Goal: Task Accomplishment & Management: Use online tool/utility

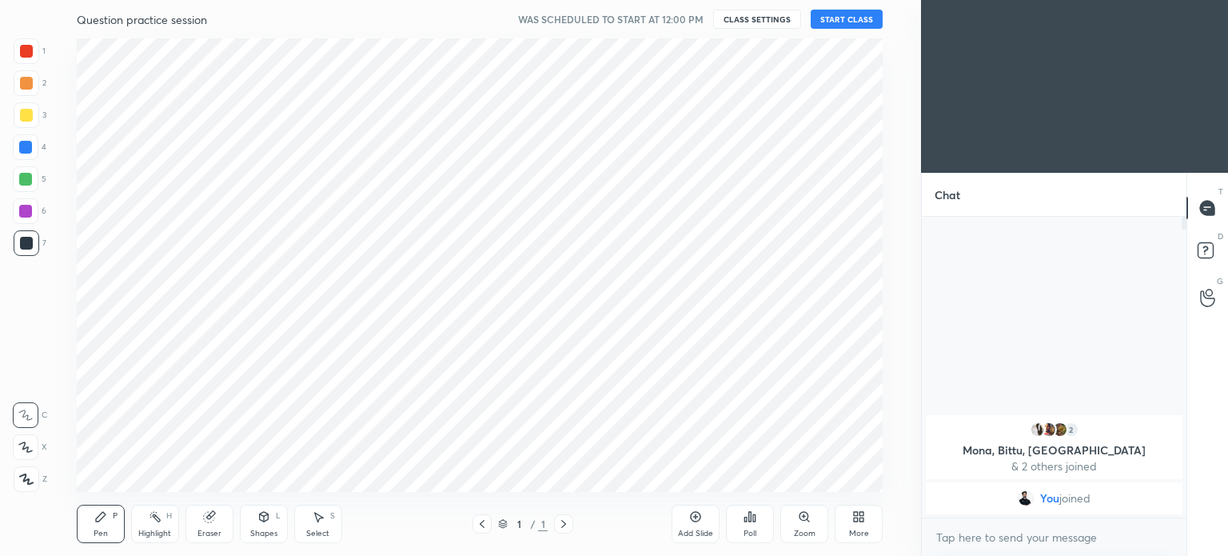
scroll to position [79500, 79097]
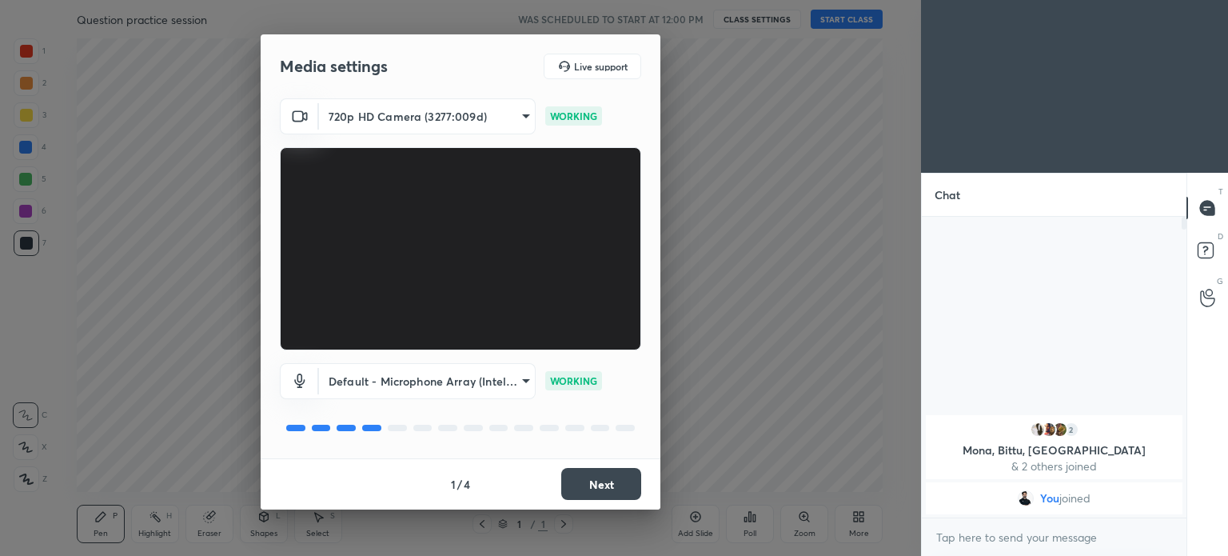
click at [620, 486] on button "Next" at bounding box center [601, 484] width 80 height 32
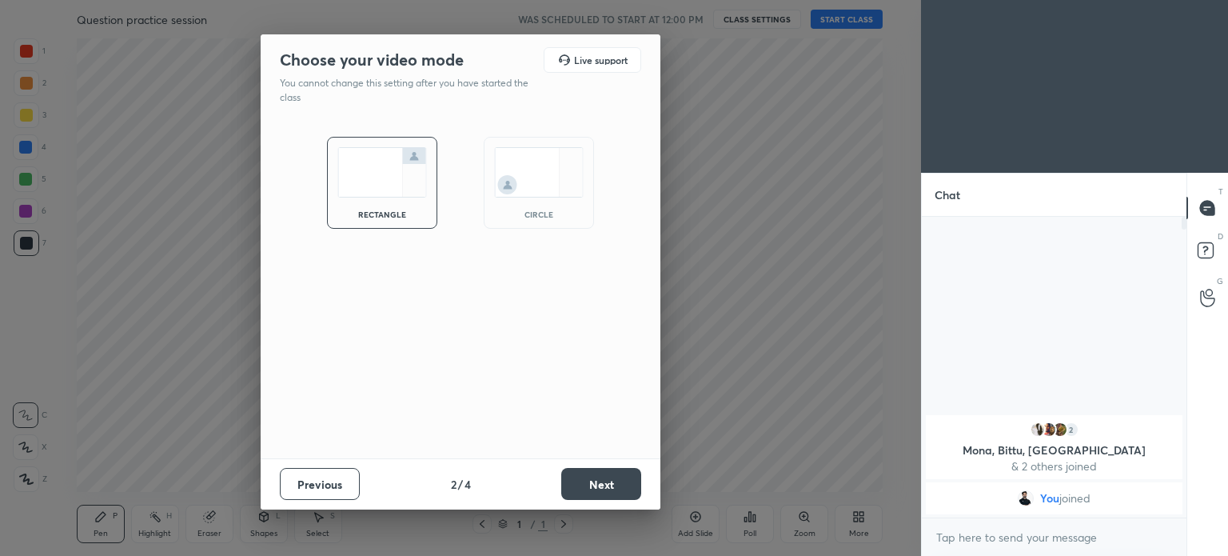
click at [620, 486] on button "Next" at bounding box center [601, 484] width 80 height 32
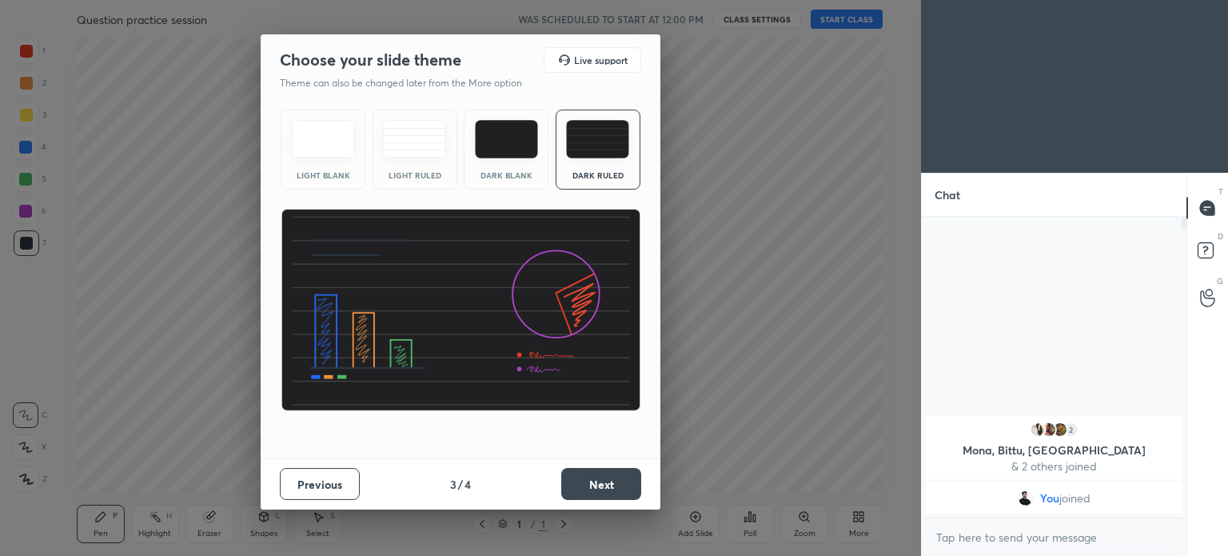
click at [617, 491] on button "Next" at bounding box center [601, 484] width 80 height 32
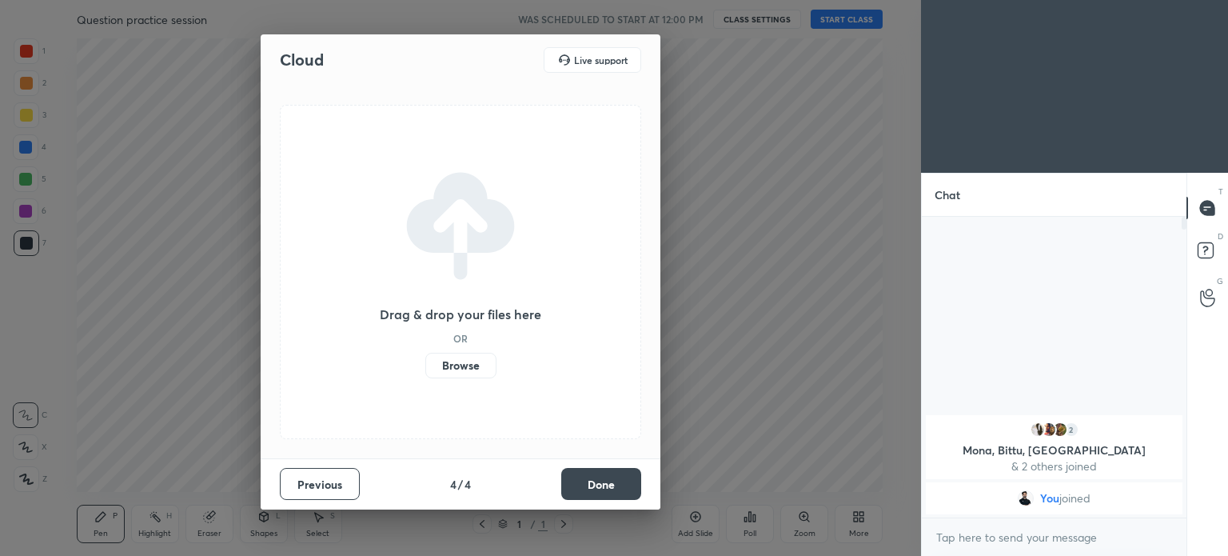
click at [617, 491] on button "Done" at bounding box center [601, 484] width 80 height 32
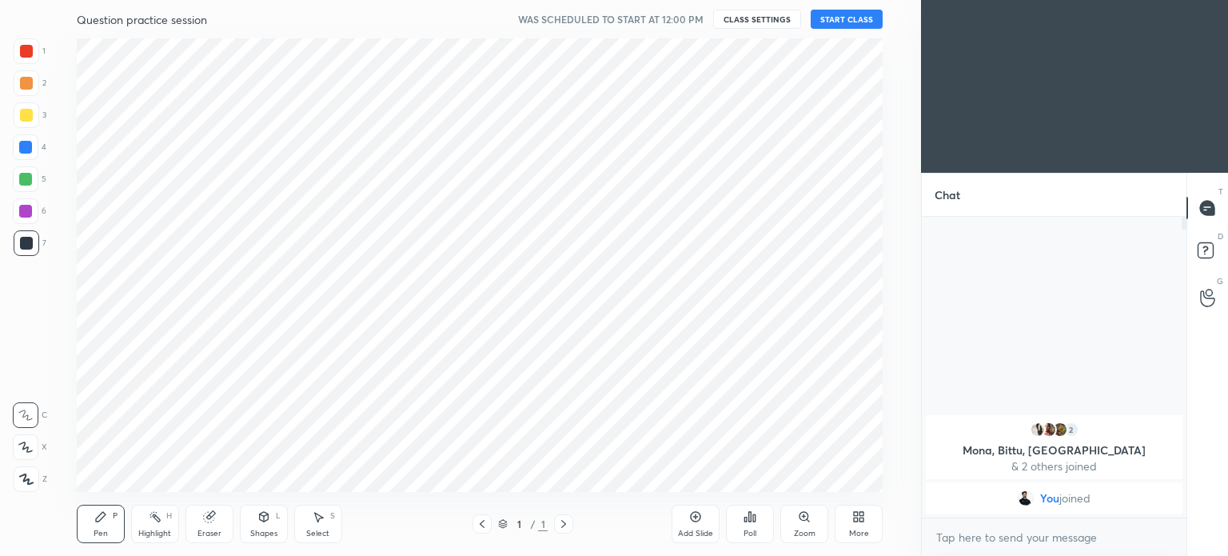
click at [867, 531] on div "More" at bounding box center [859, 533] width 20 height 8
click at [772, 353] on icon at bounding box center [769, 350] width 10 height 10
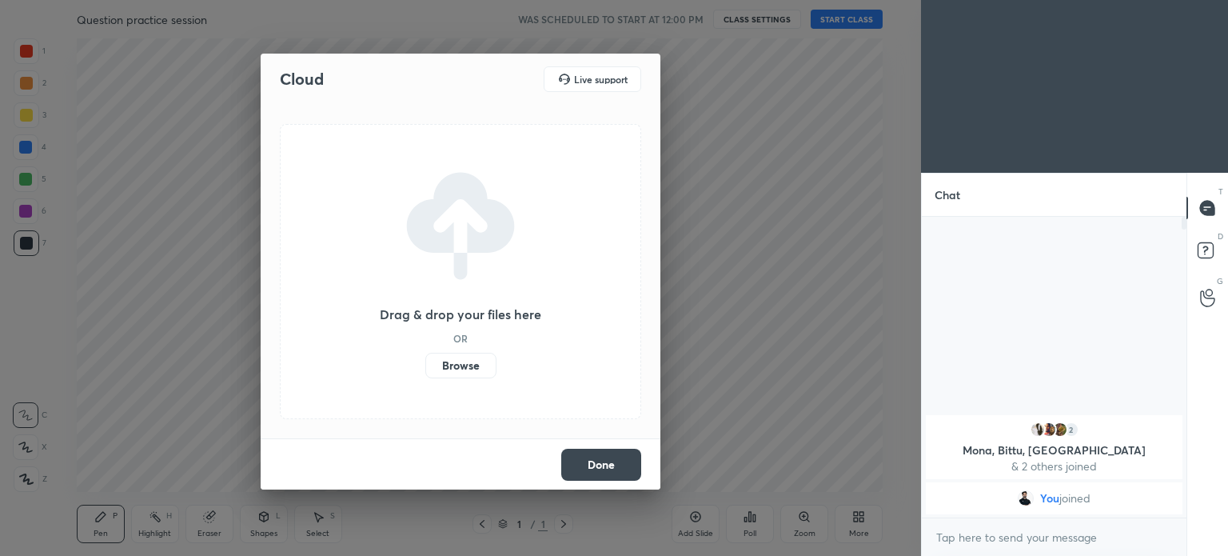
click at [462, 367] on label "Browse" at bounding box center [460, 366] width 71 height 26
click at [425, 367] on input "Browse" at bounding box center [425, 366] width 0 height 26
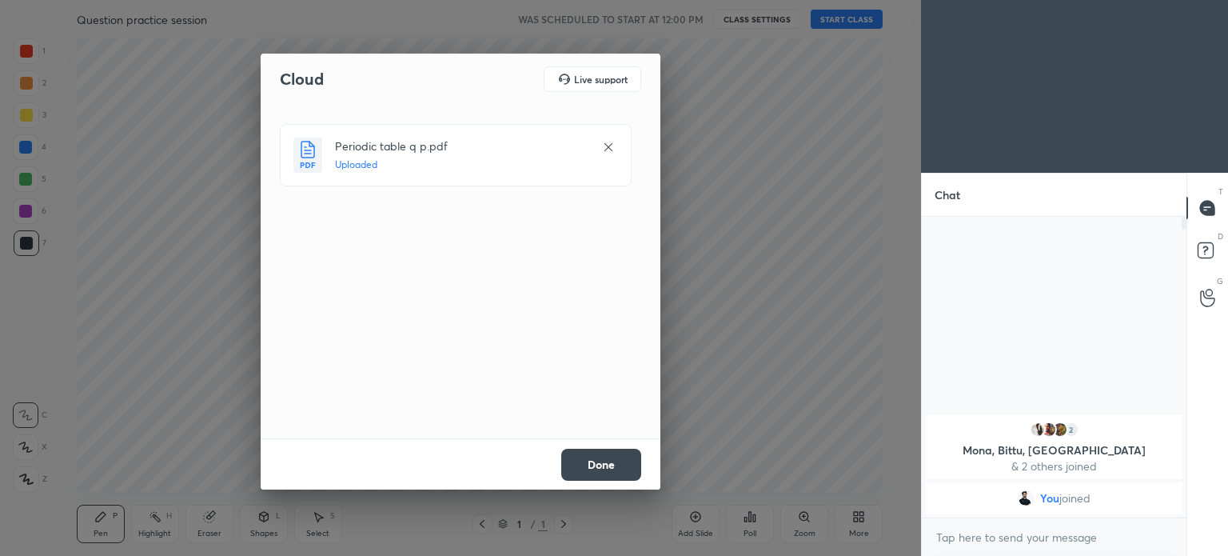
click at [614, 472] on button "Done" at bounding box center [601, 465] width 80 height 32
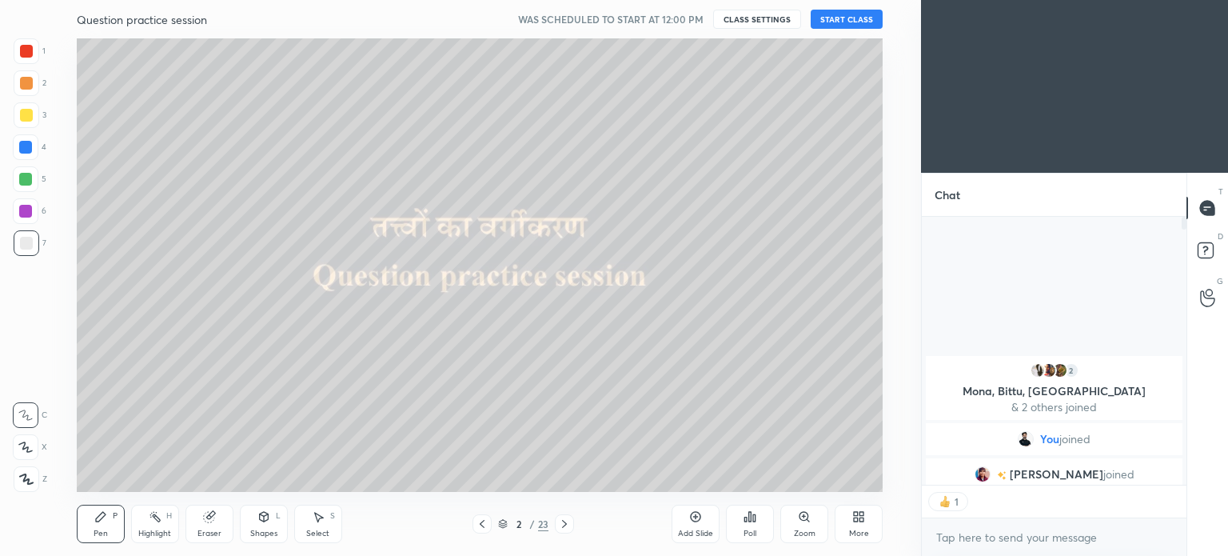
scroll to position [5, 5]
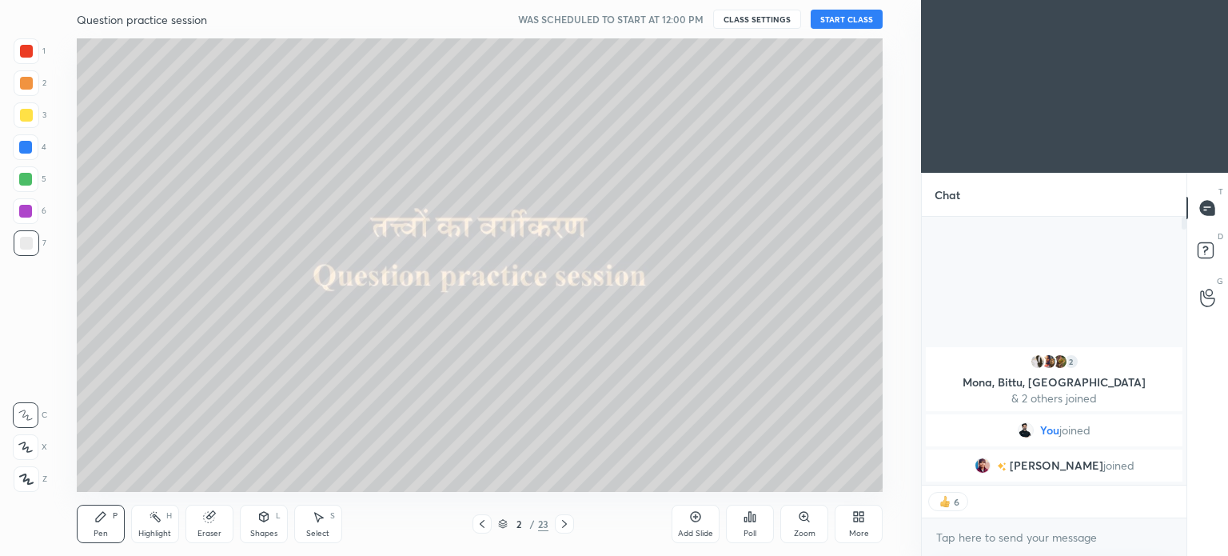
type textarea "x"
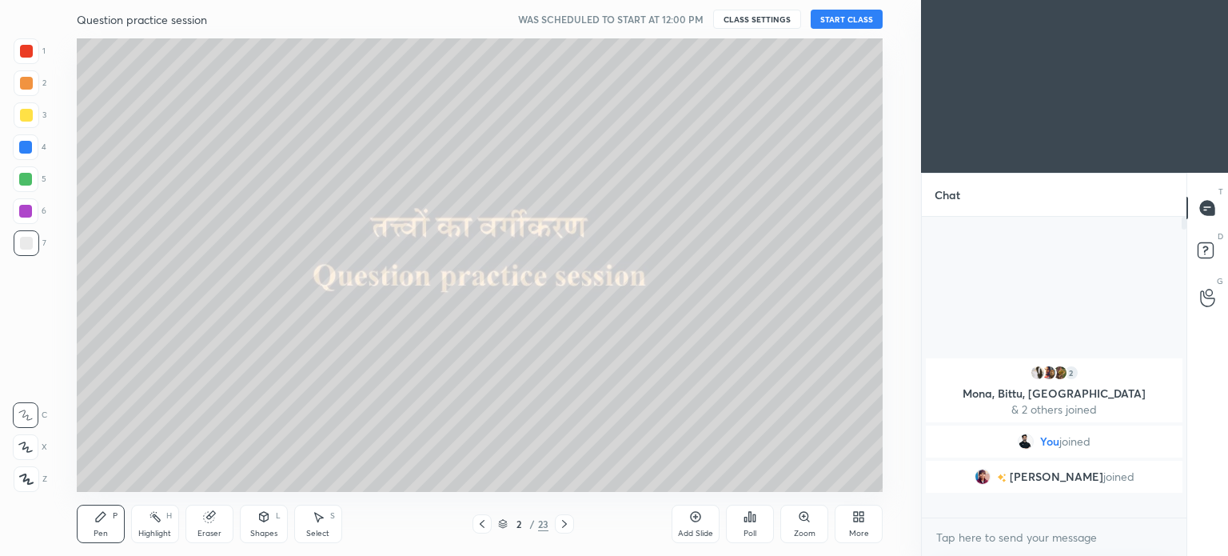
scroll to position [296, 260]
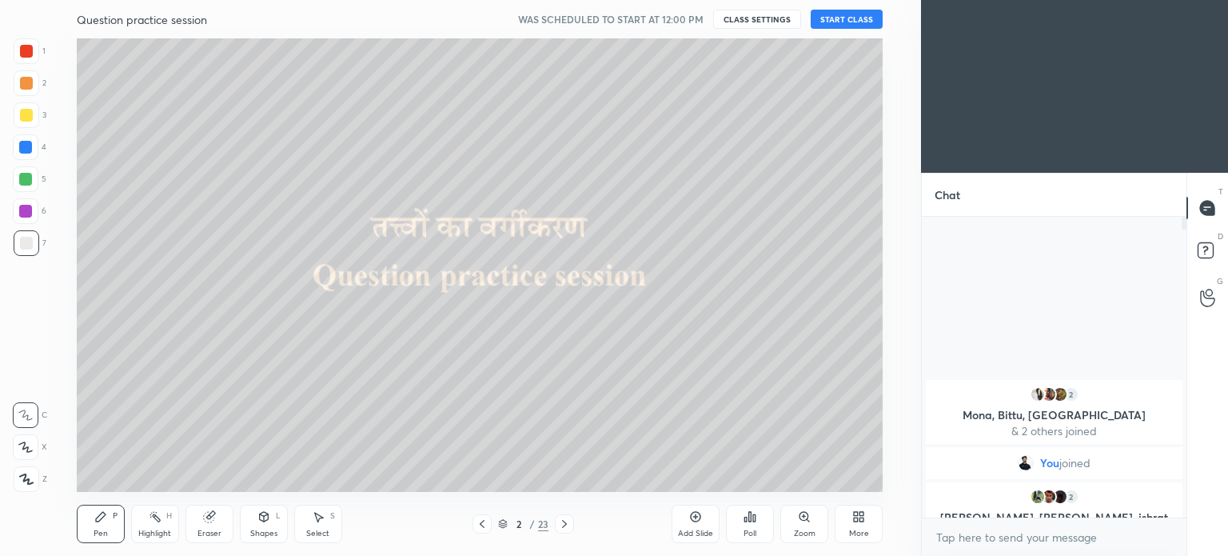
click at [770, 16] on button "CLASS SETTINGS" at bounding box center [757, 19] width 88 height 19
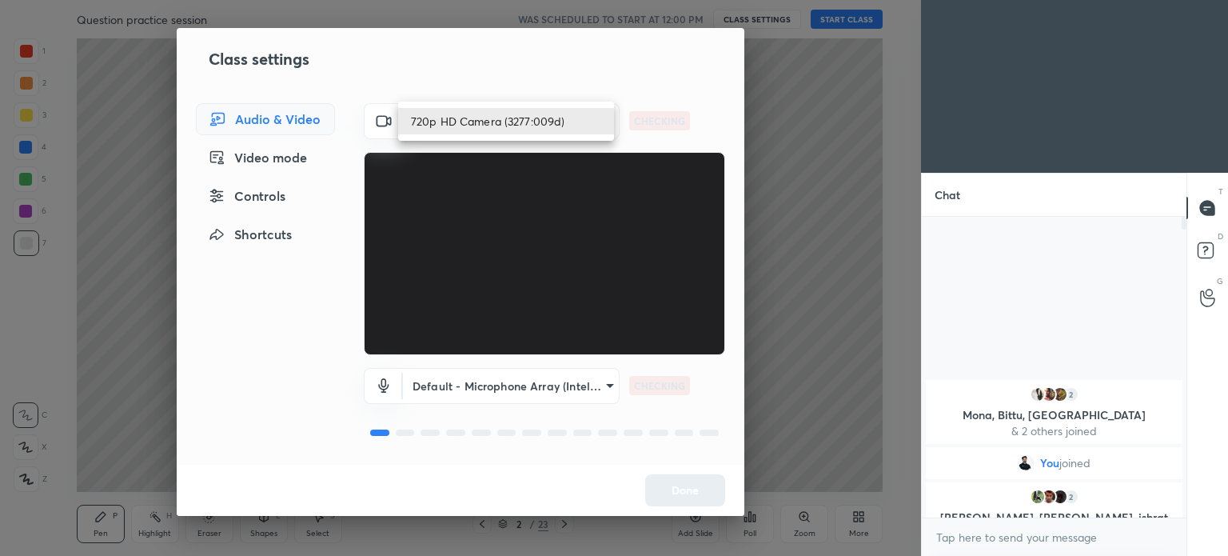
click at [457, 127] on body "1 2 3 4 5 6 7 C X Z C X Z E E Erase all H H Question practice session WAS SCHED…" at bounding box center [614, 278] width 1228 height 556
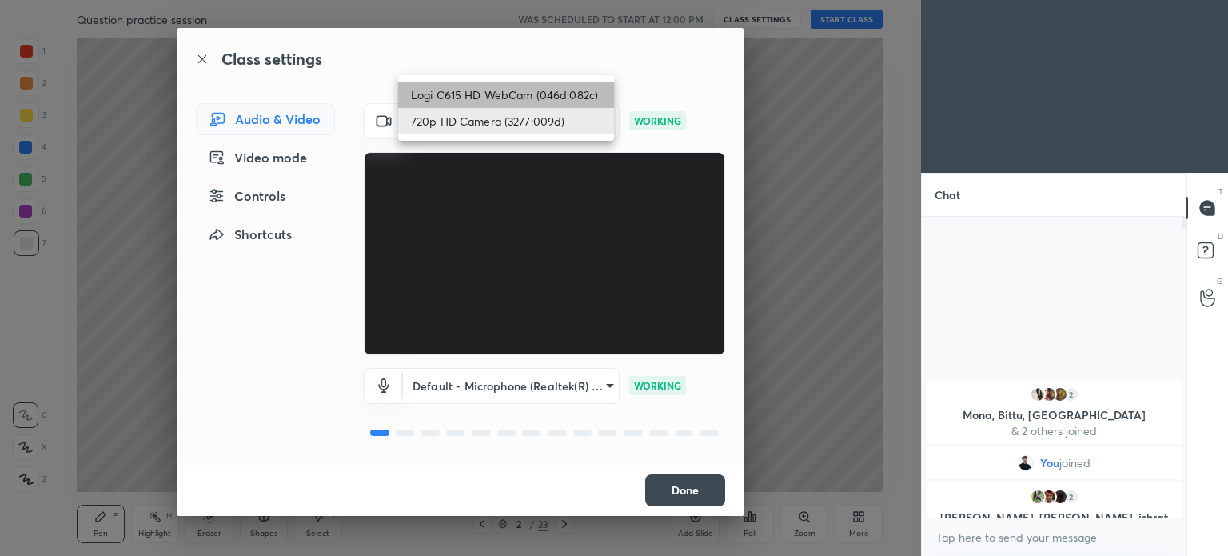
click at [480, 101] on li "Logi C615 HD WebCam (046d:082c)" at bounding box center [506, 95] width 216 height 26
type input "787ee1f23f31980623f4f63b1d63ffd6093bdb1f36a2e28f5229cd166ee5c24c"
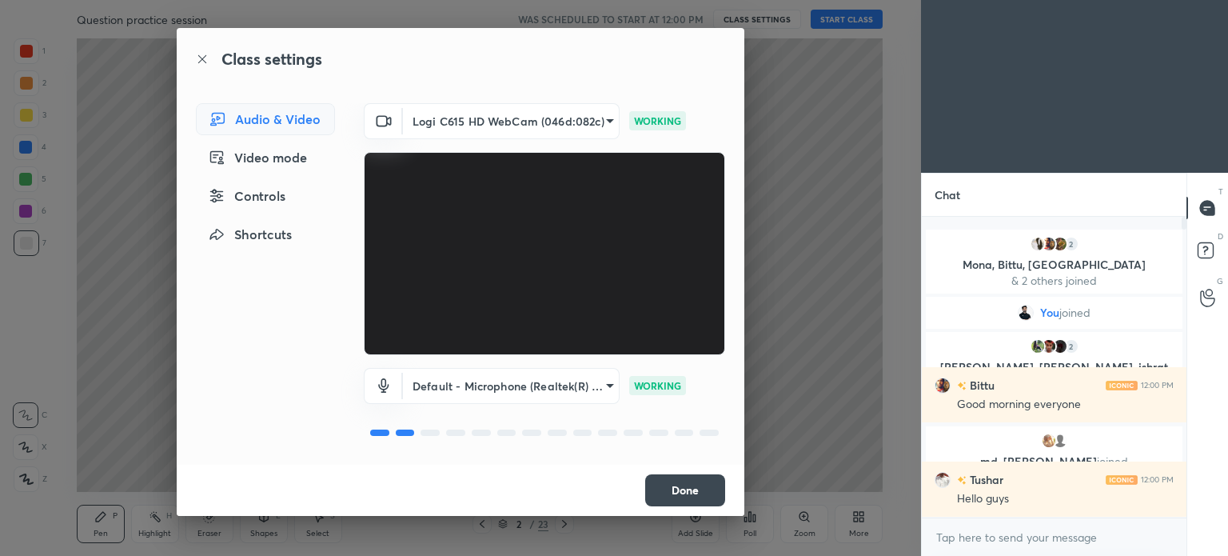
click at [685, 485] on button "Done" at bounding box center [685, 490] width 80 height 32
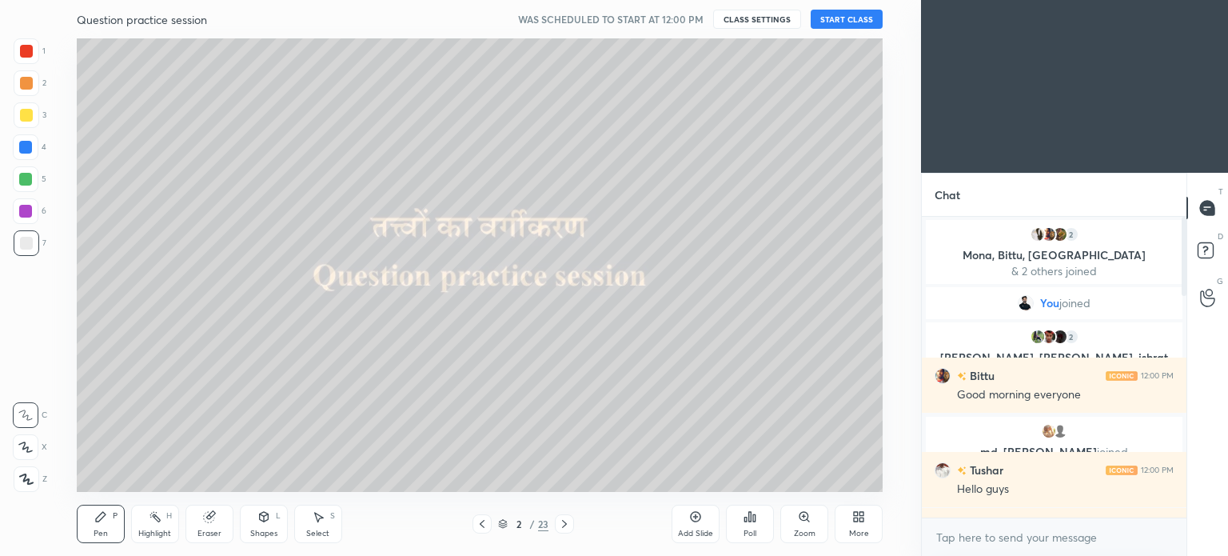
click at [854, 529] on div "More" at bounding box center [859, 533] width 20 height 8
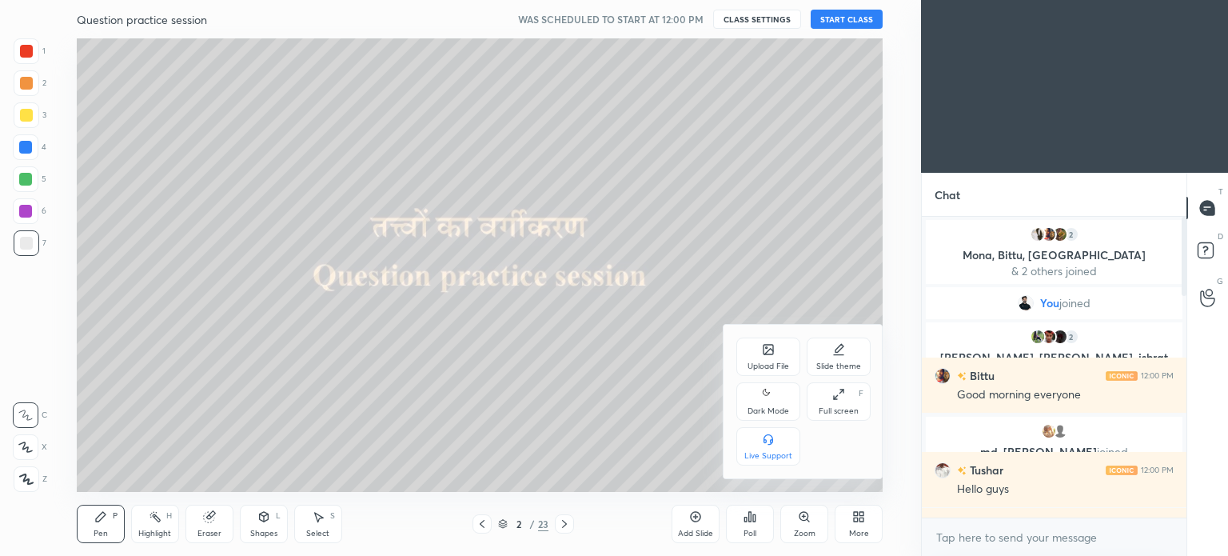
click at [768, 398] on icon at bounding box center [768, 394] width 13 height 19
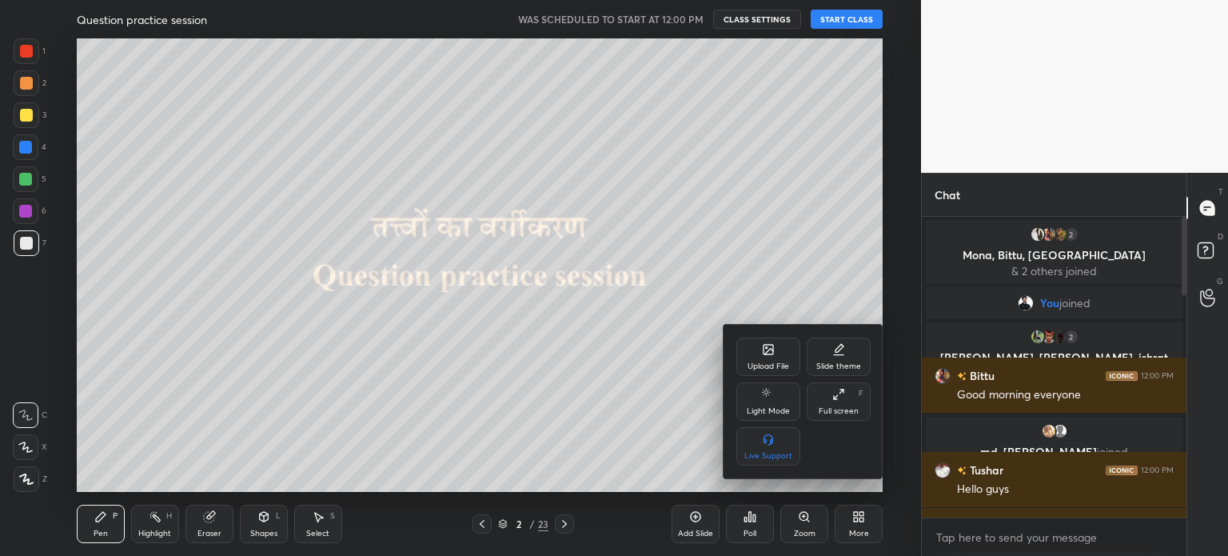
click at [732, 217] on div at bounding box center [614, 278] width 1228 height 556
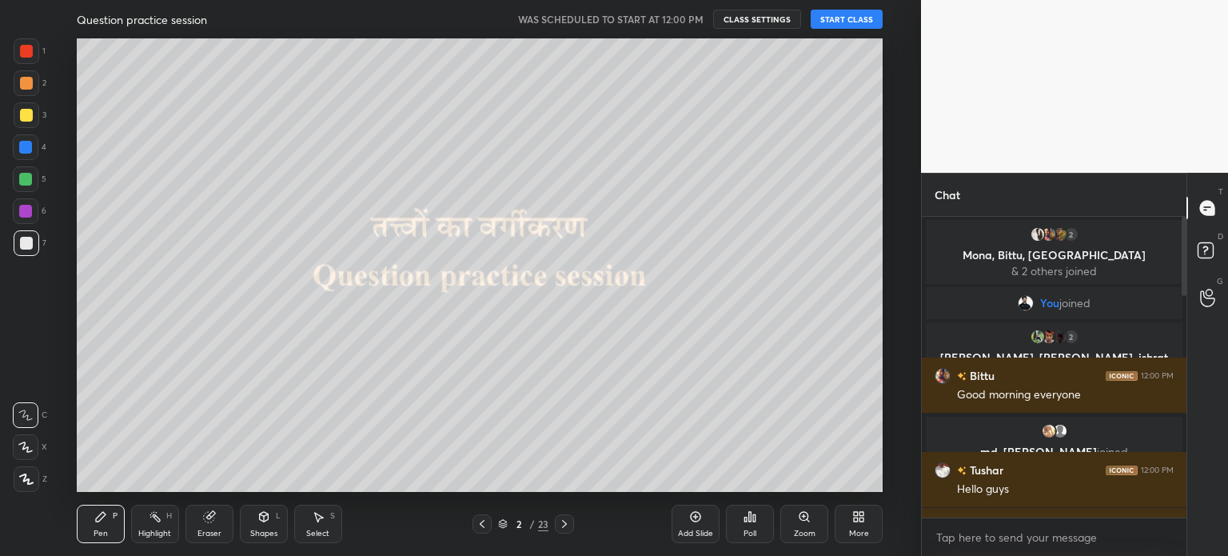
click at [841, 22] on button "START CLASS" at bounding box center [847, 19] width 72 height 19
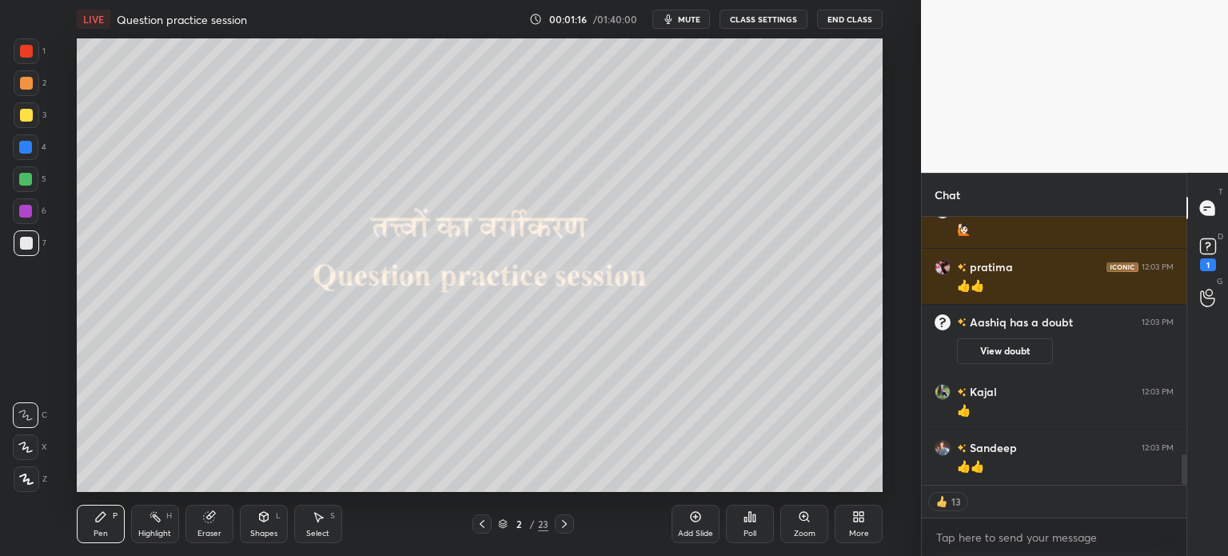
scroll to position [2221, 0]
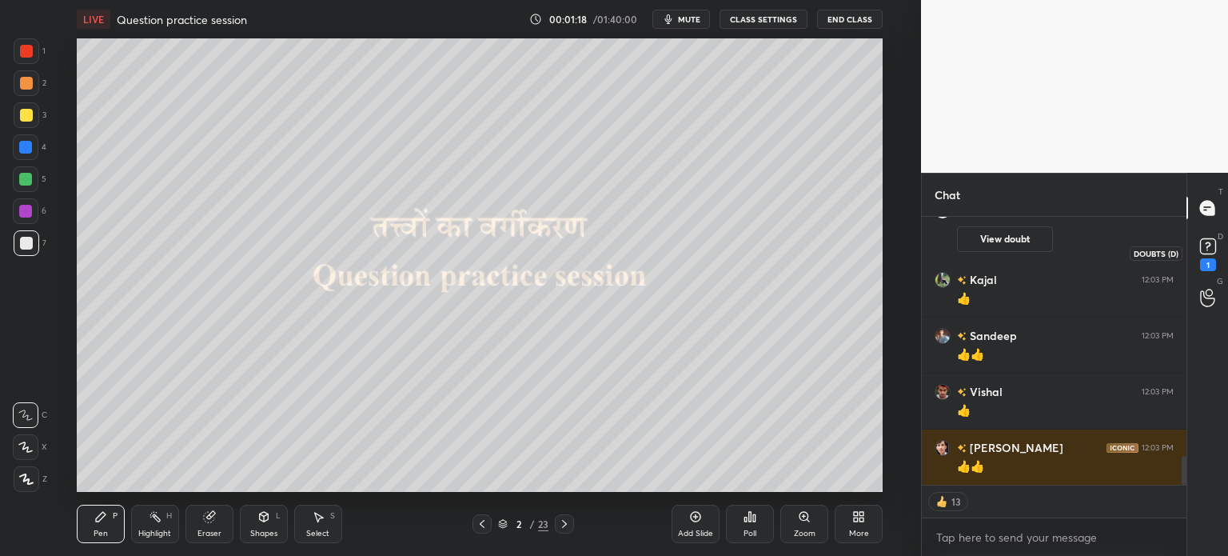
click at [1217, 249] on icon at bounding box center [1208, 246] width 24 height 24
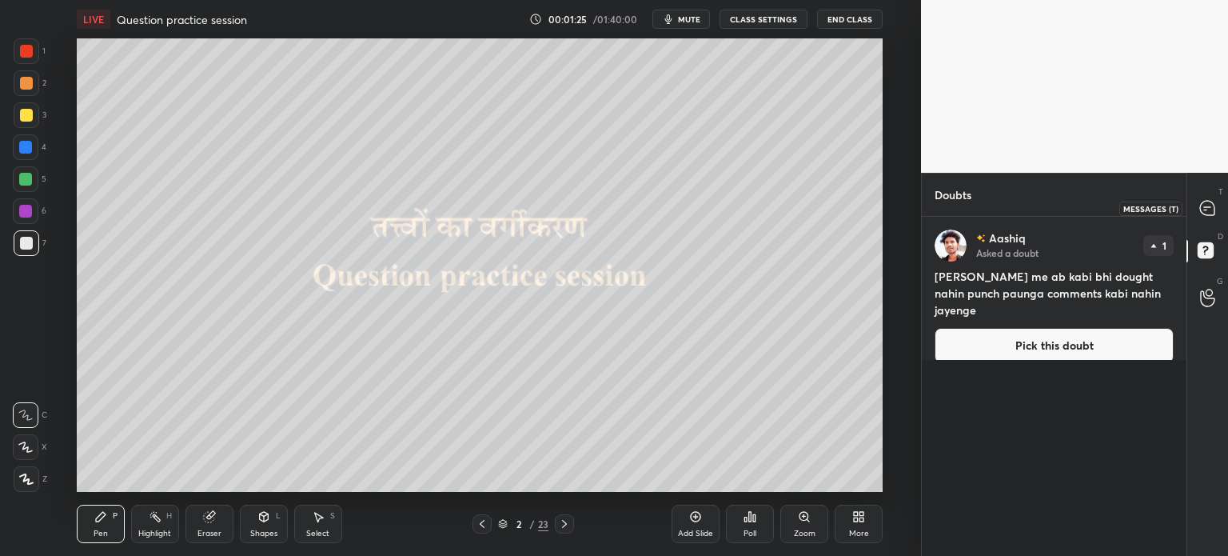
click at [1214, 201] on icon at bounding box center [1207, 208] width 17 height 17
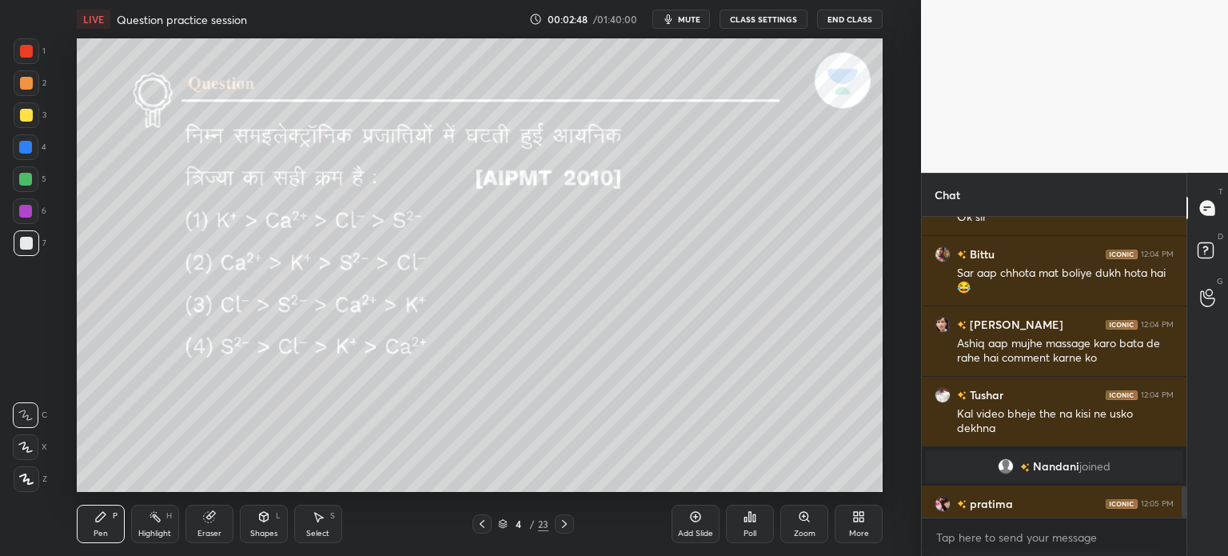
scroll to position [2591, 0]
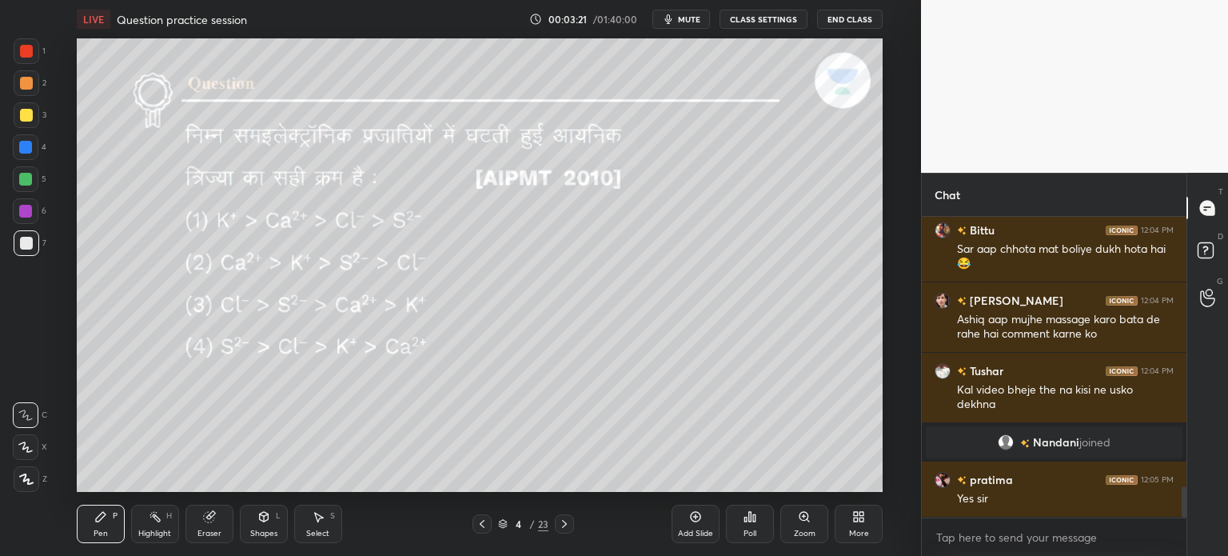
click at [758, 524] on div "Poll" at bounding box center [750, 524] width 48 height 38
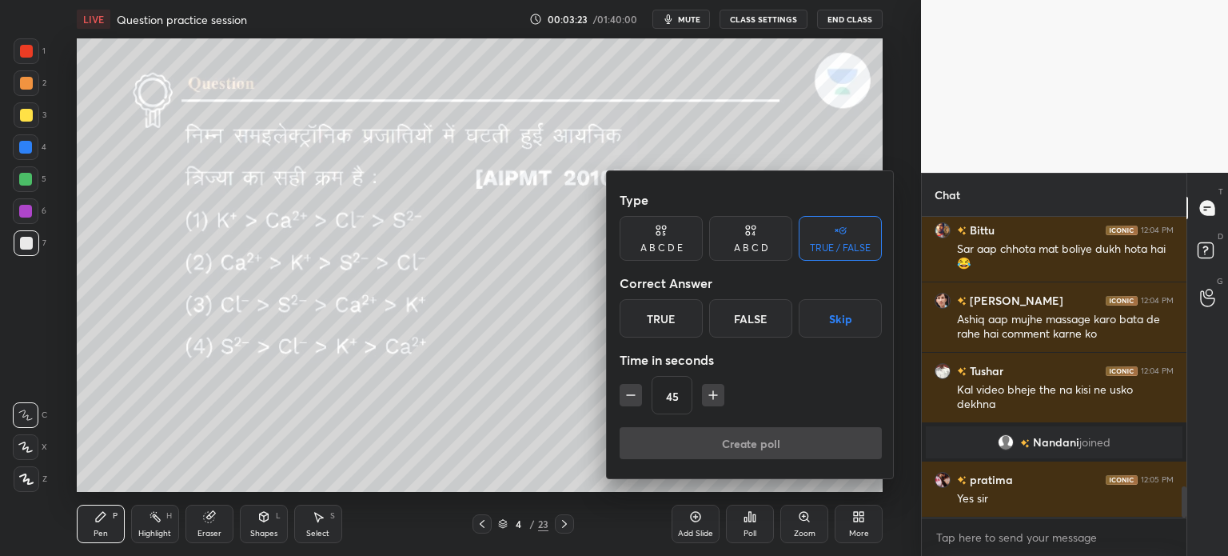
click at [761, 255] on div "A B C D" at bounding box center [750, 238] width 83 height 45
click at [795, 327] on div "D" at bounding box center [804, 318] width 47 height 38
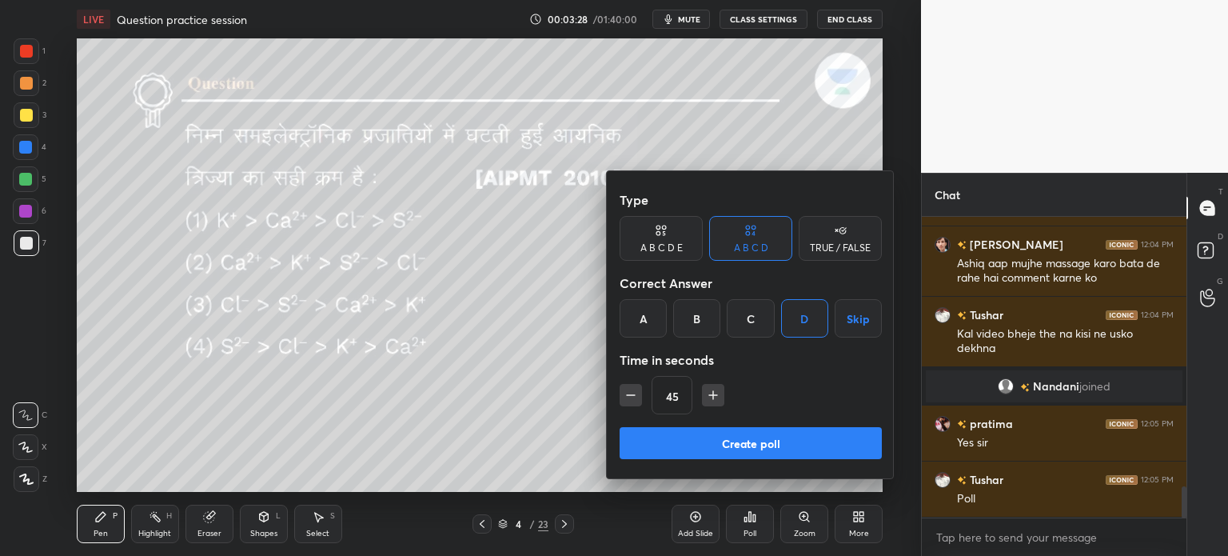
scroll to position [2567, 0]
click at [714, 447] on button "Create poll" at bounding box center [751, 443] width 262 height 32
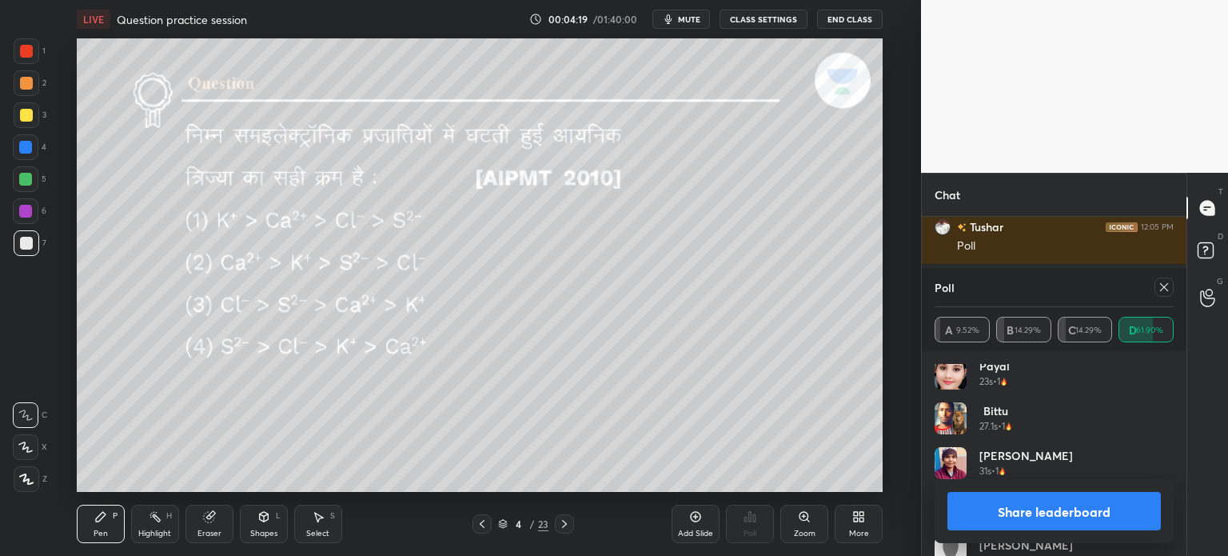
scroll to position [390, 0]
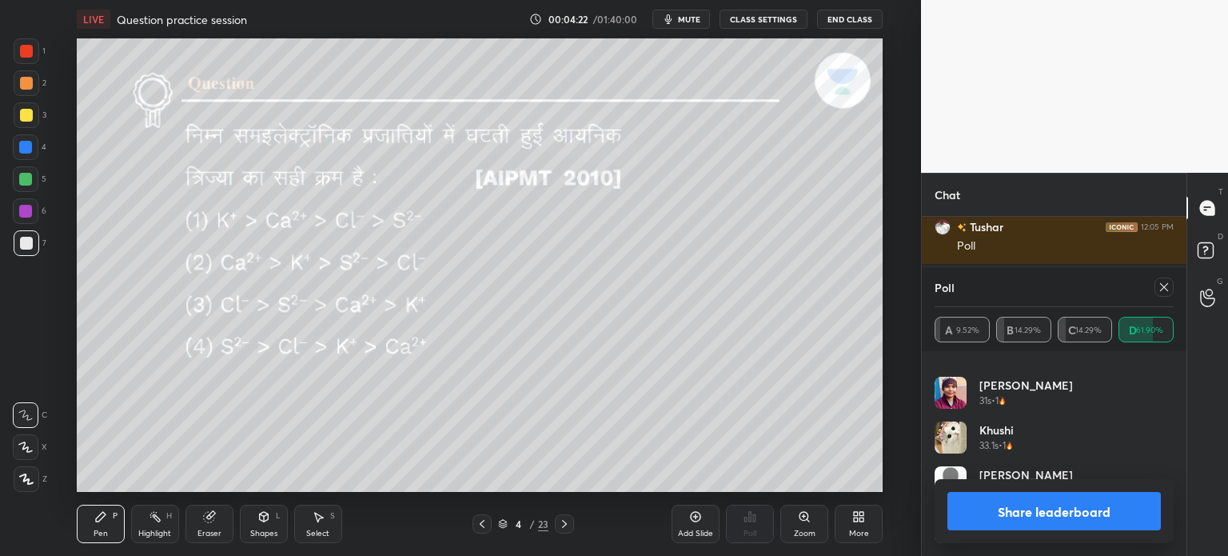
click at [1169, 288] on icon at bounding box center [1164, 287] width 13 height 13
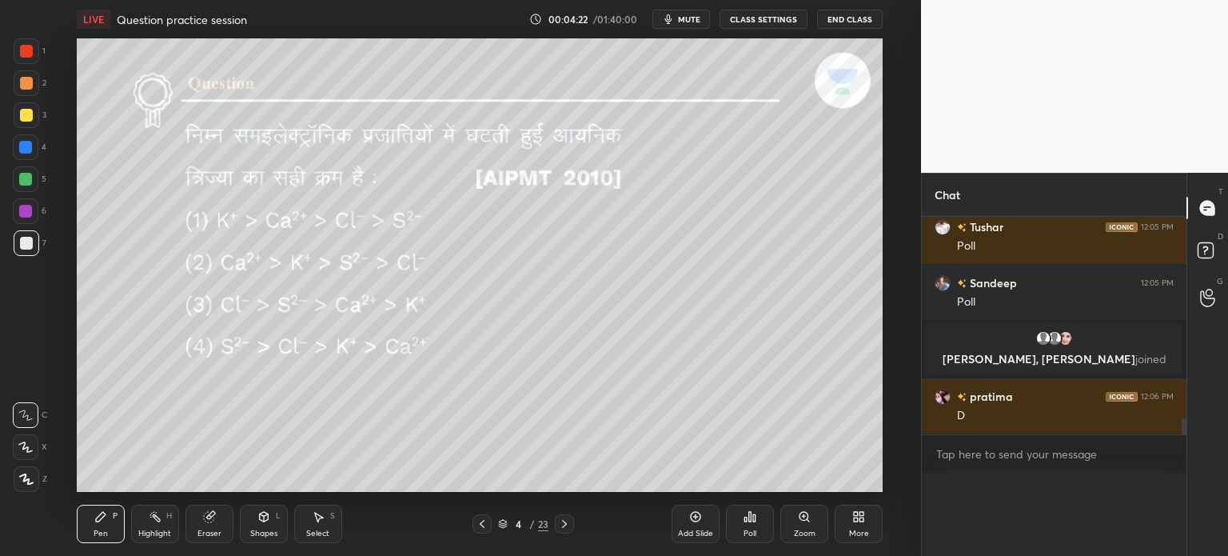
scroll to position [0, 0]
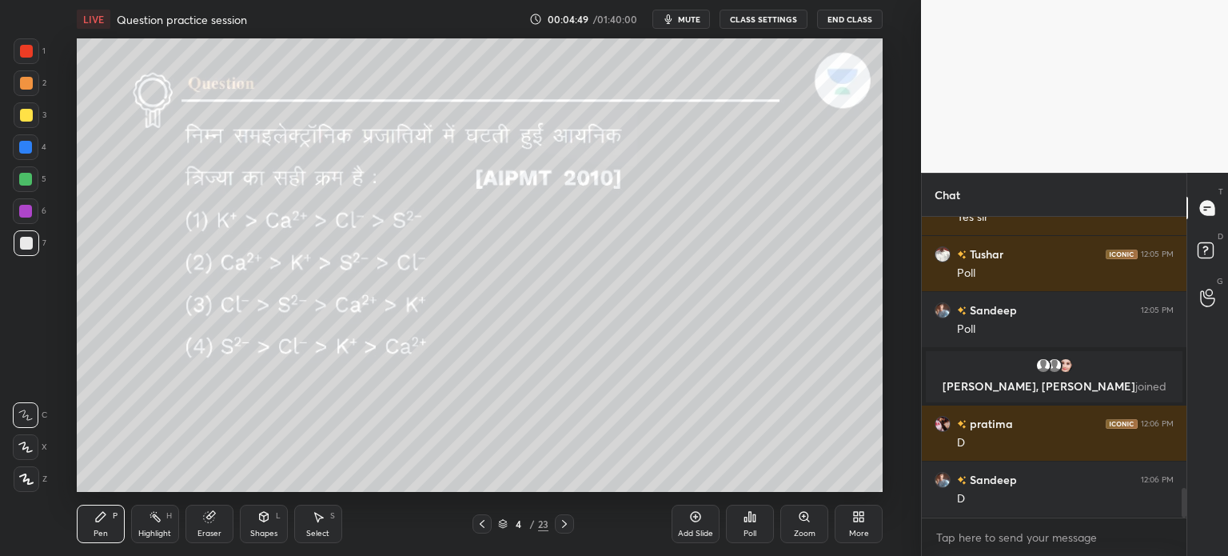
click at [566, 524] on icon at bounding box center [564, 523] width 13 height 13
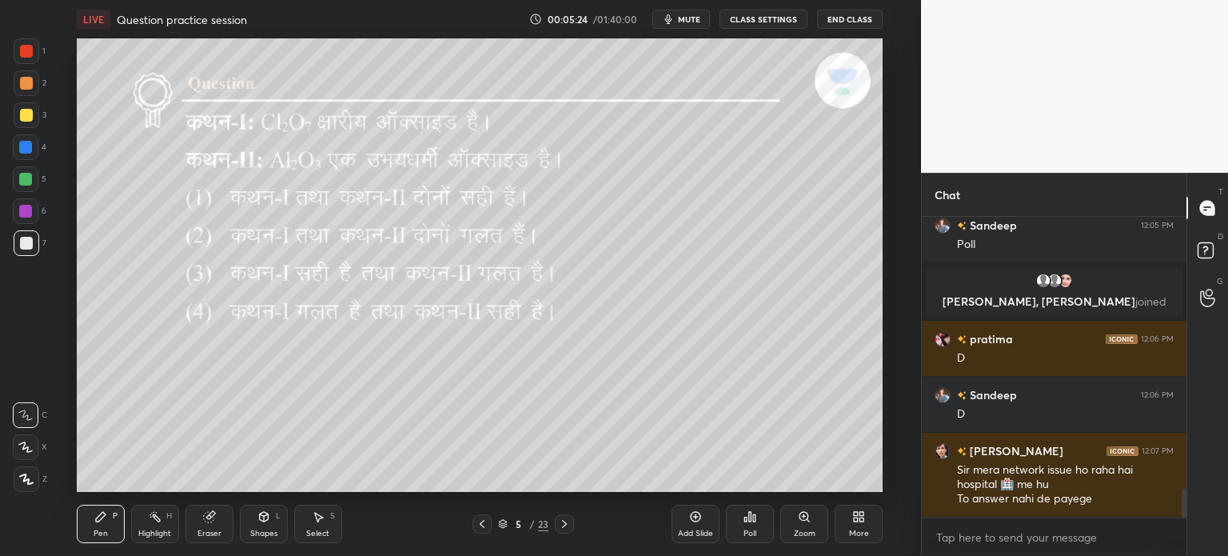
scroll to position [2902, 0]
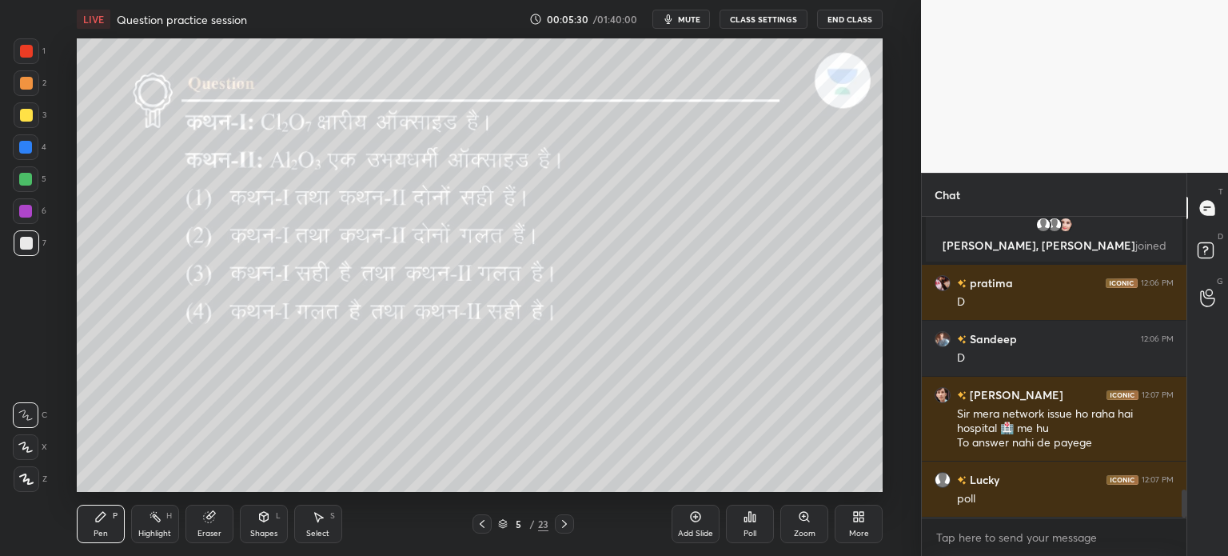
click at [769, 517] on div "Poll" at bounding box center [750, 524] width 48 height 38
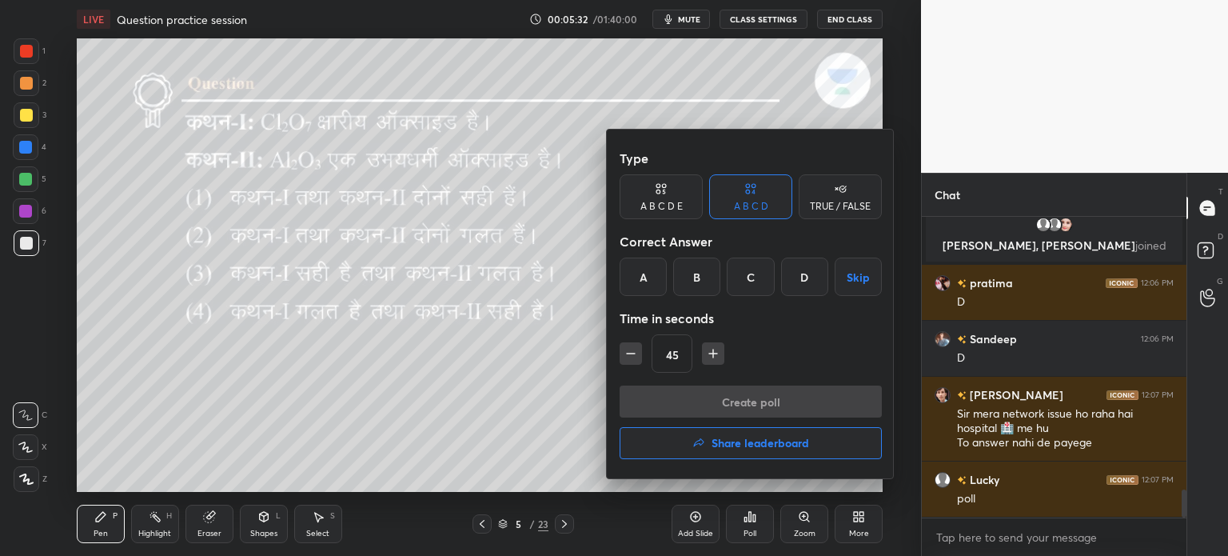
click at [806, 277] on div "D" at bounding box center [804, 276] width 47 height 38
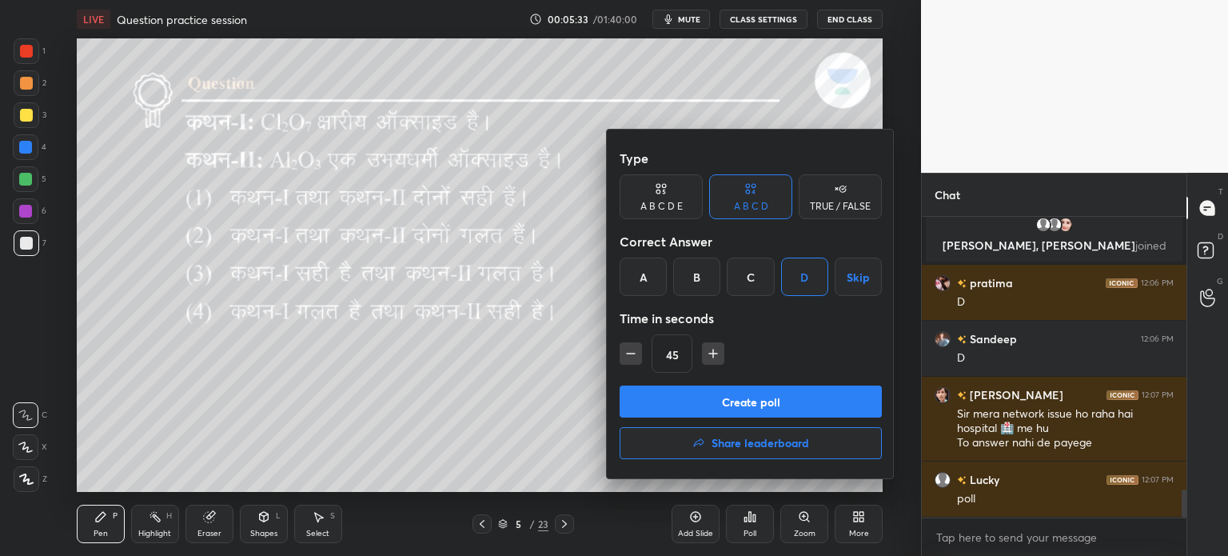
click at [773, 397] on button "Create poll" at bounding box center [751, 401] width 262 height 32
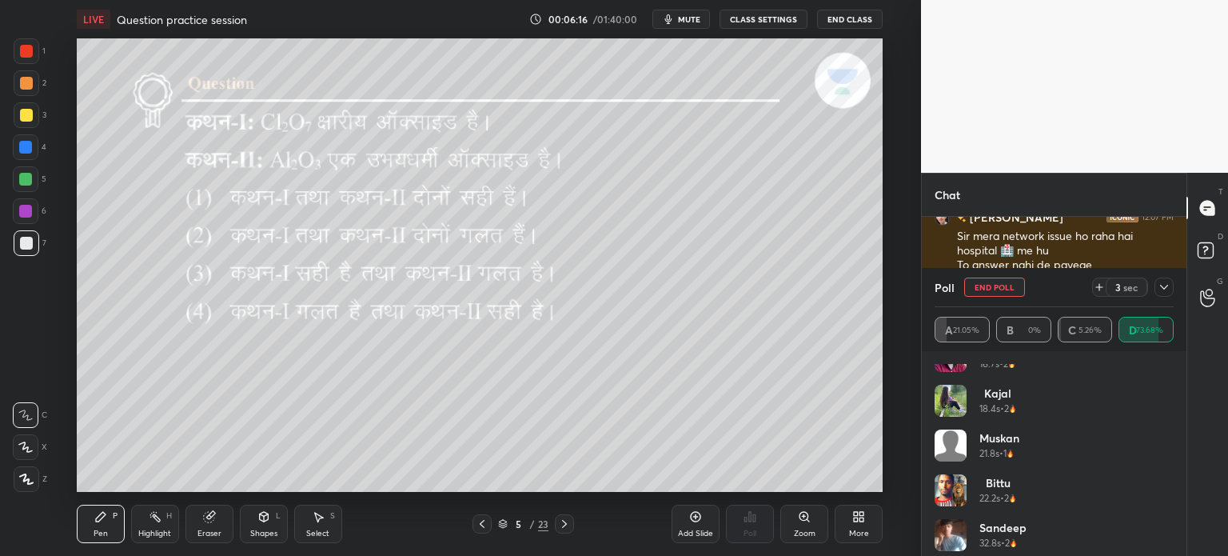
scroll to position [435, 0]
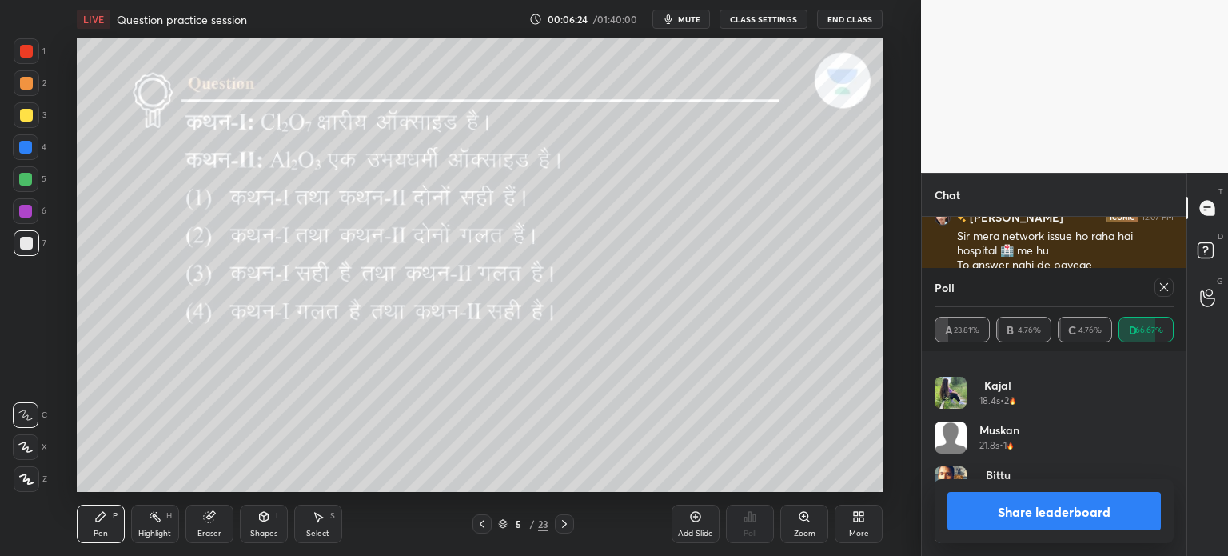
click at [19, 184] on div at bounding box center [25, 179] width 13 height 13
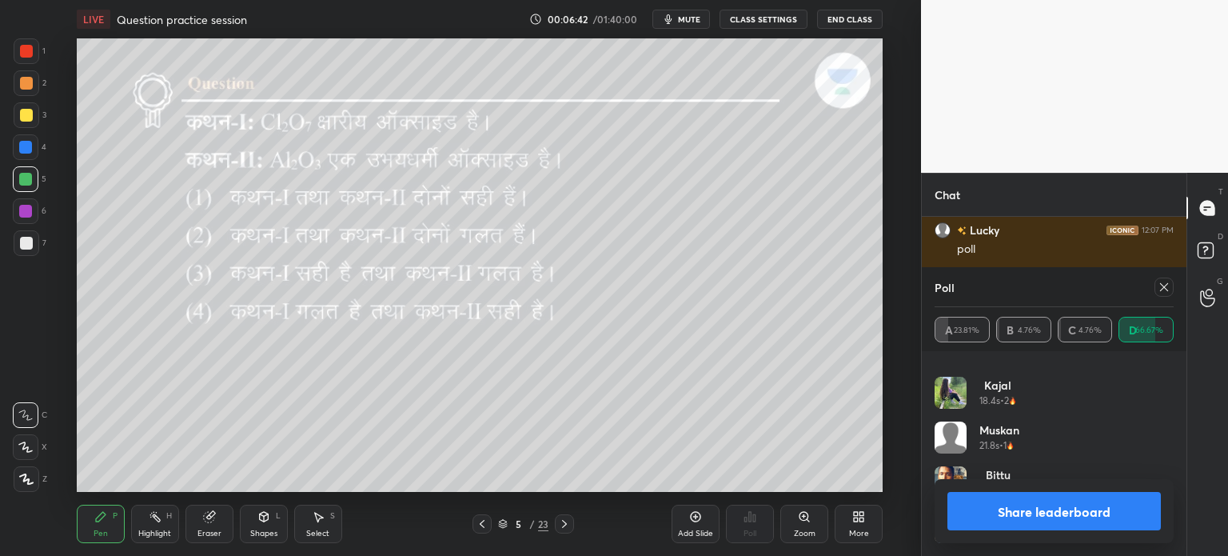
scroll to position [3081, 0]
click at [1163, 291] on icon at bounding box center [1164, 287] width 13 height 13
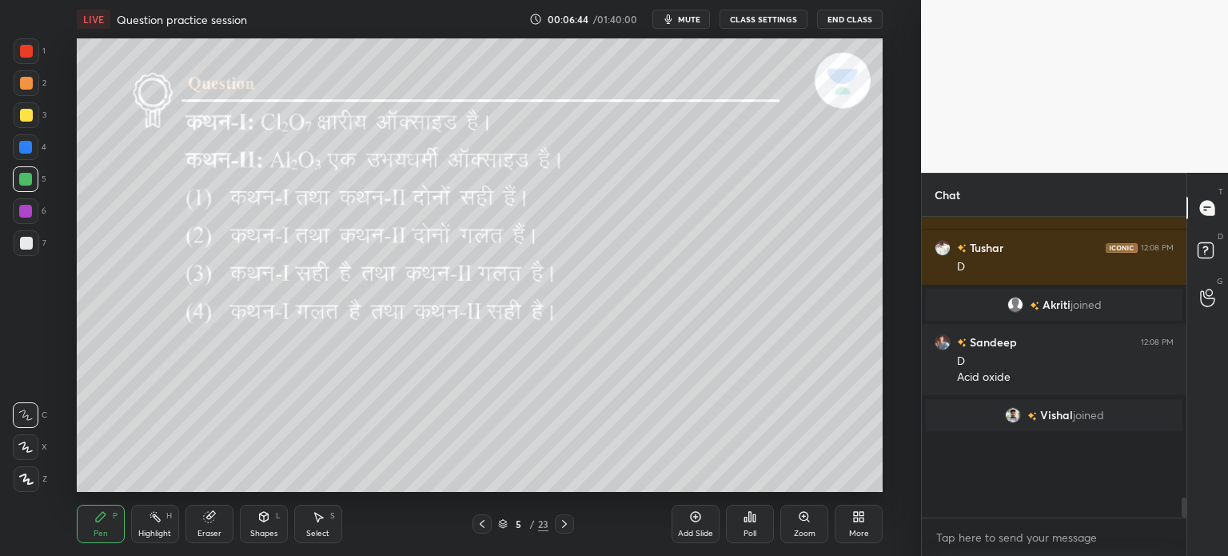
scroll to position [3002, 0]
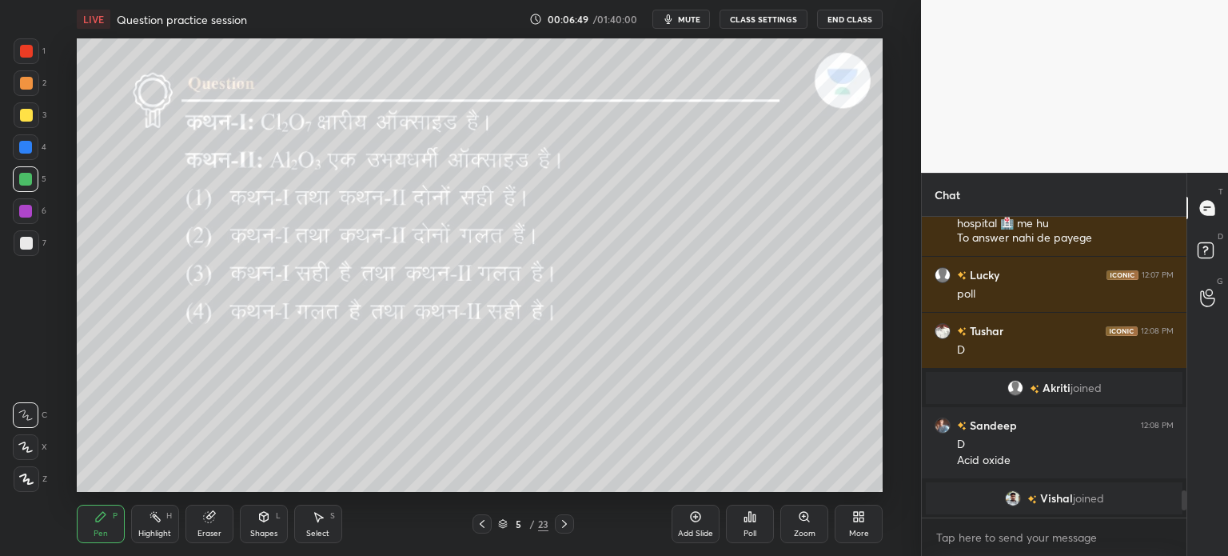
click at [564, 527] on icon at bounding box center [564, 523] width 13 height 13
click at [483, 524] on icon at bounding box center [482, 523] width 13 height 13
click at [483, 521] on icon at bounding box center [482, 523] width 13 height 13
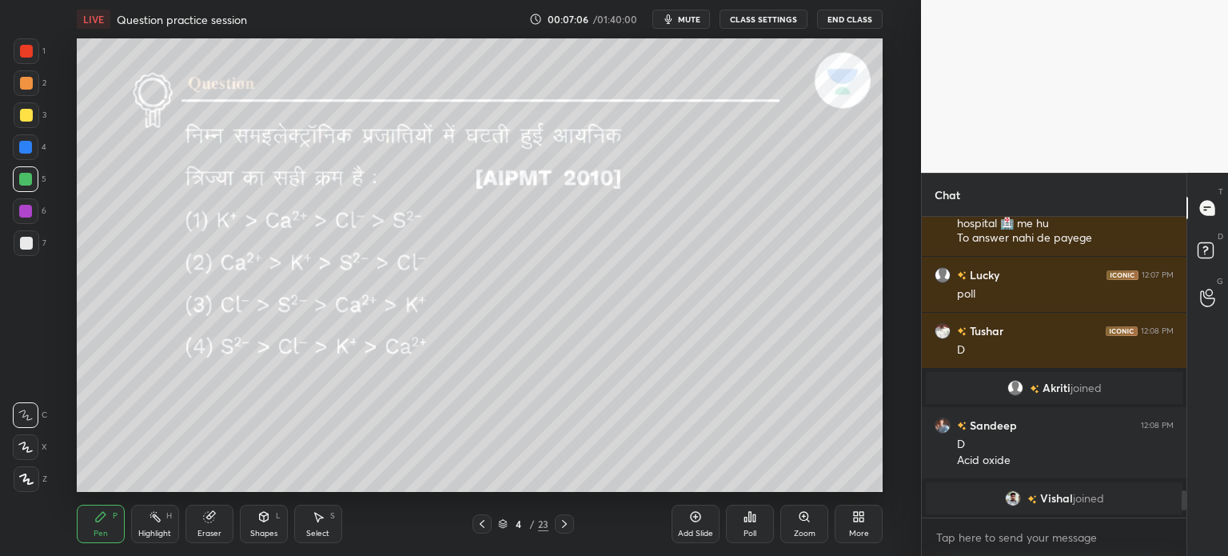
click at [569, 523] on icon at bounding box center [564, 523] width 13 height 13
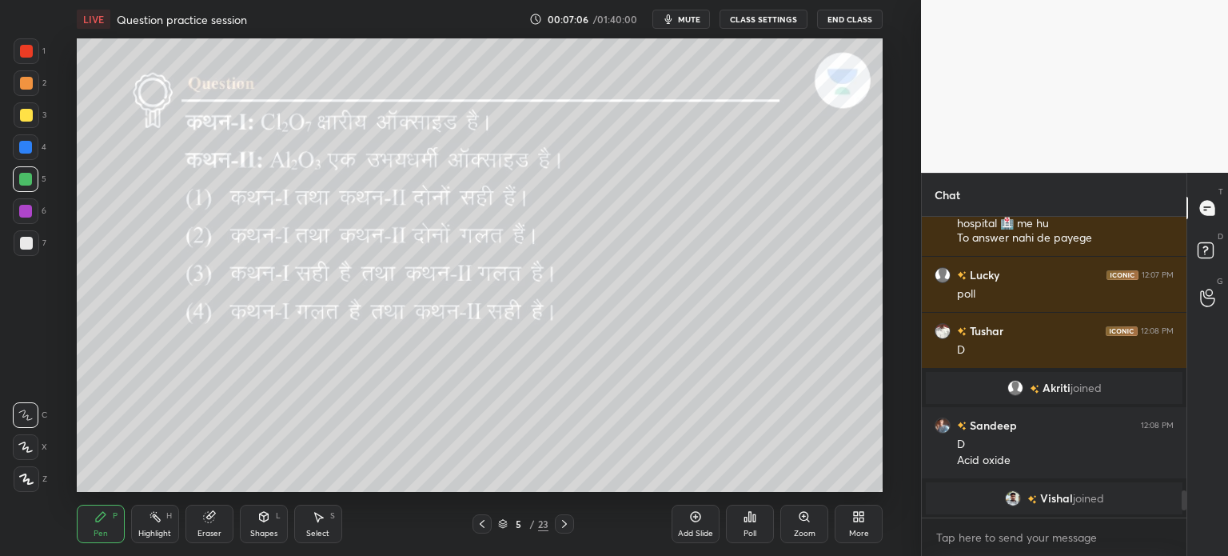
click at [572, 523] on div at bounding box center [564, 523] width 19 height 19
click at [568, 524] on icon at bounding box center [564, 523] width 13 height 13
click at [485, 522] on icon at bounding box center [482, 523] width 13 height 13
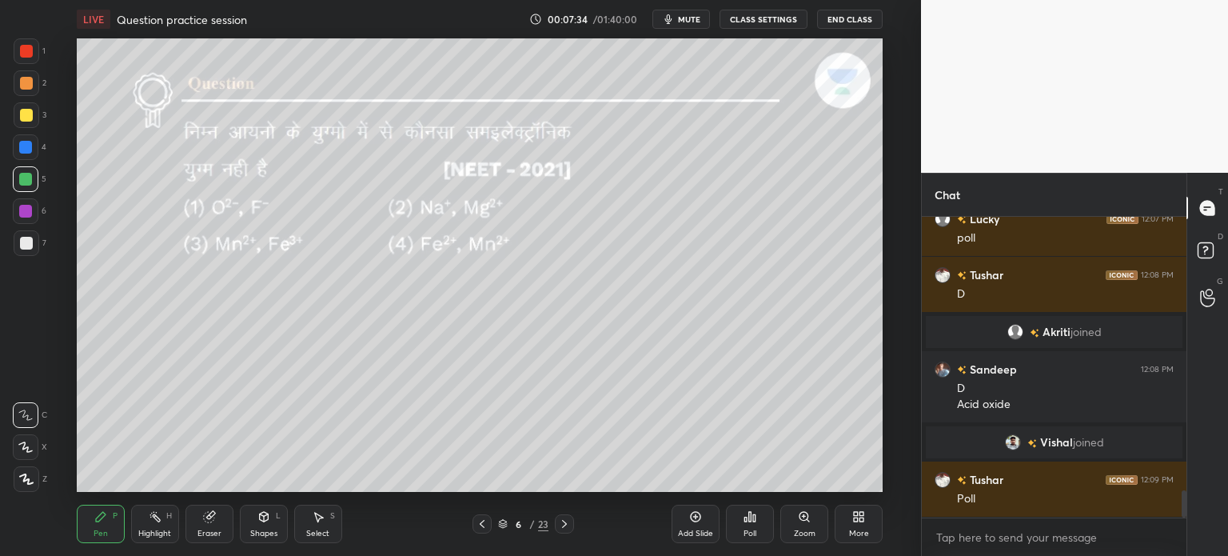
click at [748, 530] on div "Poll" at bounding box center [750, 533] width 13 height 8
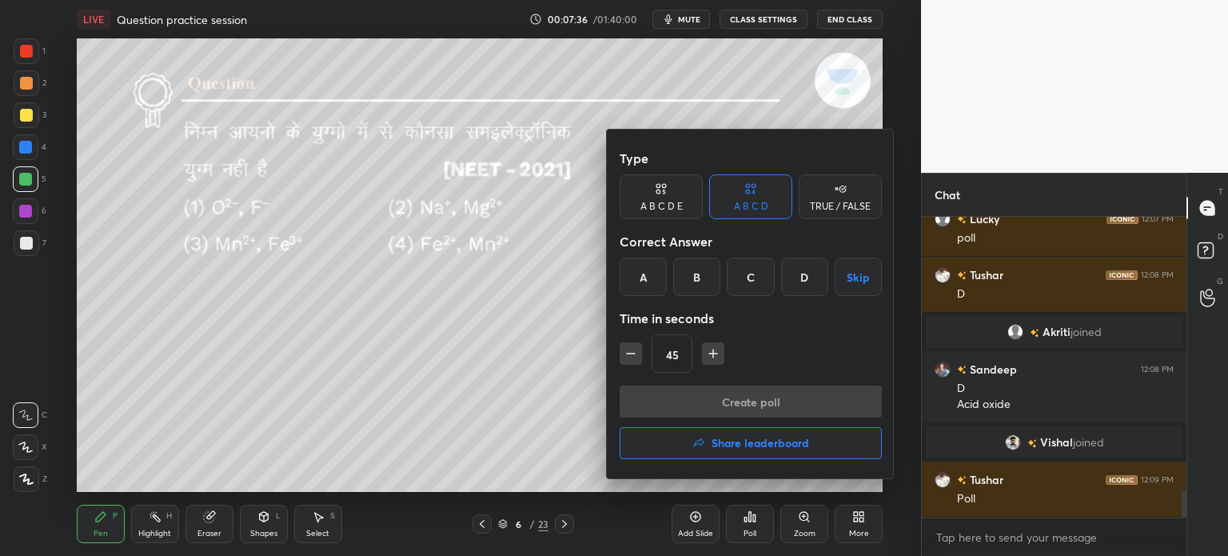
scroll to position [3062, 0]
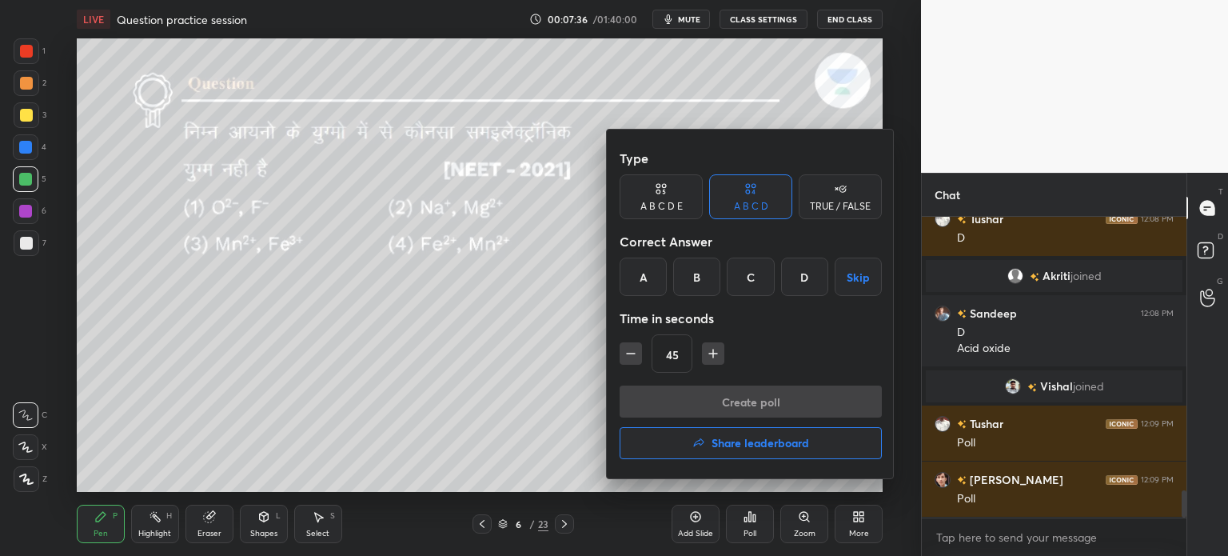
click at [805, 286] on div "D" at bounding box center [804, 276] width 47 height 38
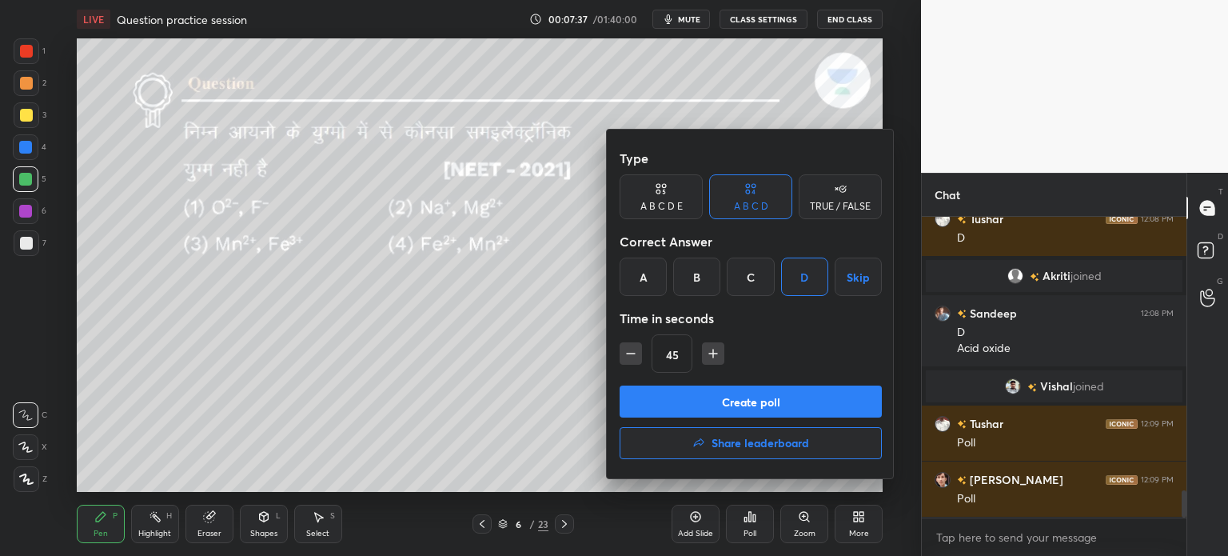
click at [752, 401] on button "Create poll" at bounding box center [751, 401] width 262 height 32
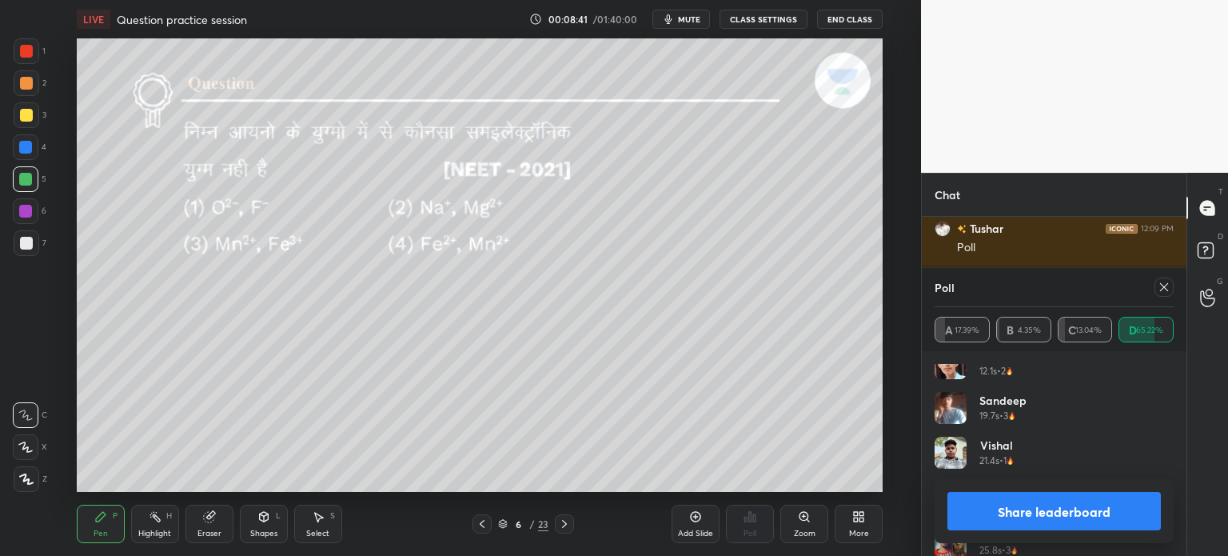
scroll to position [480, 0]
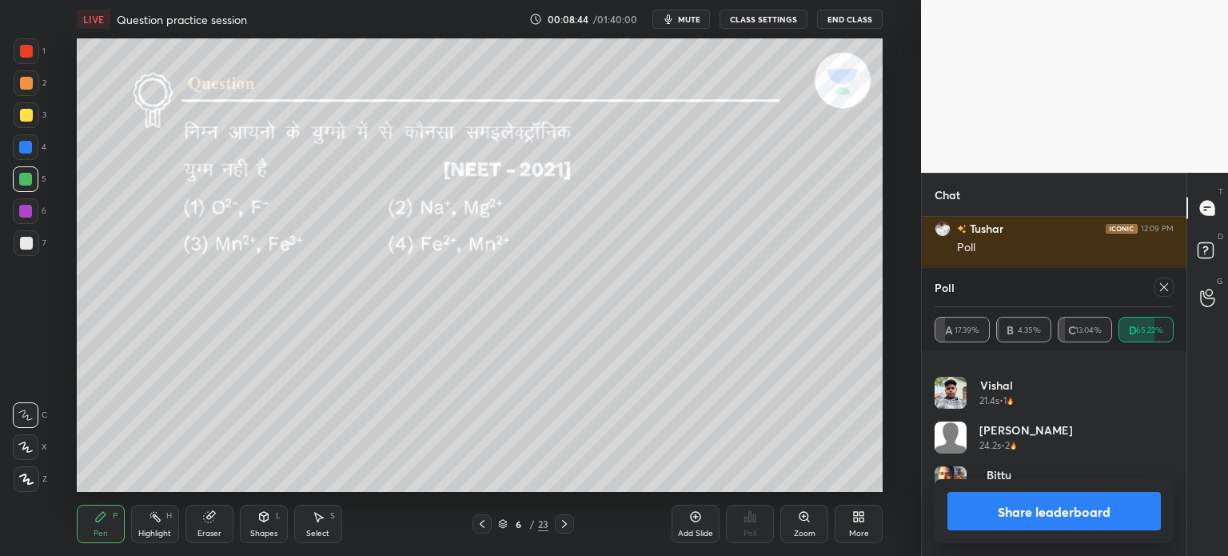
click at [1165, 284] on icon at bounding box center [1164, 287] width 13 height 13
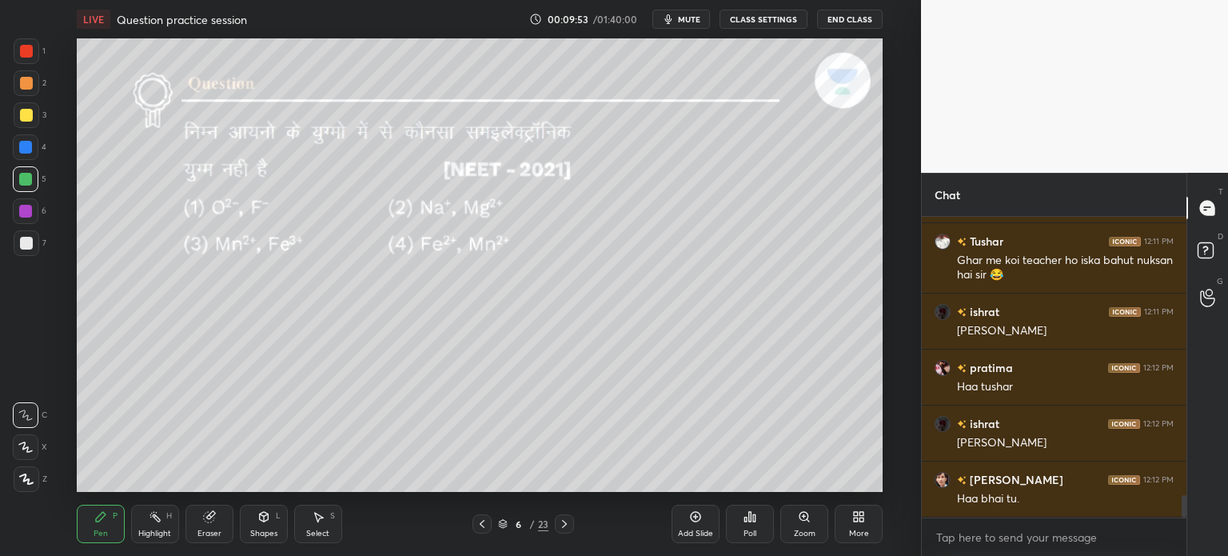
scroll to position [3753, 0]
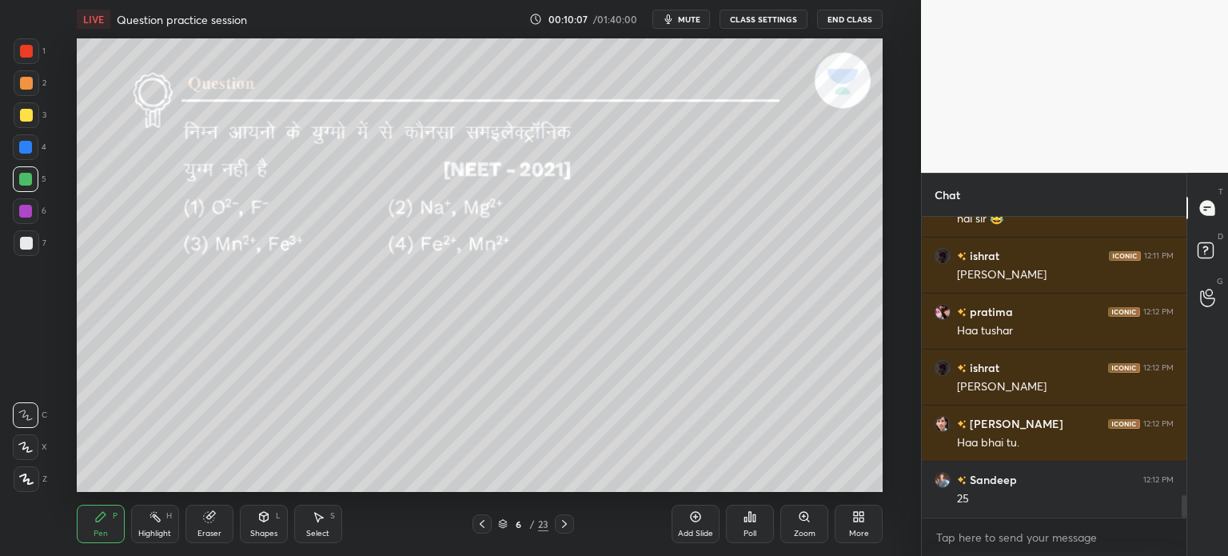
click at [564, 520] on icon at bounding box center [564, 523] width 13 height 13
click at [752, 526] on div "Poll" at bounding box center [750, 524] width 48 height 38
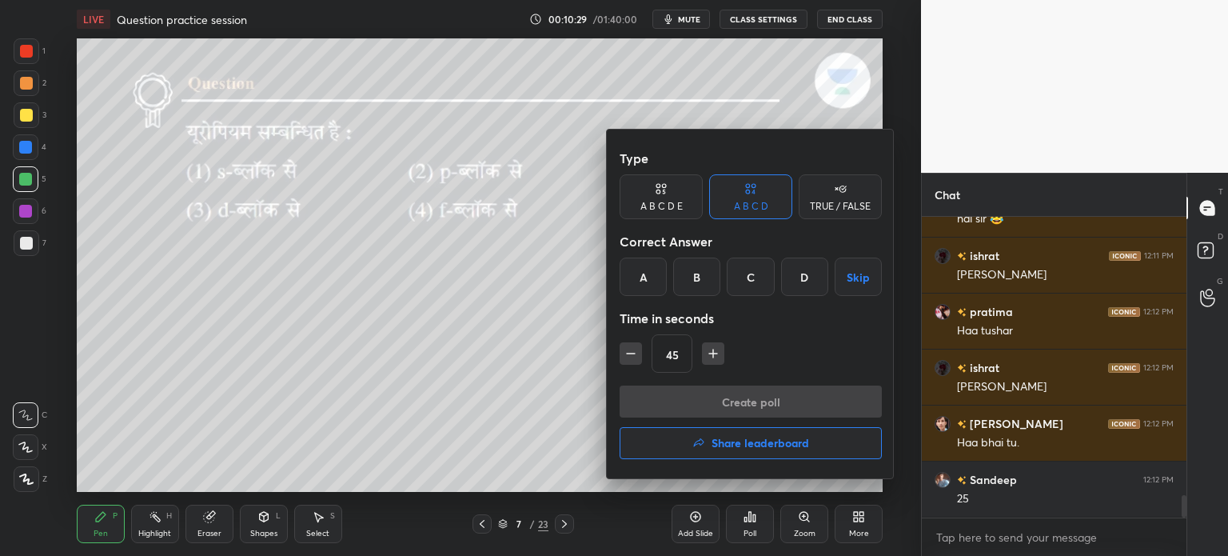
click at [808, 277] on div "D" at bounding box center [804, 276] width 47 height 38
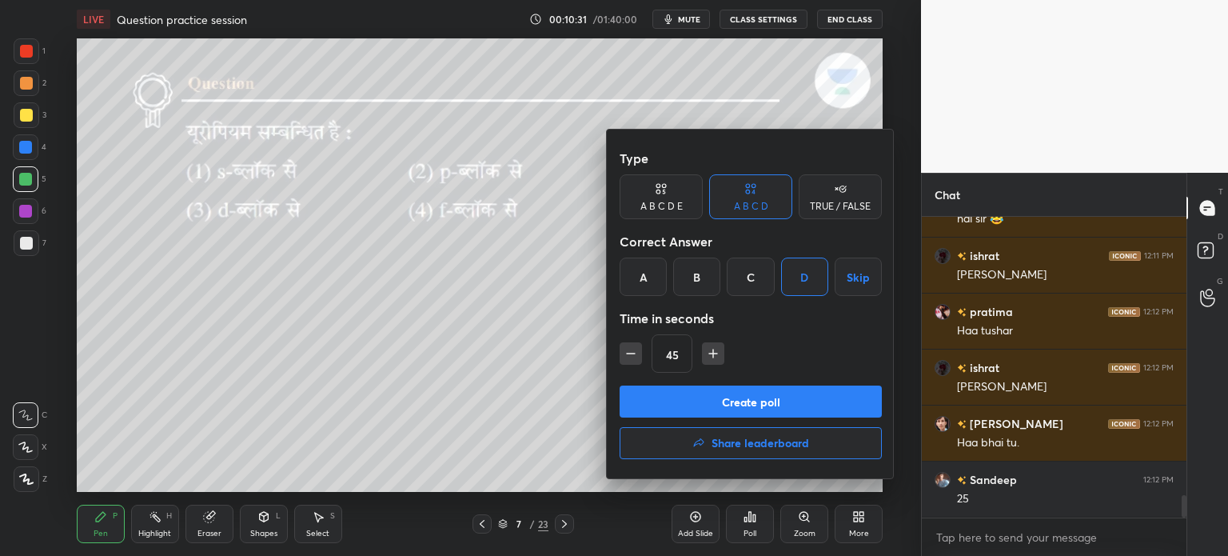
click at [731, 402] on button "Create poll" at bounding box center [751, 401] width 262 height 32
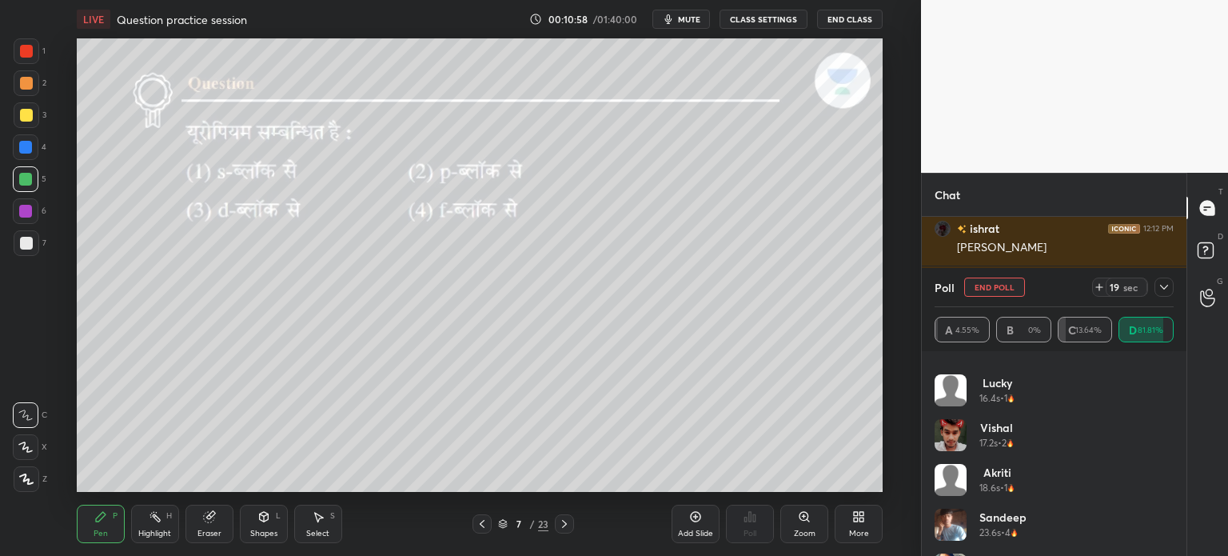
scroll to position [659, 0]
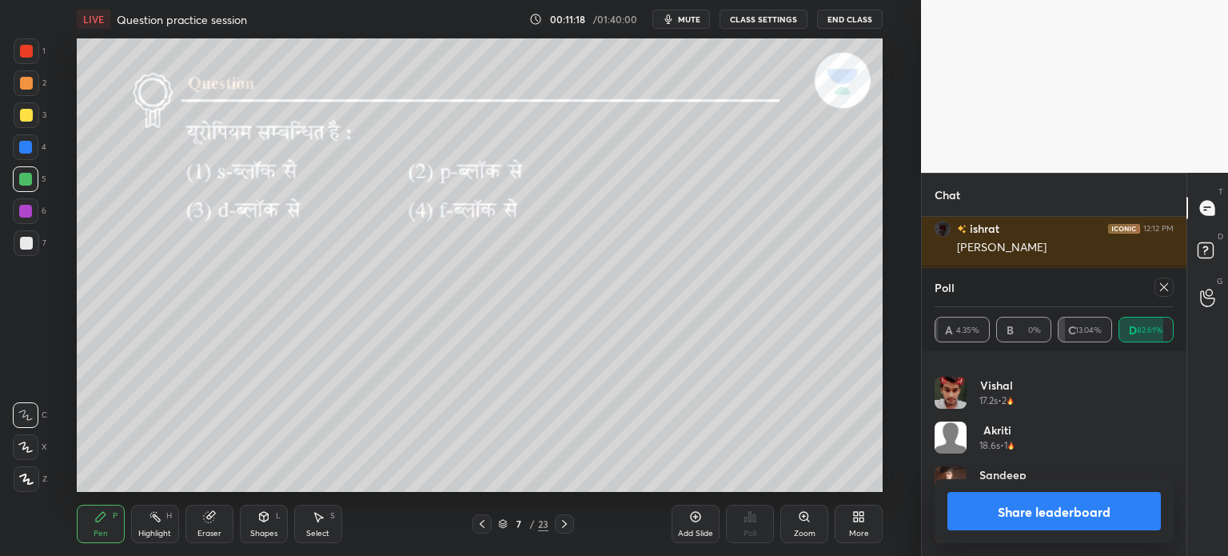
click at [1163, 289] on icon at bounding box center [1164, 287] width 13 height 13
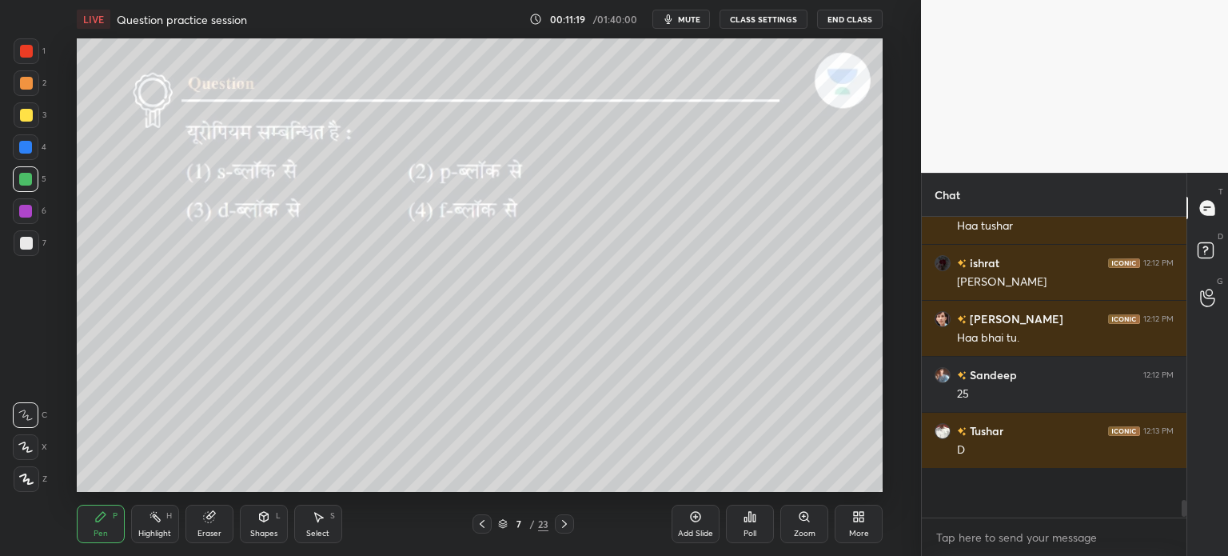
scroll to position [293, 260]
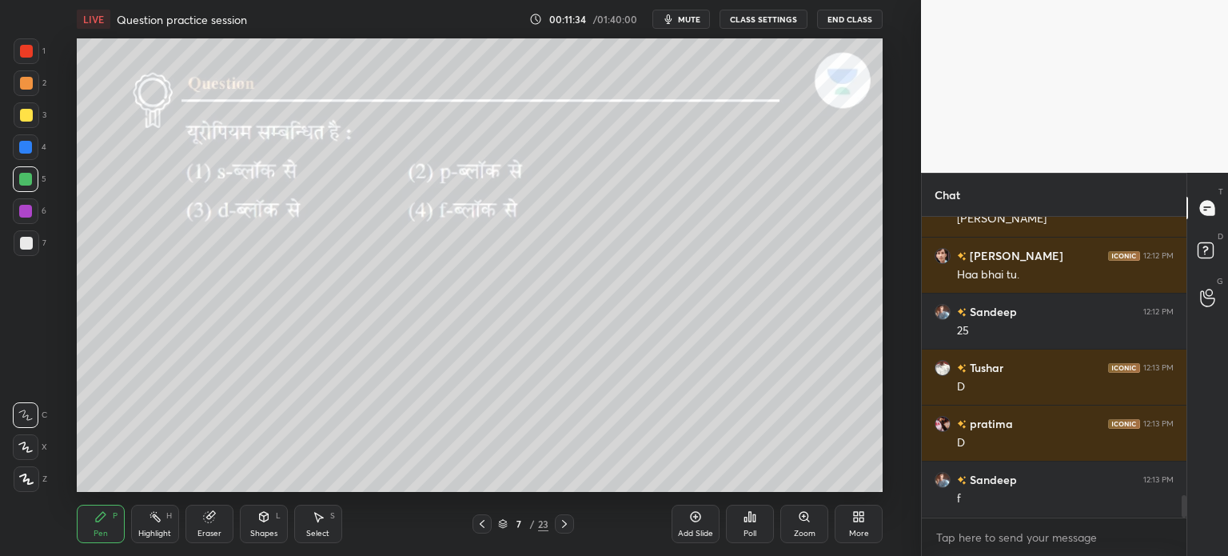
click at [560, 525] on icon at bounding box center [564, 523] width 13 height 13
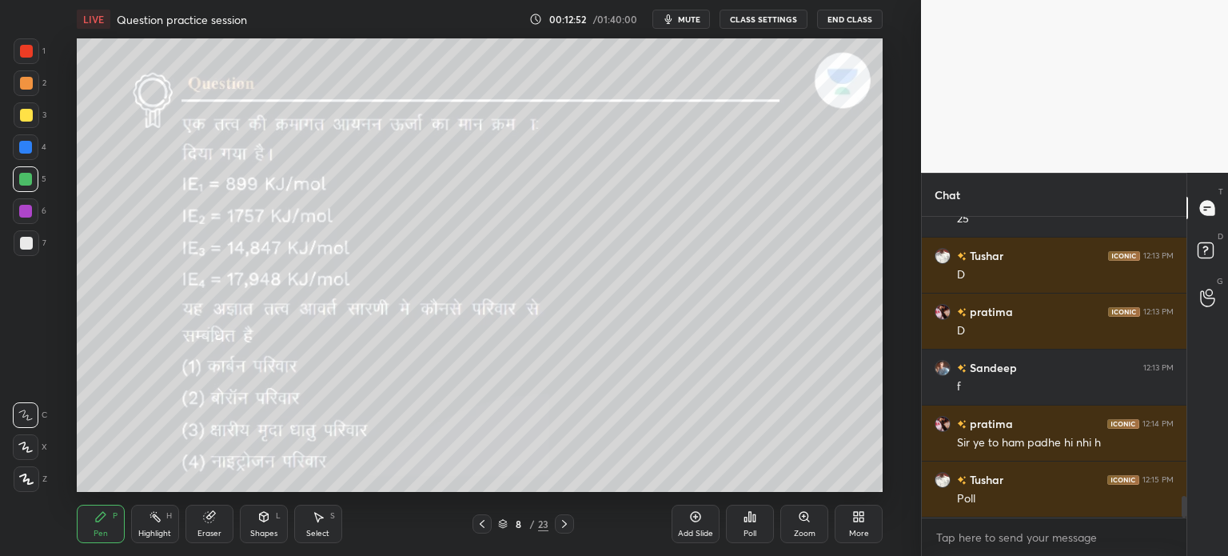
scroll to position [3870, 0]
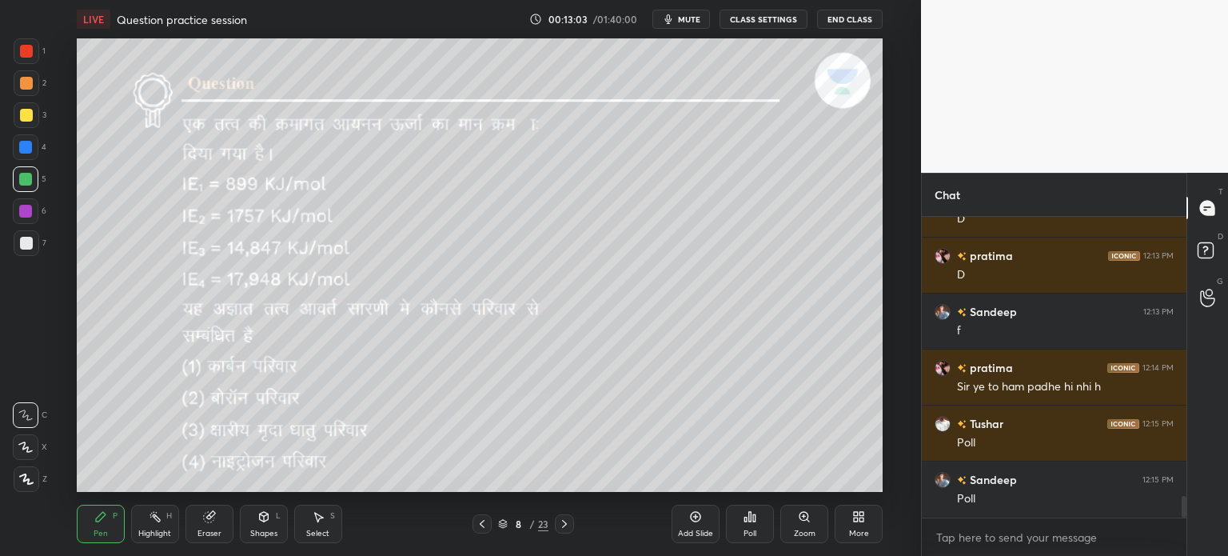
click at [752, 534] on div "Poll" at bounding box center [750, 533] width 13 height 8
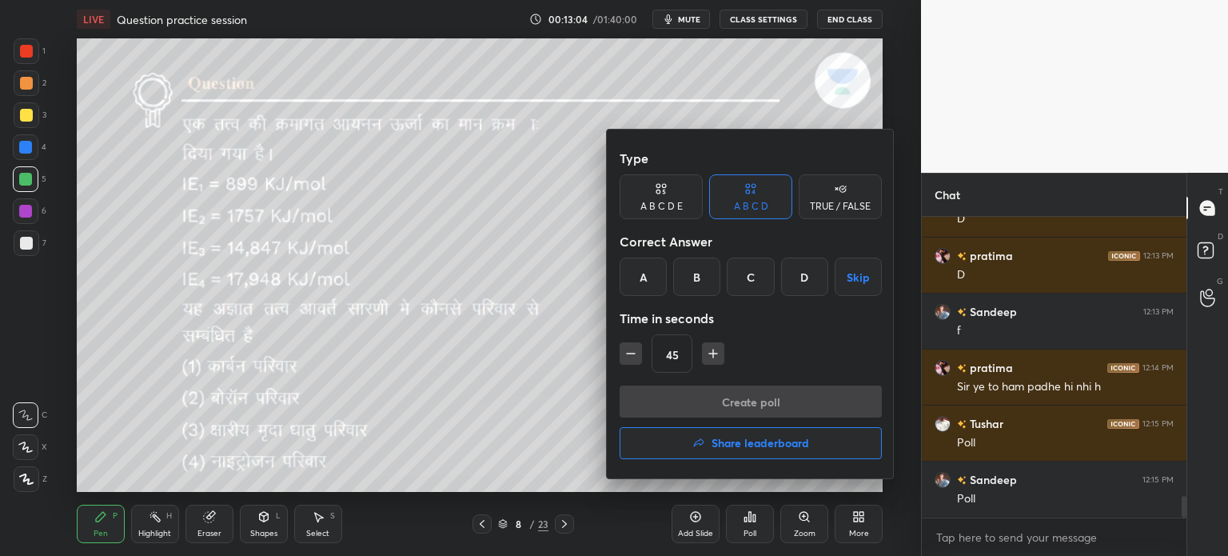
click at [748, 281] on div "C" at bounding box center [750, 276] width 47 height 38
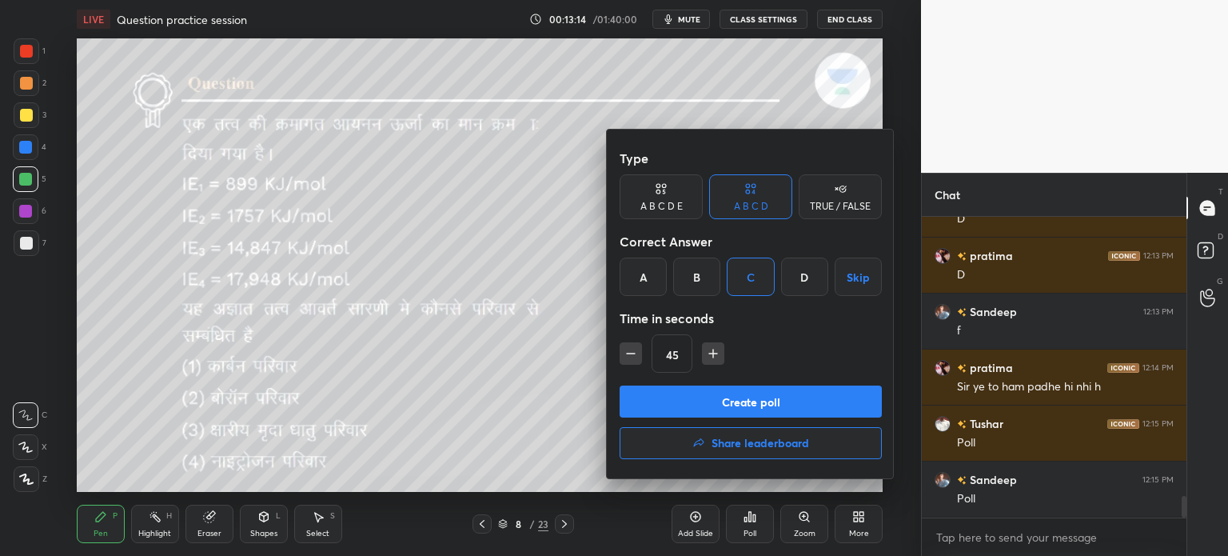
click at [756, 403] on button "Create poll" at bounding box center [751, 401] width 262 height 32
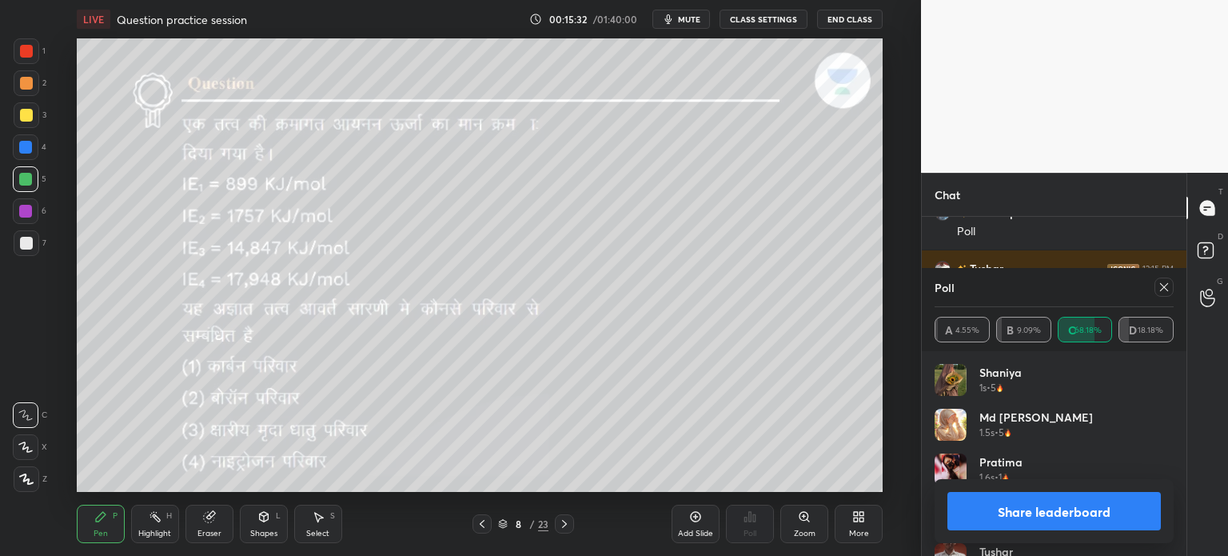
scroll to position [4193, 0]
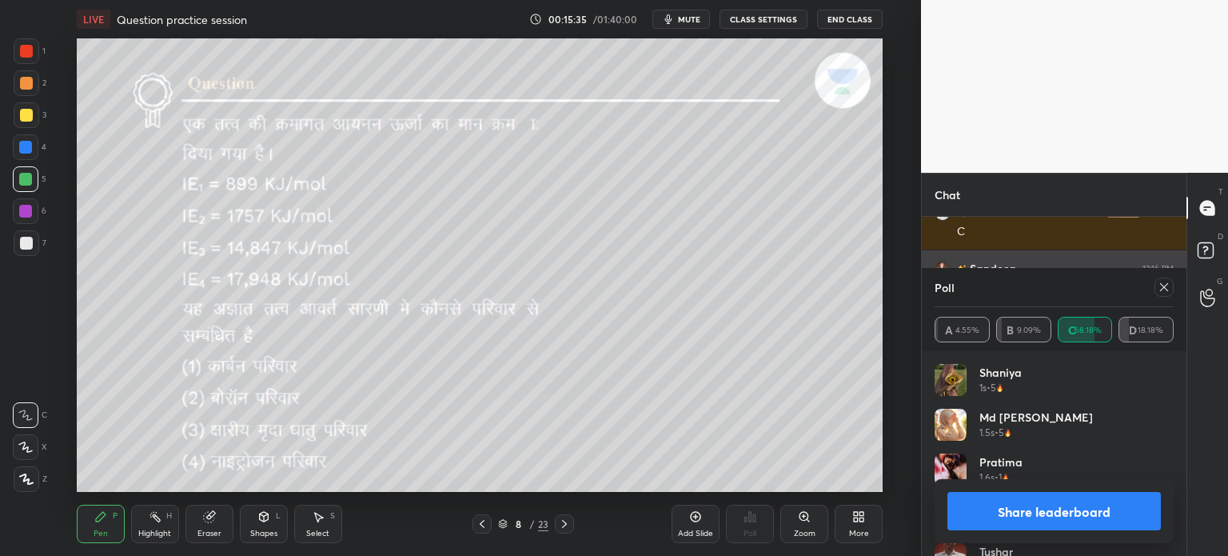
click at [1170, 292] on icon at bounding box center [1164, 287] width 13 height 13
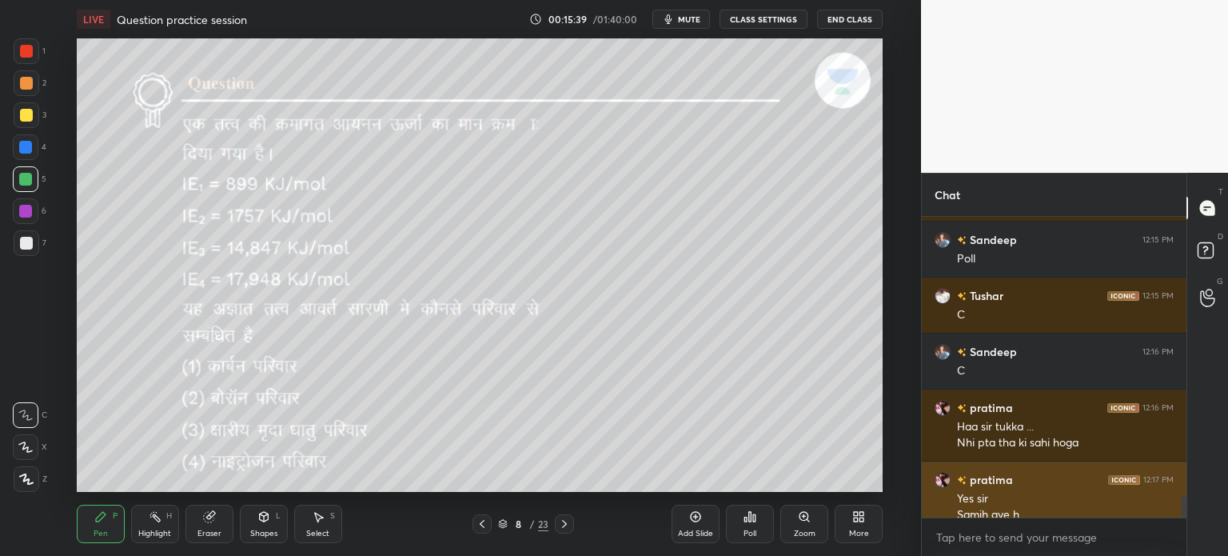
scroll to position [4126, 0]
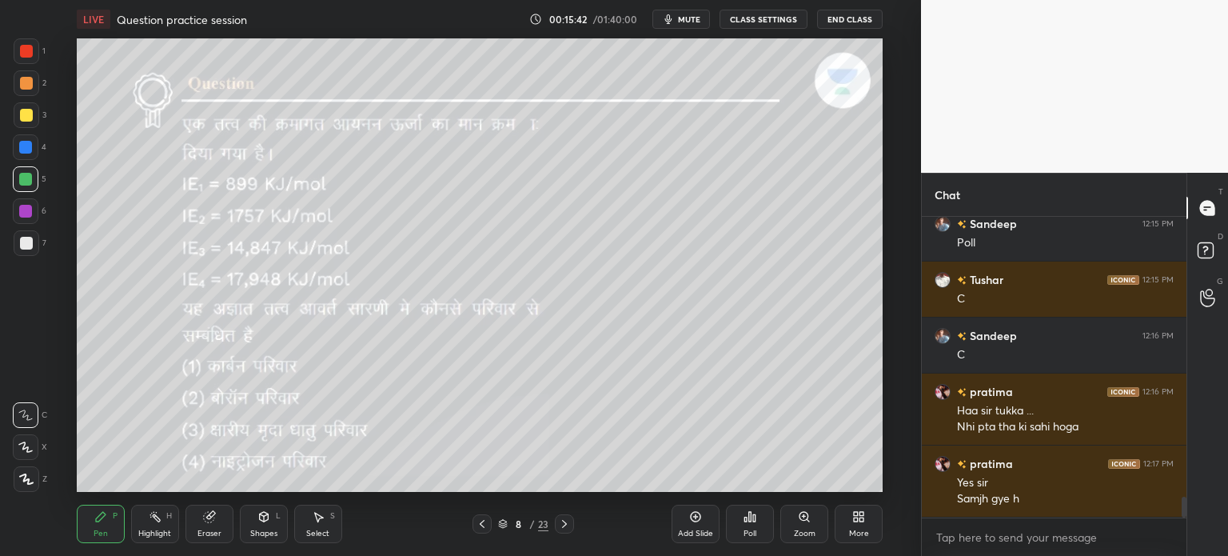
click at [563, 525] on icon at bounding box center [564, 523] width 13 height 13
click at [752, 532] on div "Poll" at bounding box center [750, 533] width 13 height 8
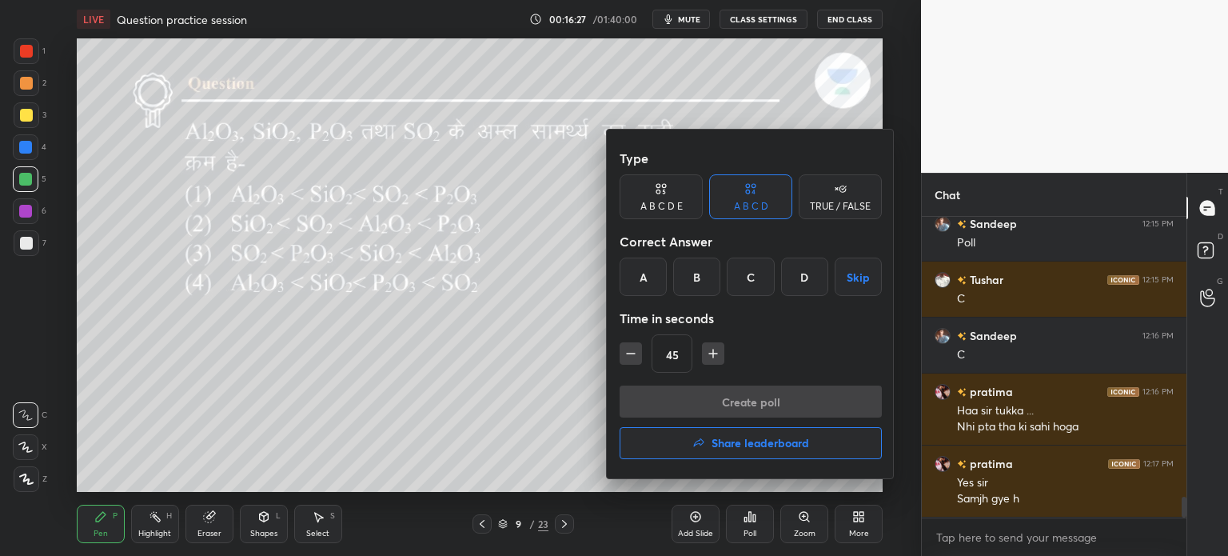
click at [800, 284] on div "D" at bounding box center [804, 276] width 47 height 38
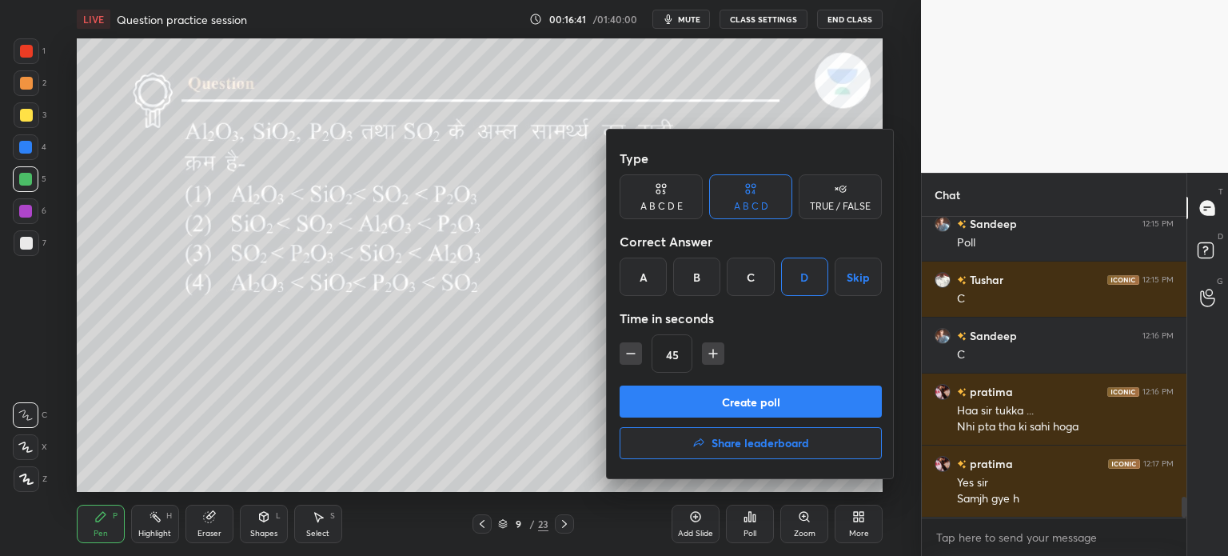
click at [689, 398] on button "Create poll" at bounding box center [751, 401] width 262 height 32
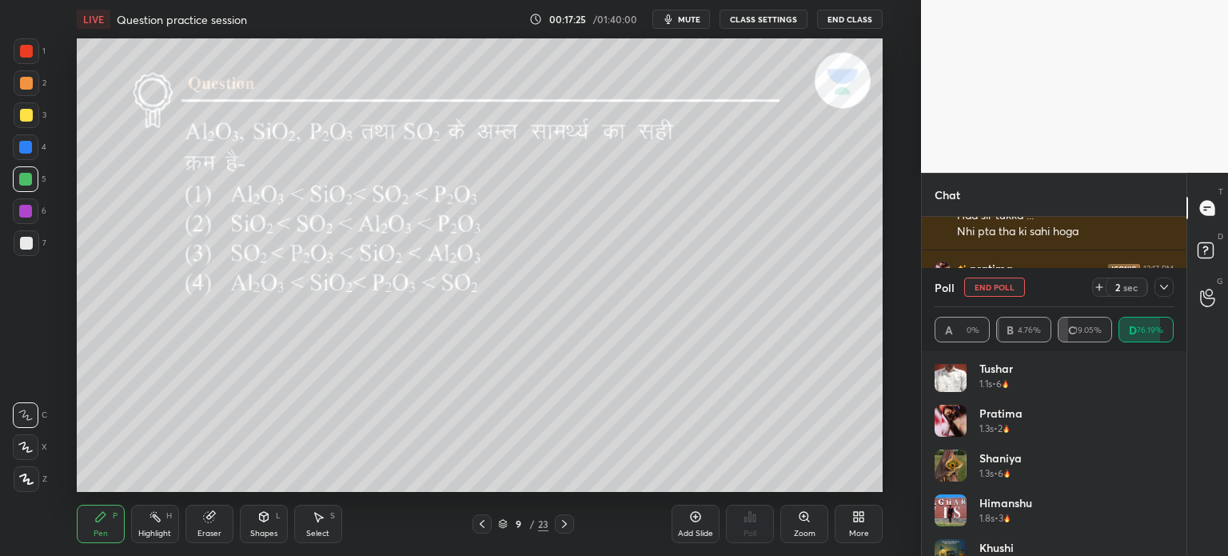
scroll to position [0, 0]
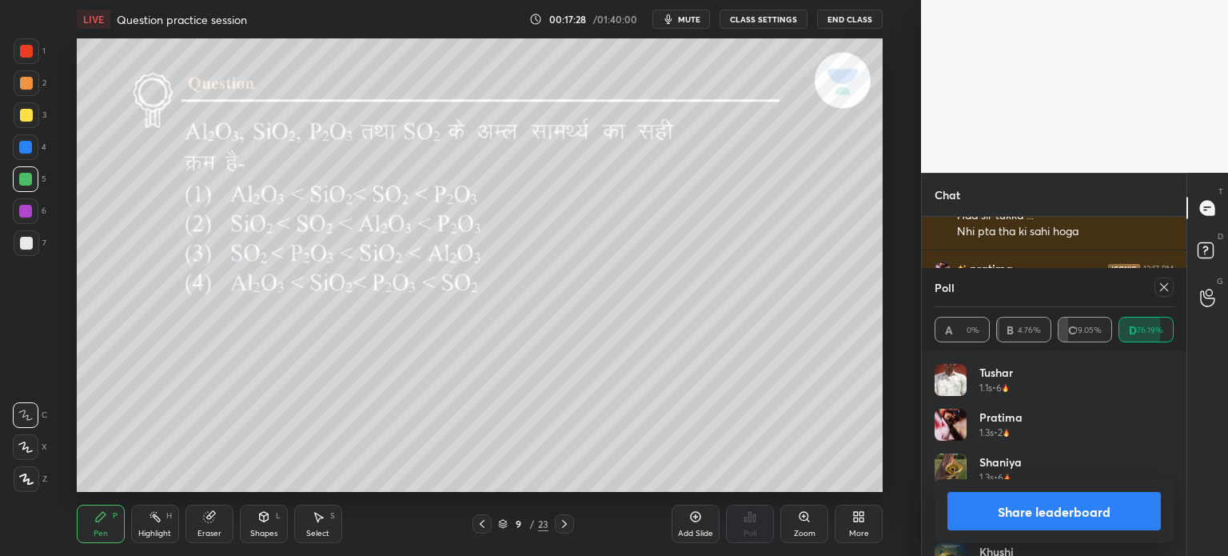
click at [1163, 289] on icon at bounding box center [1164, 287] width 13 height 13
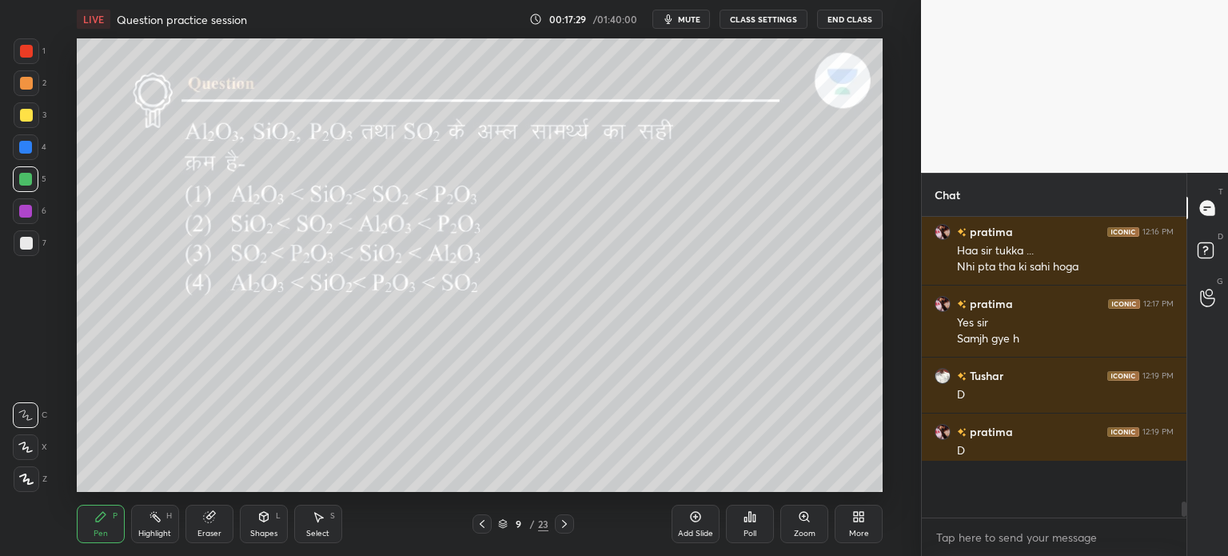
scroll to position [329, 260]
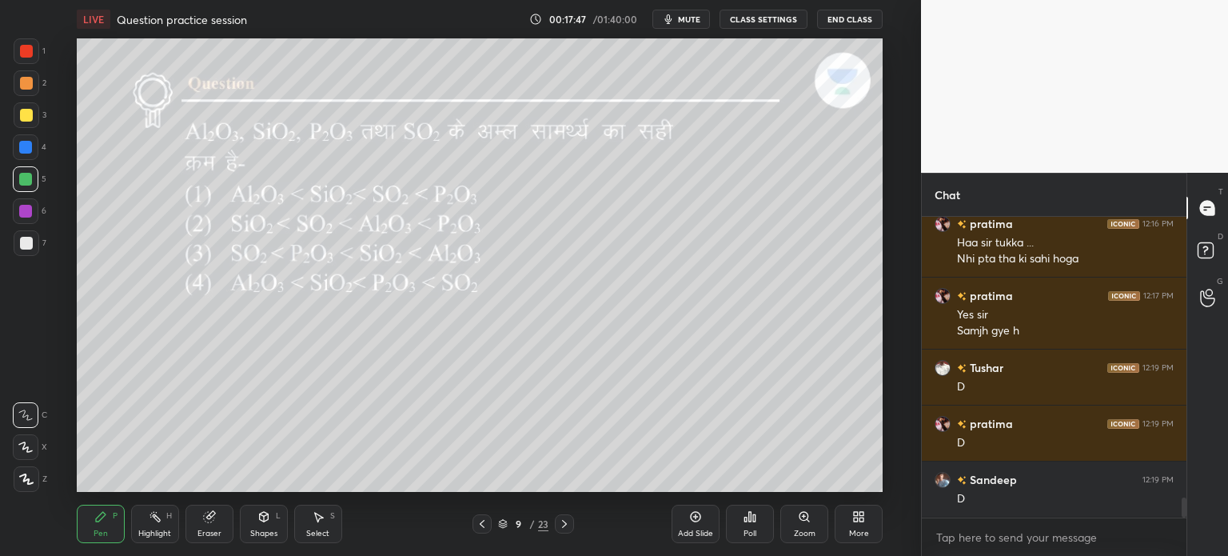
click at [261, 524] on div "Shapes L" at bounding box center [264, 524] width 48 height 38
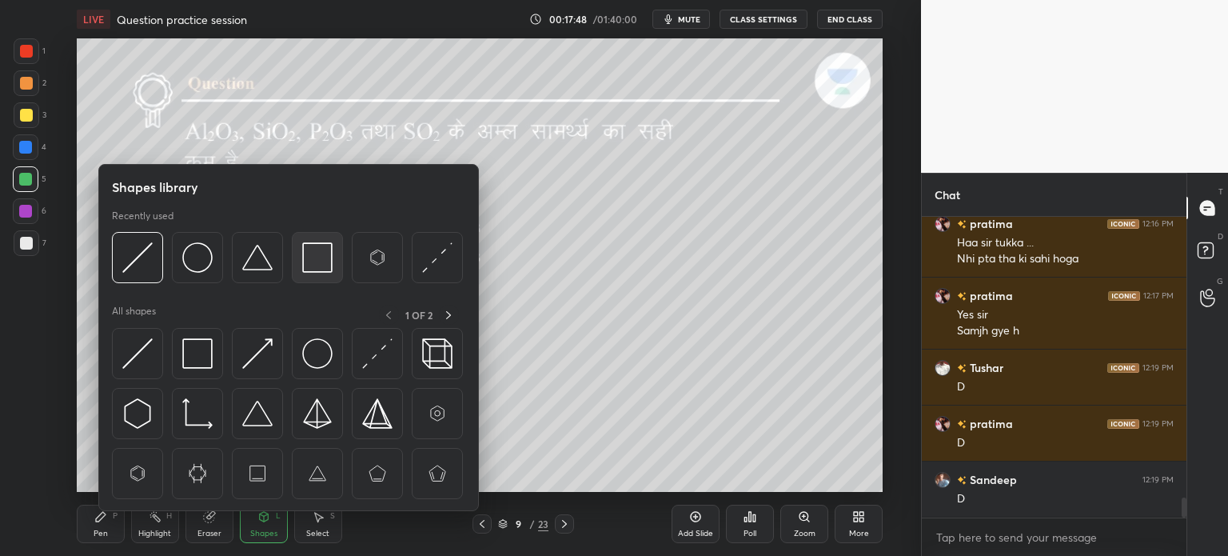
click at [325, 253] on img at bounding box center [317, 257] width 30 height 30
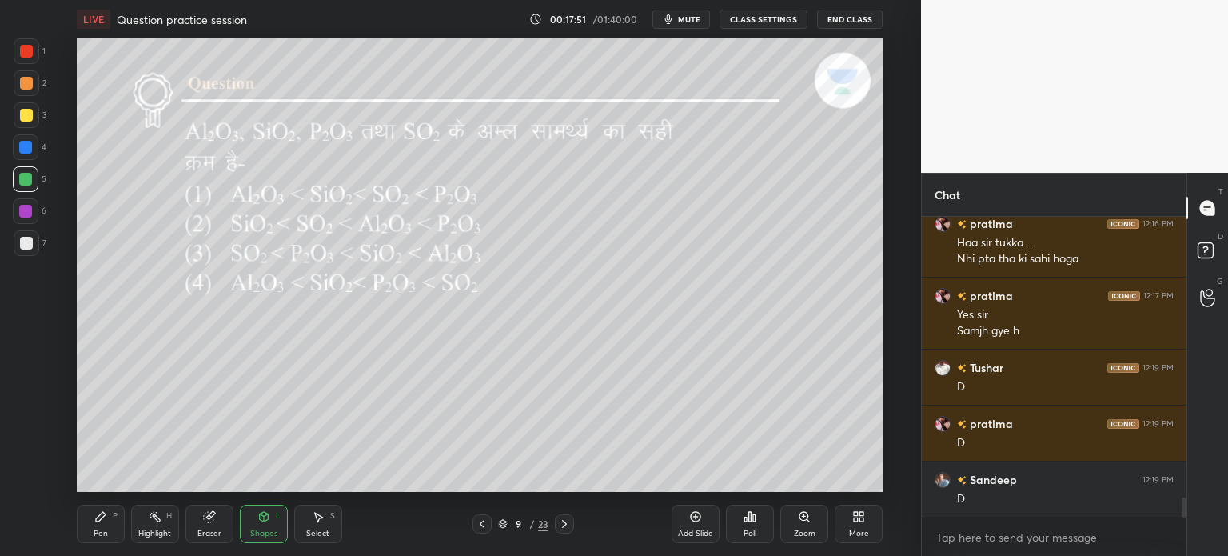
click at [122, 528] on div "Pen P" at bounding box center [101, 524] width 48 height 38
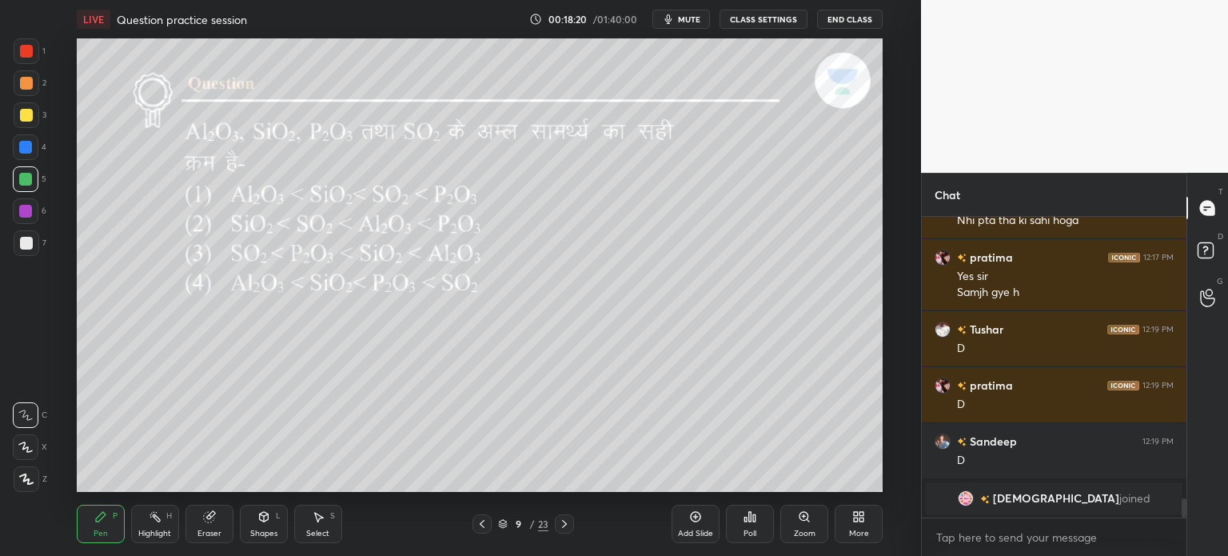
click at [564, 526] on icon at bounding box center [564, 524] width 5 height 8
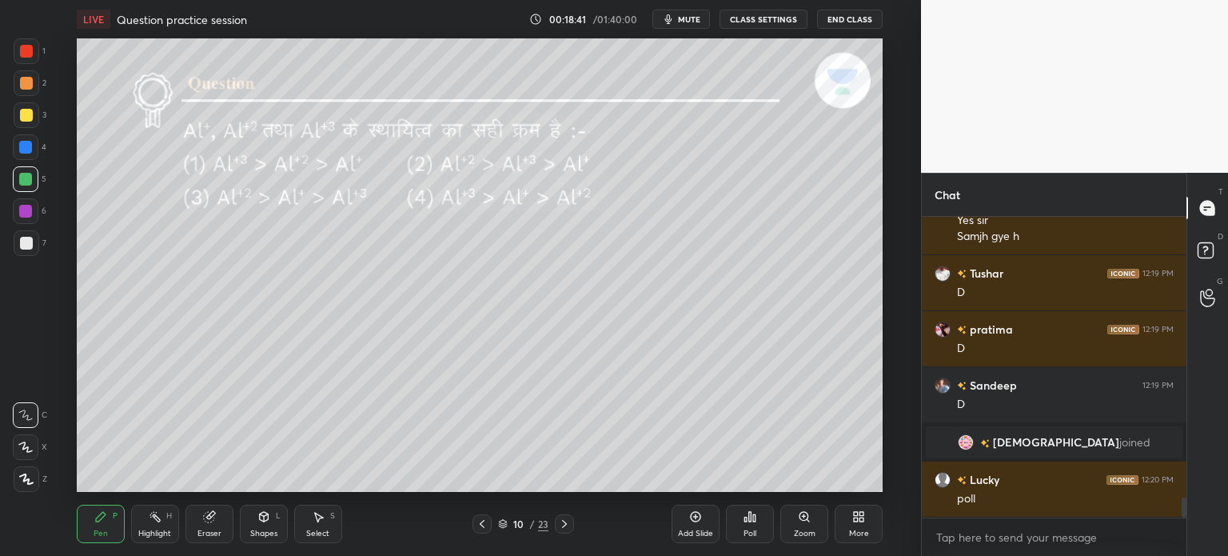
scroll to position [4255, 0]
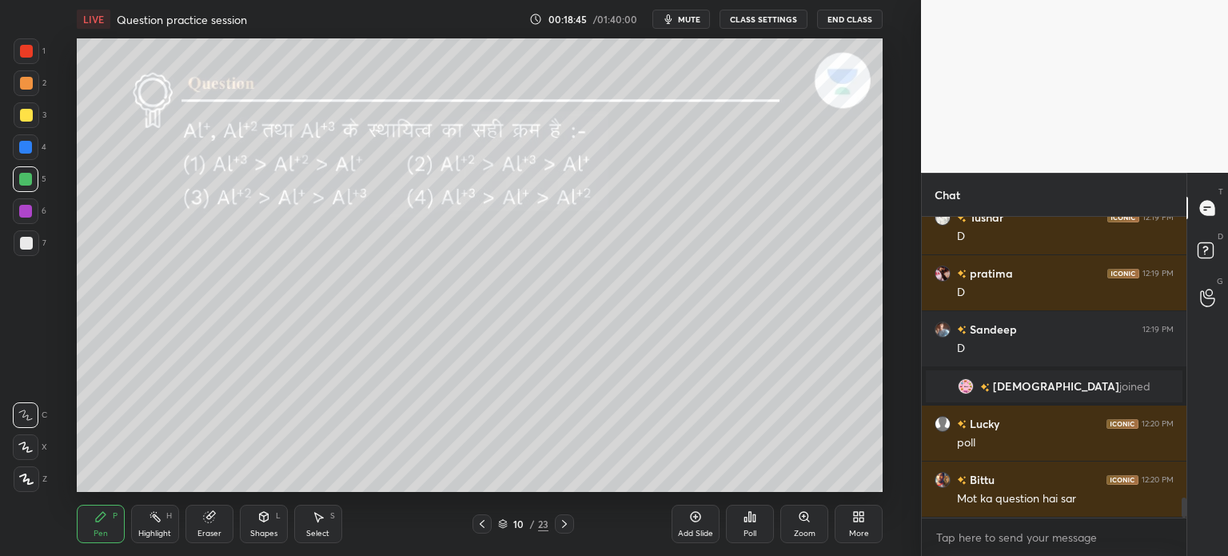
click at [759, 524] on div "Poll" at bounding box center [750, 524] width 48 height 38
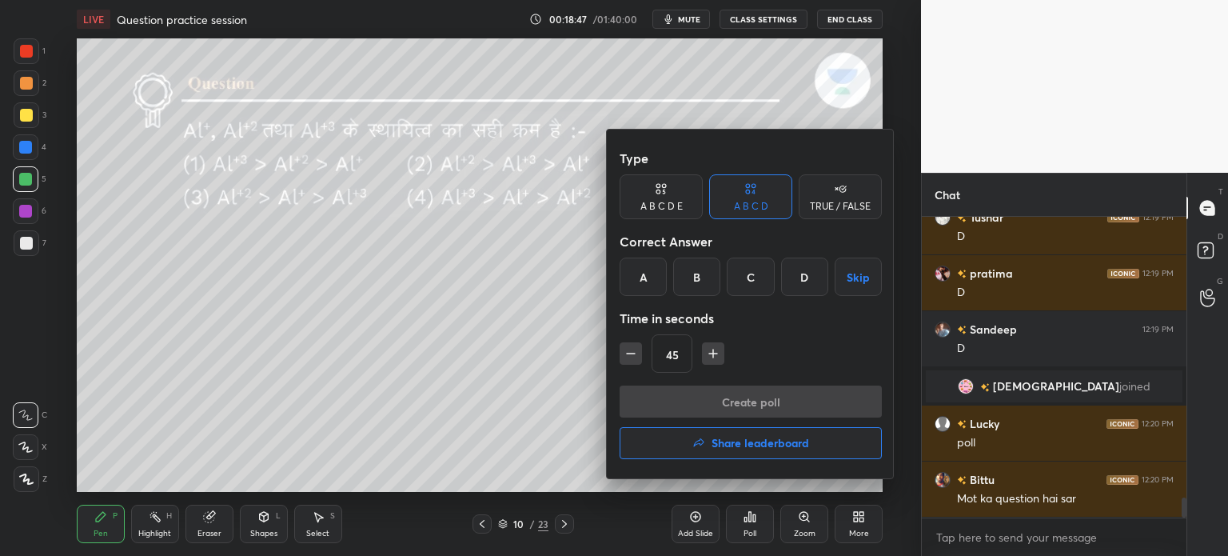
click at [512, 380] on div at bounding box center [614, 278] width 1228 height 556
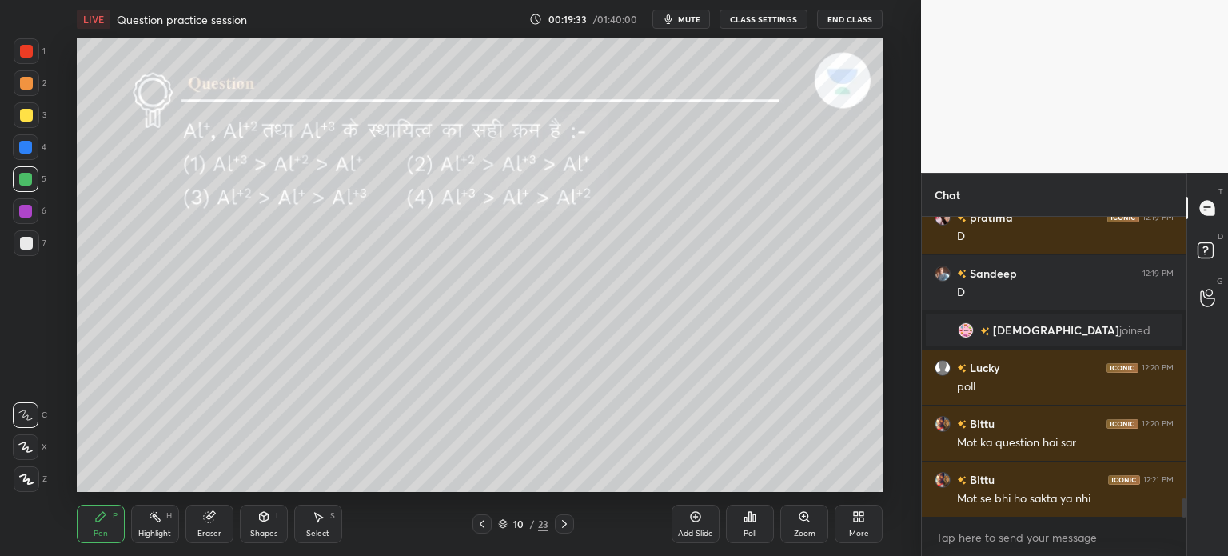
scroll to position [4367, 0]
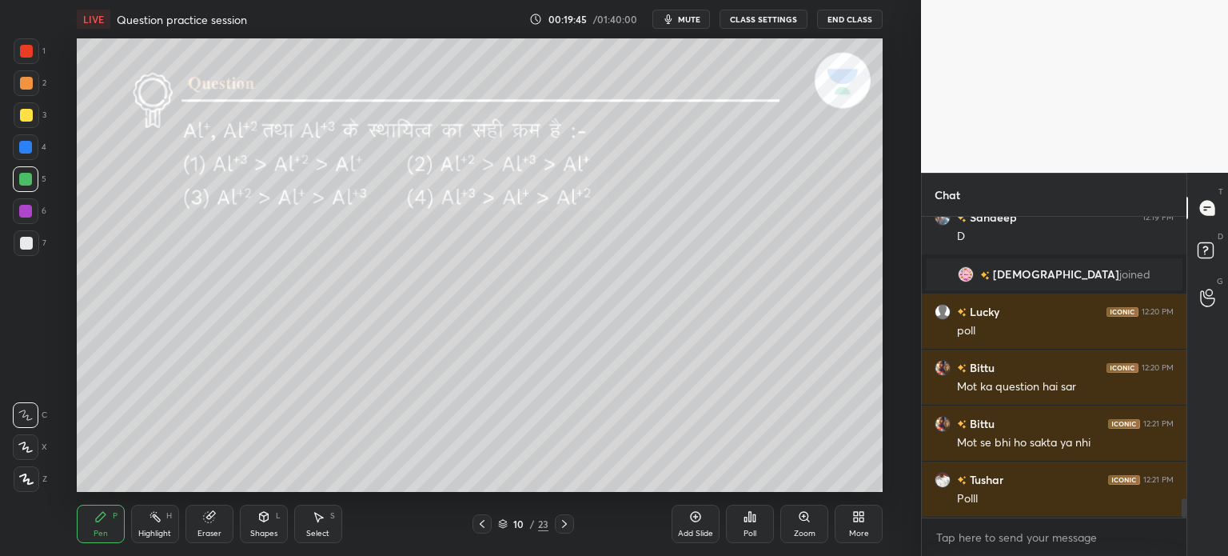
click at [752, 523] on icon at bounding box center [750, 516] width 13 height 13
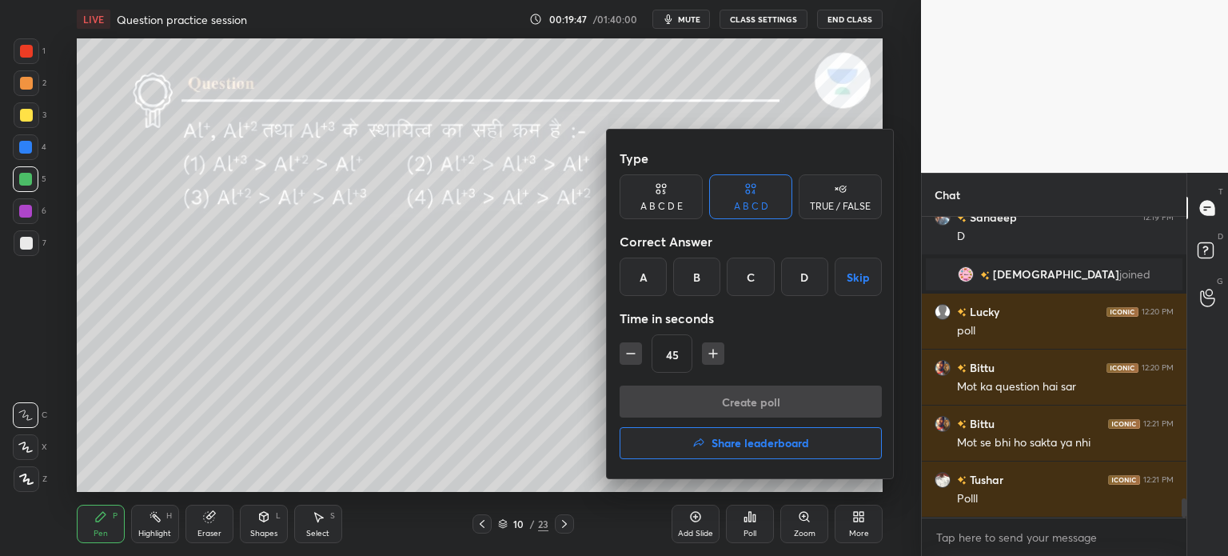
click at [802, 277] on div "D" at bounding box center [804, 276] width 47 height 38
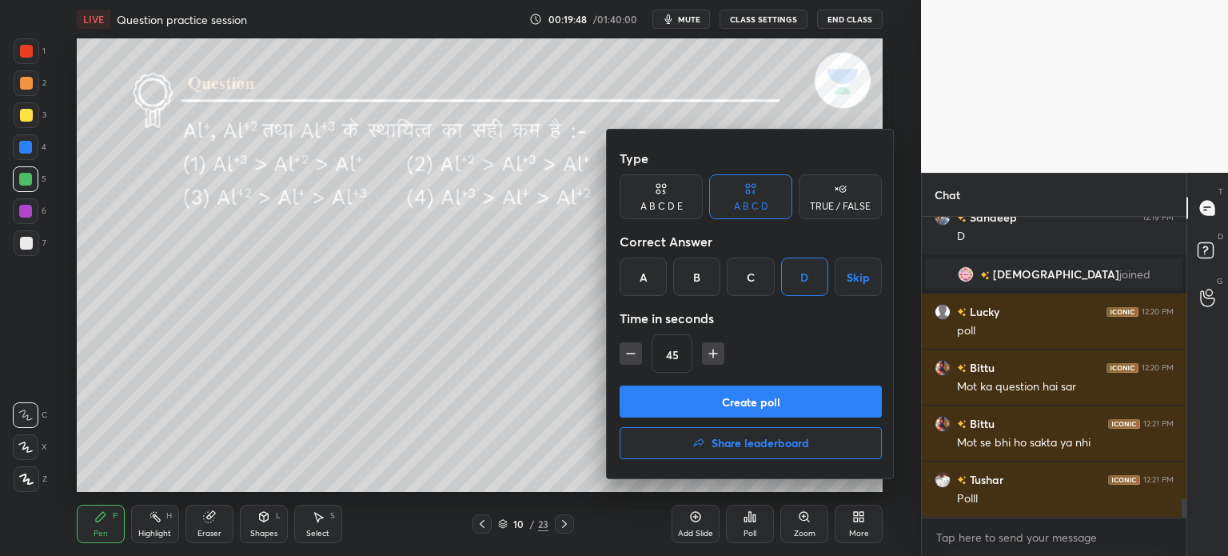
click at [726, 397] on button "Create poll" at bounding box center [751, 401] width 262 height 32
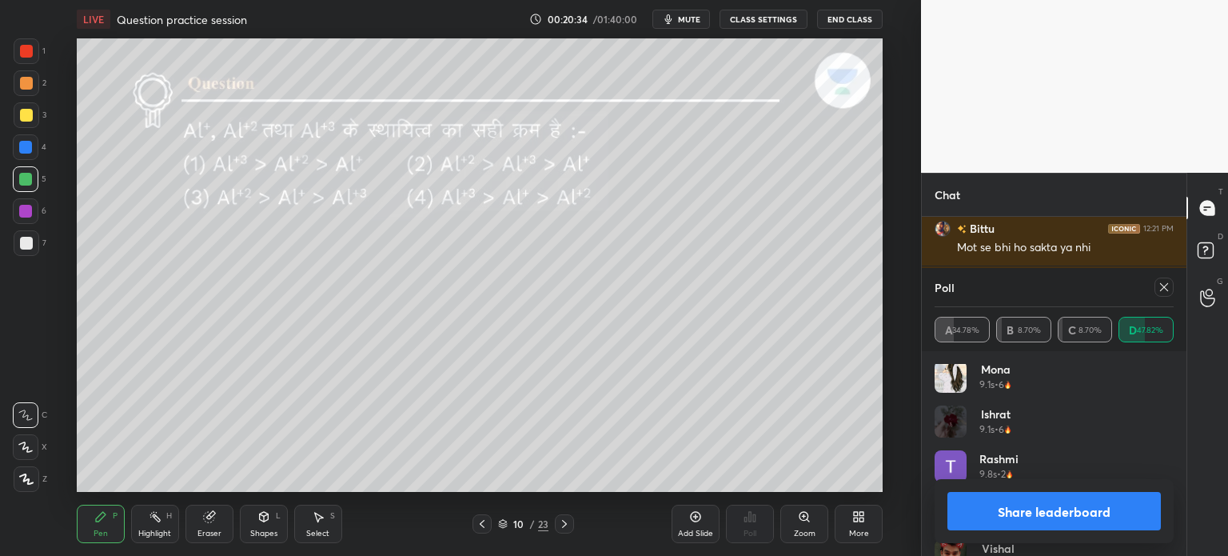
scroll to position [301, 0]
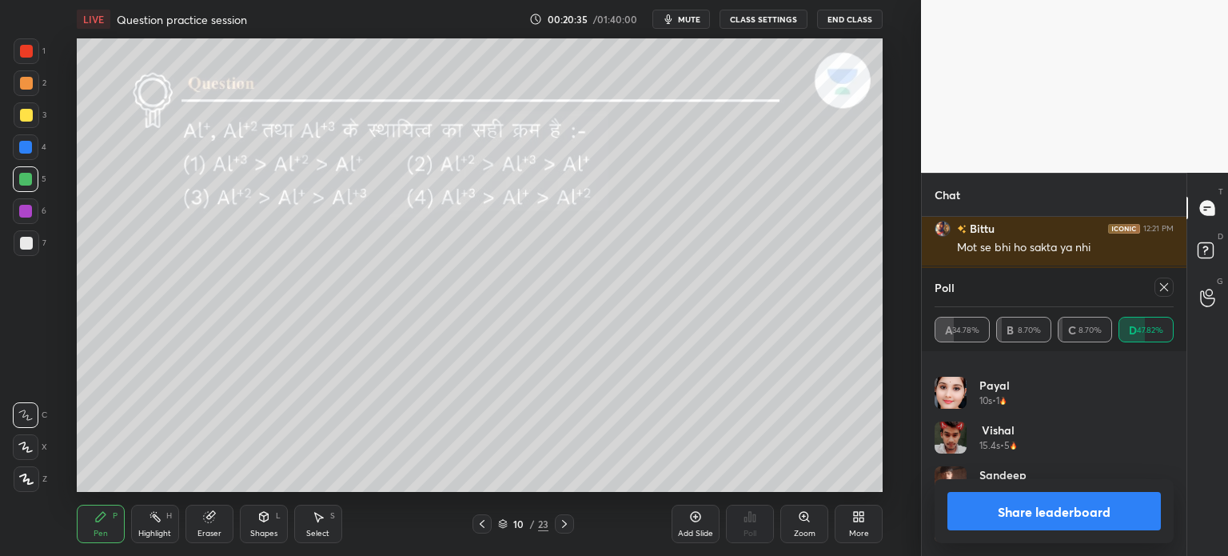
click at [1050, 514] on button "Share leaderboard" at bounding box center [1053, 511] width 213 height 38
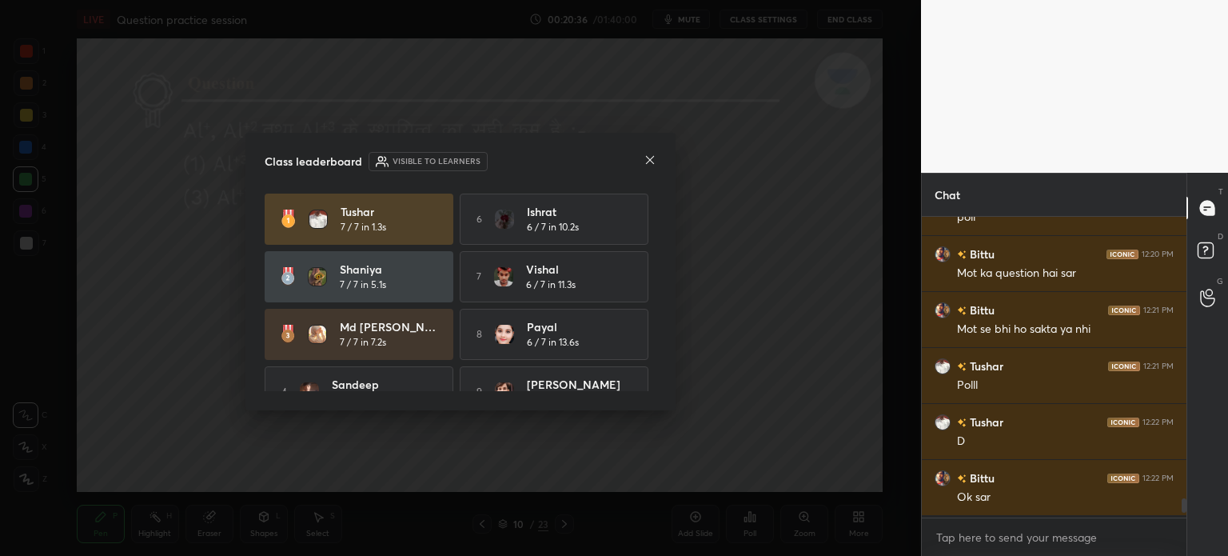
scroll to position [334, 260]
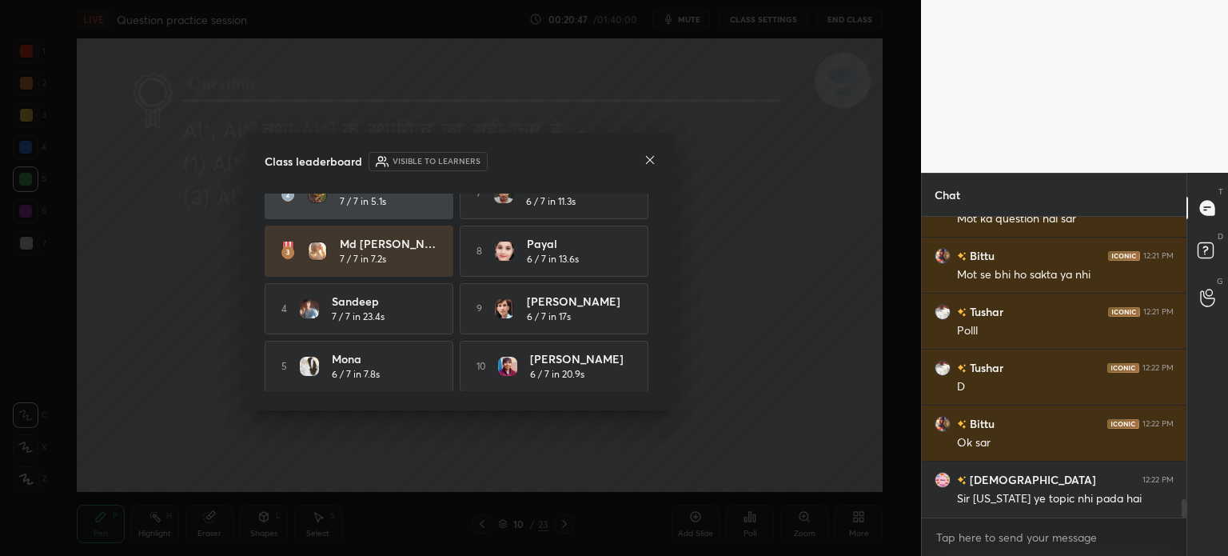
click at [648, 154] on icon at bounding box center [650, 160] width 13 height 13
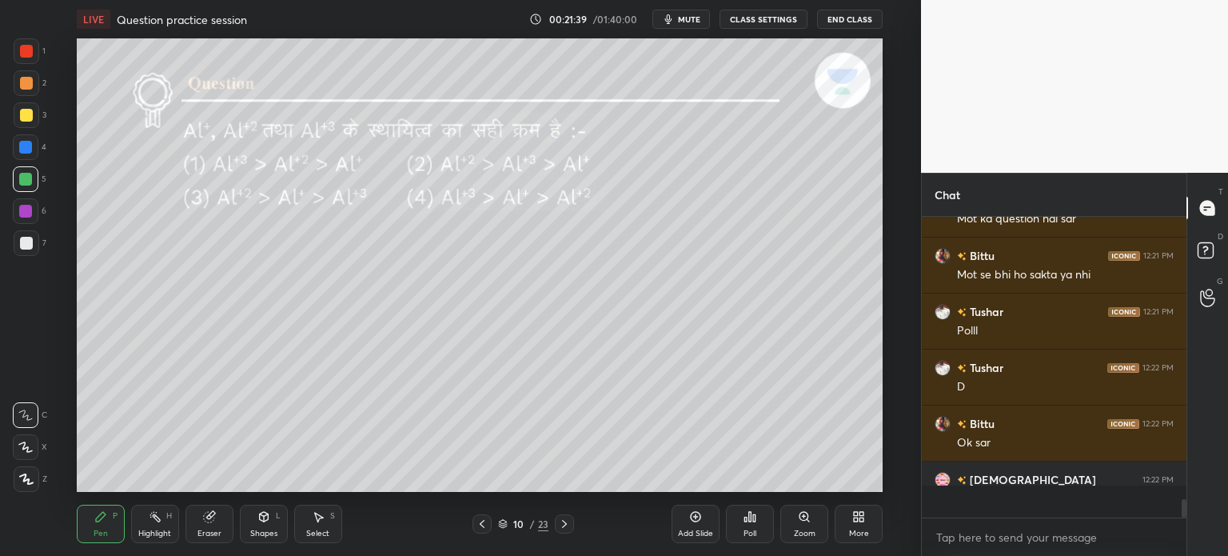
scroll to position [4535, 0]
click at [30, 126] on div at bounding box center [27, 115] width 26 height 26
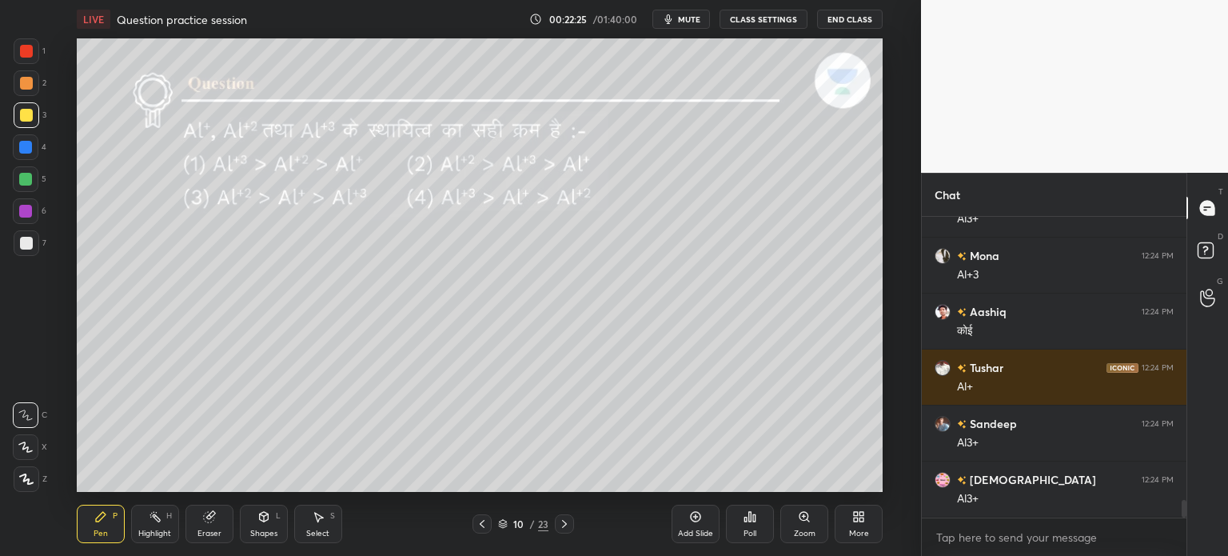
scroll to position [4983, 0]
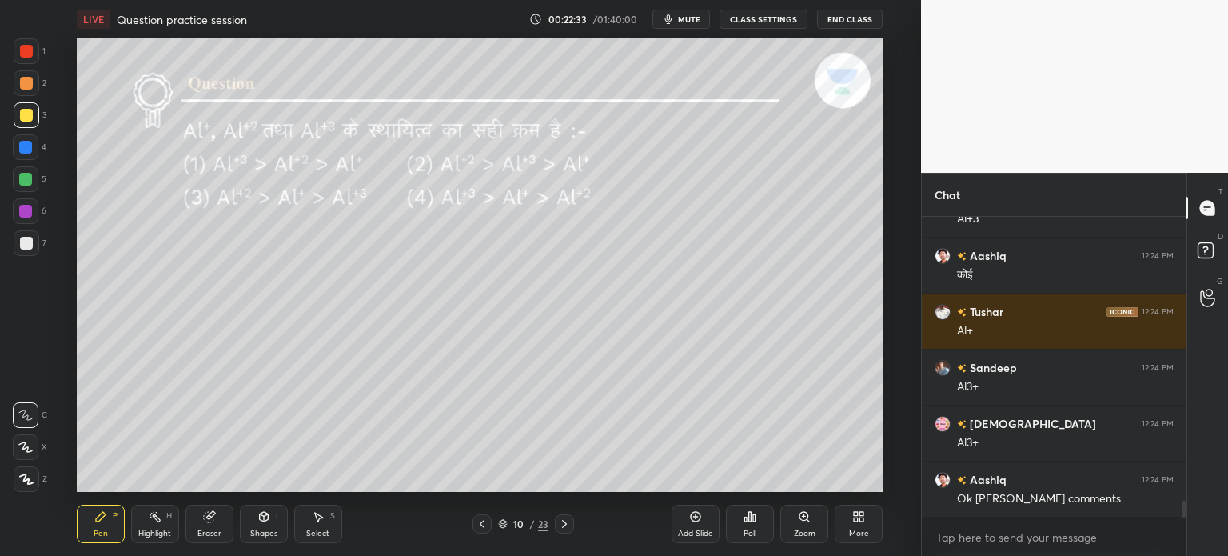
click at [272, 523] on div "Shapes L" at bounding box center [264, 524] width 48 height 38
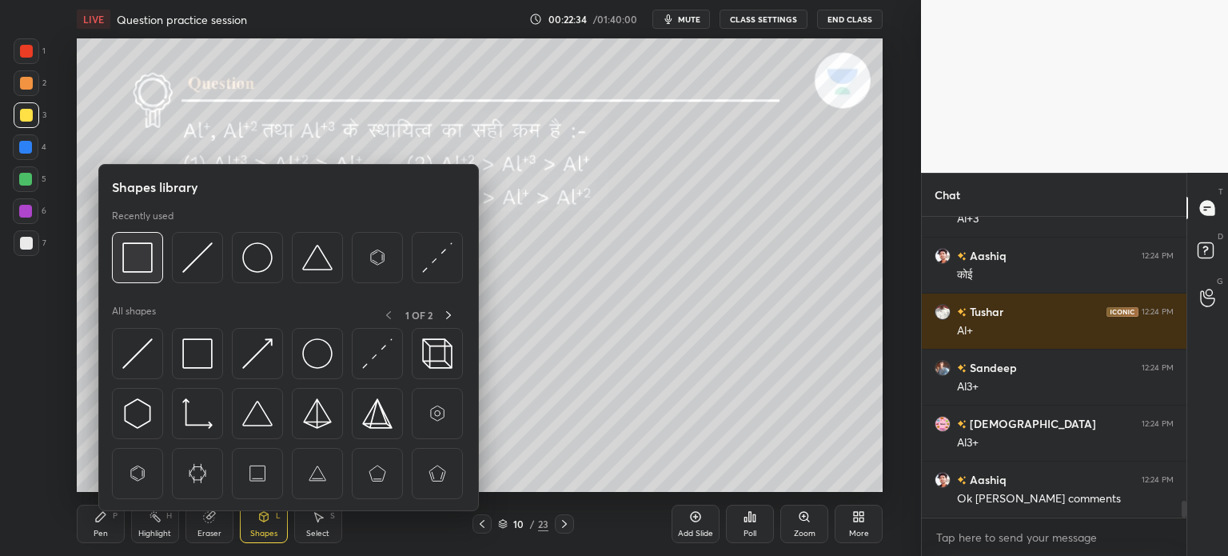
click at [150, 261] on img at bounding box center [137, 257] width 30 height 30
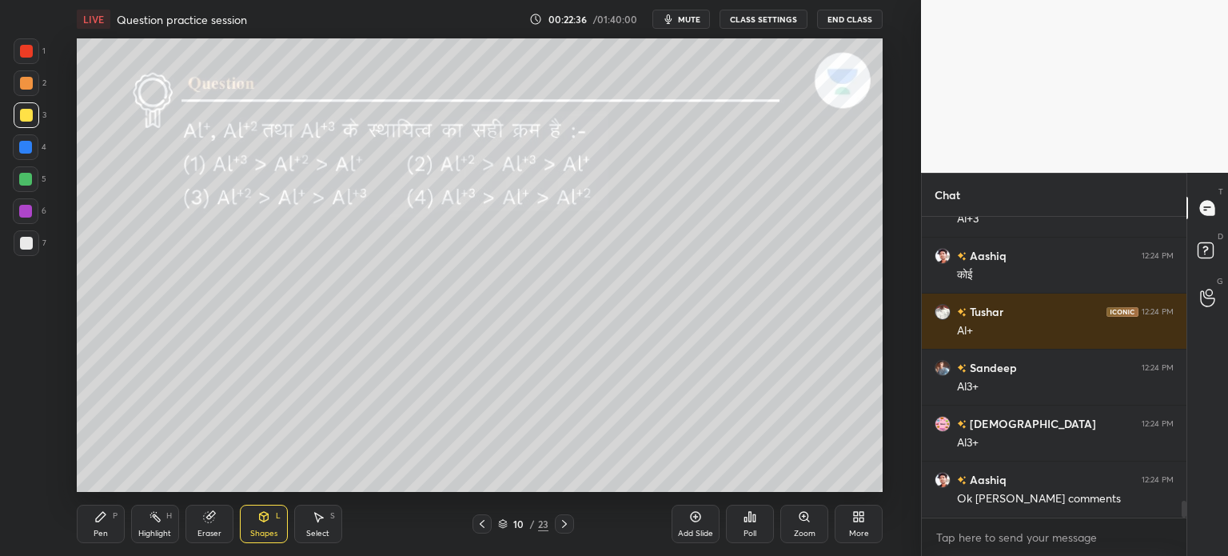
click at [104, 520] on icon at bounding box center [100, 516] width 13 height 13
click at [566, 527] on icon at bounding box center [564, 523] width 13 height 13
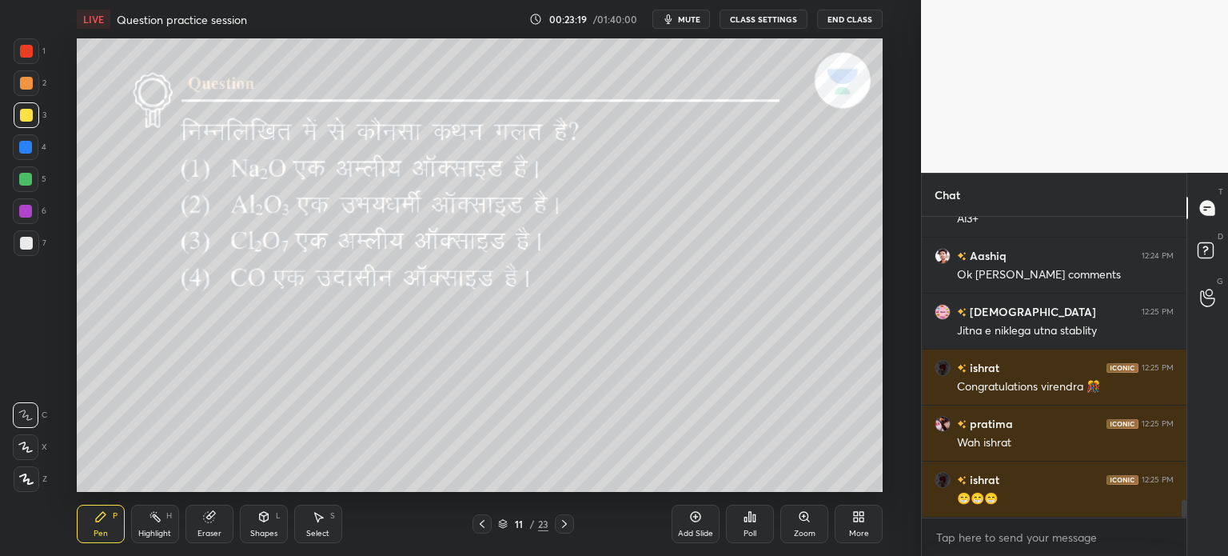
scroll to position [4991, 0]
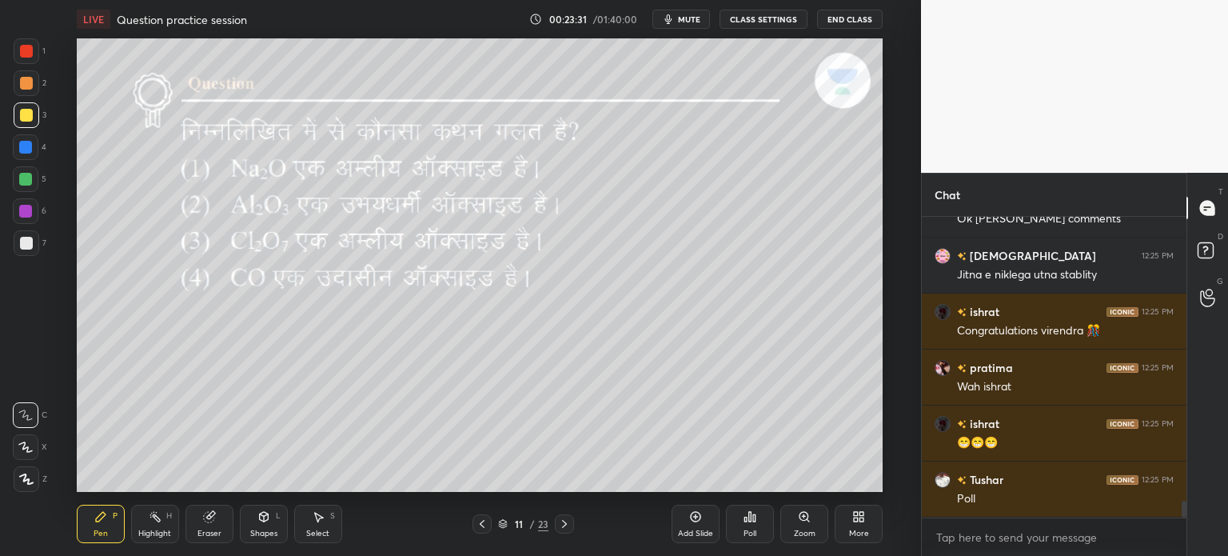
click at [742, 528] on div "Poll" at bounding box center [750, 524] width 48 height 38
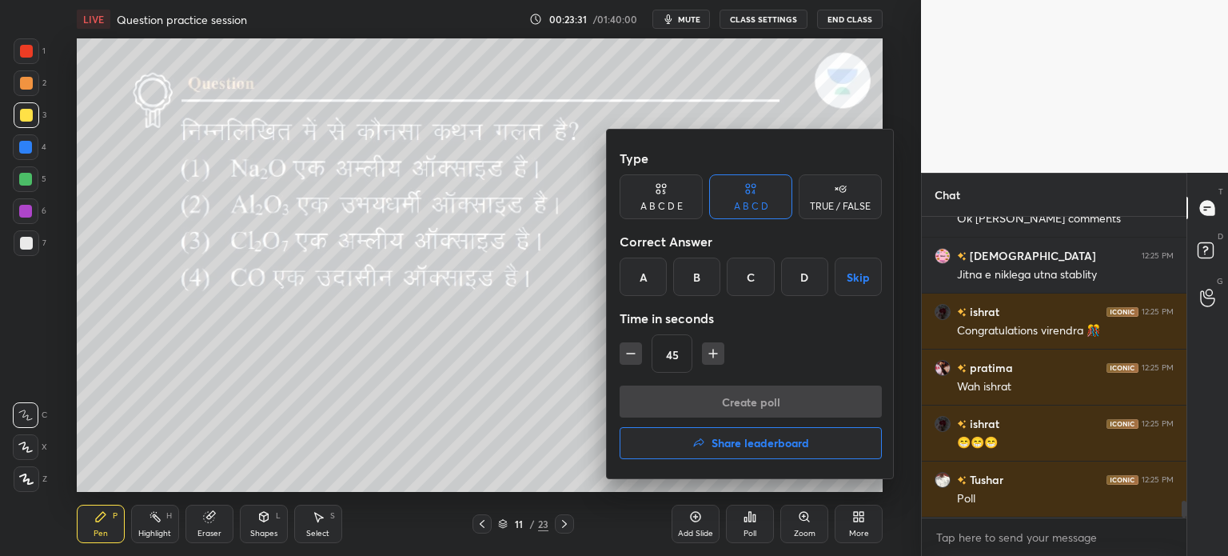
scroll to position [5047, 0]
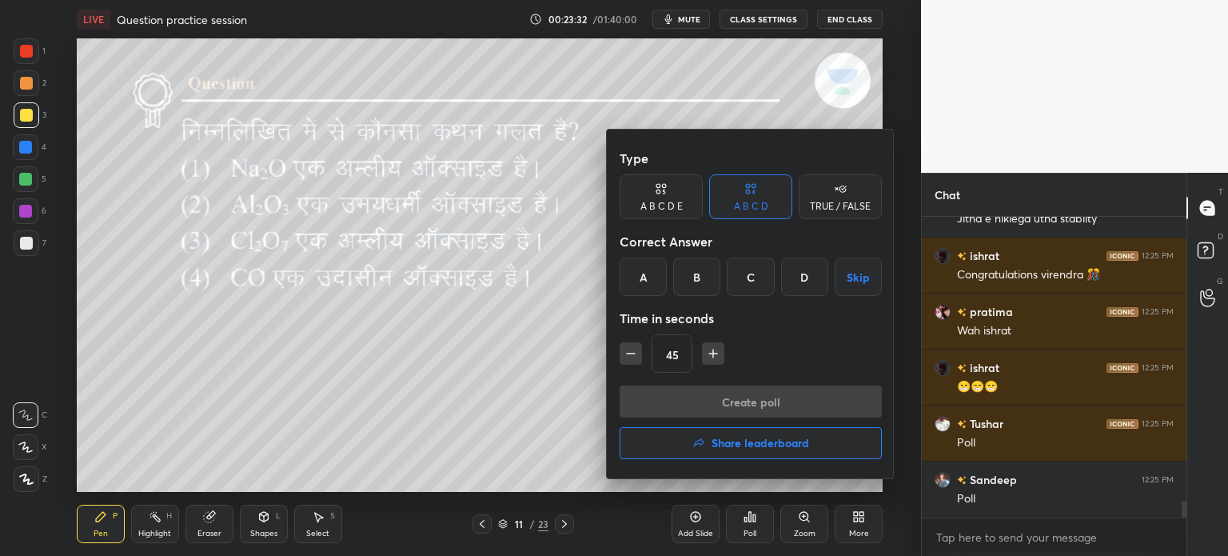
click at [647, 277] on div "A" at bounding box center [643, 276] width 47 height 38
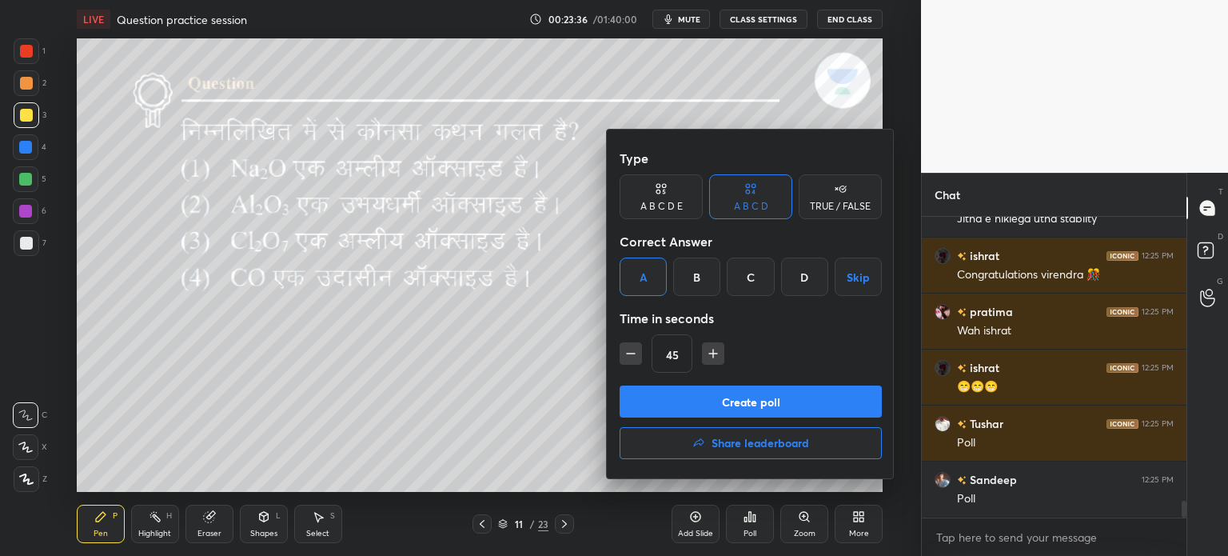
click at [747, 405] on button "Create poll" at bounding box center [751, 401] width 262 height 32
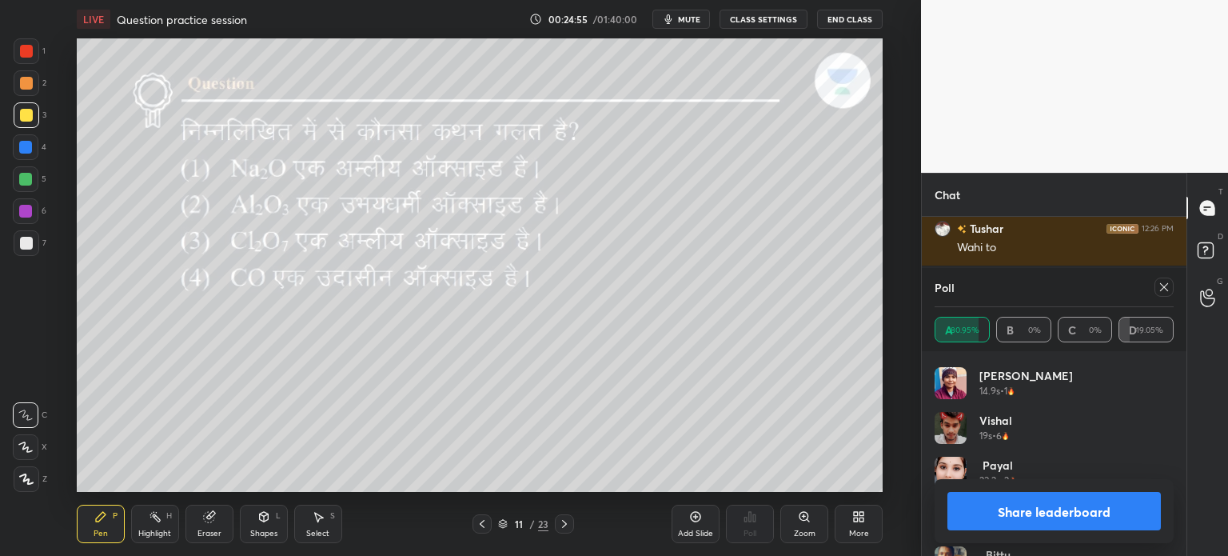
scroll to position [5714, 0]
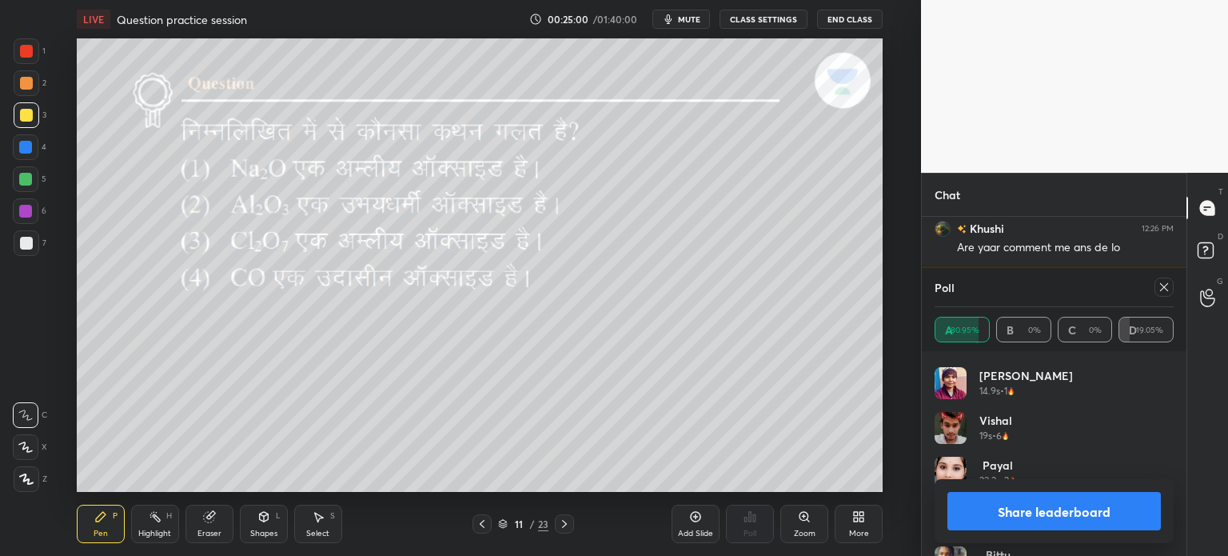
click at [1164, 285] on icon at bounding box center [1164, 287] width 13 height 13
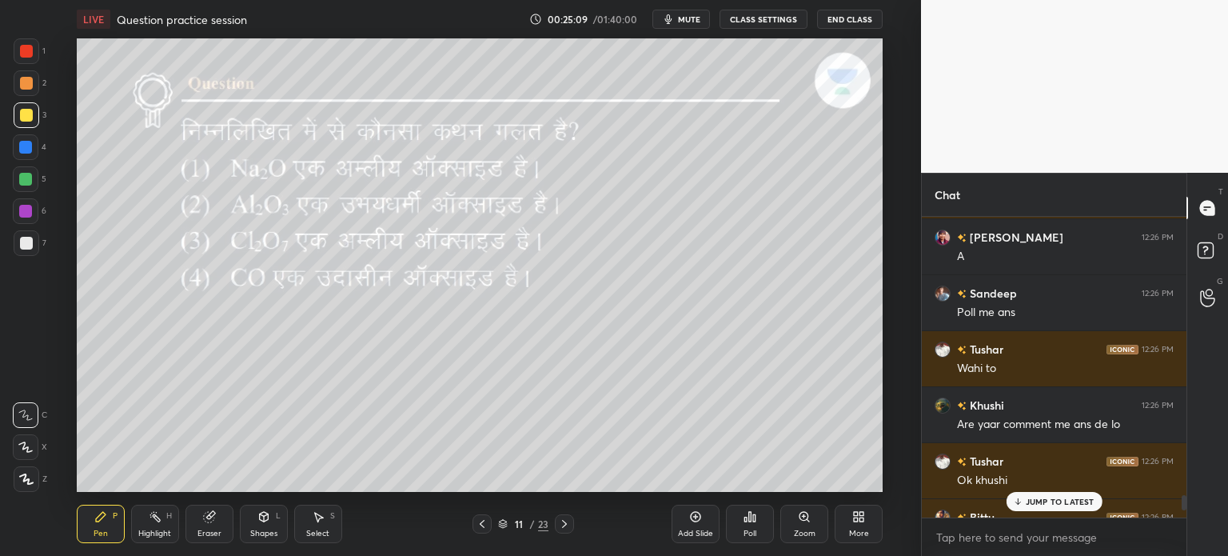
scroll to position [5630, 0]
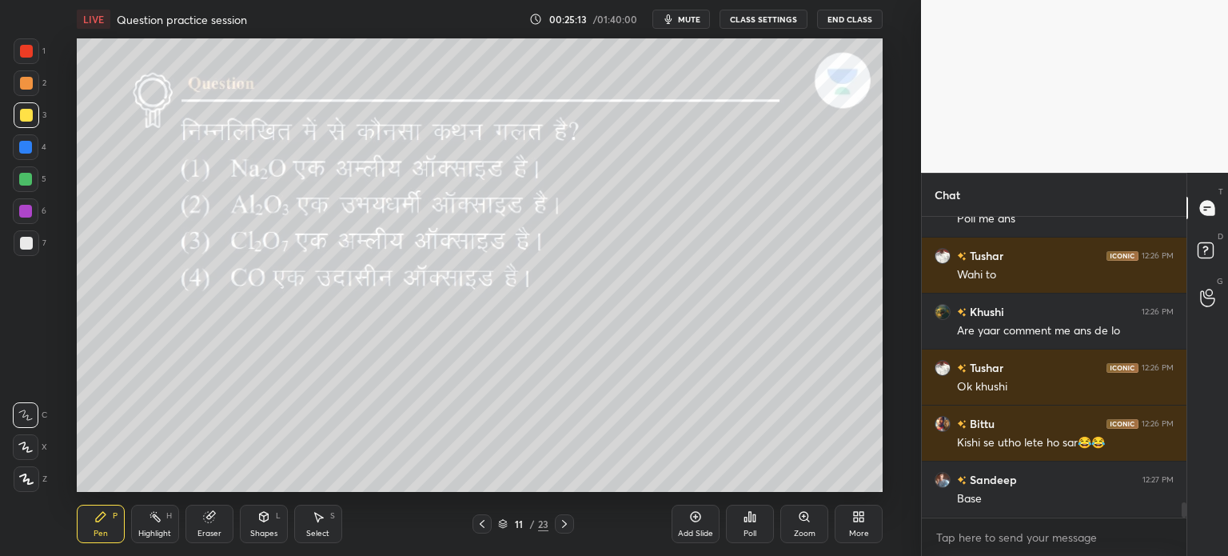
click at [562, 520] on icon at bounding box center [564, 523] width 13 height 13
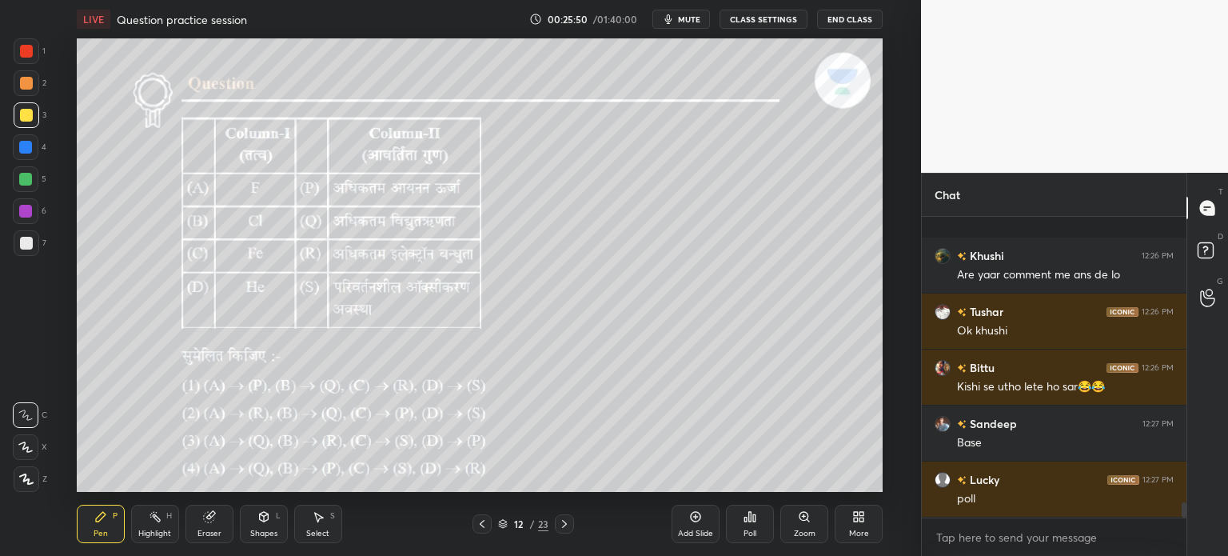
scroll to position [5771, 0]
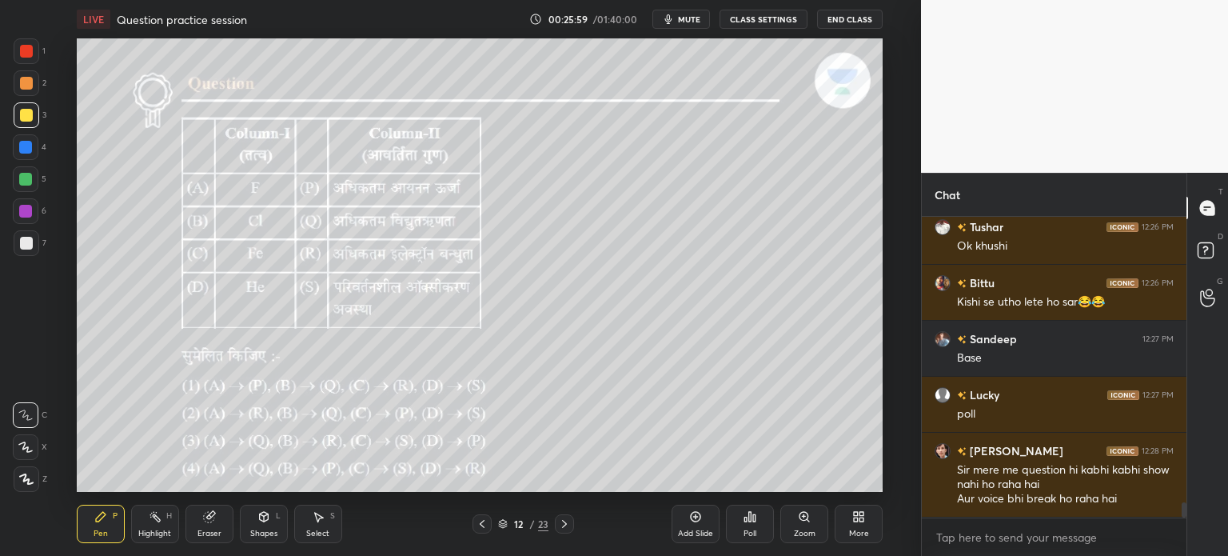
click at [748, 533] on div "Poll" at bounding box center [750, 533] width 13 height 8
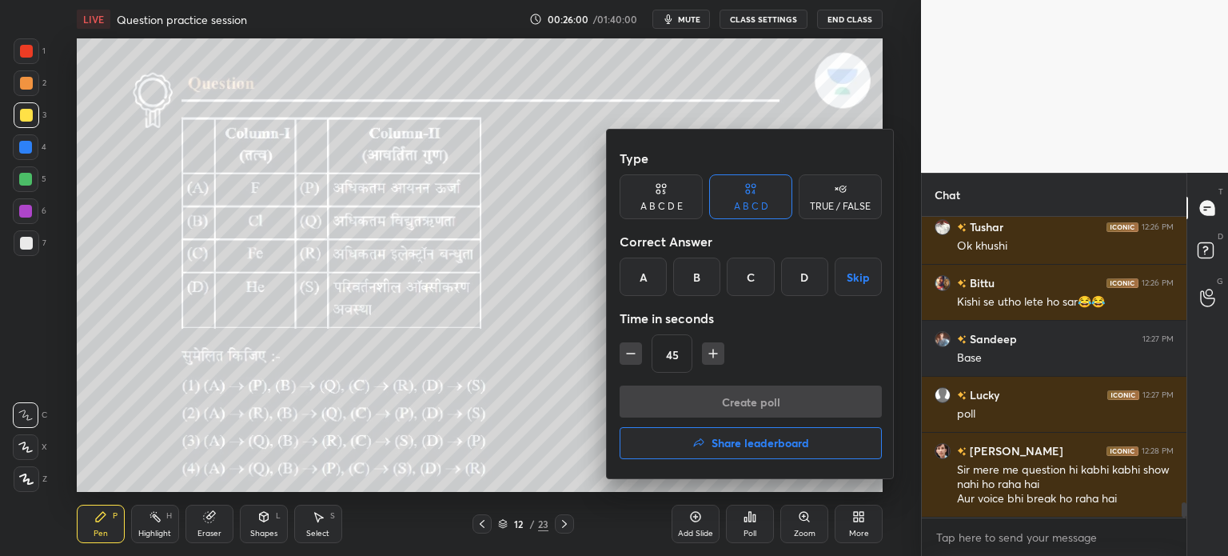
click at [764, 281] on div "C" at bounding box center [750, 276] width 47 height 38
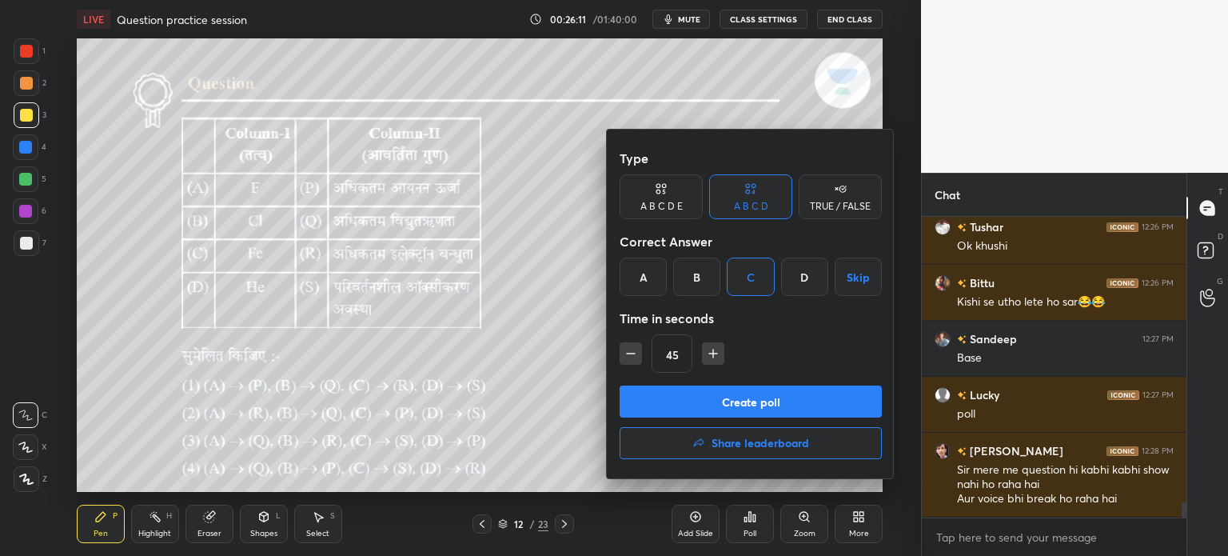
scroll to position [5827, 0]
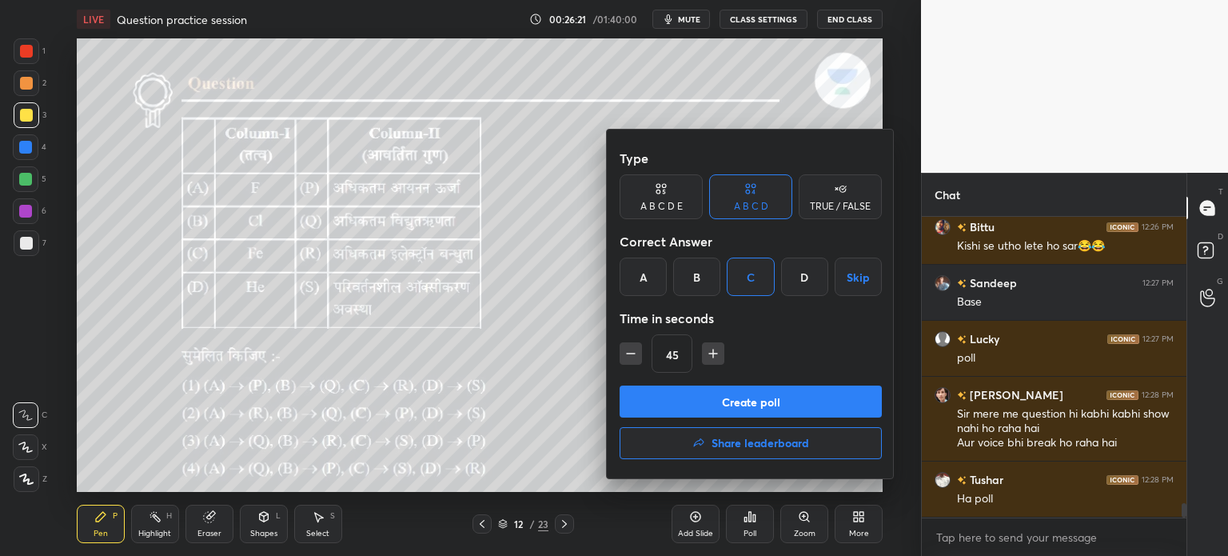
click at [745, 401] on button "Create poll" at bounding box center [751, 401] width 262 height 32
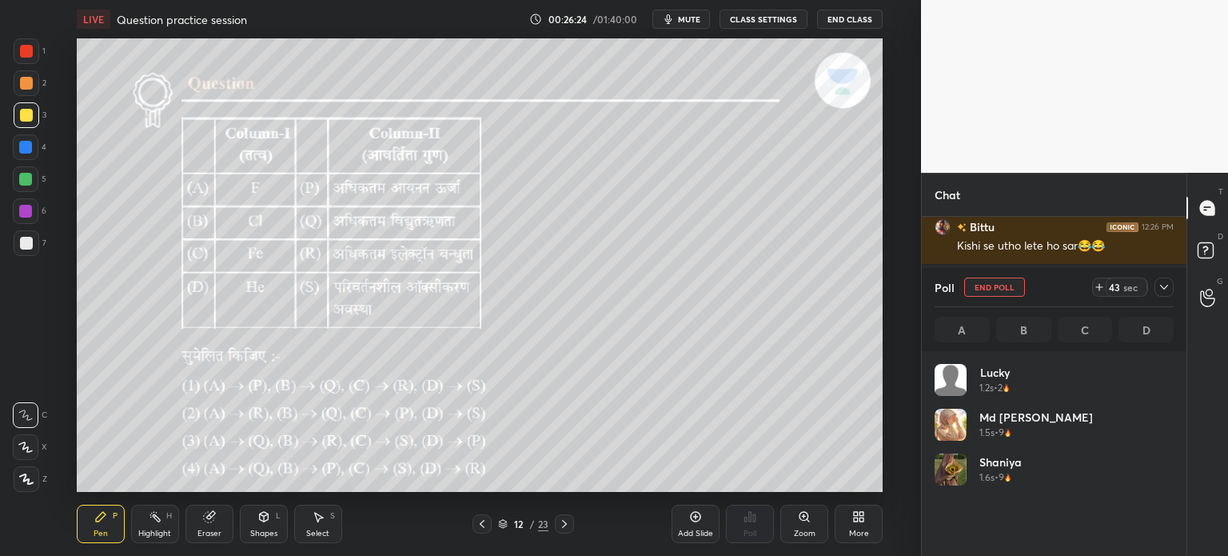
scroll to position [187, 234]
click at [1171, 289] on div at bounding box center [1164, 286] width 19 height 19
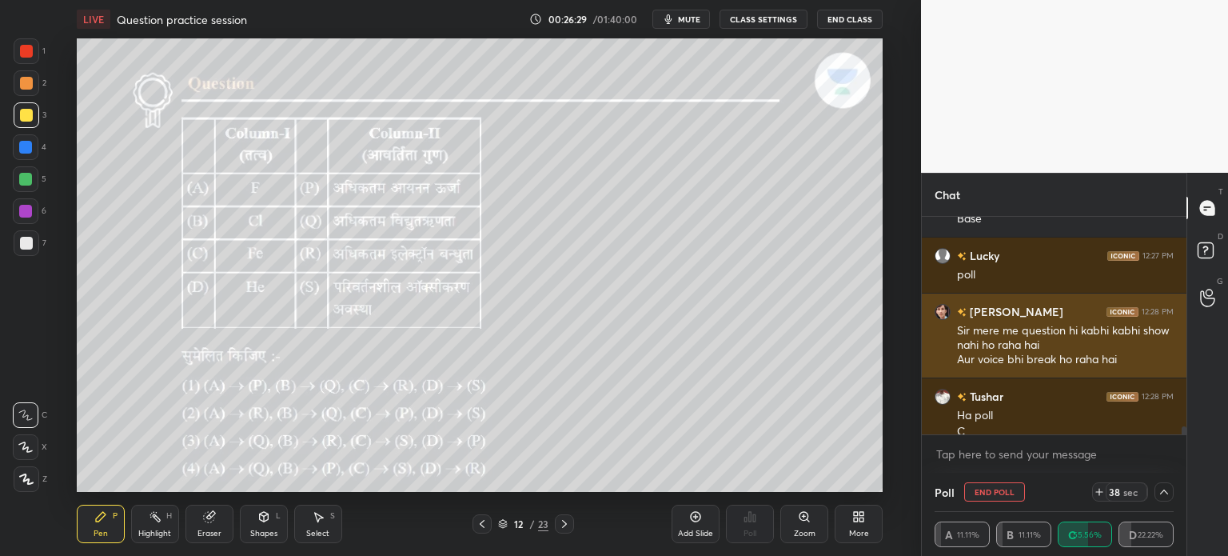
scroll to position [5926, 0]
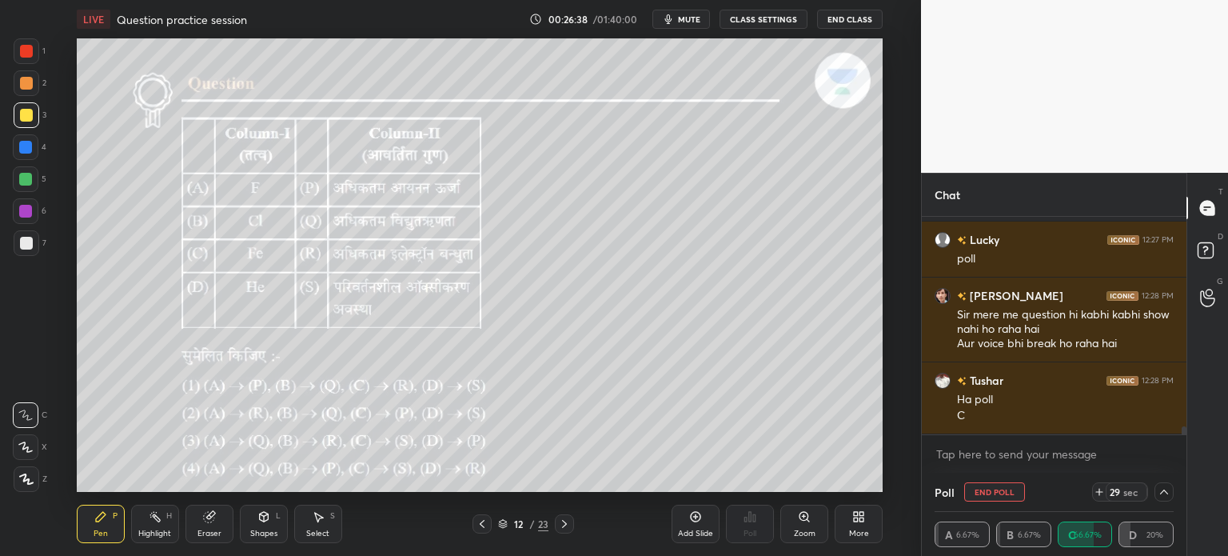
click at [1167, 492] on icon at bounding box center [1164, 491] width 13 height 13
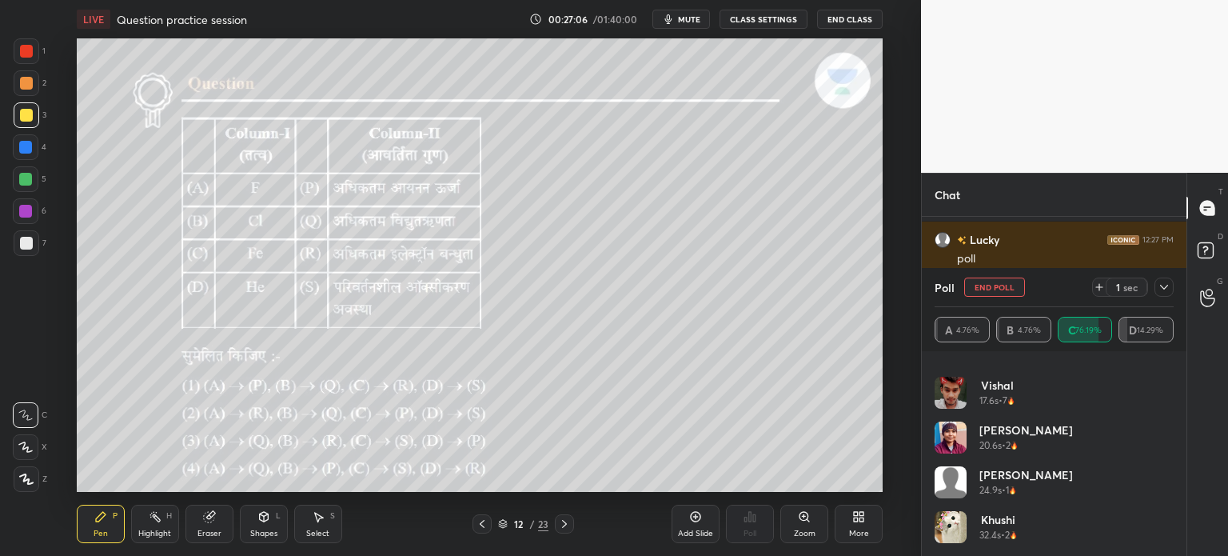
scroll to position [524, 0]
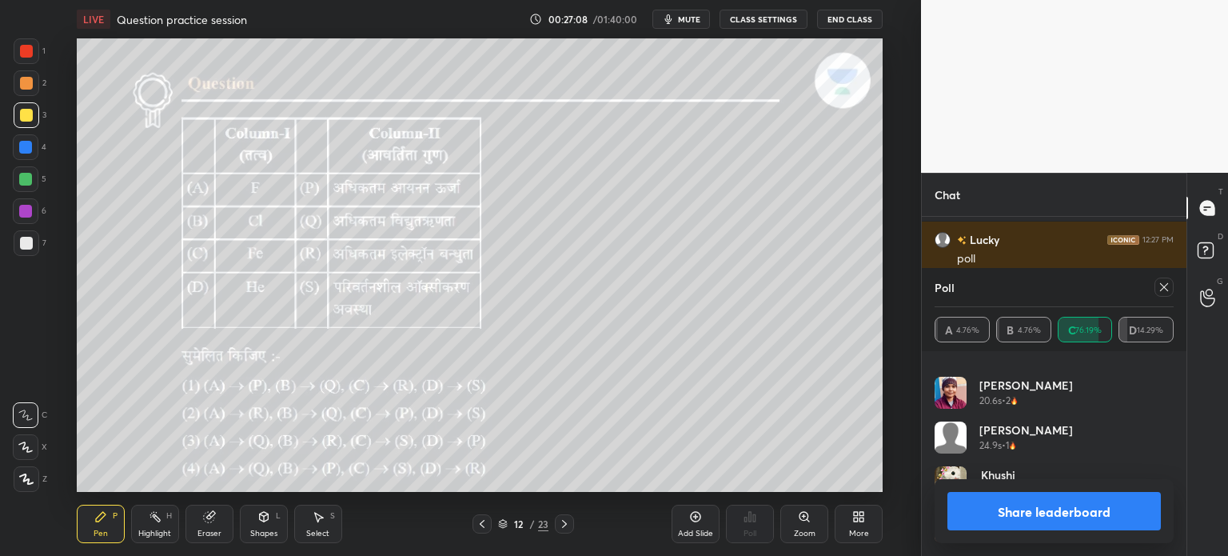
click at [1167, 289] on icon at bounding box center [1164, 287] width 13 height 13
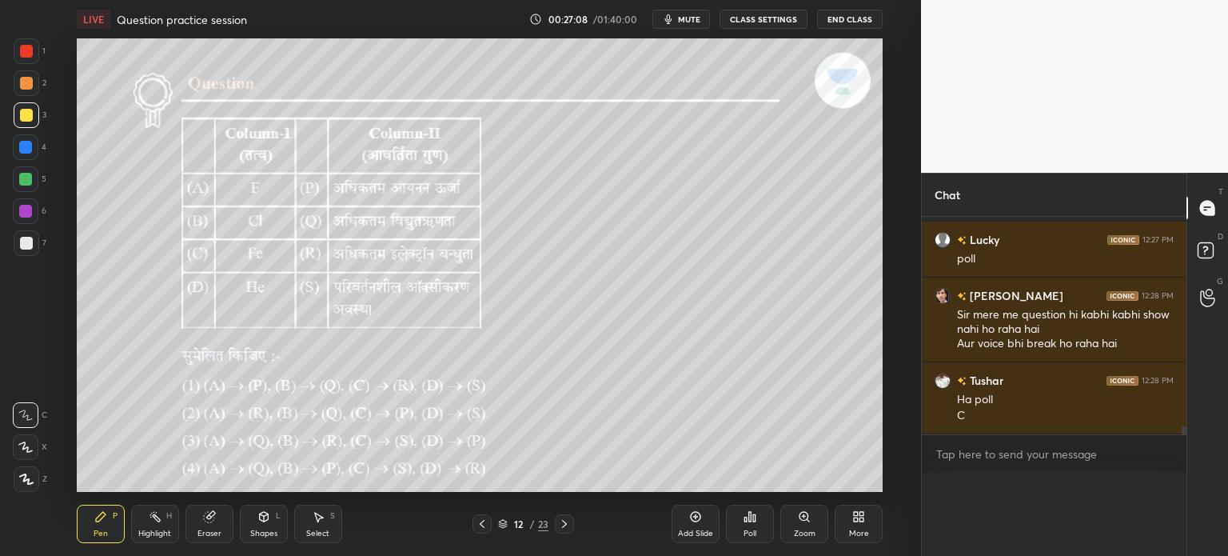
scroll to position [0, 0]
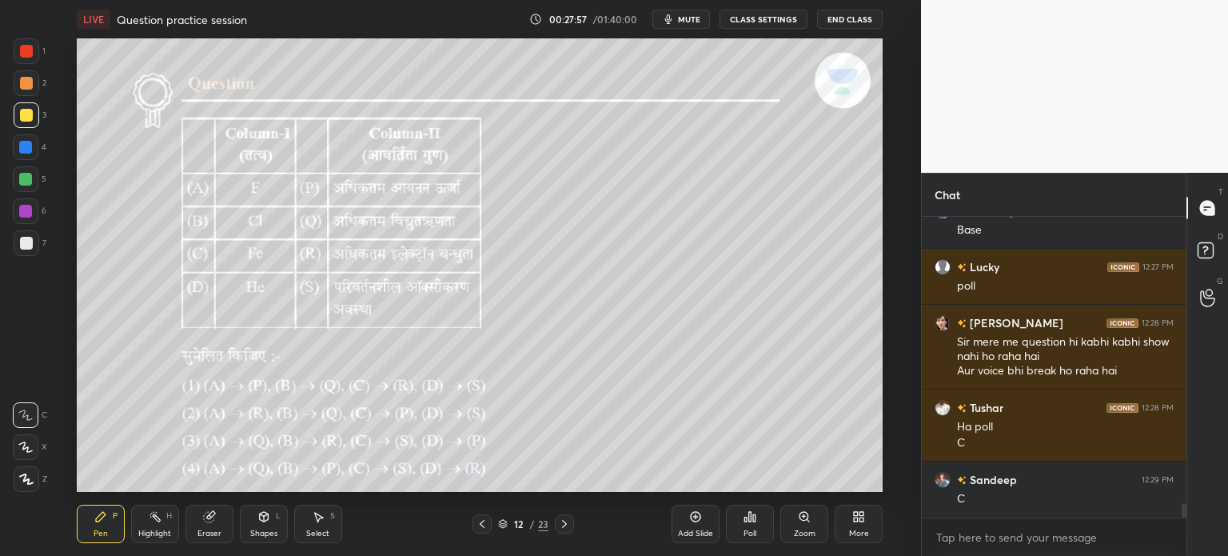
click at [32, 181] on div at bounding box center [25, 179] width 13 height 13
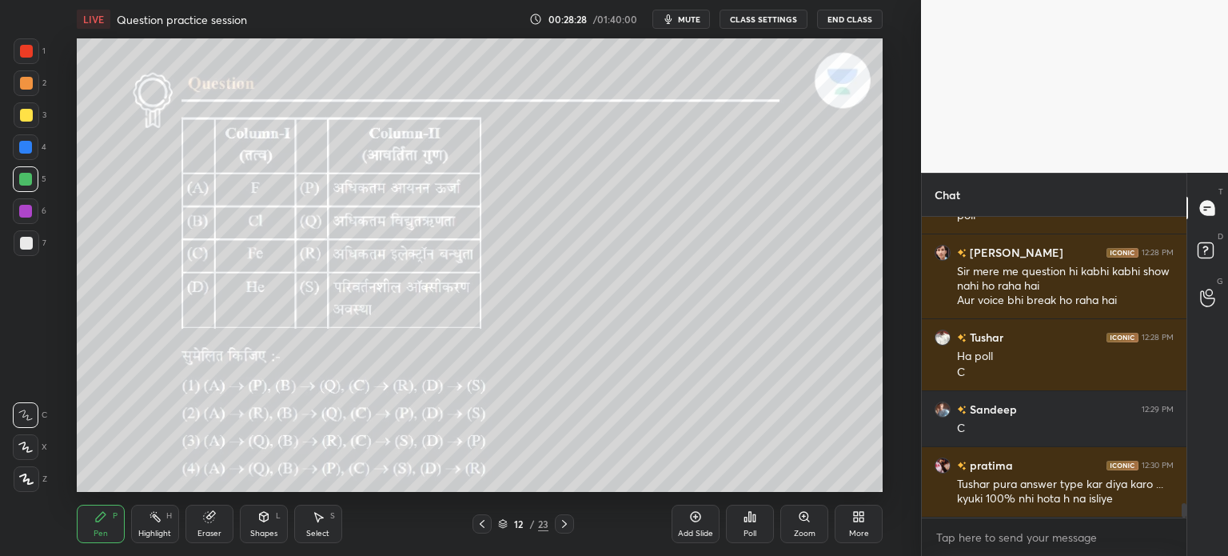
click at [562, 520] on icon at bounding box center [564, 524] width 5 height 8
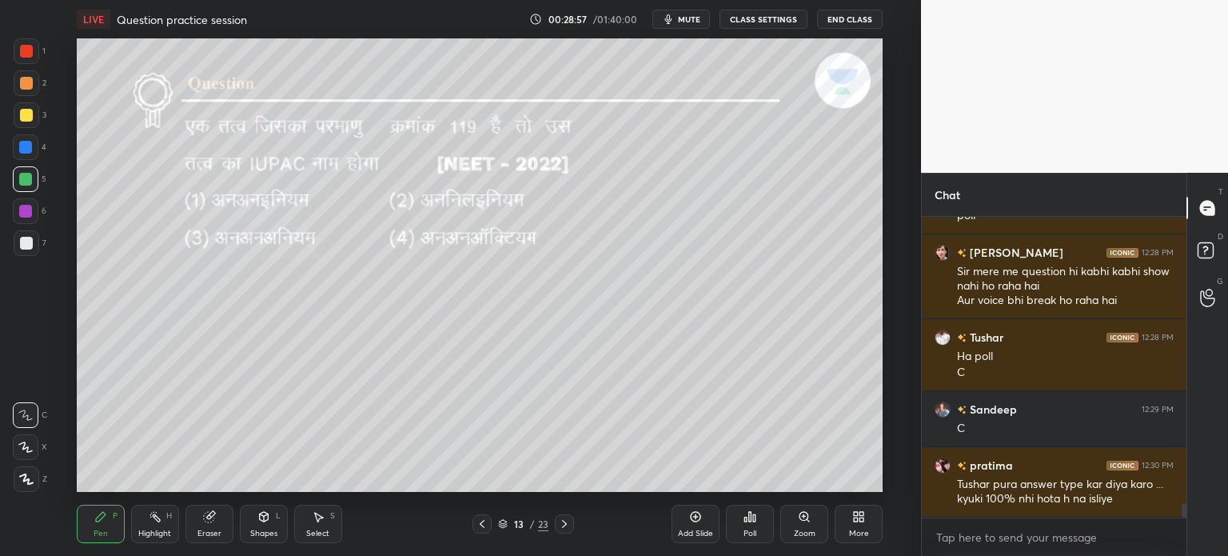
click at [752, 526] on div "Poll" at bounding box center [750, 524] width 48 height 38
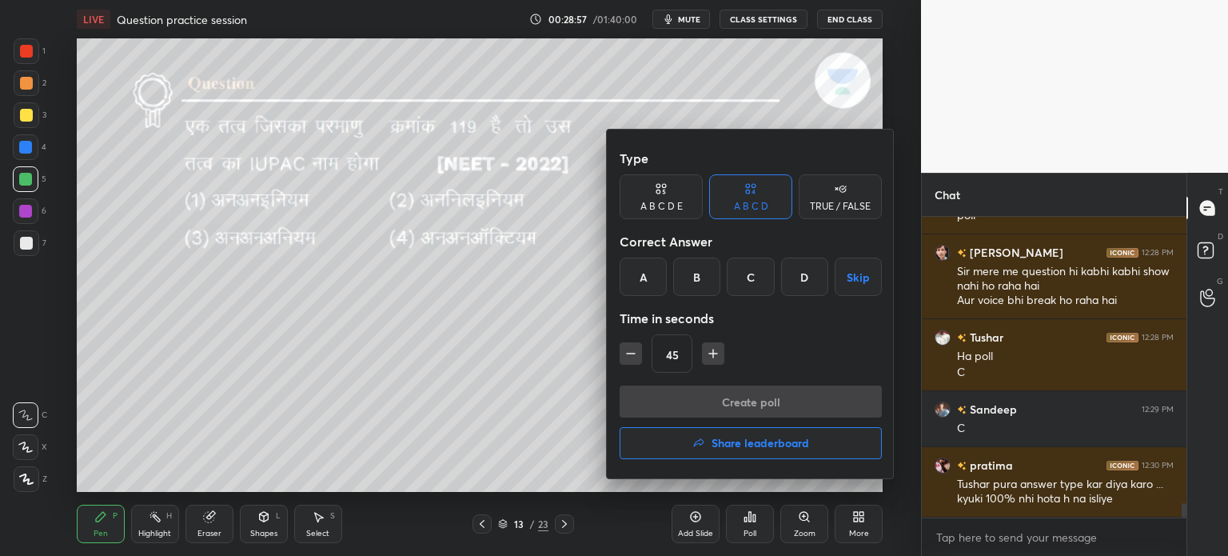
scroll to position [6025, 0]
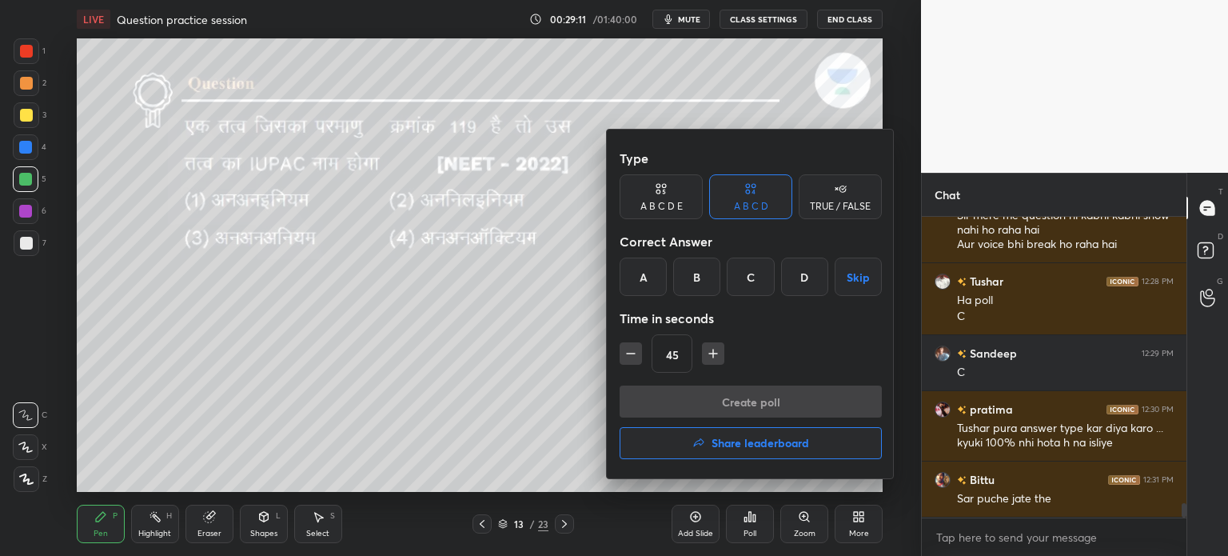
click at [647, 271] on div "A" at bounding box center [643, 276] width 47 height 38
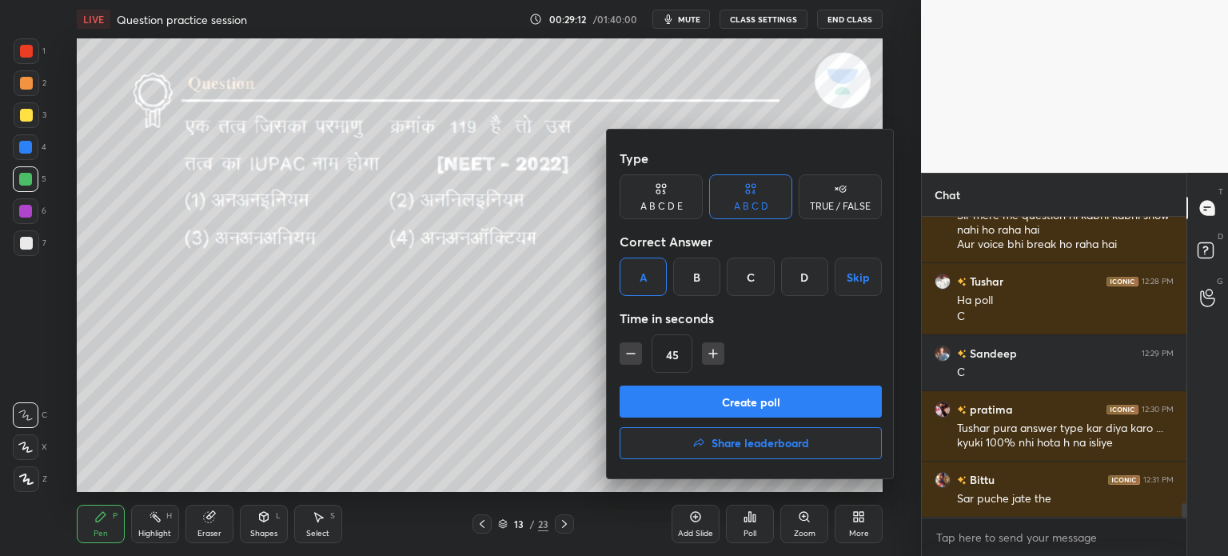
click at [701, 394] on button "Create poll" at bounding box center [751, 401] width 262 height 32
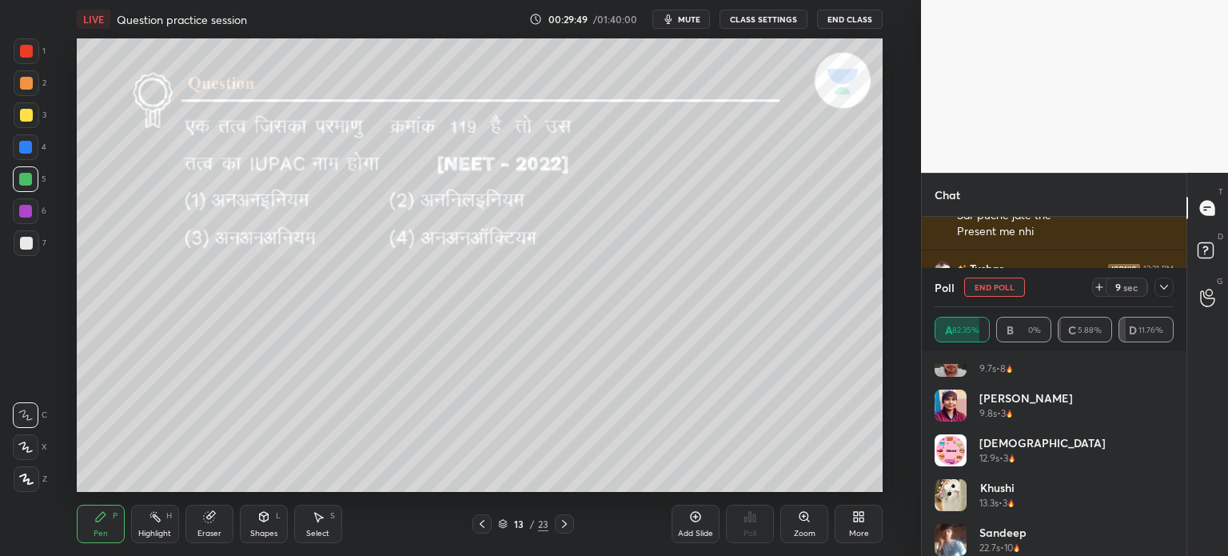
scroll to position [435, 0]
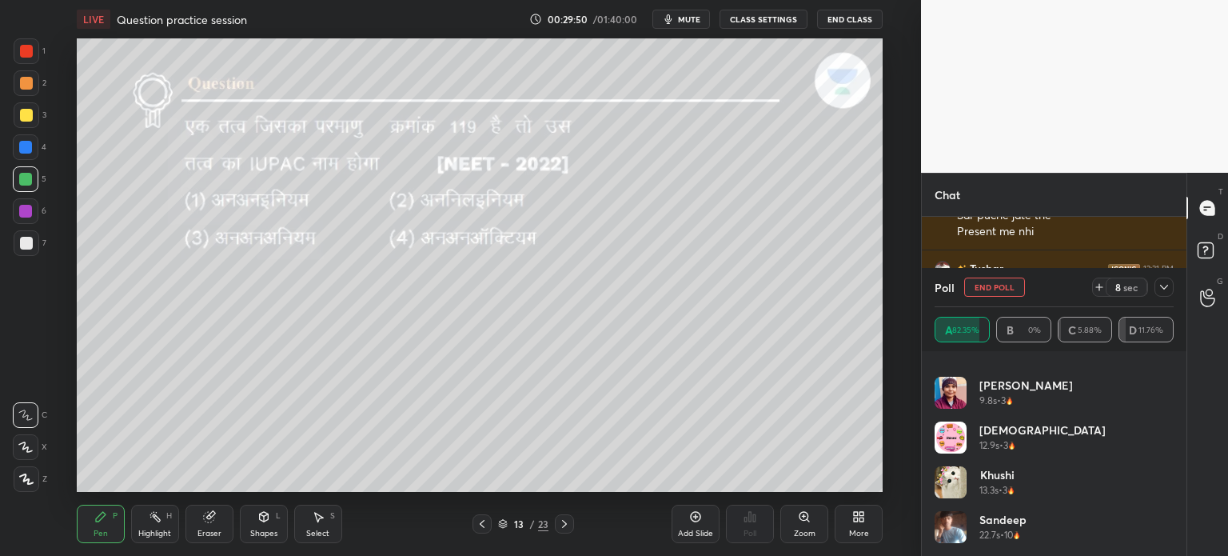
click at [1168, 290] on icon at bounding box center [1164, 287] width 13 height 13
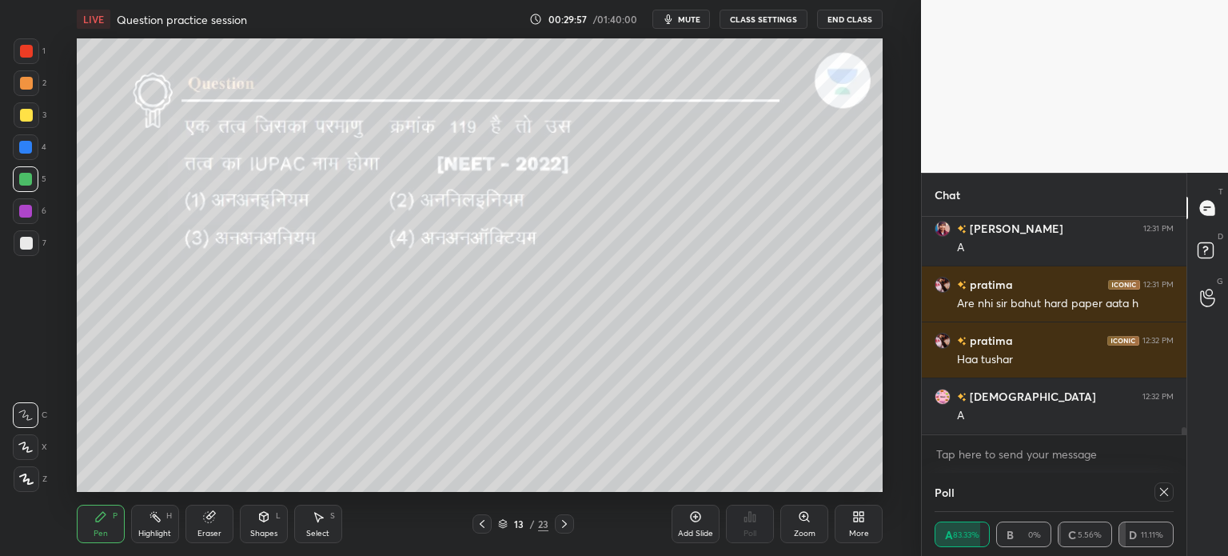
scroll to position [6476, 0]
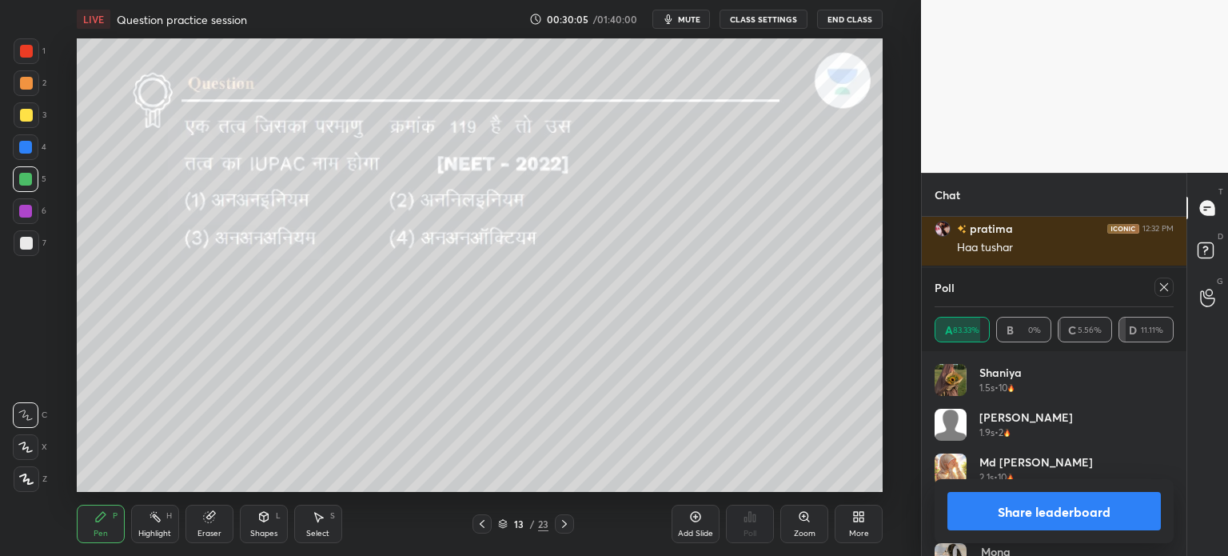
click at [1167, 284] on icon at bounding box center [1164, 287] width 13 height 13
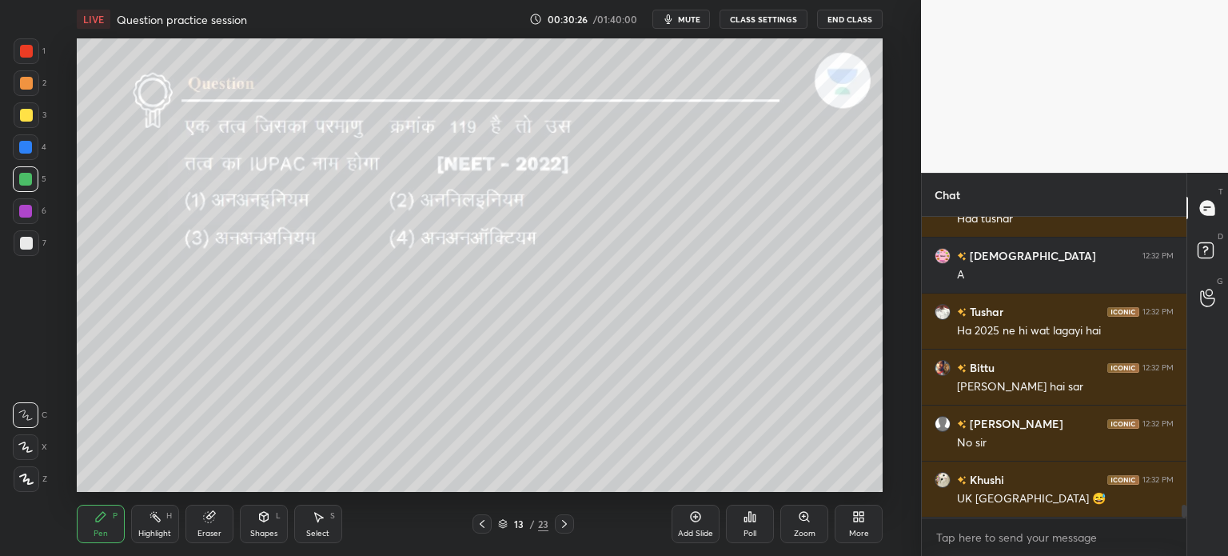
click at [563, 517] on div at bounding box center [564, 523] width 19 height 19
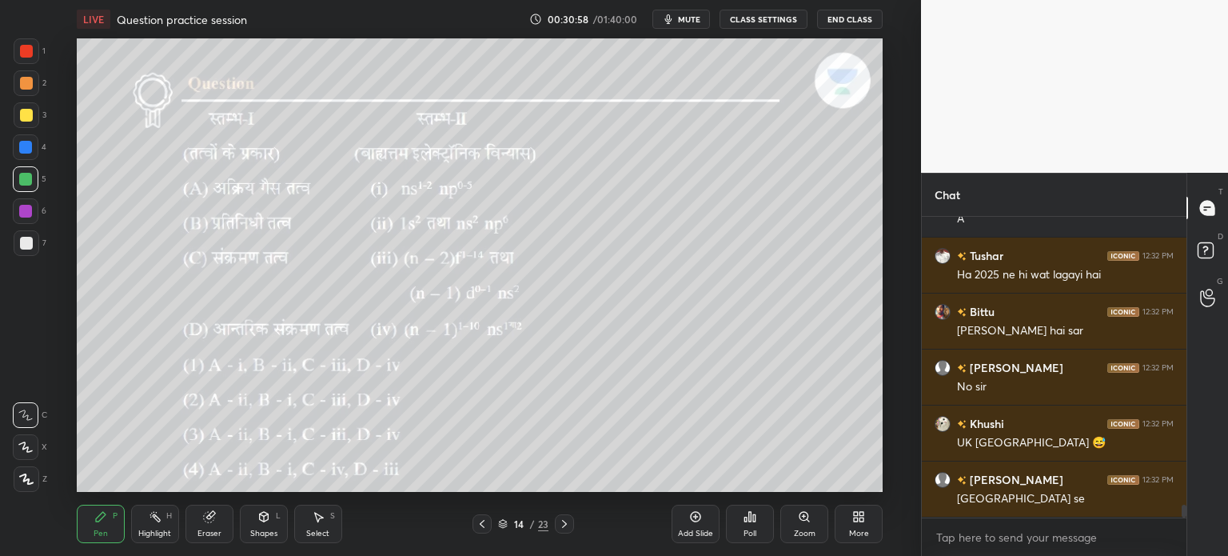
scroll to position [264, 260]
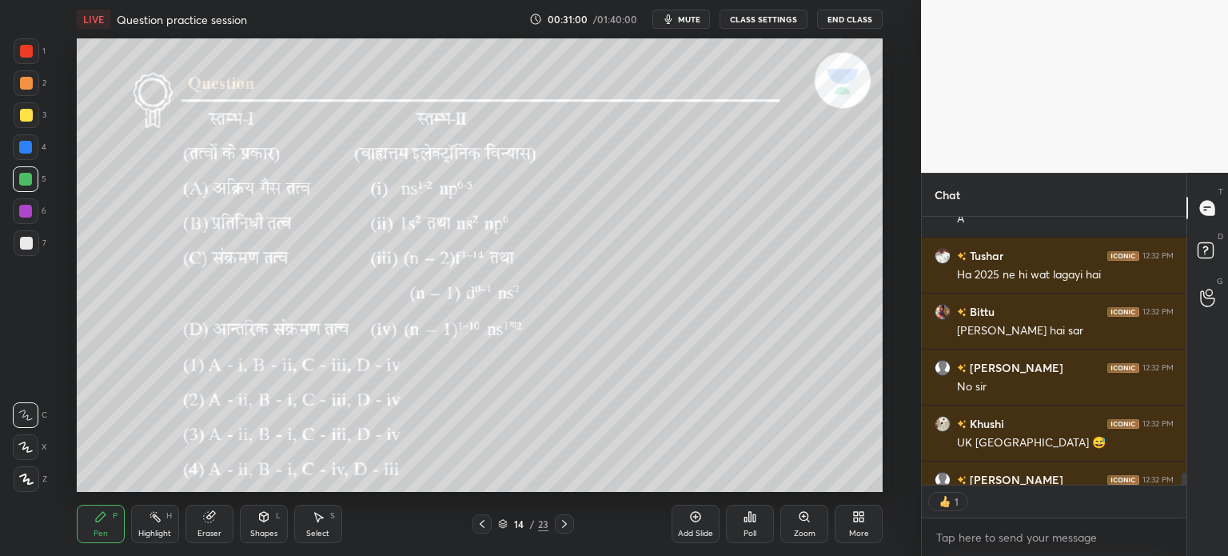
type textarea "x"
click at [748, 531] on div "Poll" at bounding box center [750, 533] width 13 height 8
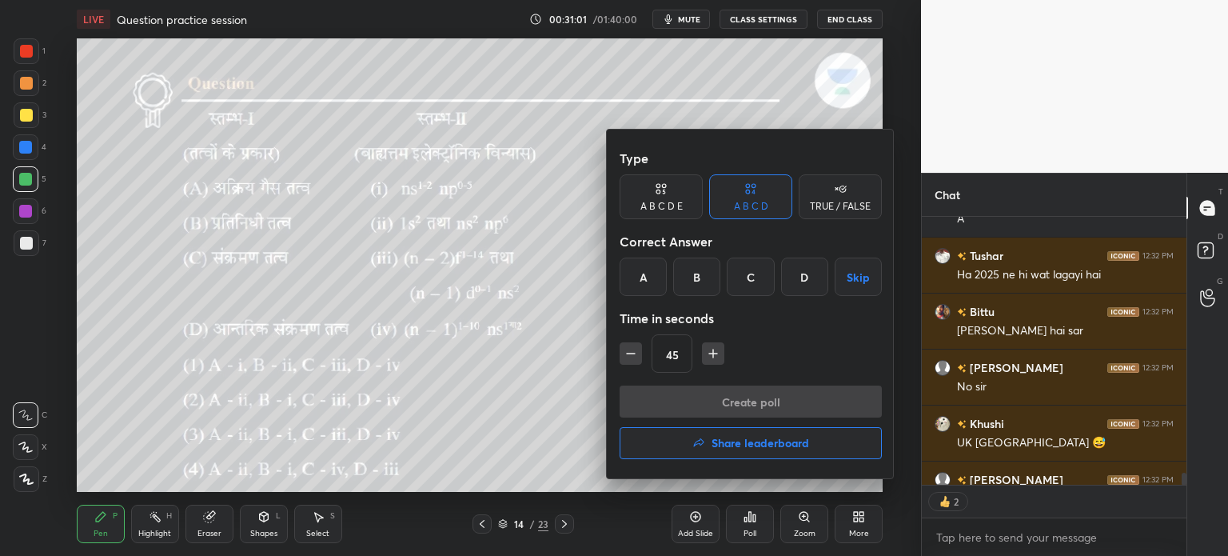
click at [716, 357] on icon "button" at bounding box center [713, 353] width 16 height 16
type input "60"
click at [789, 282] on div "D" at bounding box center [804, 276] width 47 height 38
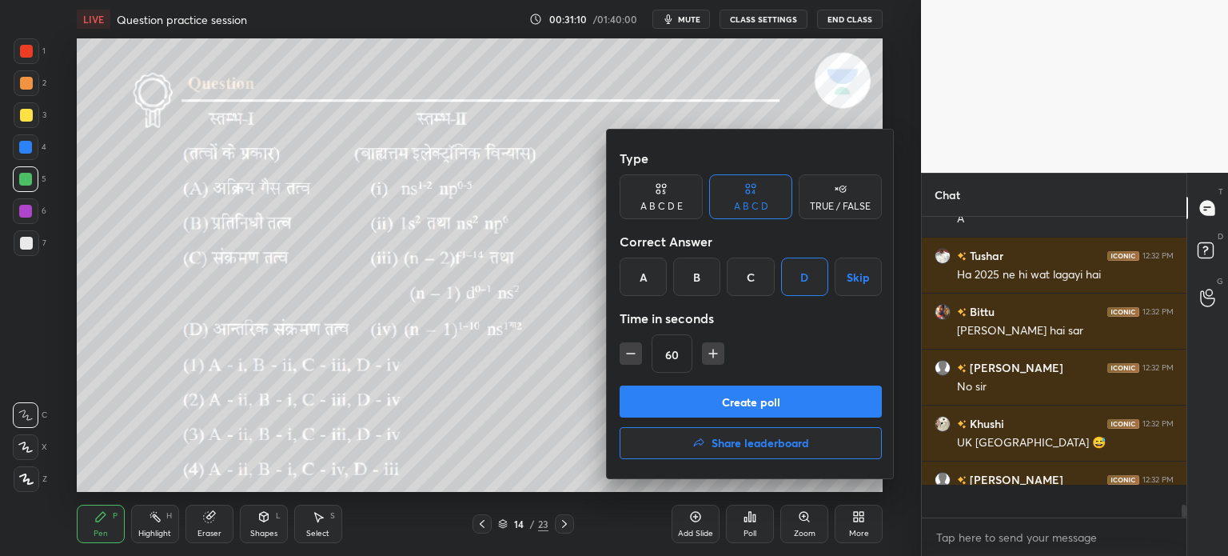
scroll to position [6617, 0]
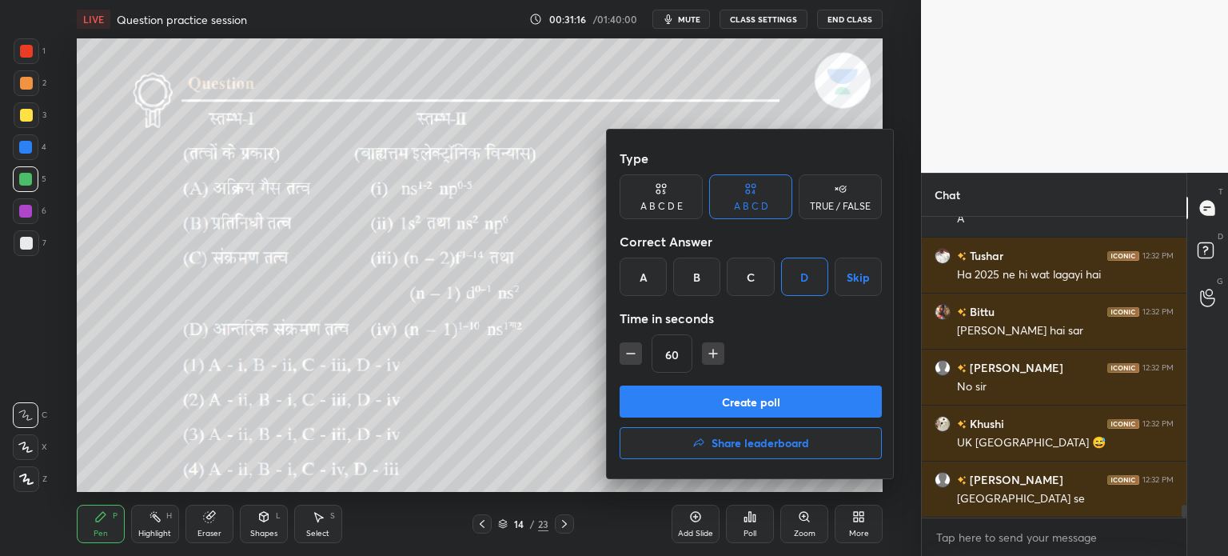
click at [754, 397] on button "Create poll" at bounding box center [751, 401] width 262 height 32
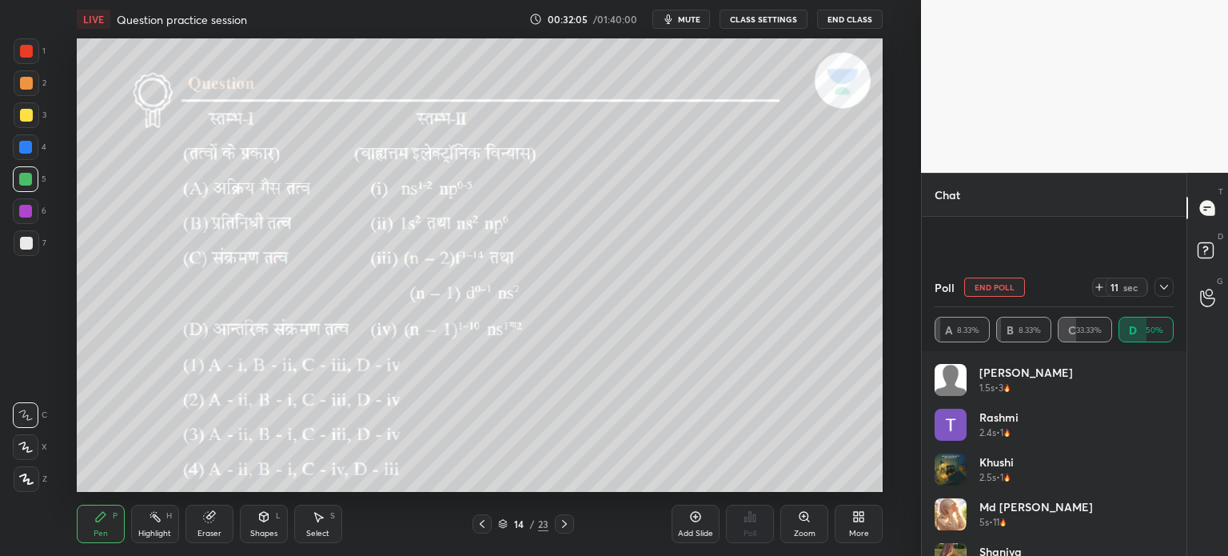
scroll to position [6756, 0]
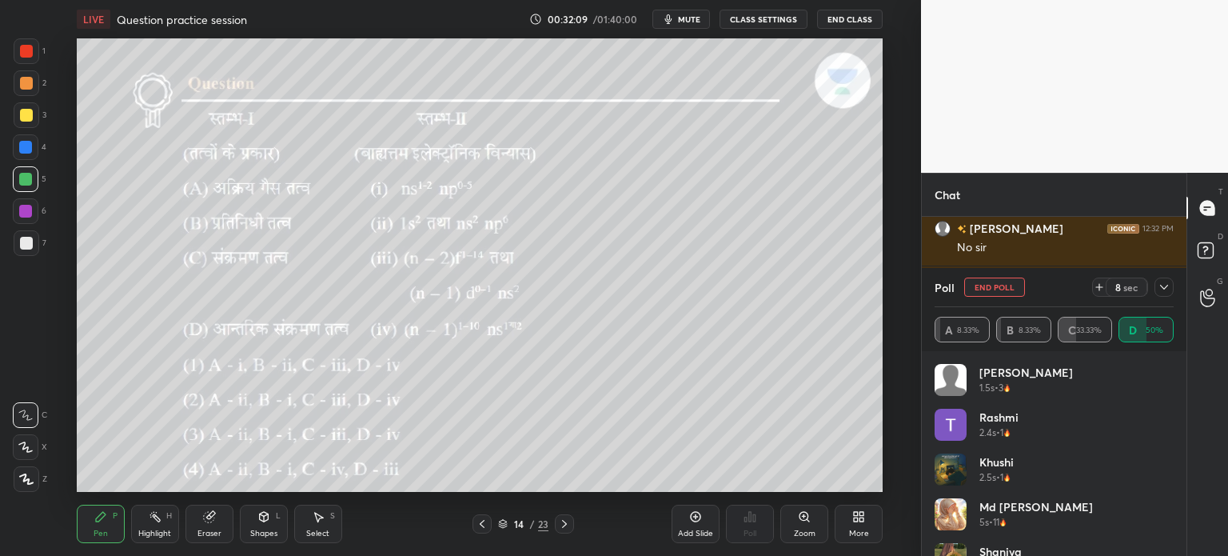
click at [1167, 292] on icon at bounding box center [1164, 287] width 13 height 13
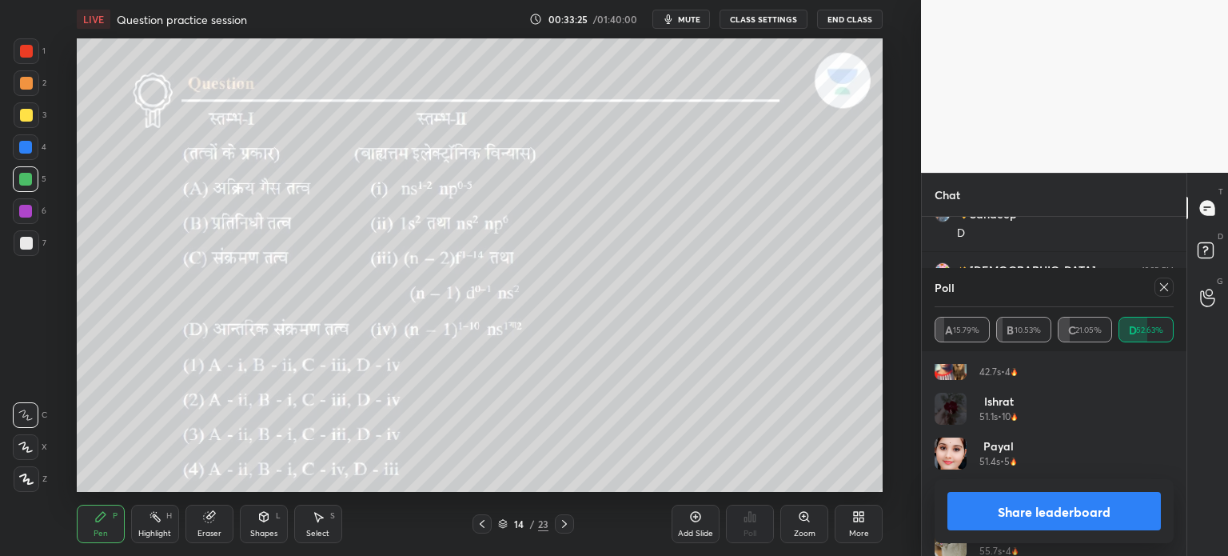
scroll to position [7066, 0]
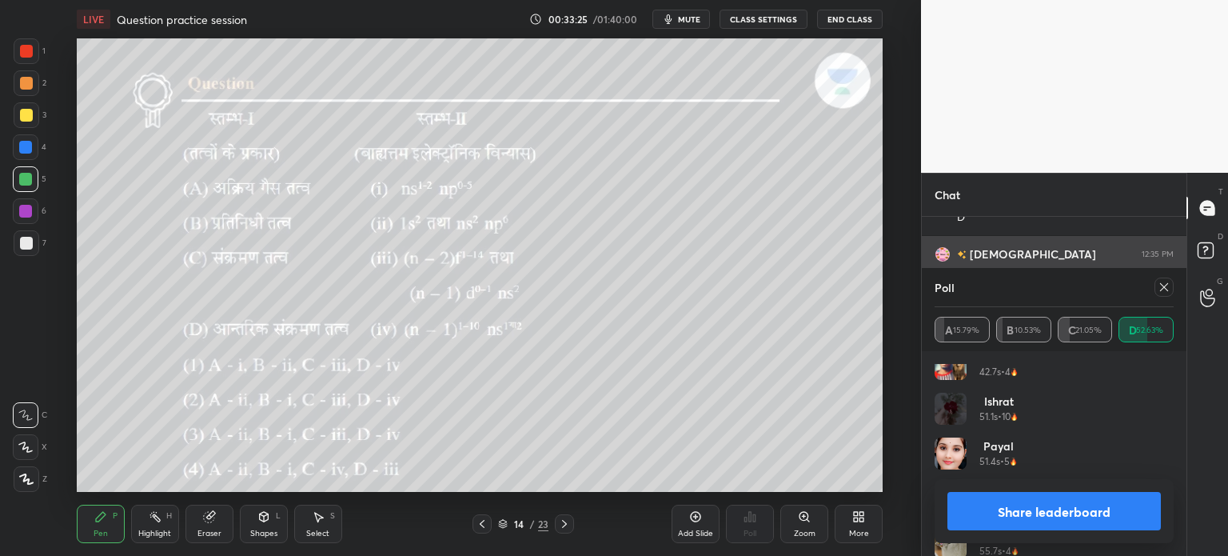
click at [1164, 289] on icon at bounding box center [1164, 287] width 13 height 13
type textarea "x"
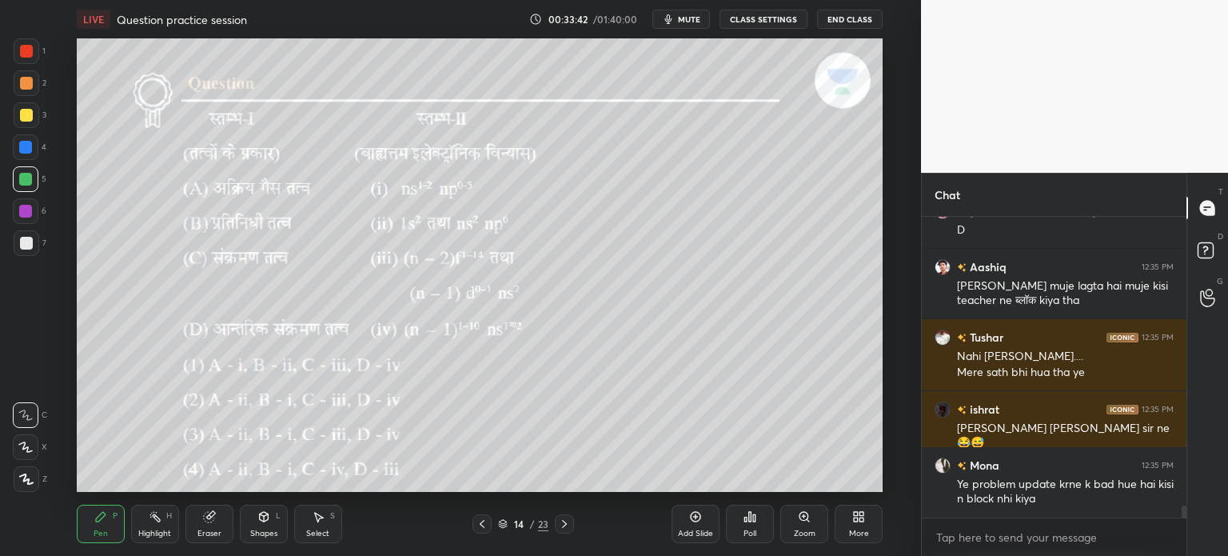
scroll to position [7165, 0]
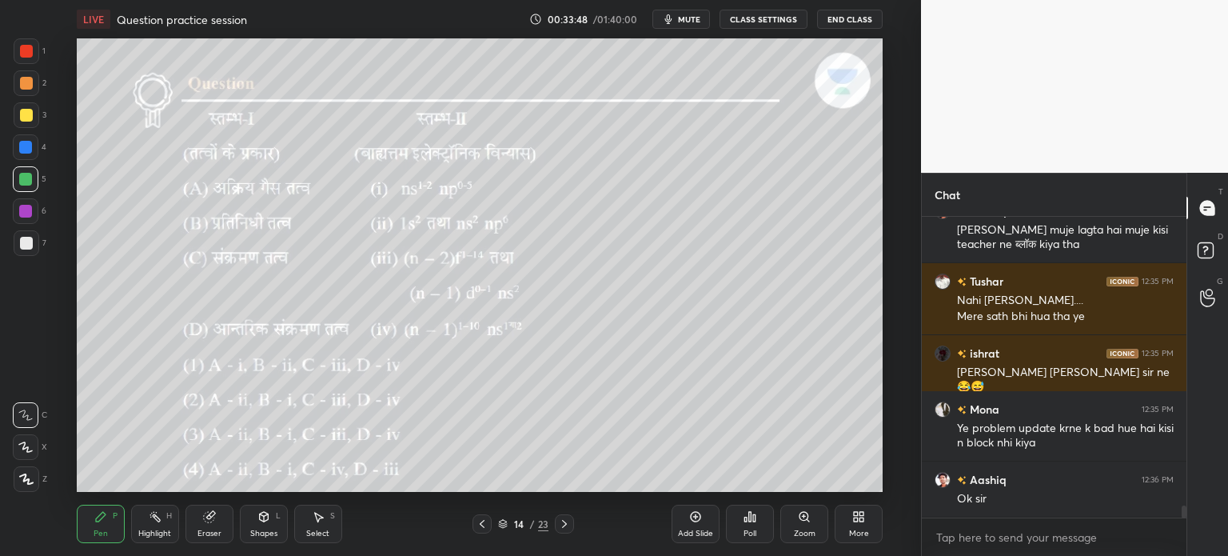
click at [566, 520] on icon at bounding box center [564, 523] width 13 height 13
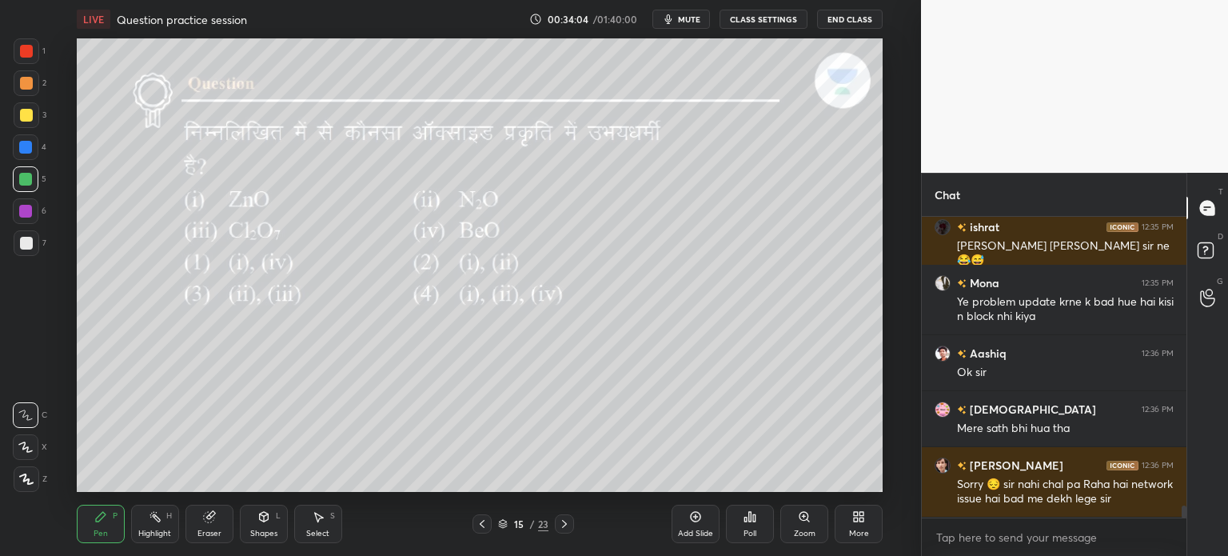
scroll to position [7362, 0]
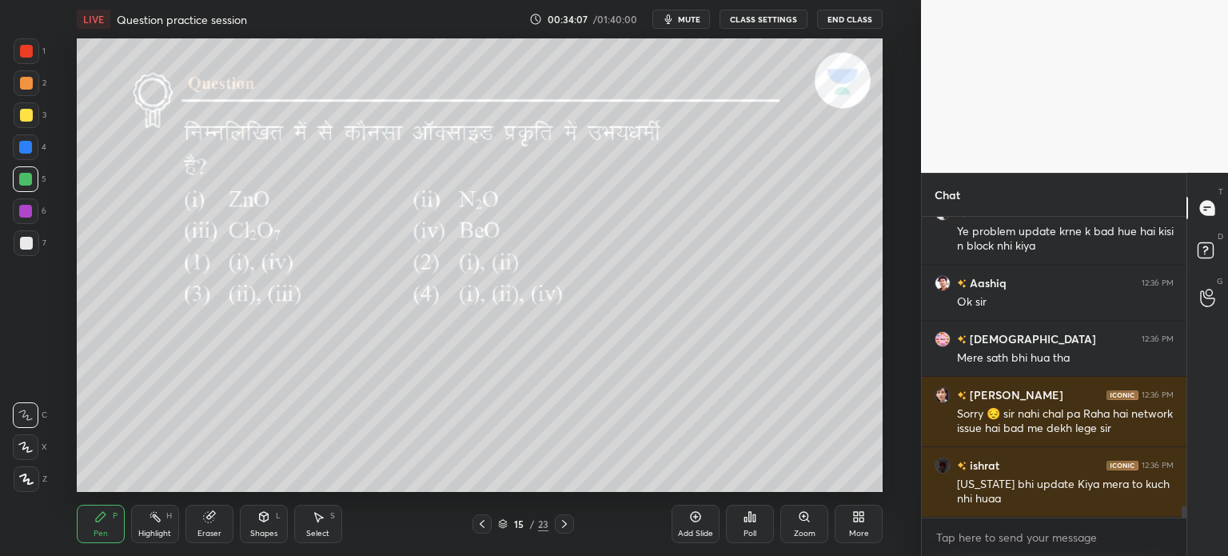
click at [756, 516] on icon at bounding box center [750, 516] width 13 height 13
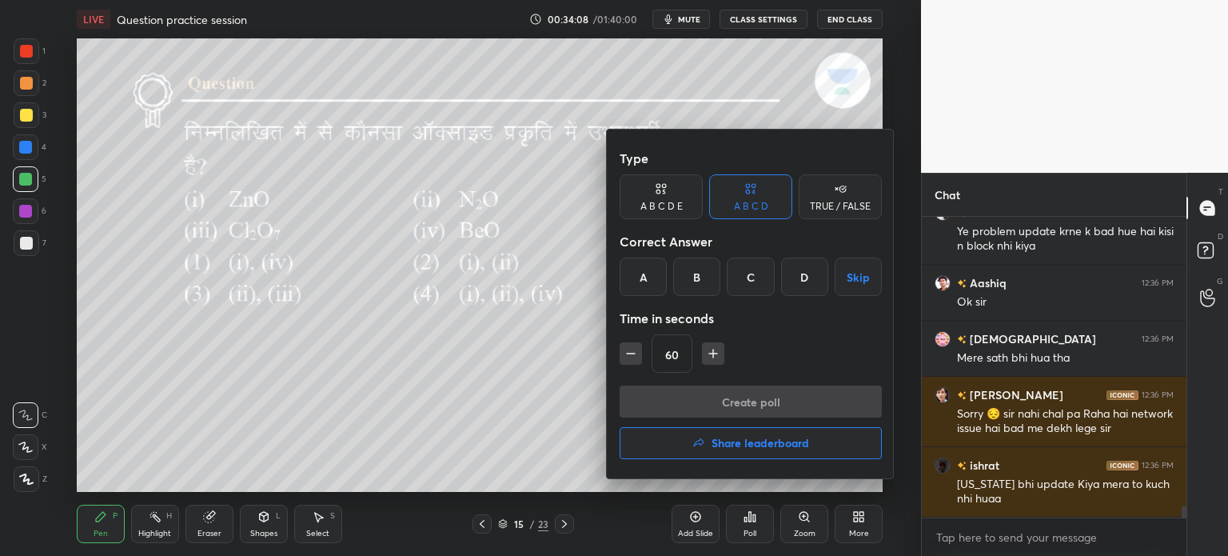
click at [653, 273] on div "A" at bounding box center [643, 276] width 47 height 38
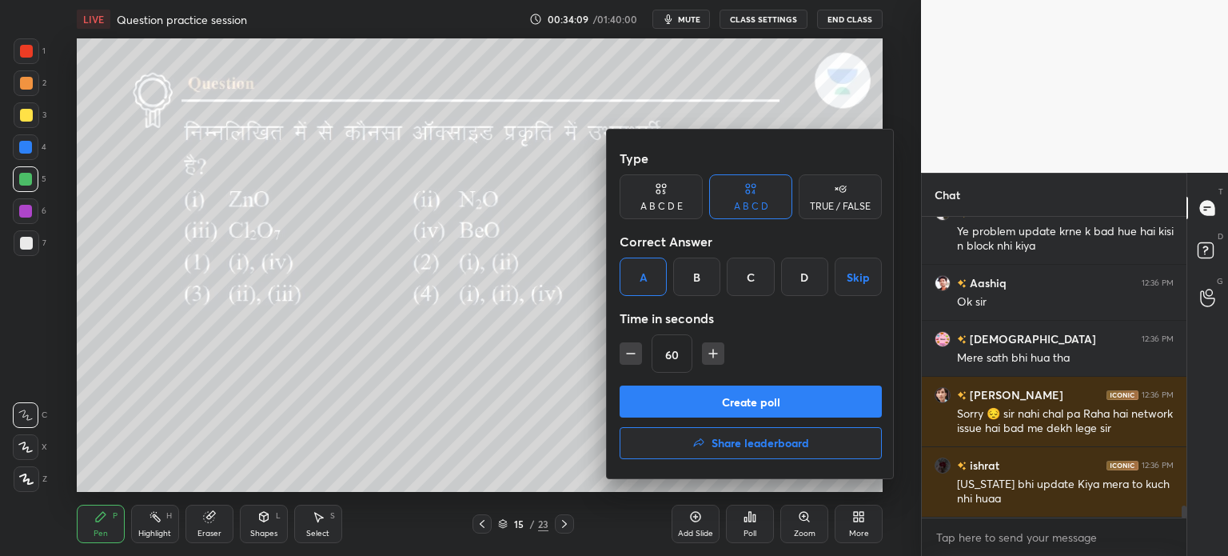
click at [627, 350] on icon "button" at bounding box center [631, 353] width 16 height 16
type input "45"
click at [718, 397] on button "Create poll" at bounding box center [751, 401] width 262 height 32
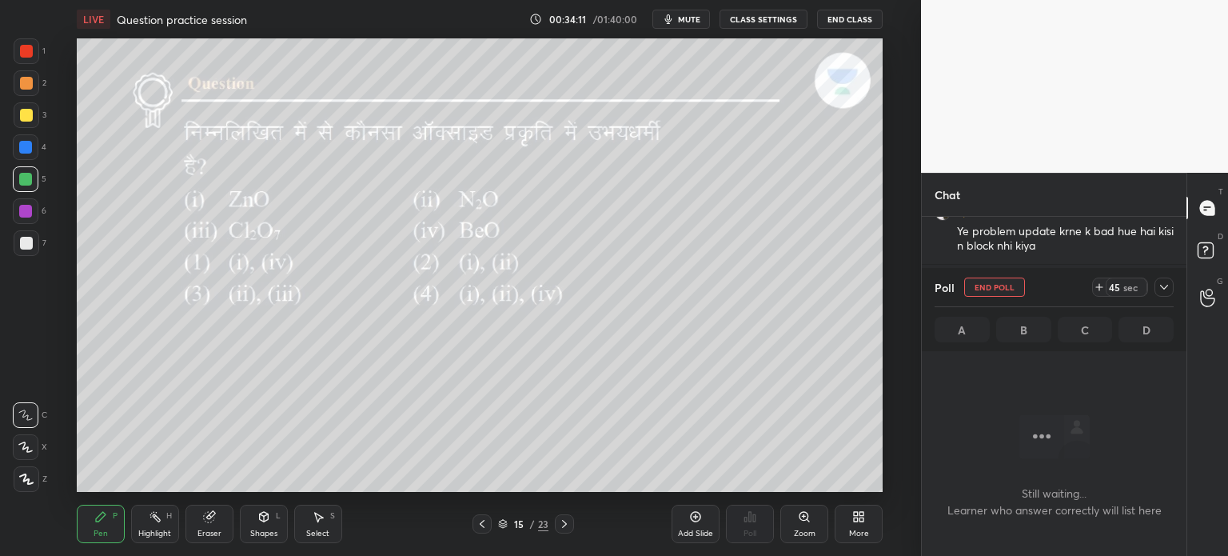
scroll to position [4, 5]
click at [1161, 287] on icon at bounding box center [1164, 287] width 13 height 13
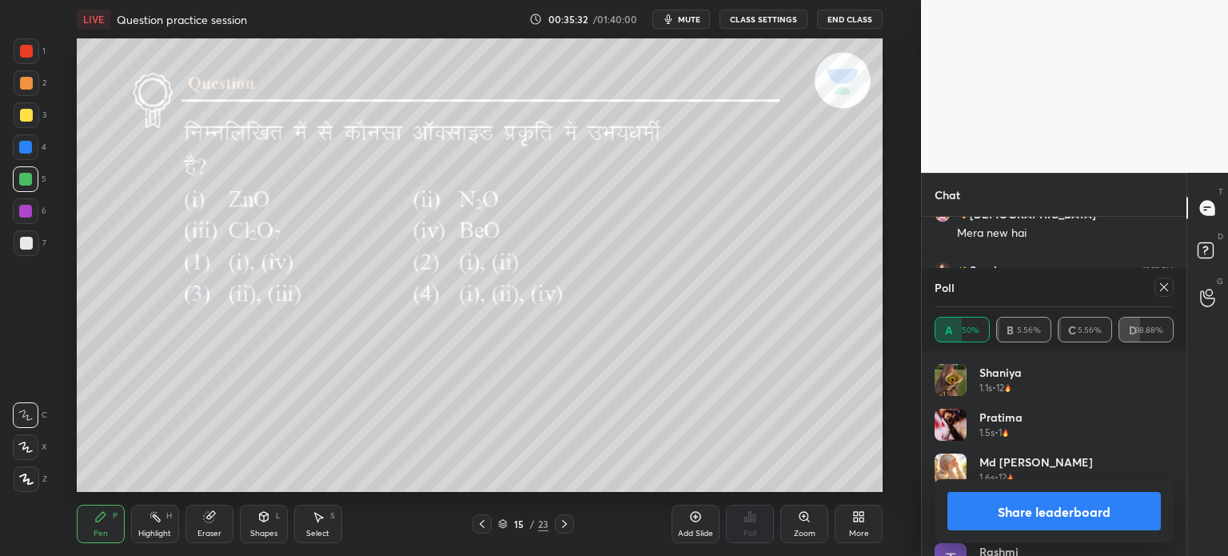
scroll to position [7795, 0]
click at [565, 528] on icon at bounding box center [564, 523] width 13 height 13
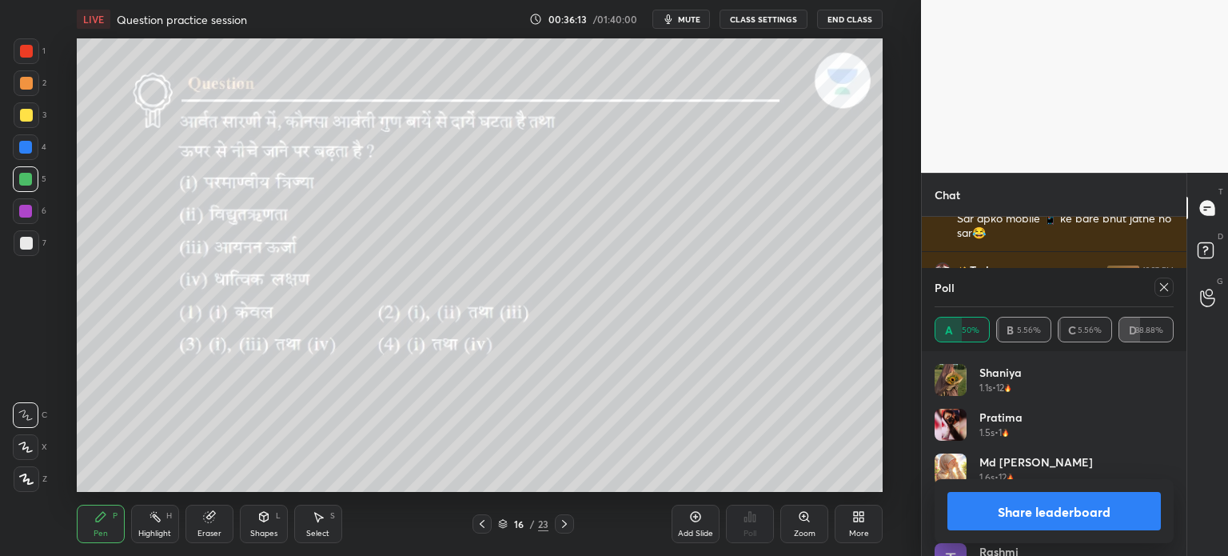
scroll to position [7922, 0]
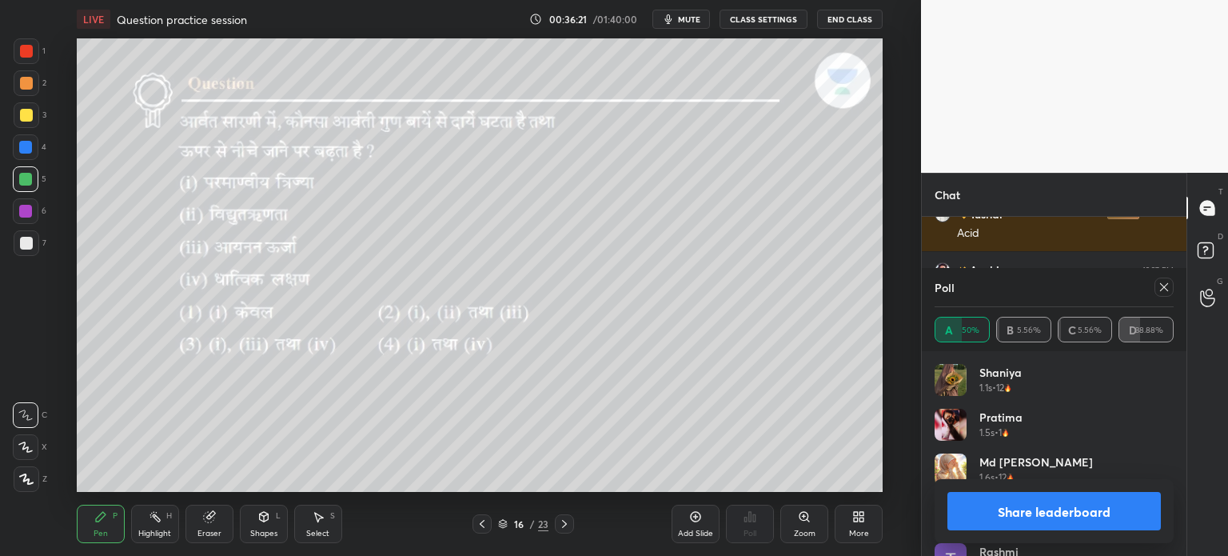
click at [1163, 284] on icon at bounding box center [1164, 287] width 13 height 13
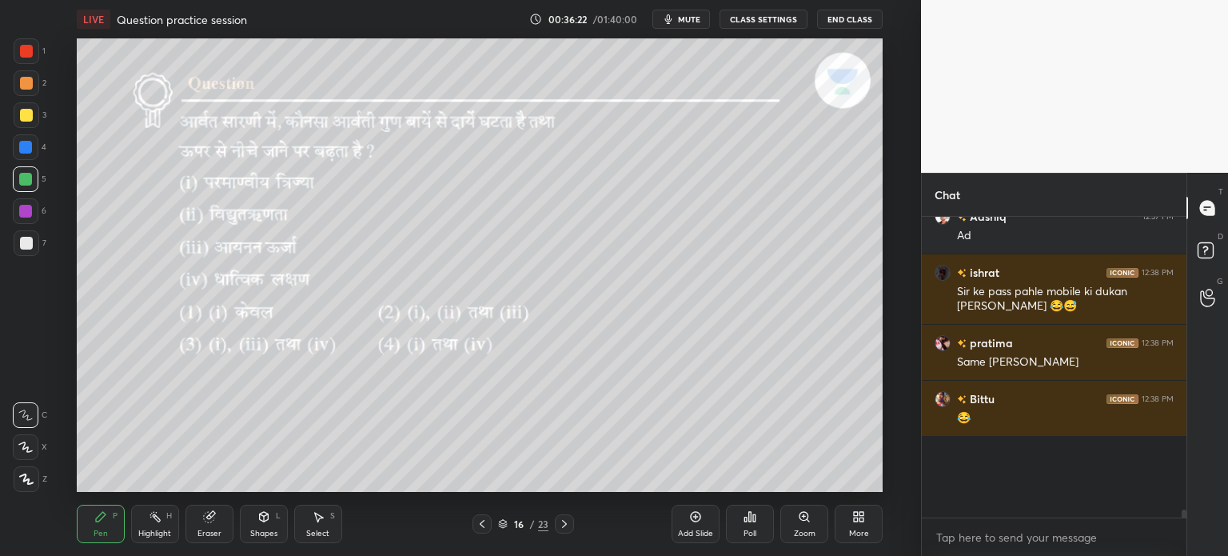
scroll to position [7943, 0]
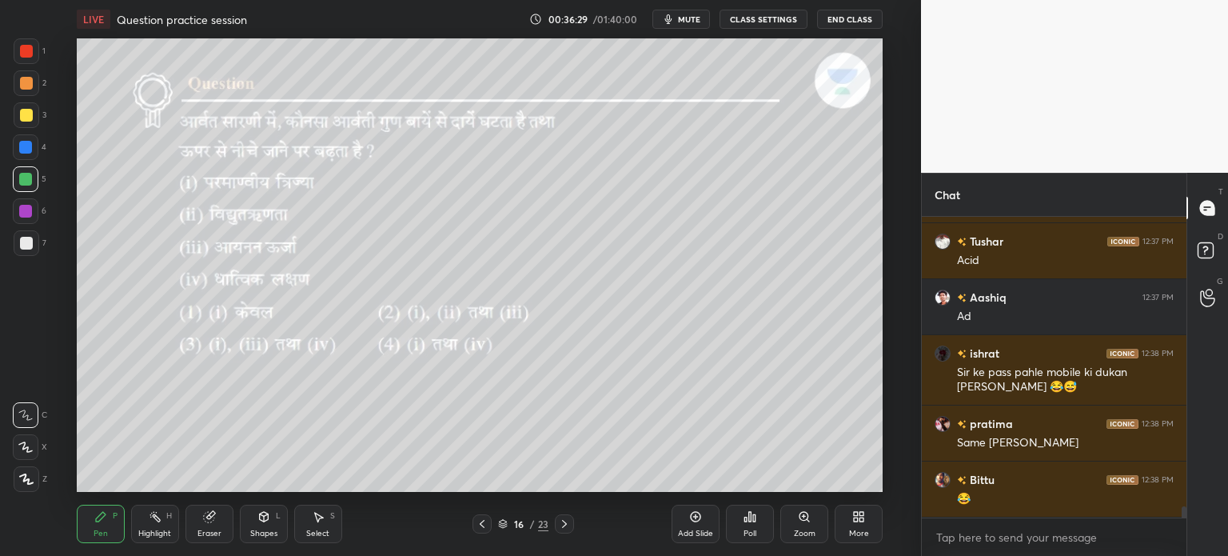
click at [767, 522] on div "Poll" at bounding box center [750, 524] width 48 height 38
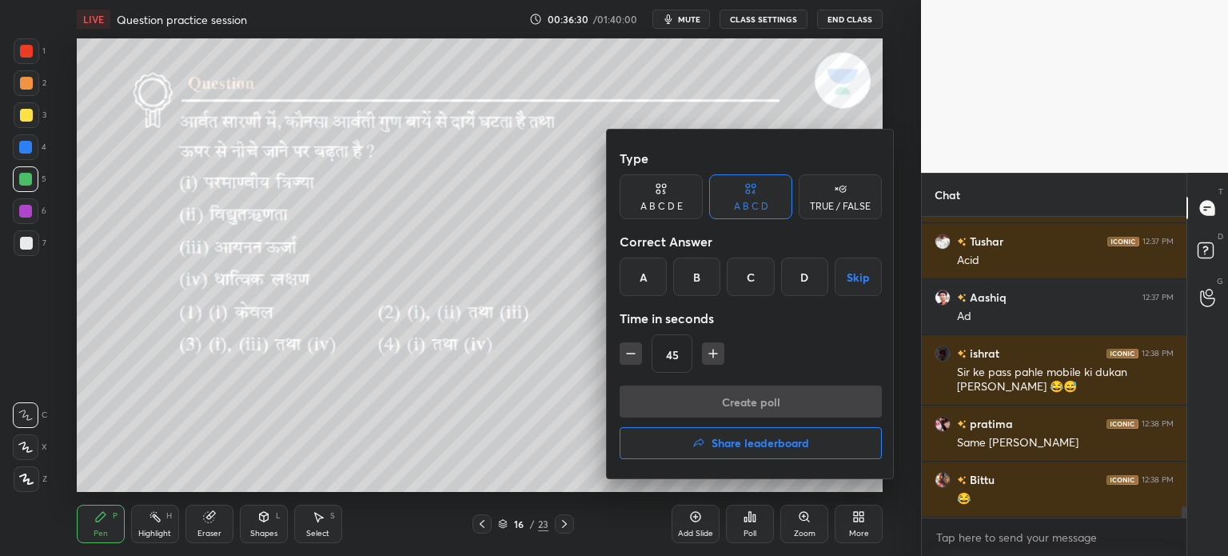
click at [755, 203] on div "A B C D" at bounding box center [751, 206] width 34 height 10
click at [812, 282] on div "D" at bounding box center [804, 276] width 47 height 38
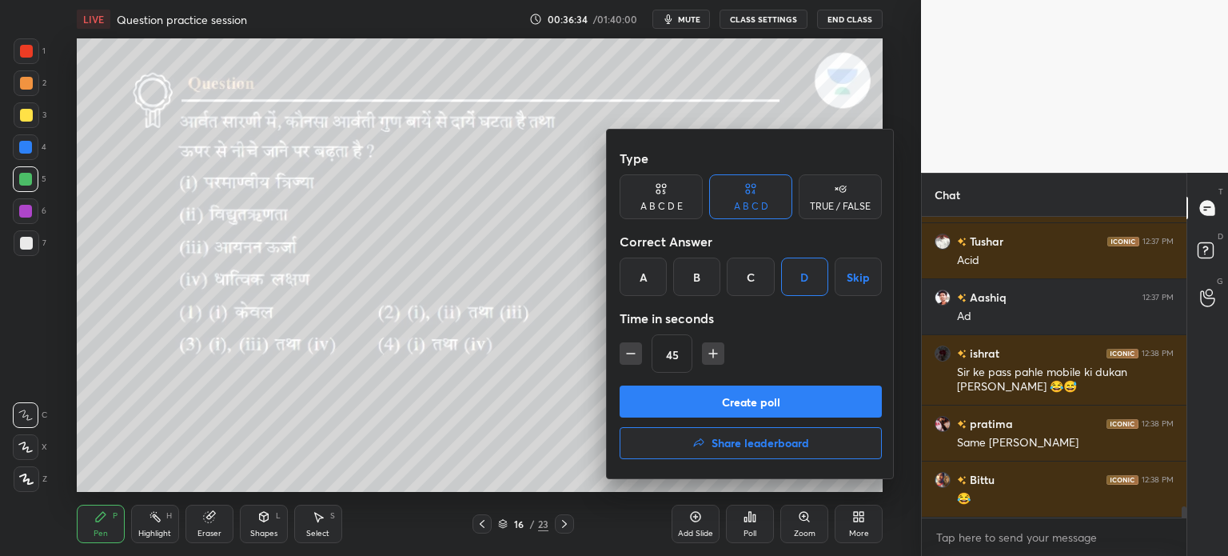
click at [736, 402] on button "Create poll" at bounding box center [751, 401] width 262 height 32
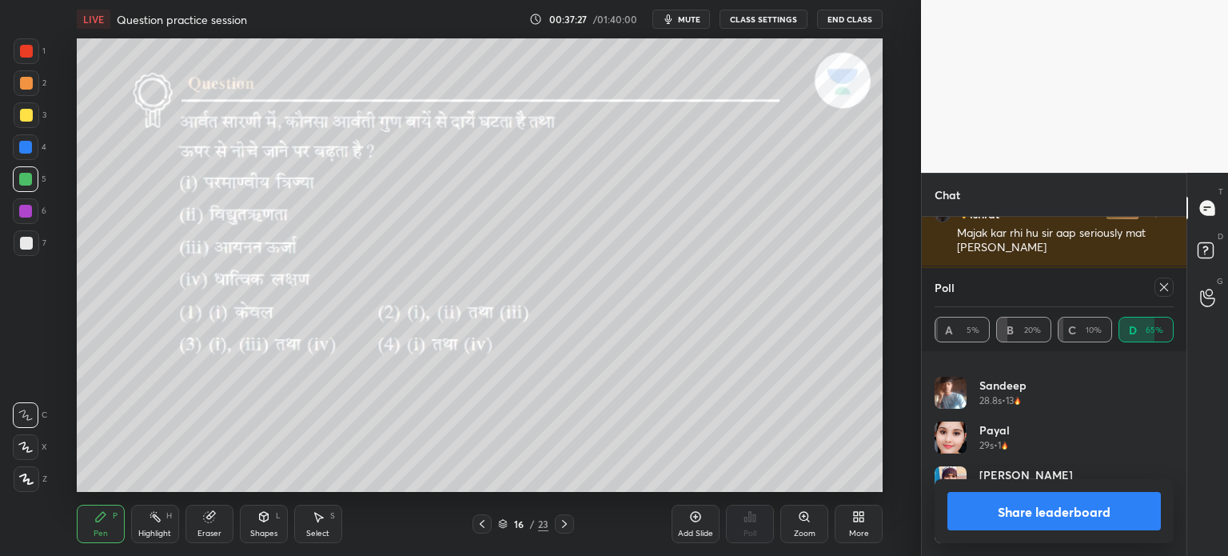
scroll to position [8328, 0]
click at [562, 521] on icon at bounding box center [564, 523] width 13 height 13
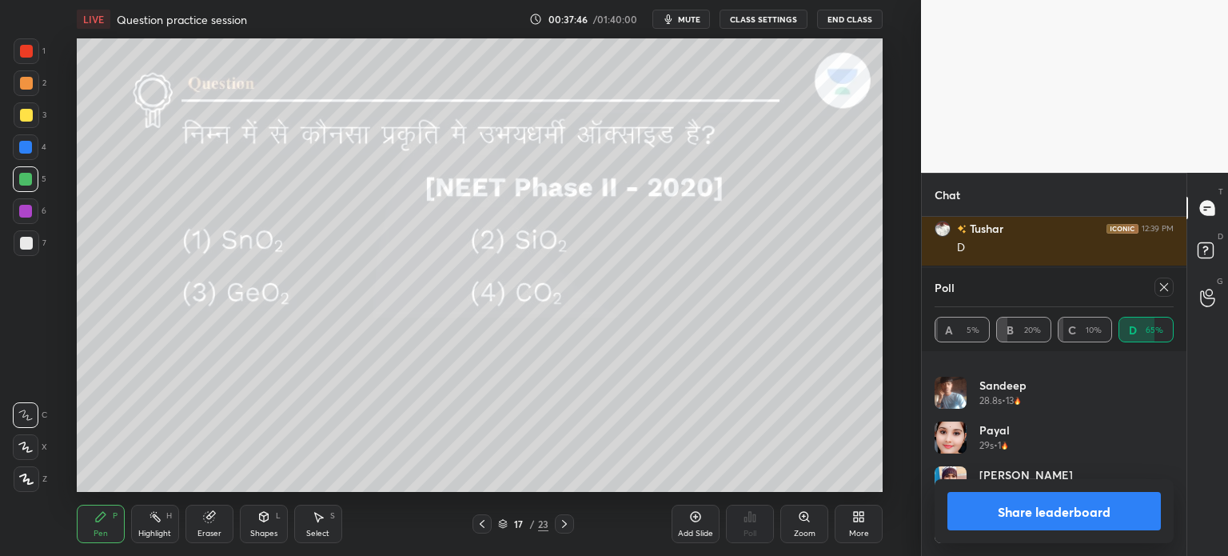
scroll to position [8384, 0]
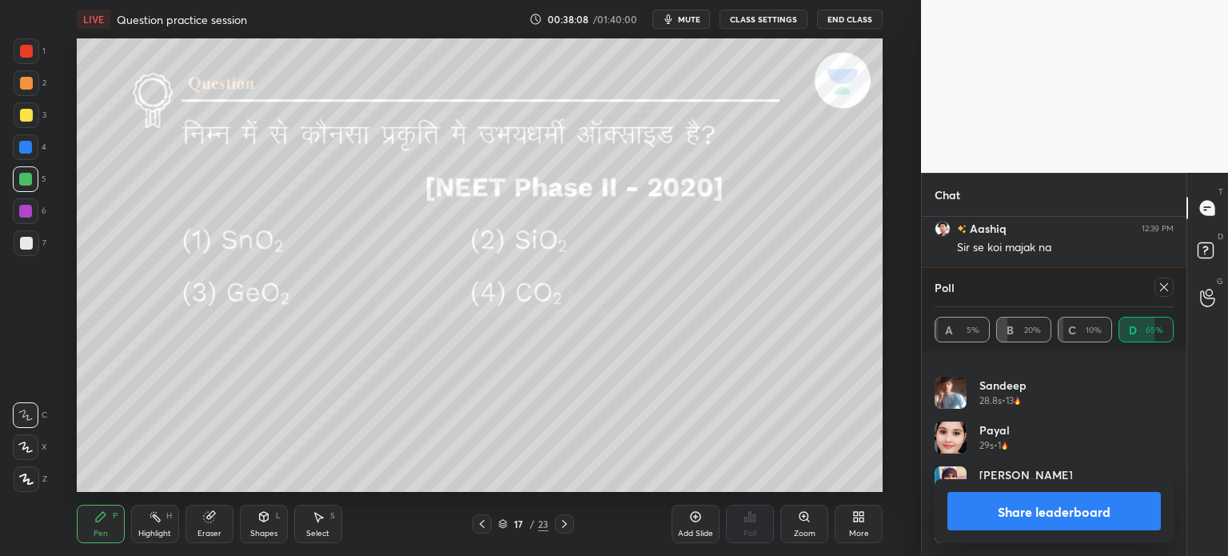
click at [1168, 294] on div at bounding box center [1164, 286] width 19 height 19
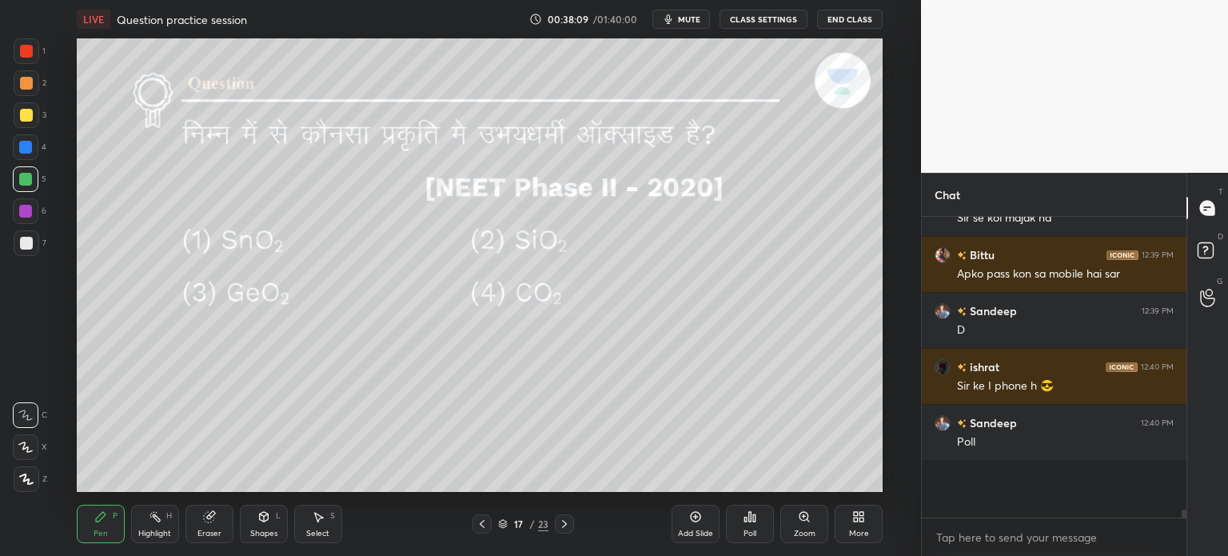
scroll to position [8360, 0]
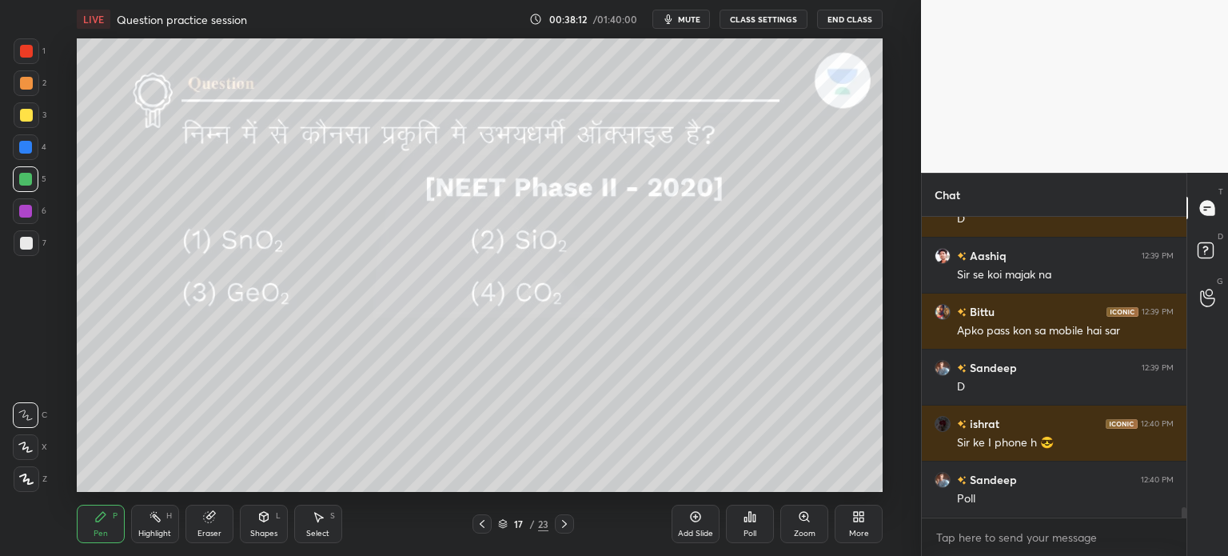
click at [758, 524] on div "Poll" at bounding box center [750, 524] width 48 height 38
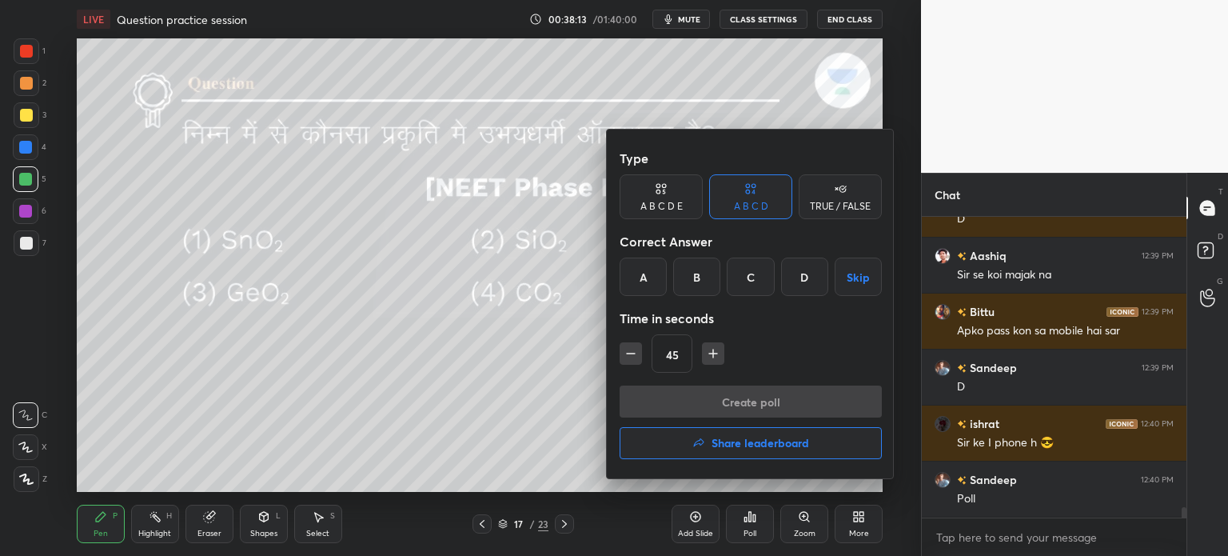
click at [652, 272] on div "A" at bounding box center [643, 276] width 47 height 38
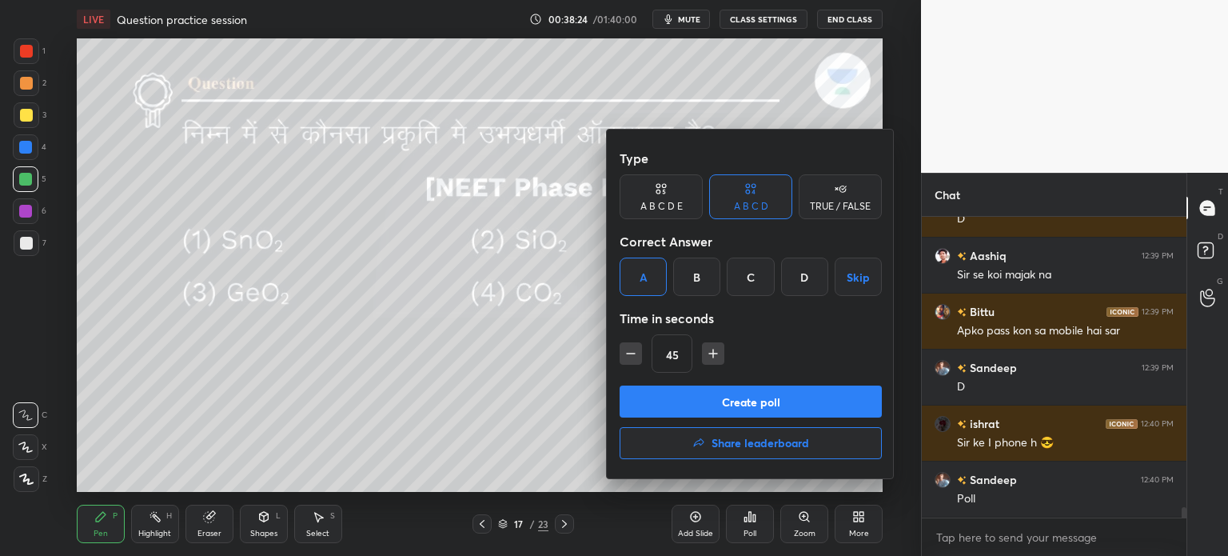
click at [694, 396] on button "Create poll" at bounding box center [751, 401] width 262 height 32
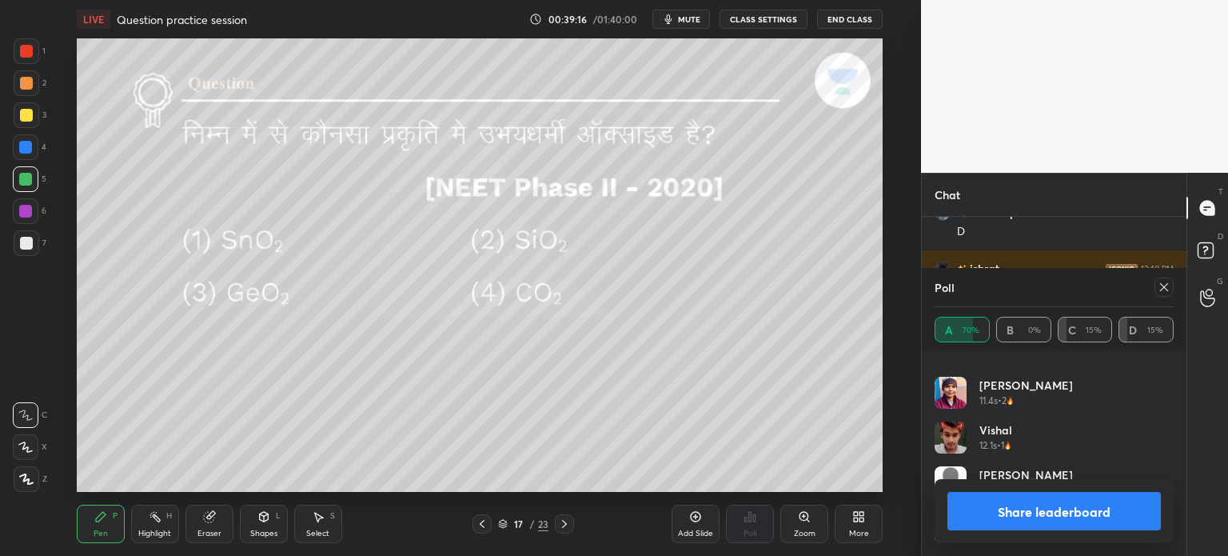
scroll to position [8568, 0]
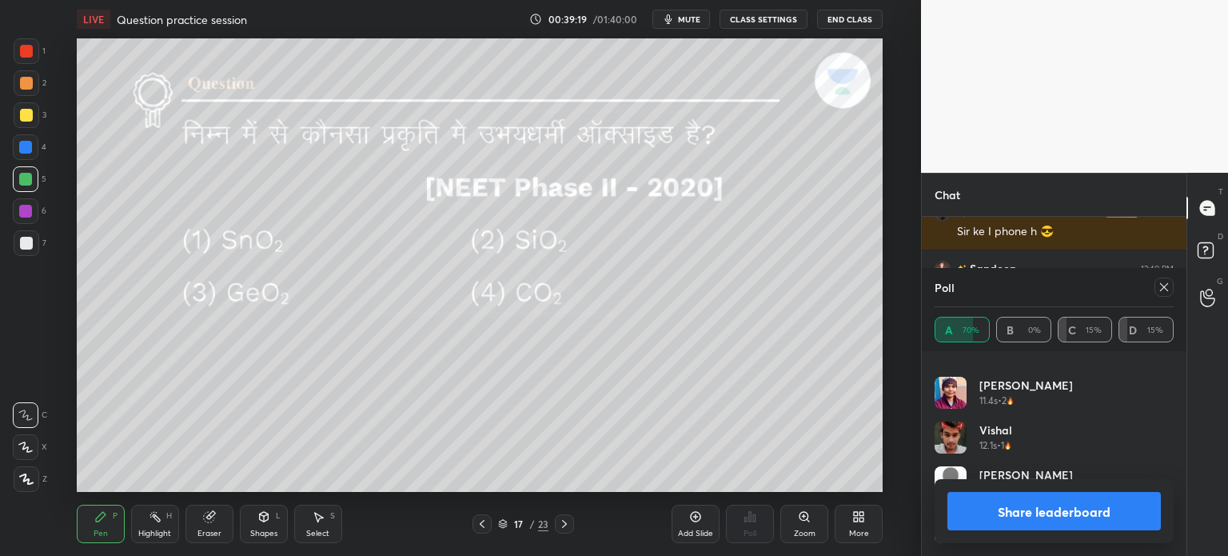
click at [564, 519] on icon at bounding box center [564, 523] width 13 height 13
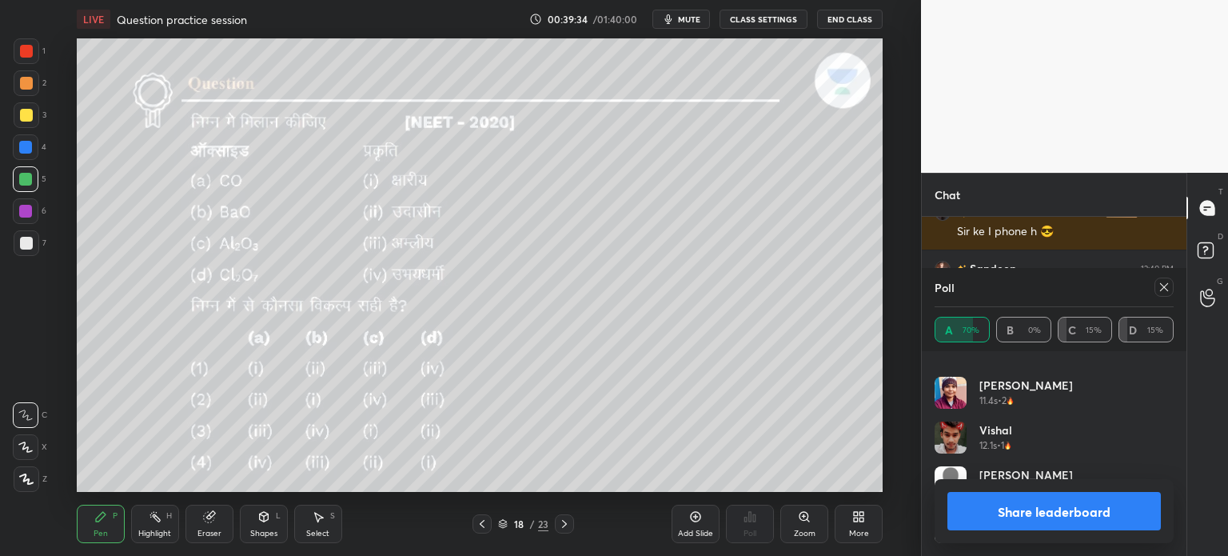
click at [1160, 289] on icon at bounding box center [1164, 287] width 13 height 13
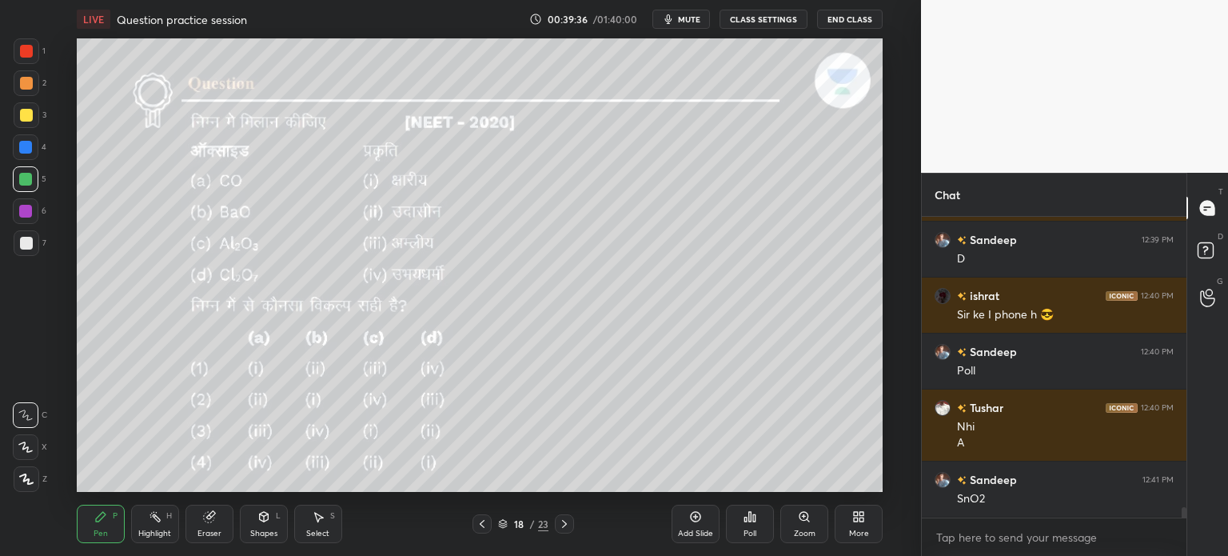
scroll to position [8541, 0]
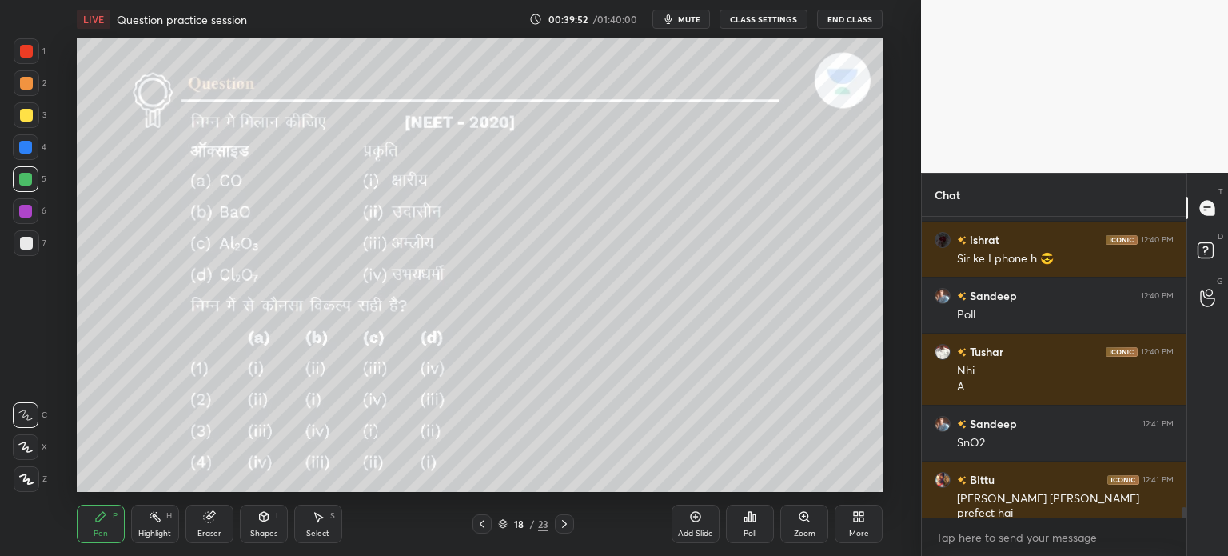
click at [745, 532] on div "Poll" at bounding box center [750, 533] width 13 height 8
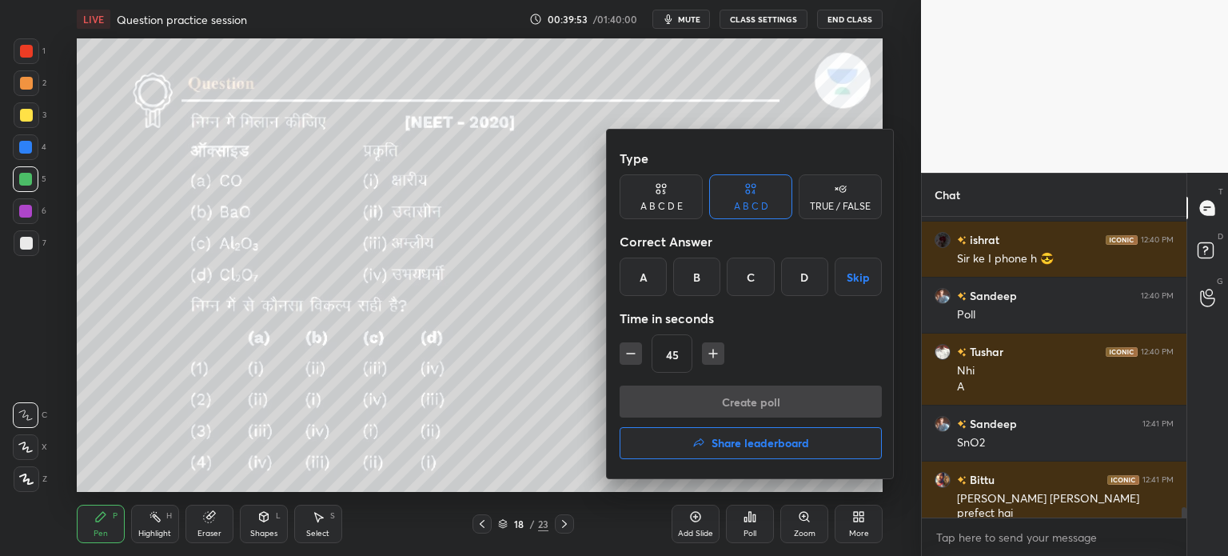
click at [700, 274] on div "B" at bounding box center [696, 276] width 47 height 38
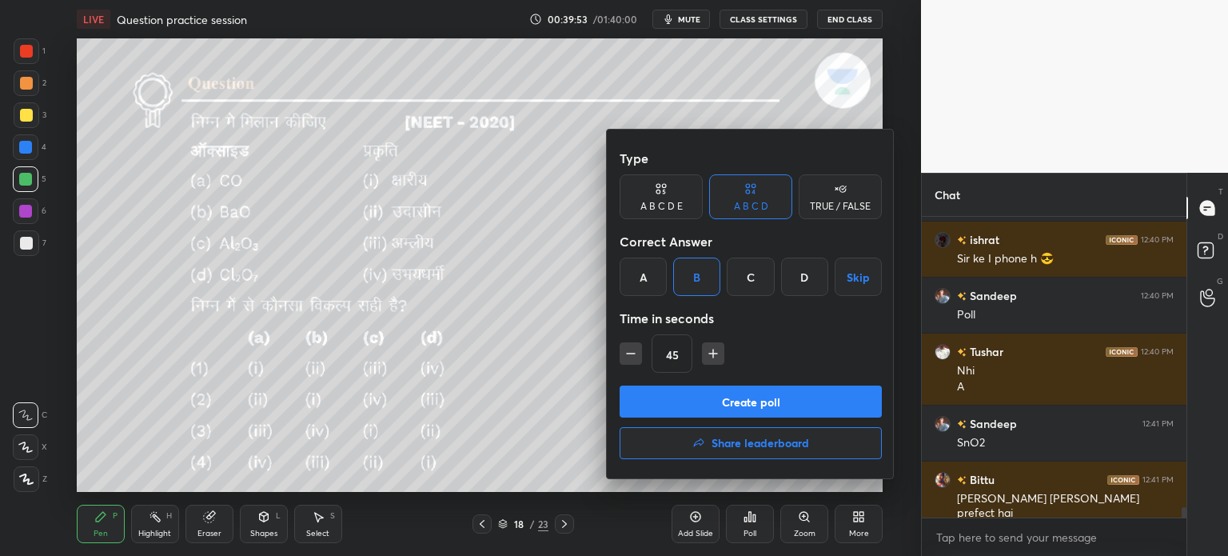
scroll to position [8597, 0]
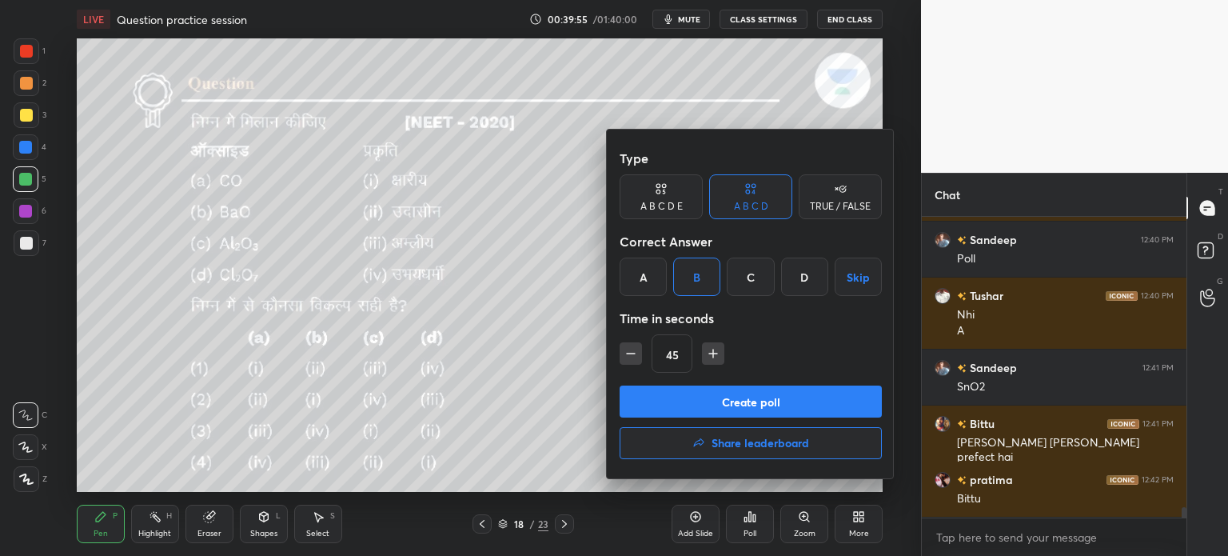
click at [733, 403] on button "Create poll" at bounding box center [751, 401] width 262 height 32
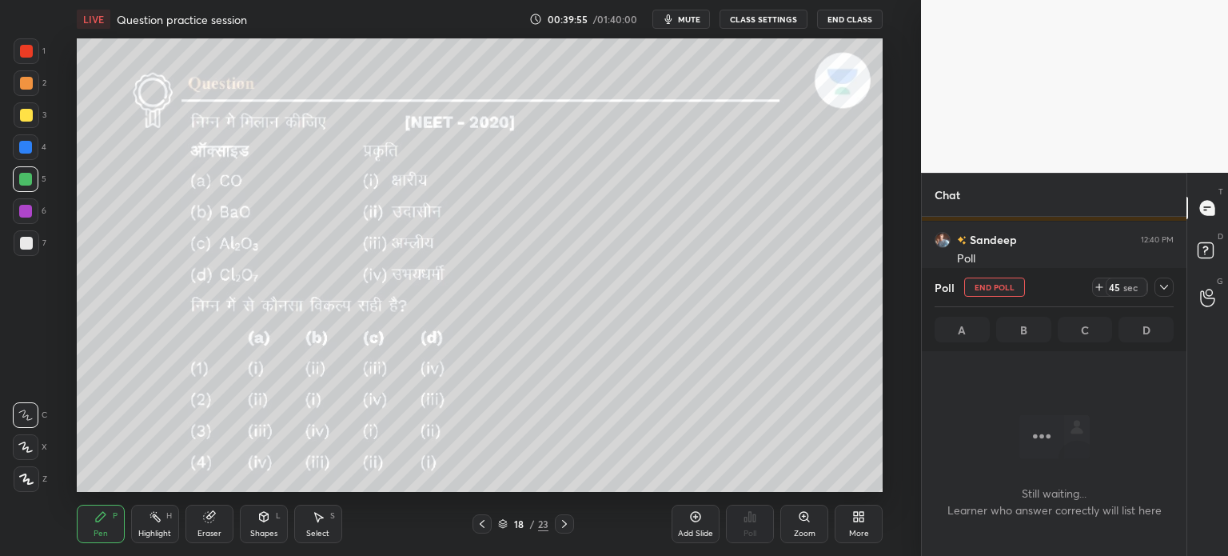
scroll to position [251, 260]
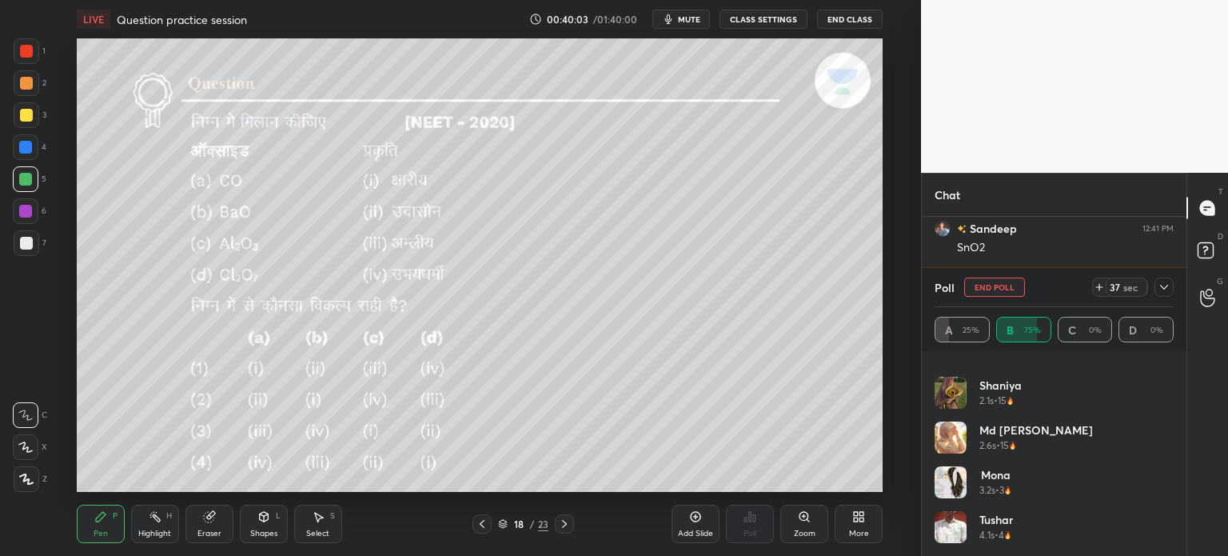
click at [1167, 287] on icon at bounding box center [1164, 287] width 13 height 13
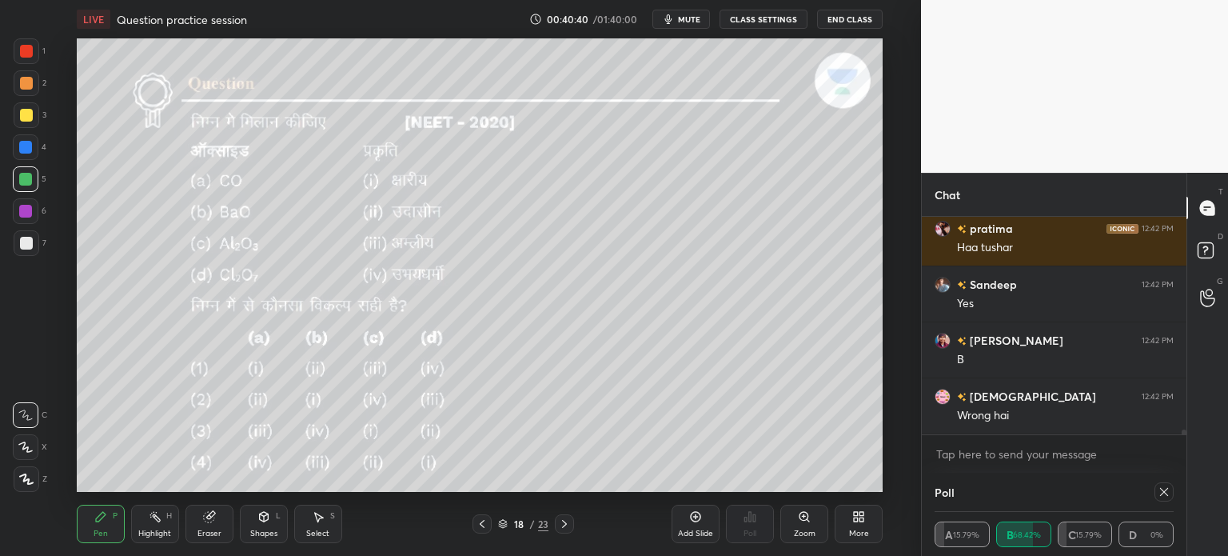
scroll to position [105, 234]
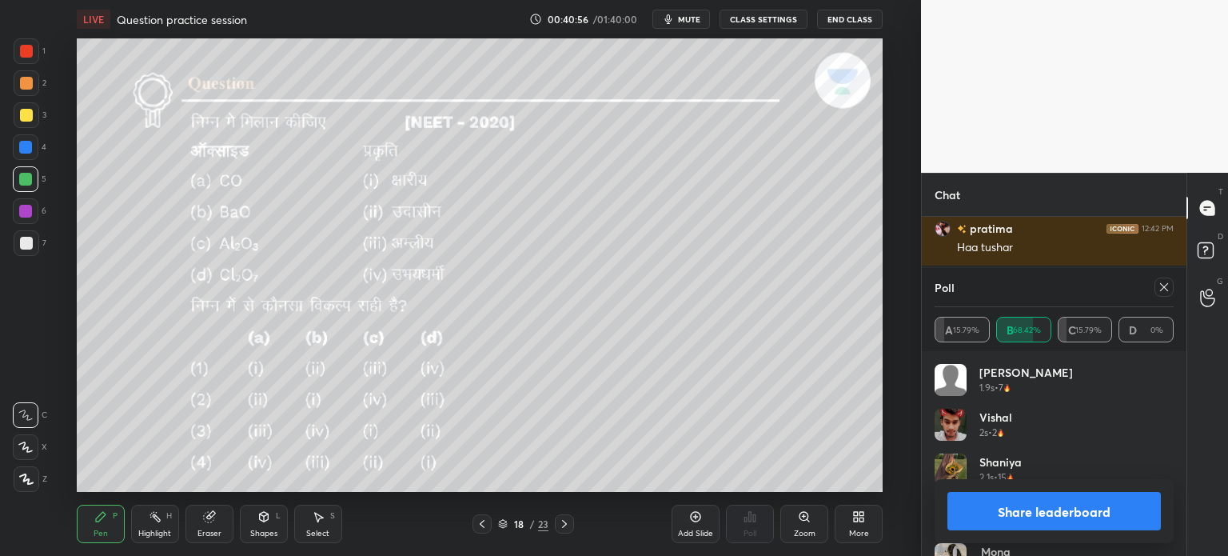
click at [211, 520] on icon at bounding box center [208, 517] width 10 height 10
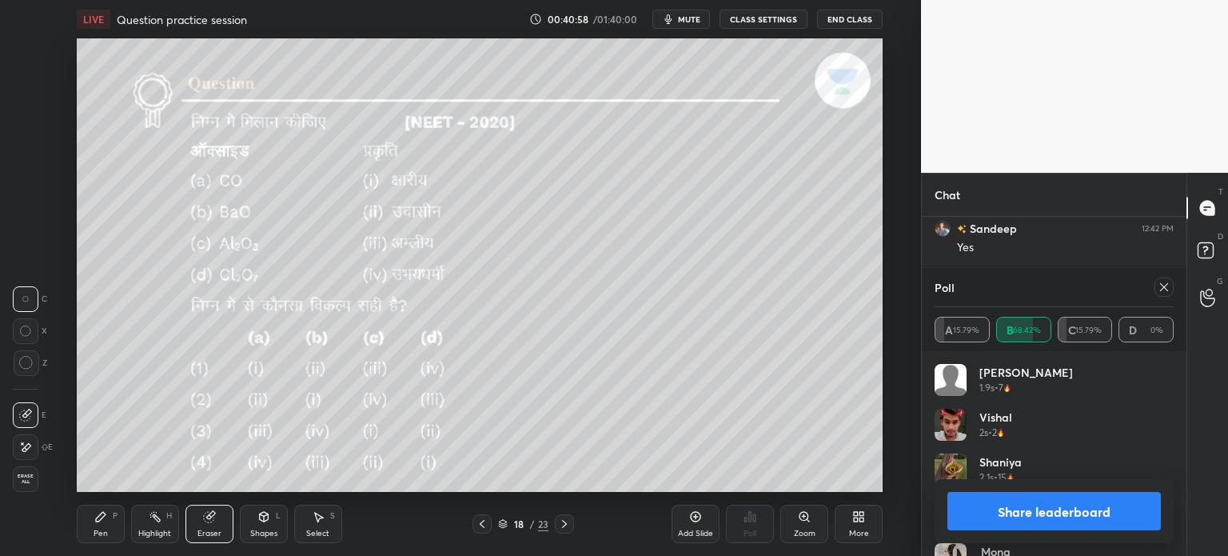
click at [110, 505] on div "Pen P" at bounding box center [101, 524] width 48 height 38
click at [1167, 285] on icon at bounding box center [1164, 287] width 13 height 13
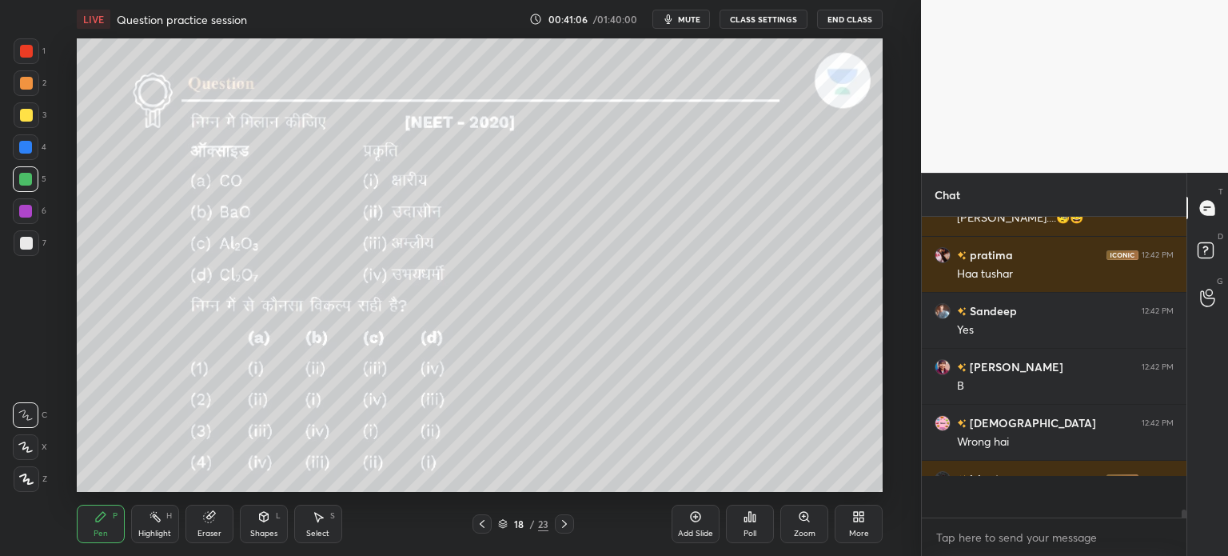
scroll to position [334, 260]
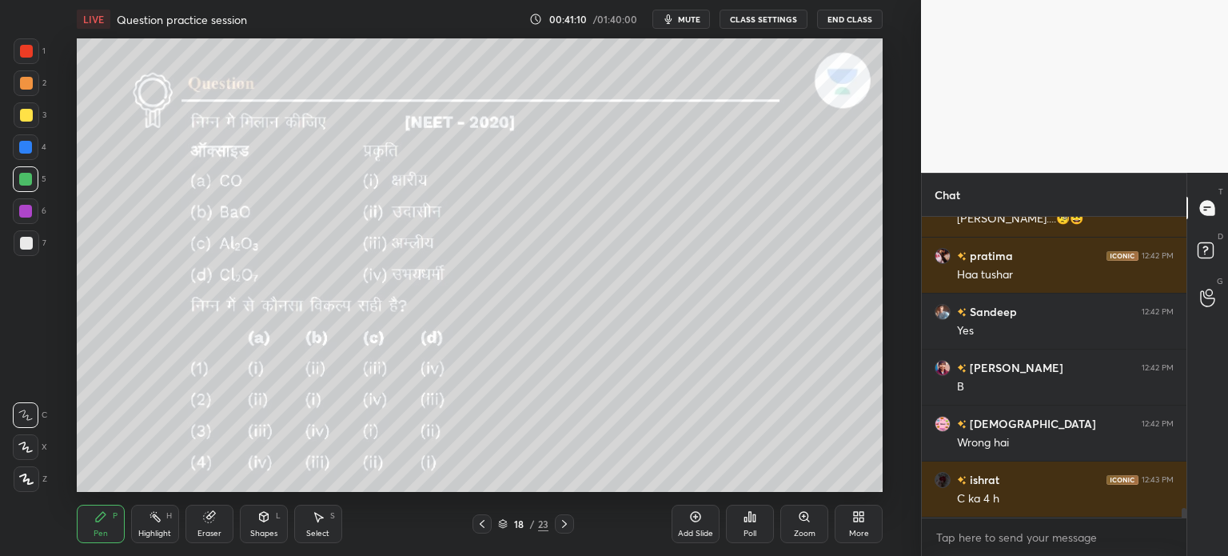
click at [564, 524] on icon at bounding box center [564, 523] width 13 height 13
click at [759, 525] on div "Poll" at bounding box center [750, 524] width 48 height 38
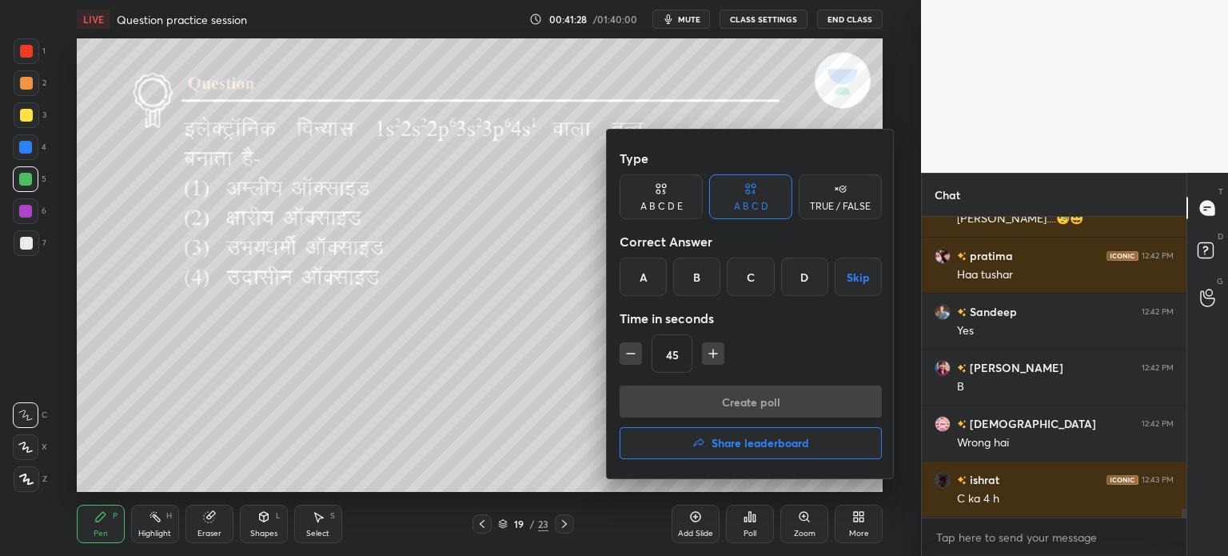
click at [694, 281] on div "B" at bounding box center [696, 276] width 47 height 38
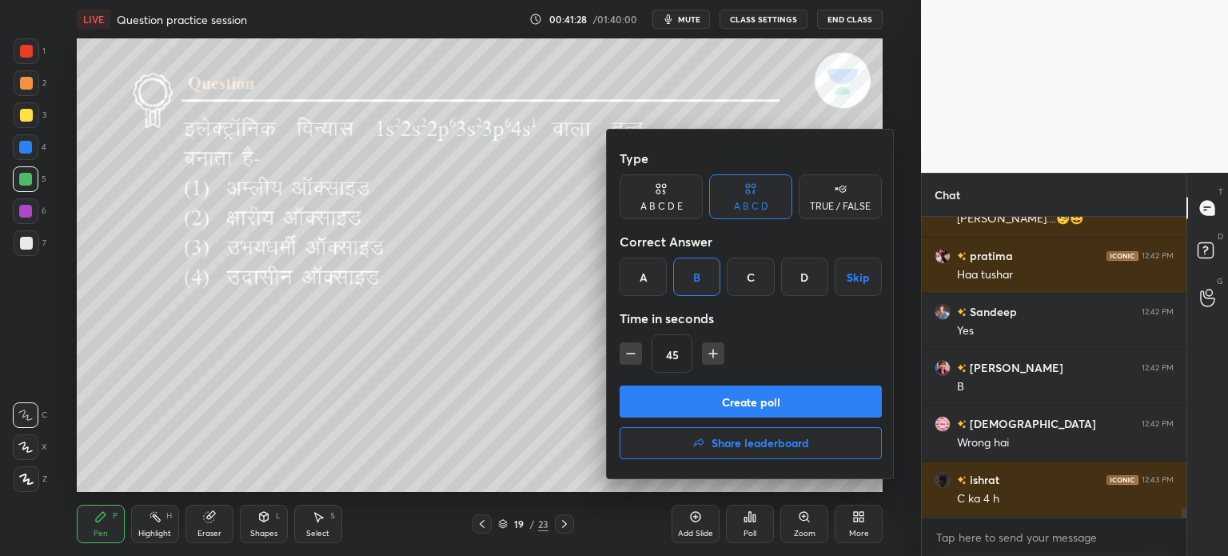
scroll to position [9212, 0]
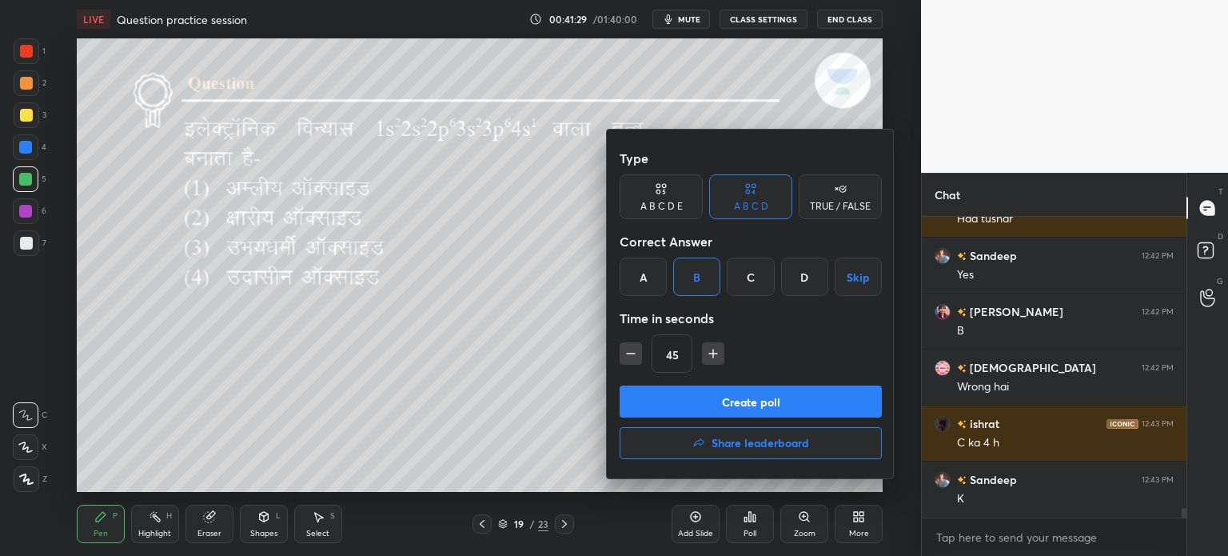
click at [713, 400] on button "Create poll" at bounding box center [751, 401] width 262 height 32
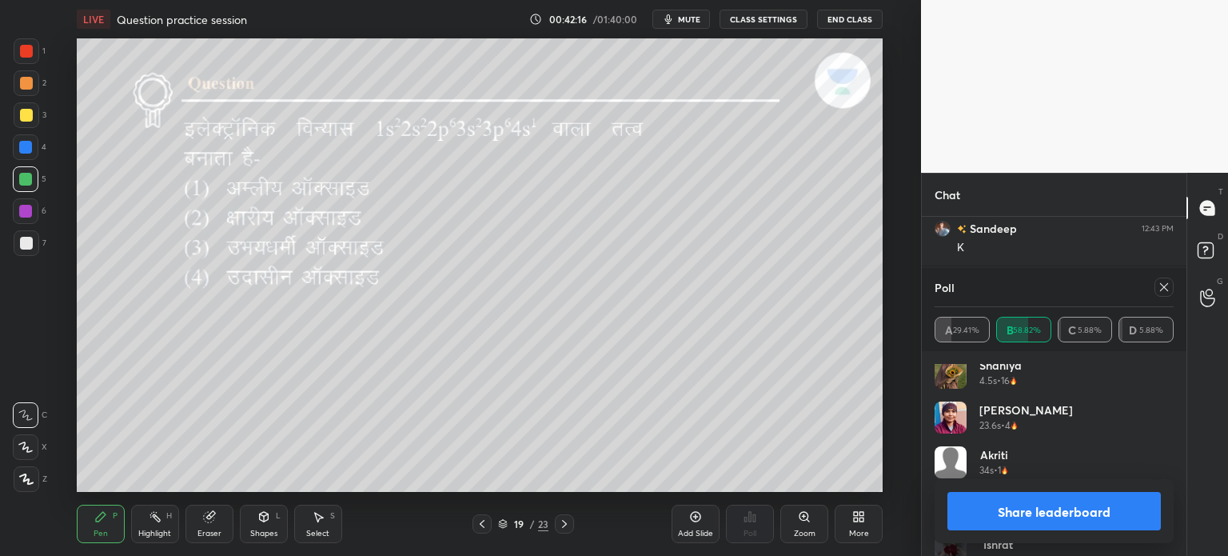
scroll to position [0, 0]
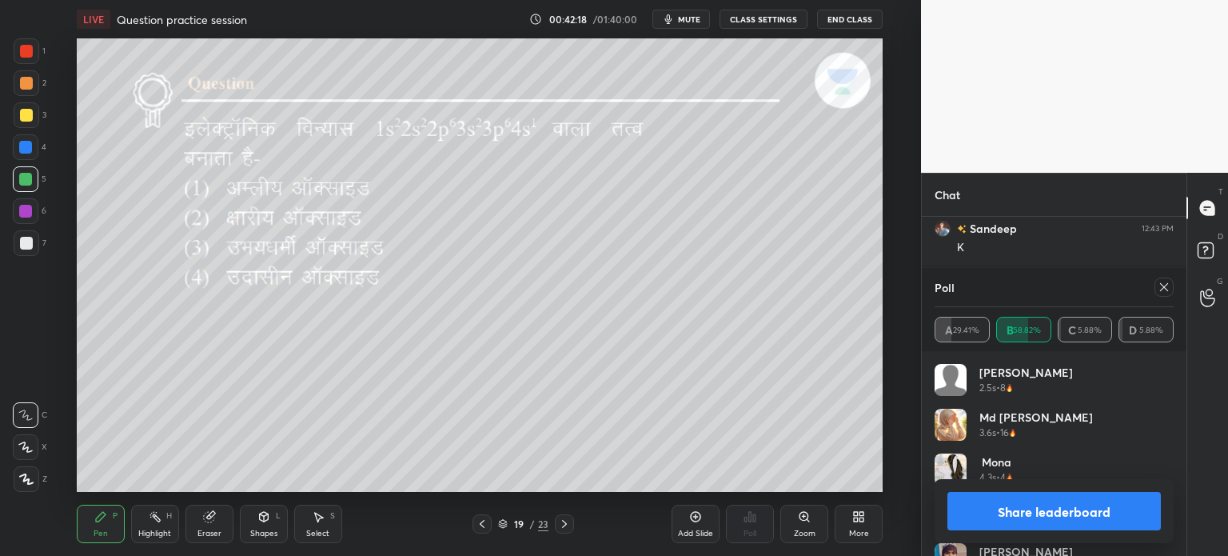
click at [1166, 281] on icon at bounding box center [1164, 287] width 13 height 13
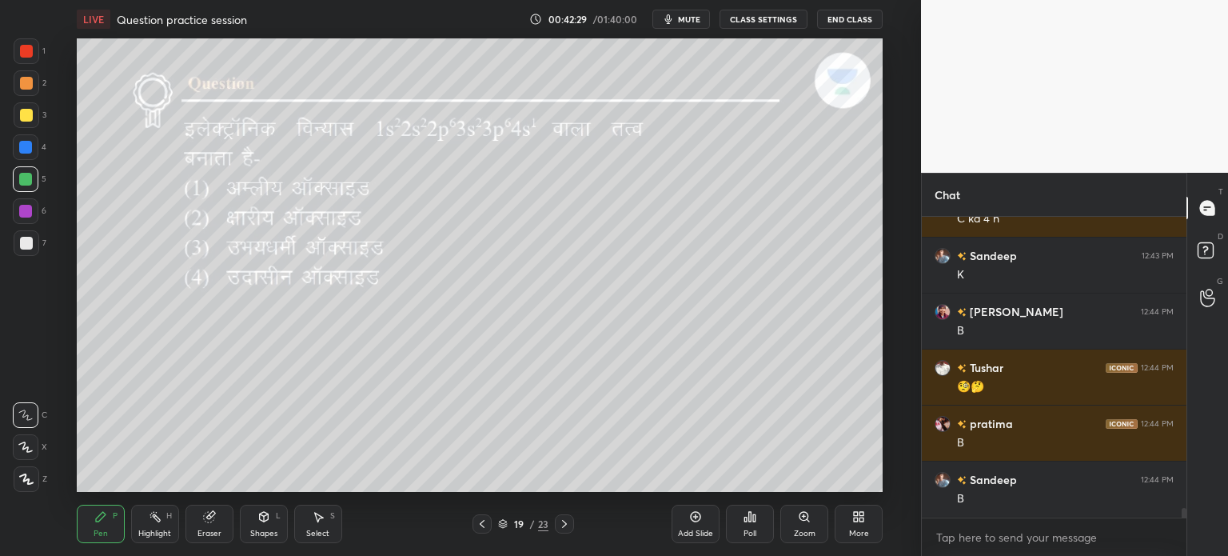
scroll to position [9492, 0]
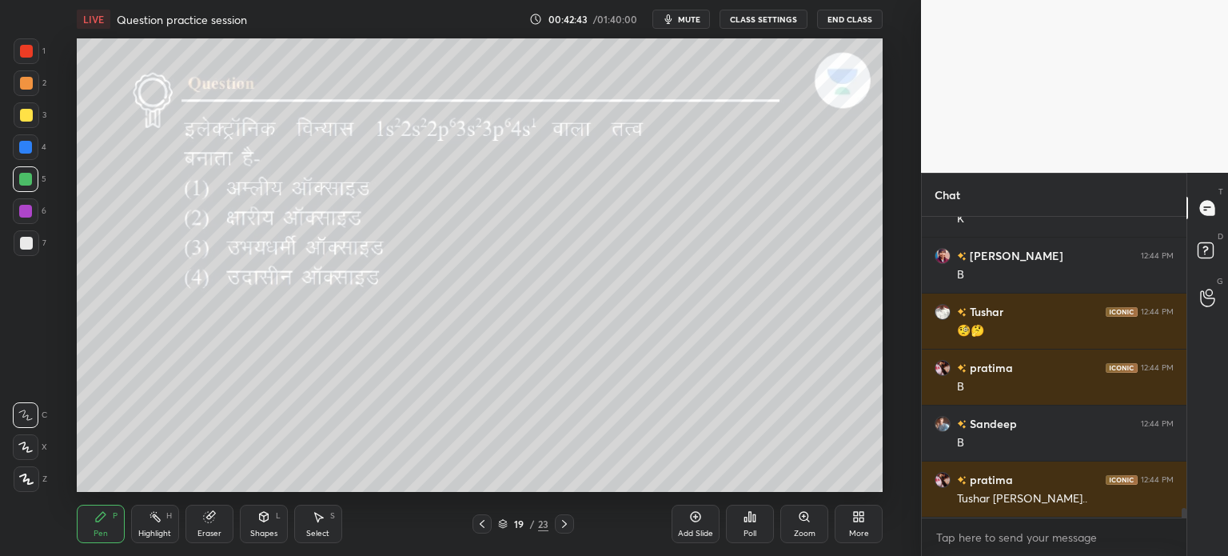
click at [562, 525] on icon at bounding box center [564, 523] width 13 height 13
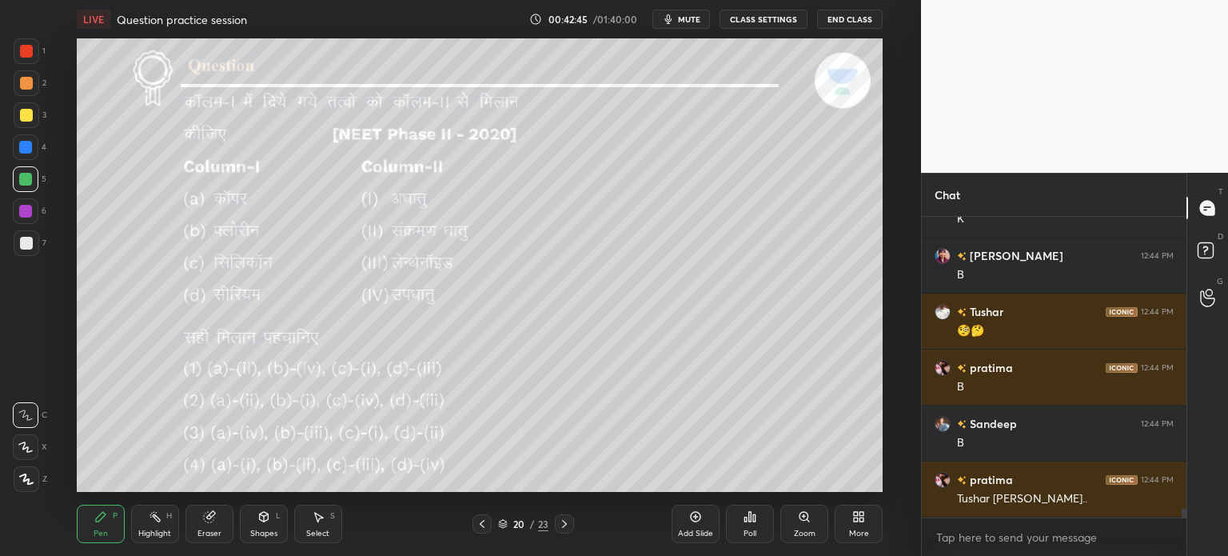
scroll to position [9562, 0]
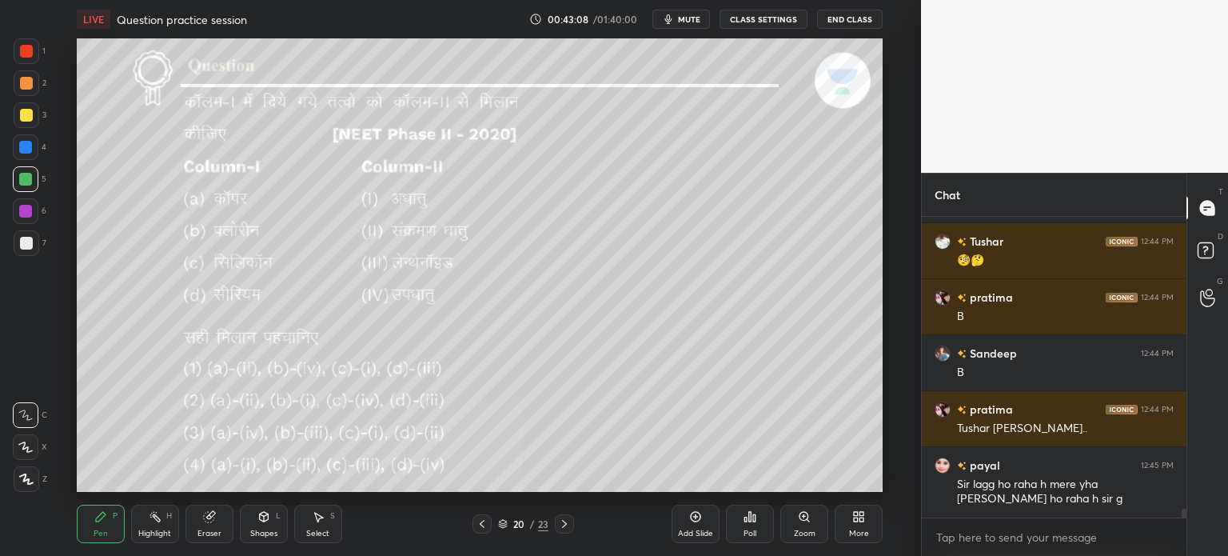
click at [748, 514] on icon at bounding box center [750, 516] width 13 height 13
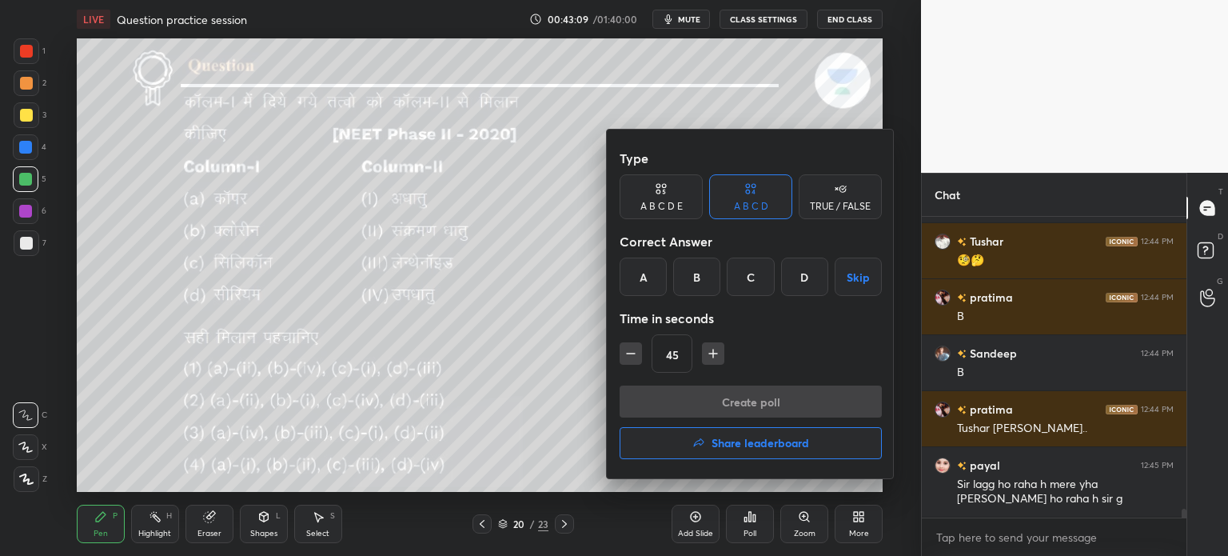
drag, startPoint x: 701, startPoint y: 283, endPoint x: 708, endPoint y: 302, distance: 20.2
click at [701, 281] on div "B" at bounding box center [696, 276] width 47 height 38
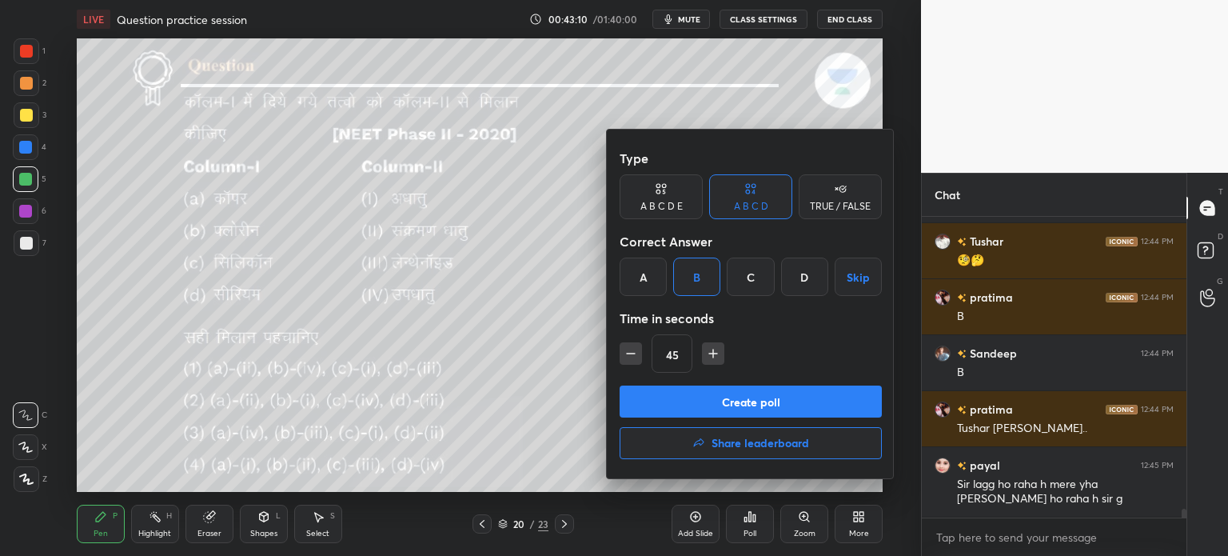
click at [731, 398] on button "Create poll" at bounding box center [751, 401] width 262 height 32
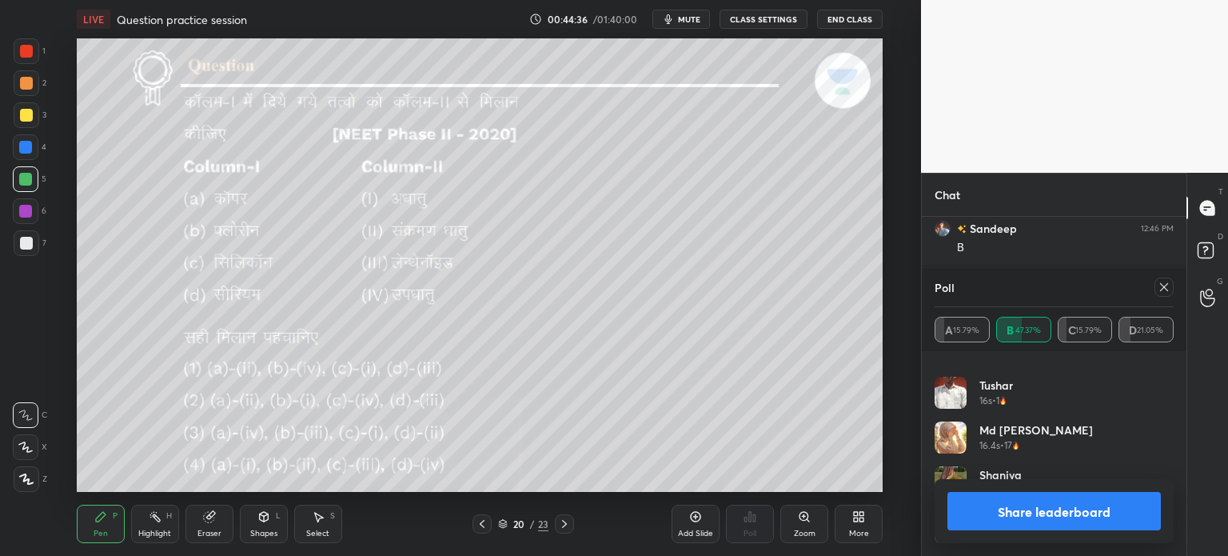
scroll to position [9981, 0]
click at [1165, 290] on icon at bounding box center [1164, 287] width 13 height 13
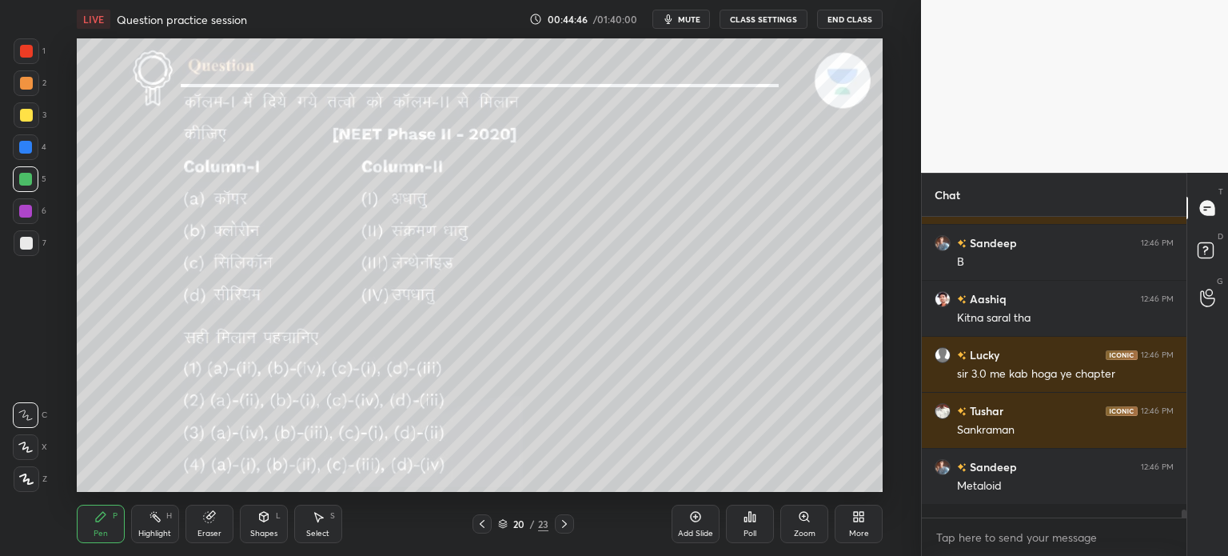
scroll to position [291, 260]
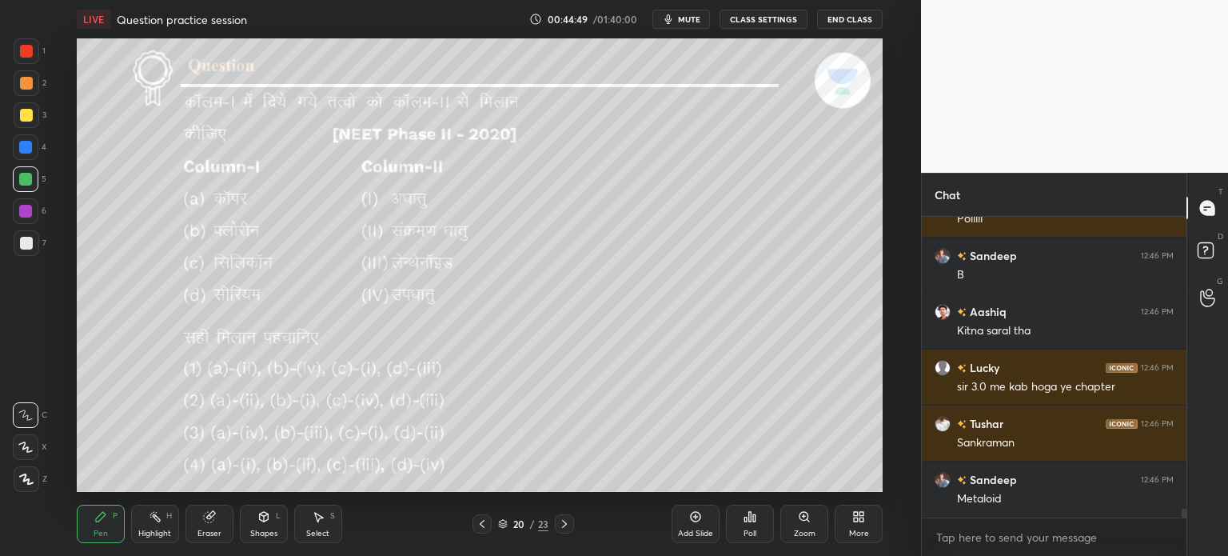
click at [569, 520] on icon at bounding box center [564, 523] width 13 height 13
click at [753, 524] on div "Poll" at bounding box center [750, 524] width 48 height 38
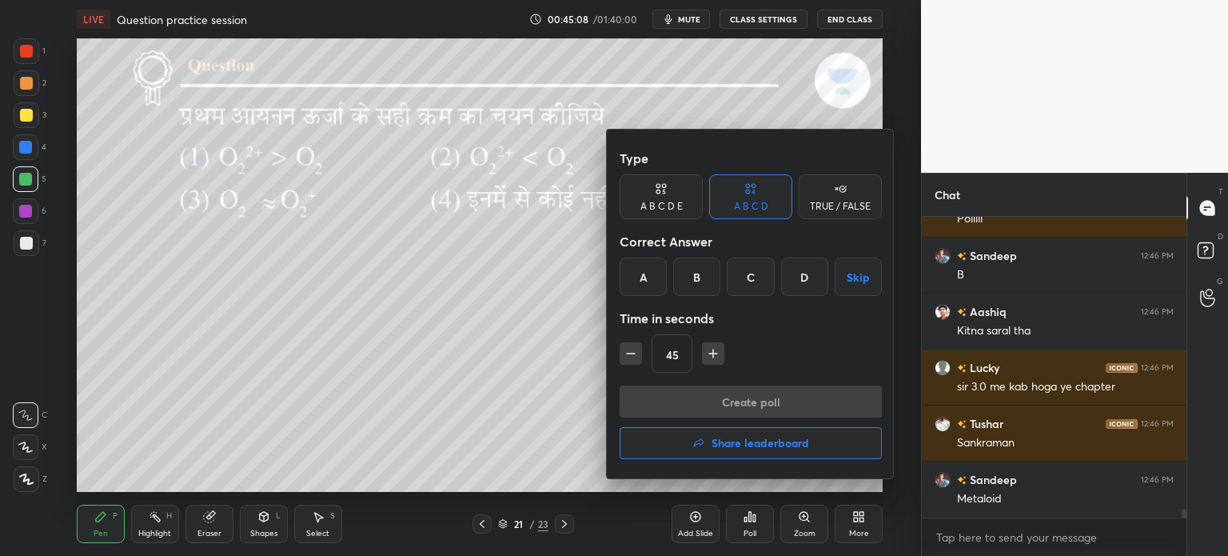
click at [647, 273] on div "A" at bounding box center [643, 276] width 47 height 38
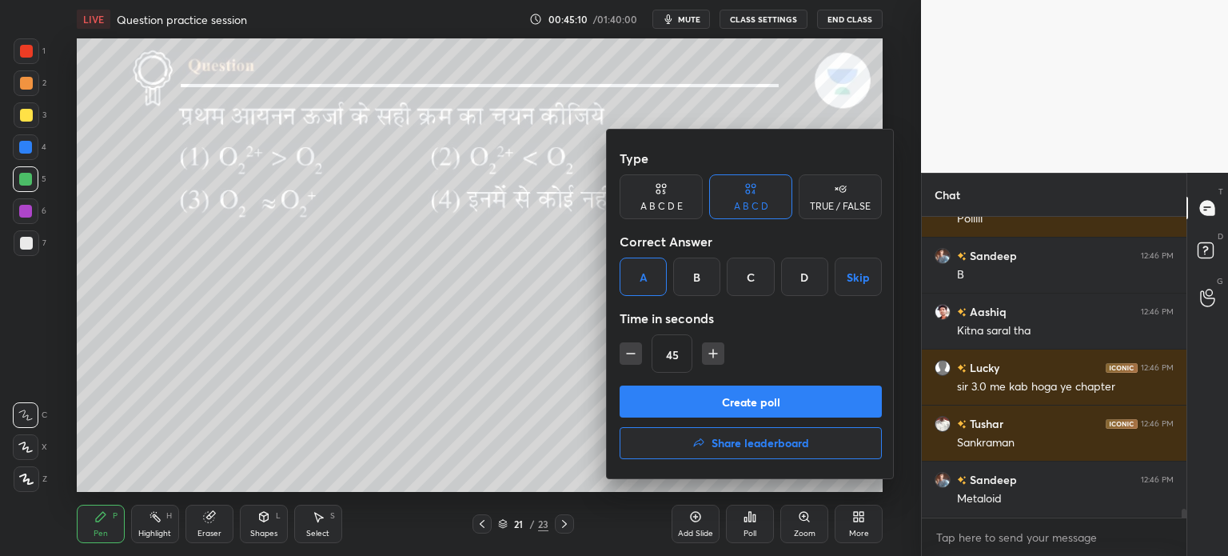
click at [711, 401] on button "Create poll" at bounding box center [751, 401] width 262 height 32
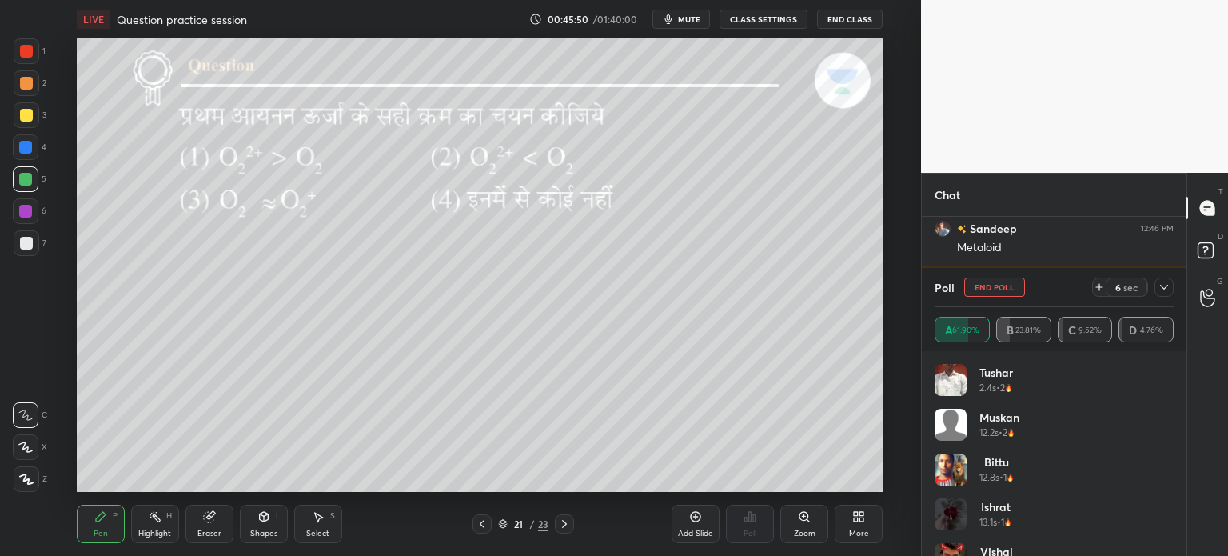
scroll to position [5, 5]
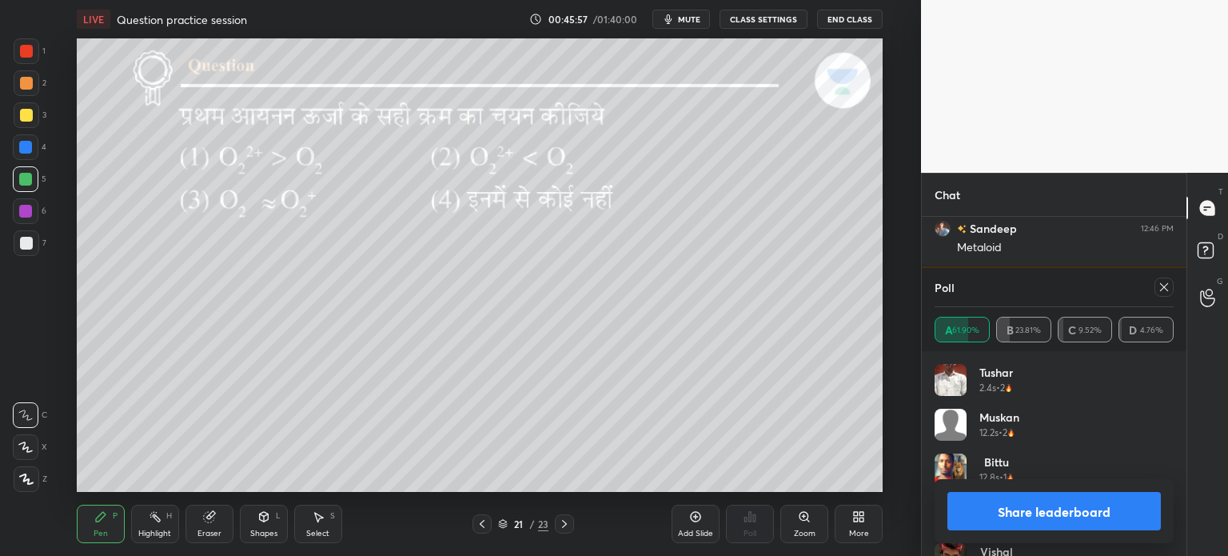
click at [1167, 287] on icon at bounding box center [1164, 287] width 13 height 13
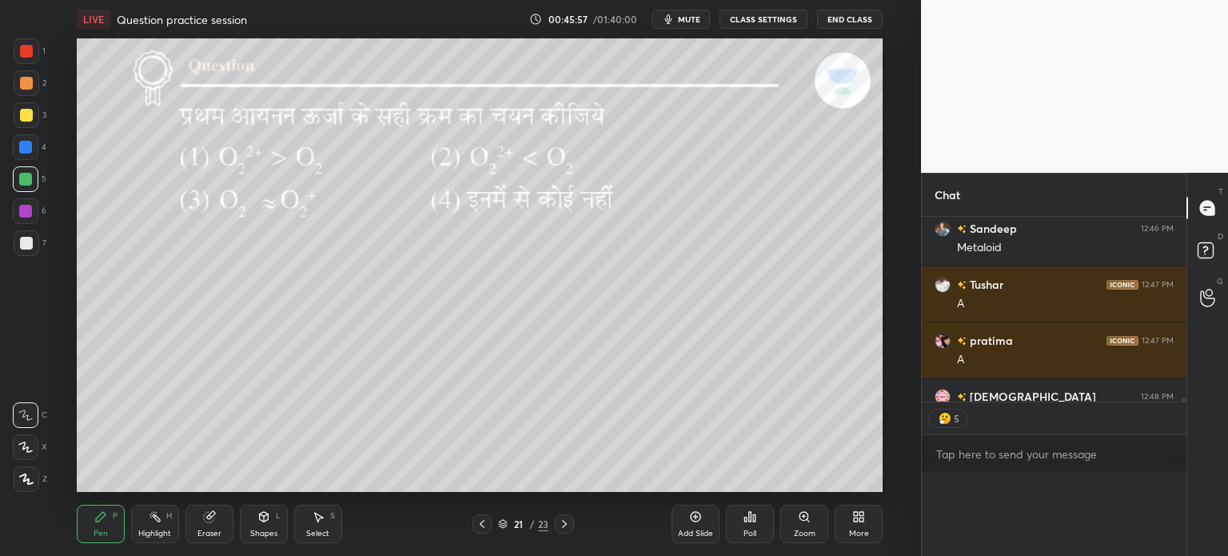
scroll to position [0, 0]
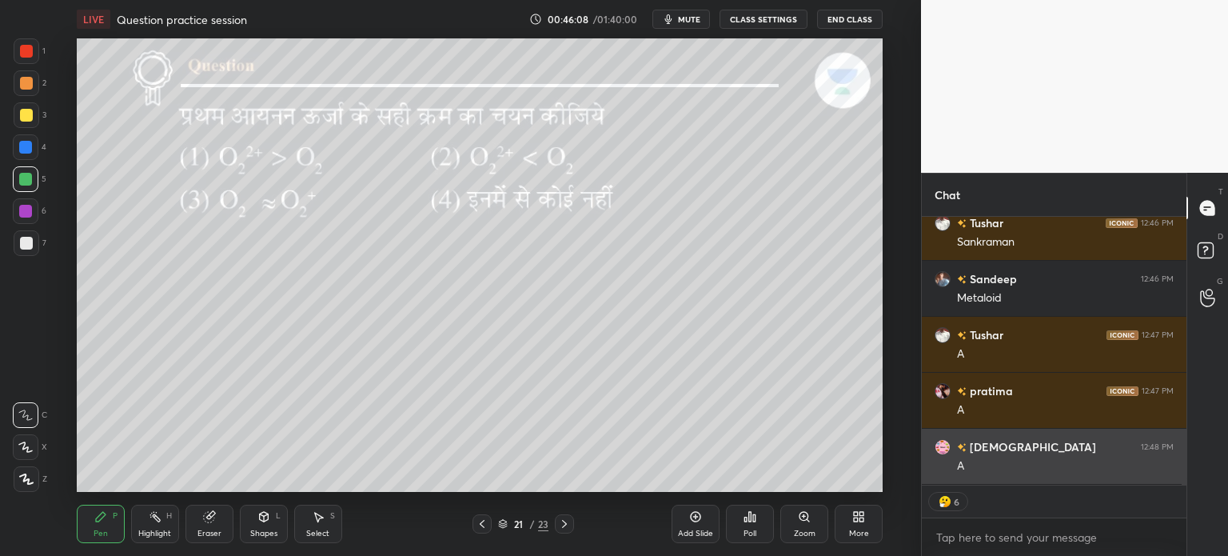
type textarea "x"
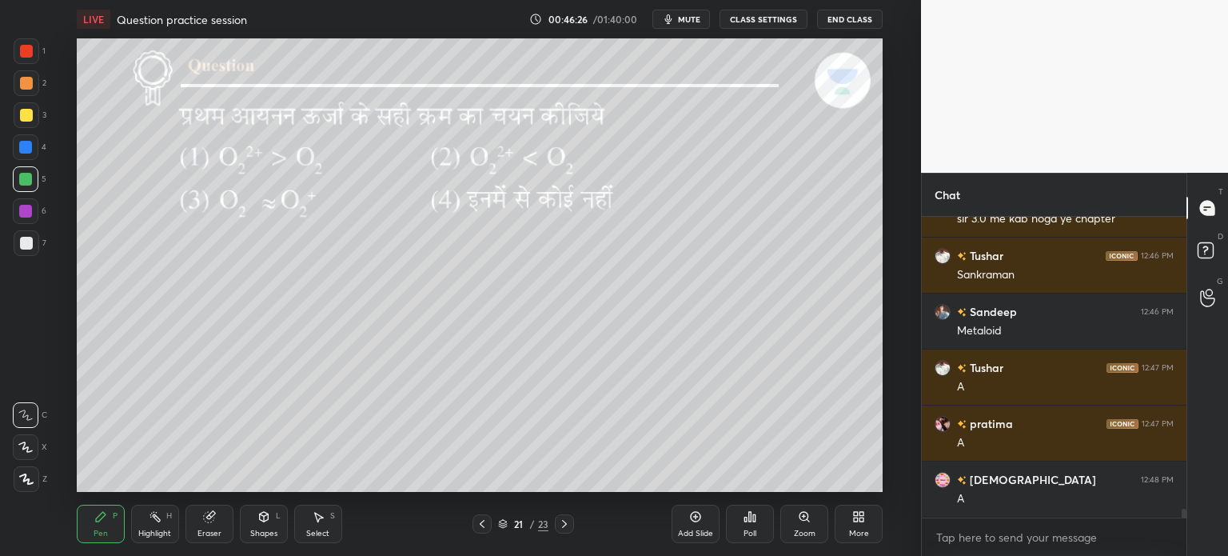
click at [571, 527] on div at bounding box center [564, 523] width 19 height 19
click at [755, 517] on icon at bounding box center [754, 517] width 2 height 7
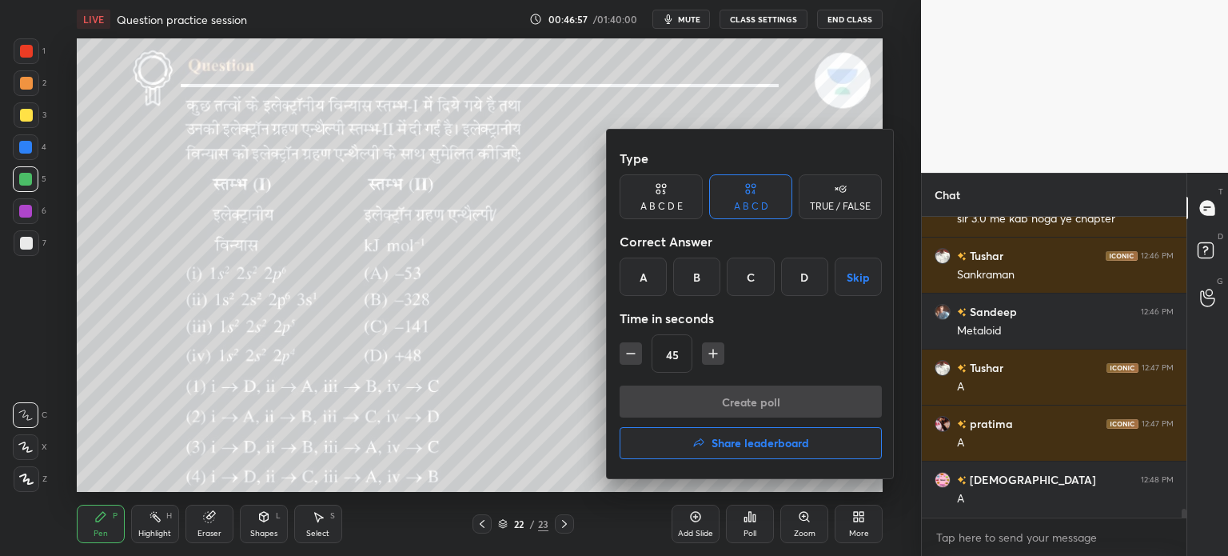
click at [712, 349] on icon "button" at bounding box center [713, 353] width 16 height 16
type input "60"
click at [643, 281] on div "A" at bounding box center [643, 276] width 47 height 38
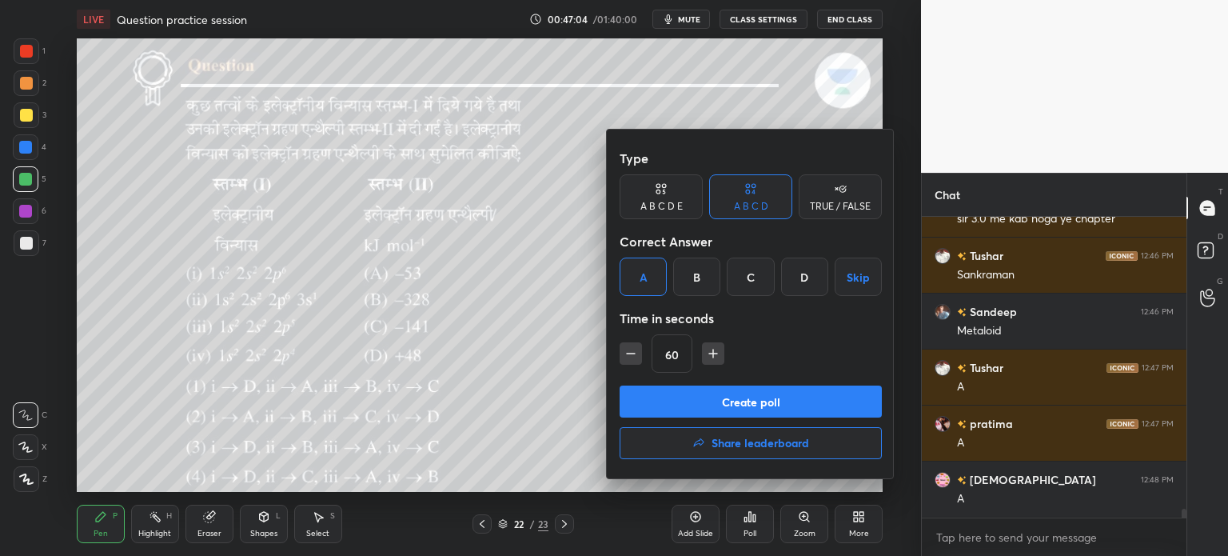
click at [749, 401] on button "Create poll" at bounding box center [751, 401] width 262 height 32
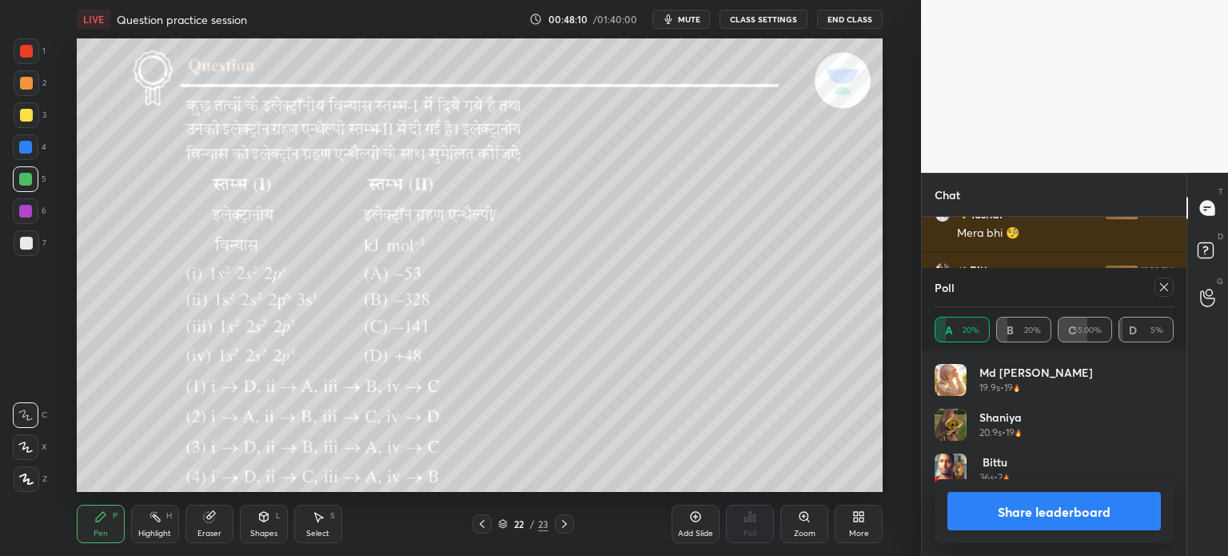
scroll to position [10556, 0]
click at [1073, 511] on button "Share leaderboard" at bounding box center [1053, 511] width 213 height 38
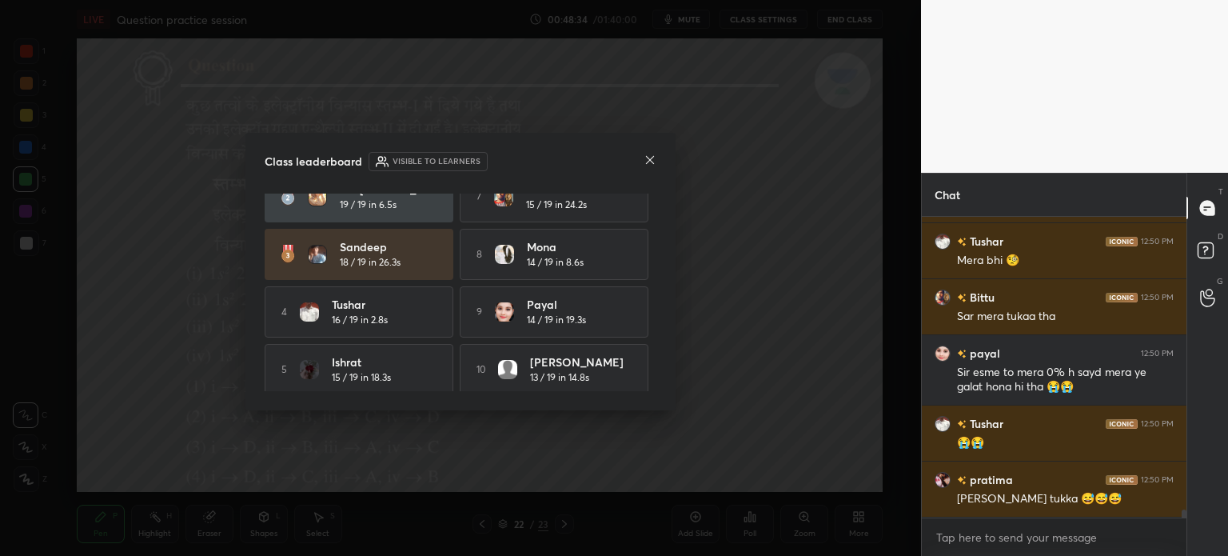
scroll to position [87, 0]
click at [645, 162] on icon at bounding box center [650, 160] width 13 height 13
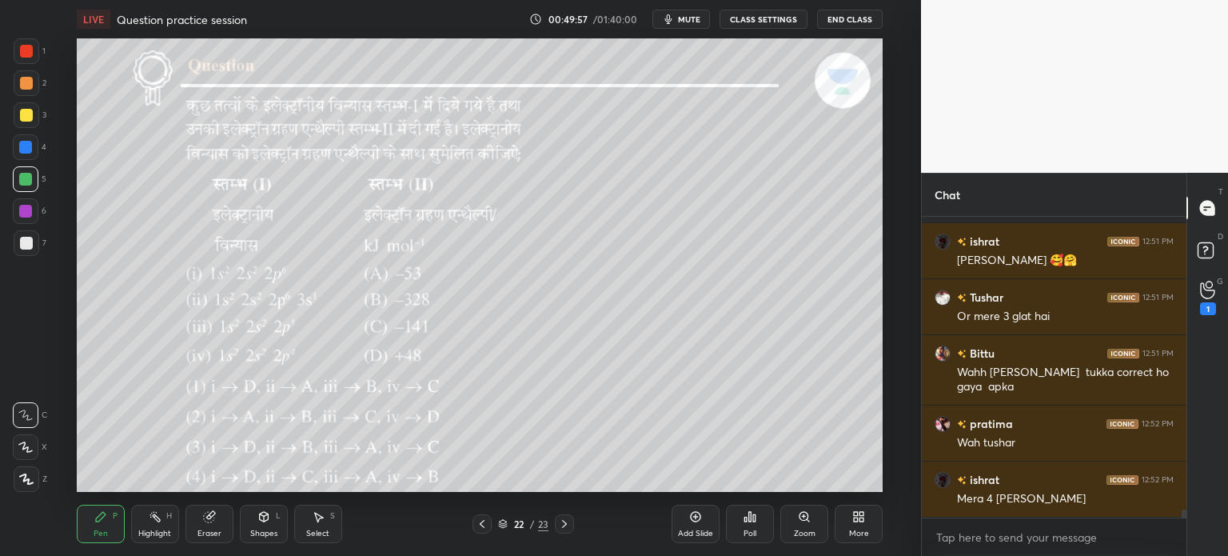
scroll to position [10990, 0]
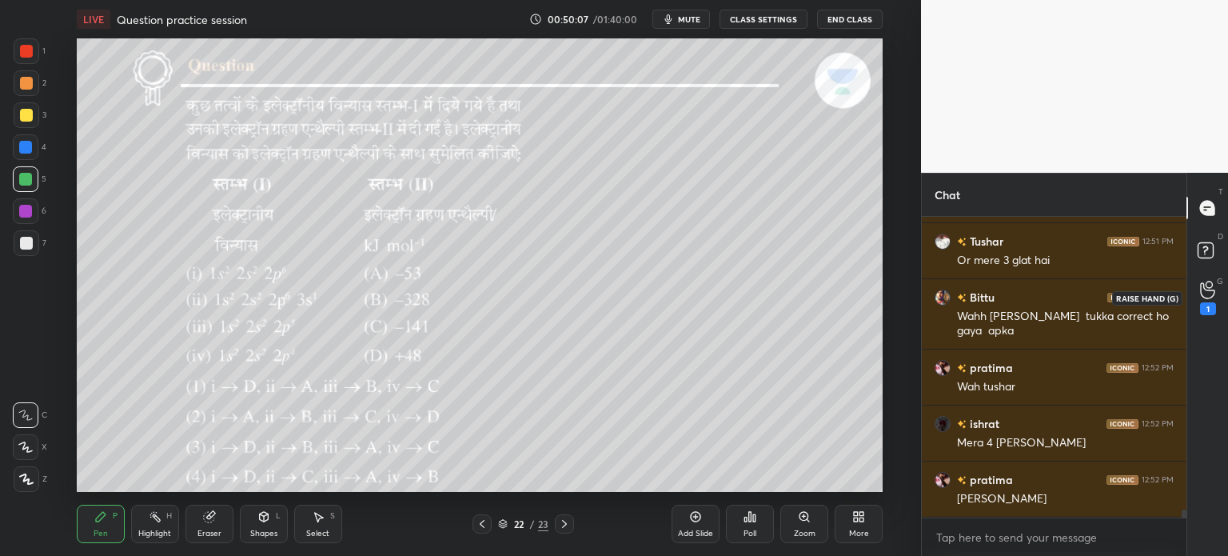
click at [1203, 306] on div "1" at bounding box center [1208, 308] width 16 height 13
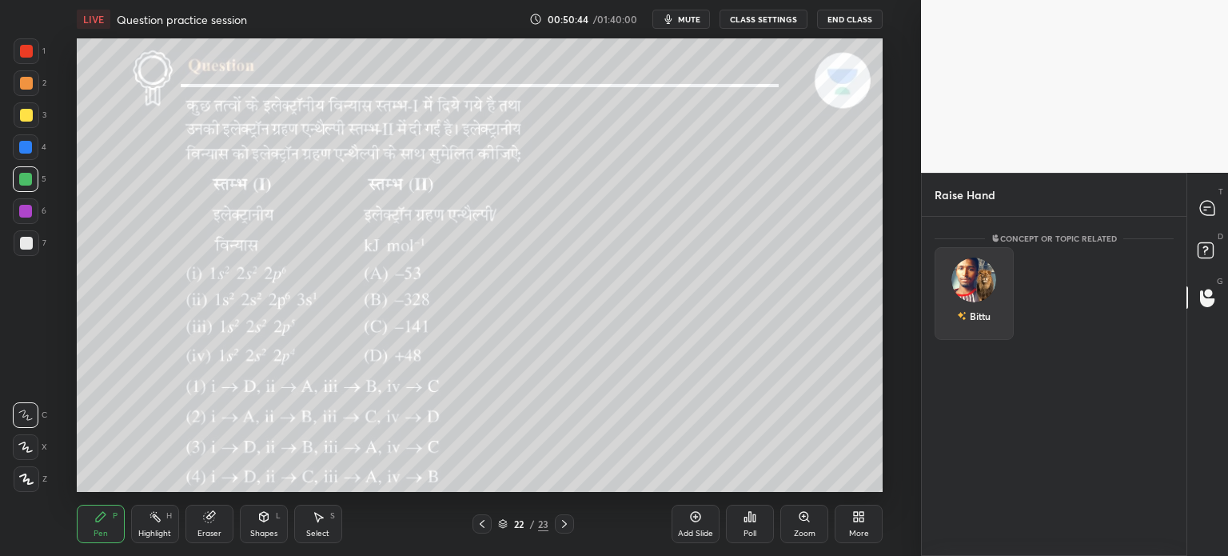
click at [972, 285] on img "grid" at bounding box center [973, 279] width 45 height 45
click at [995, 327] on button "INVITE" at bounding box center [974, 327] width 65 height 21
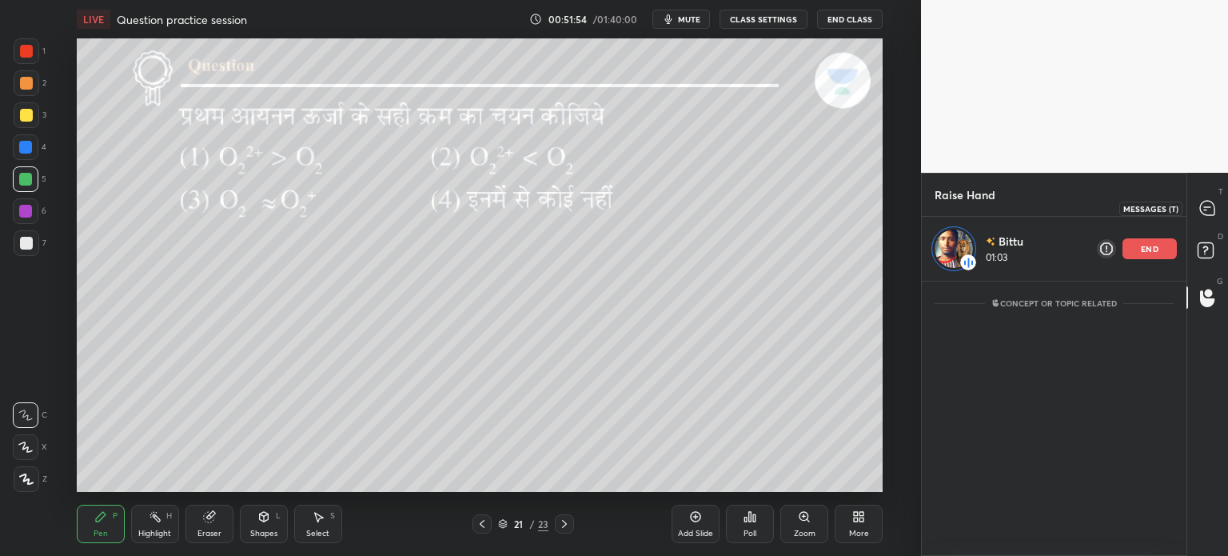
click at [1199, 211] on icon at bounding box center [1207, 208] width 17 height 17
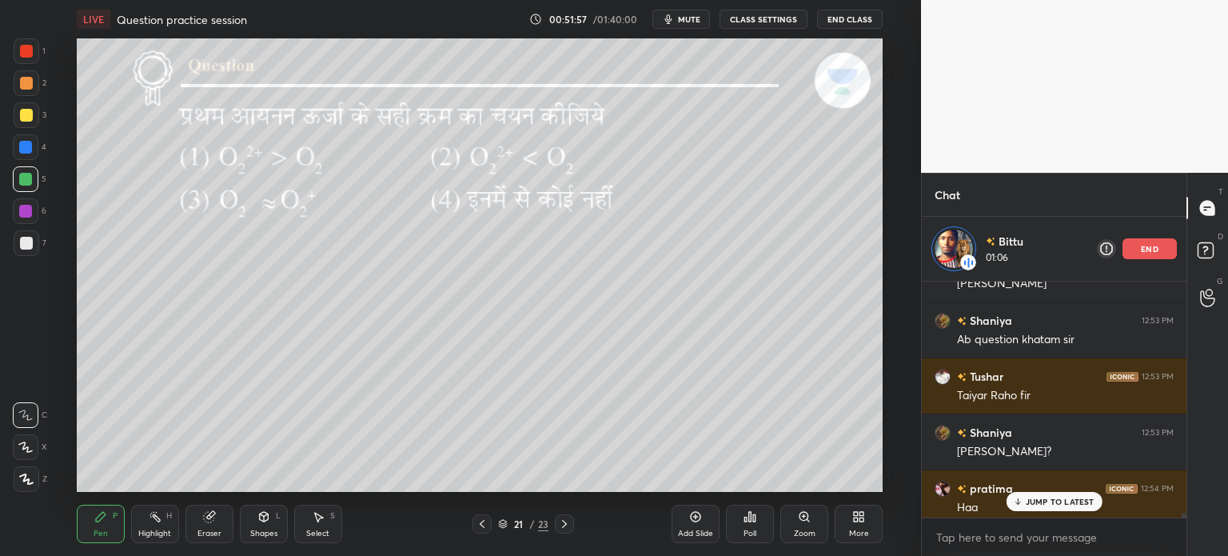
scroll to position [12001, 0]
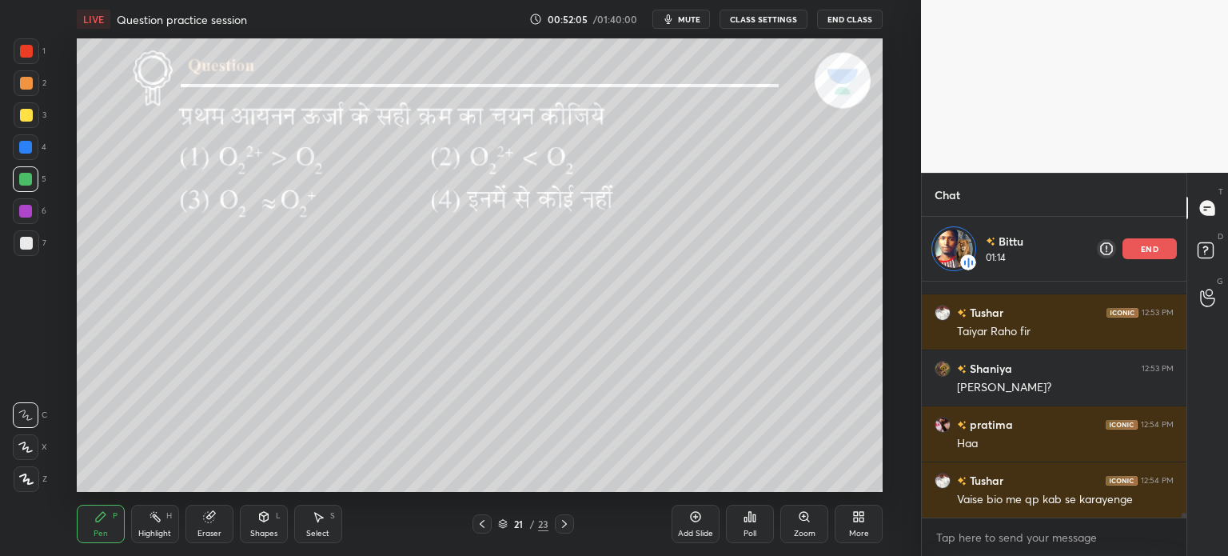
click at [333, 524] on div "Select S" at bounding box center [318, 524] width 48 height 38
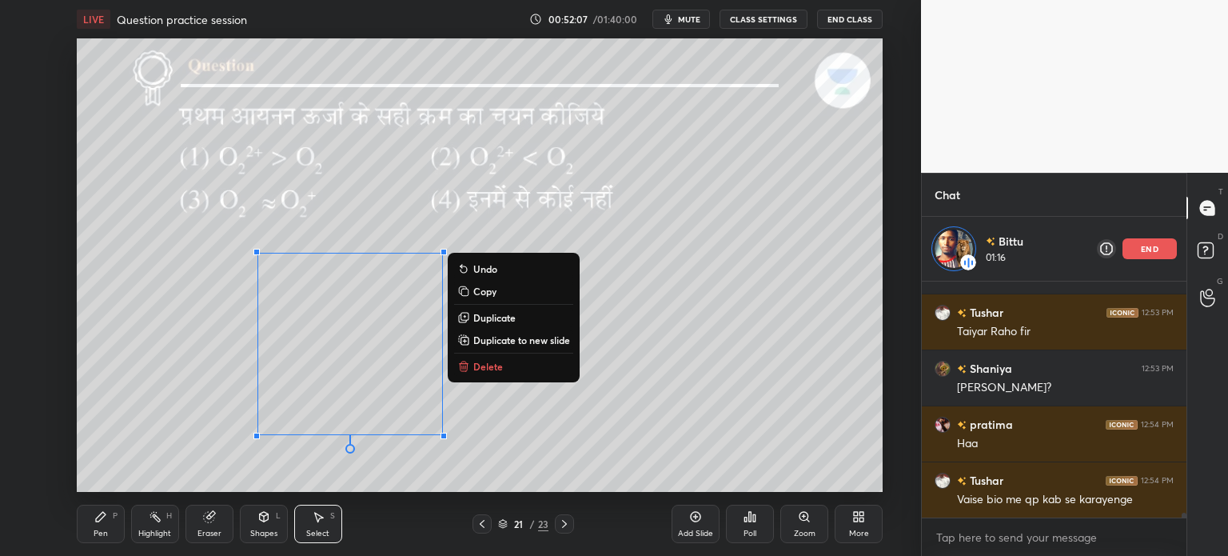
drag, startPoint x: 245, startPoint y: 242, endPoint x: 469, endPoint y: 445, distance: 302.3
click at [509, 480] on div "0 ° Undo Copy Duplicate Duplicate to new slide Delete" at bounding box center [480, 264] width 806 height 453
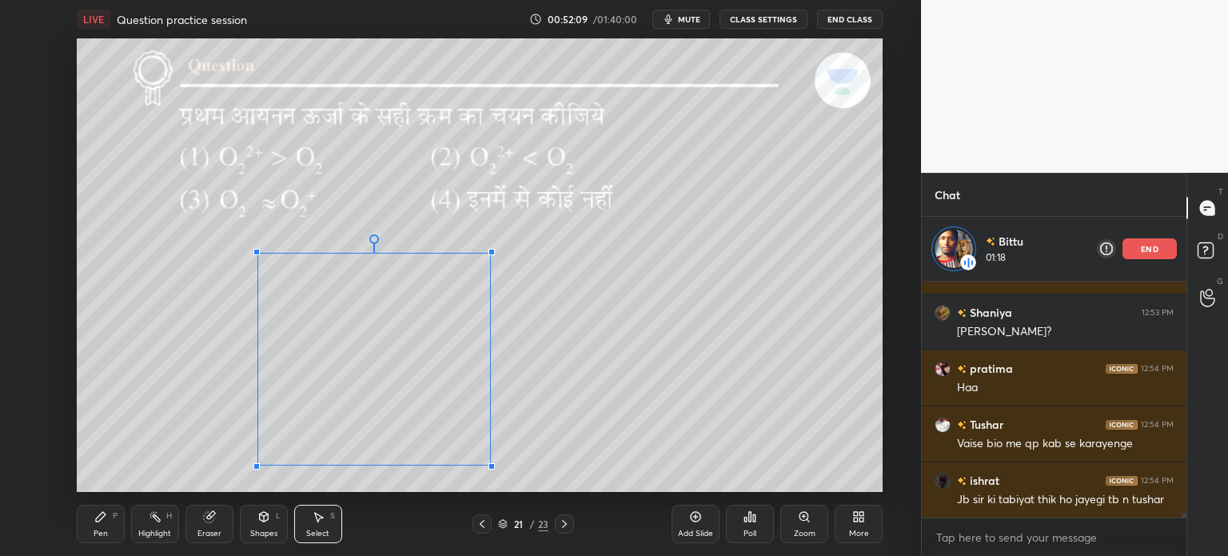
drag, startPoint x: 445, startPoint y: 437, endPoint x: 487, endPoint y: 455, distance: 45.9
click at [490, 464] on div at bounding box center [492, 466] width 6 height 6
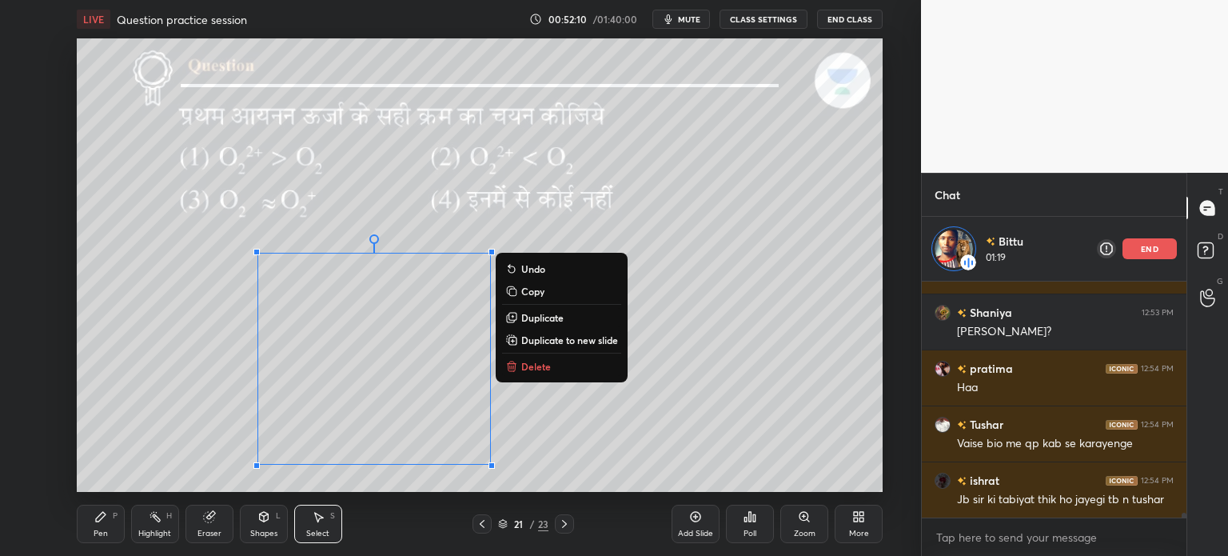
drag, startPoint x: 571, startPoint y: 364, endPoint x: 542, endPoint y: 370, distance: 29.5
click at [571, 365] on button "Delete" at bounding box center [561, 366] width 119 height 19
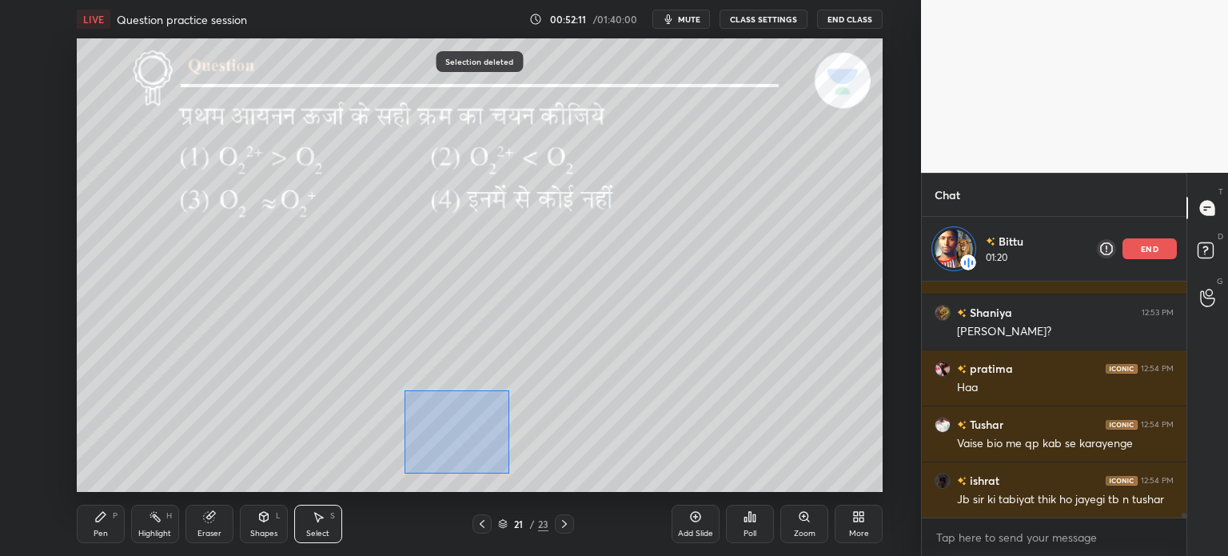
drag, startPoint x: 404, startPoint y: 389, endPoint x: 521, endPoint y: 474, distance: 144.9
click at [515, 474] on div "0 ° Undo Copy Duplicate Duplicate to new slide Delete" at bounding box center [480, 264] width 806 height 453
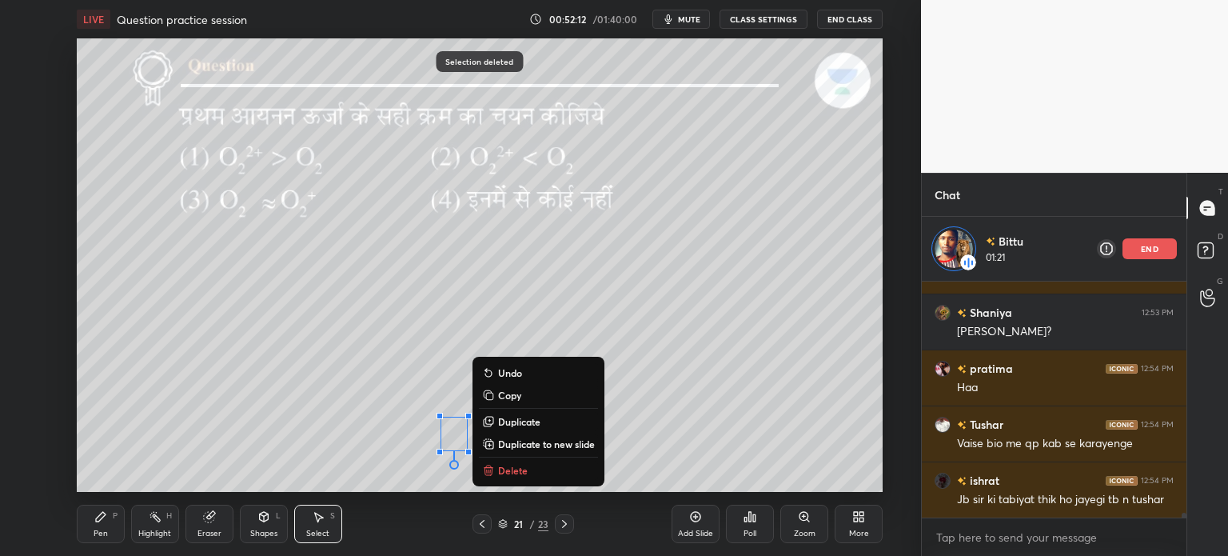
click at [529, 472] on button "Delete" at bounding box center [538, 470] width 119 height 19
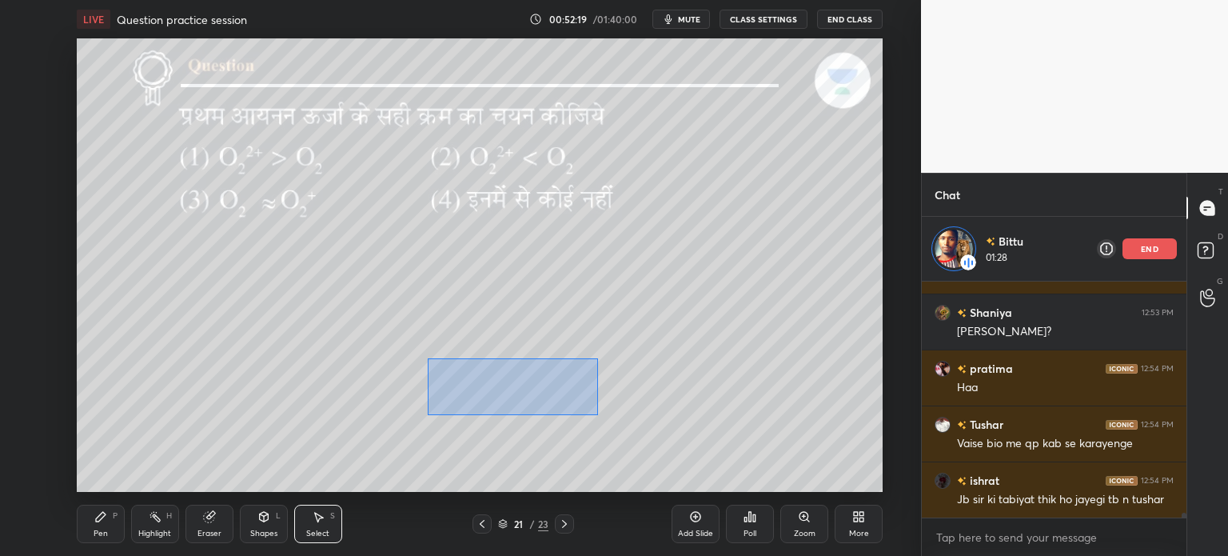
drag, startPoint x: 517, startPoint y: 386, endPoint x: 598, endPoint y: 415, distance: 85.7
click at [598, 415] on div "0 ° Undo Copy Duplicate Duplicate to new slide Delete" at bounding box center [480, 264] width 806 height 453
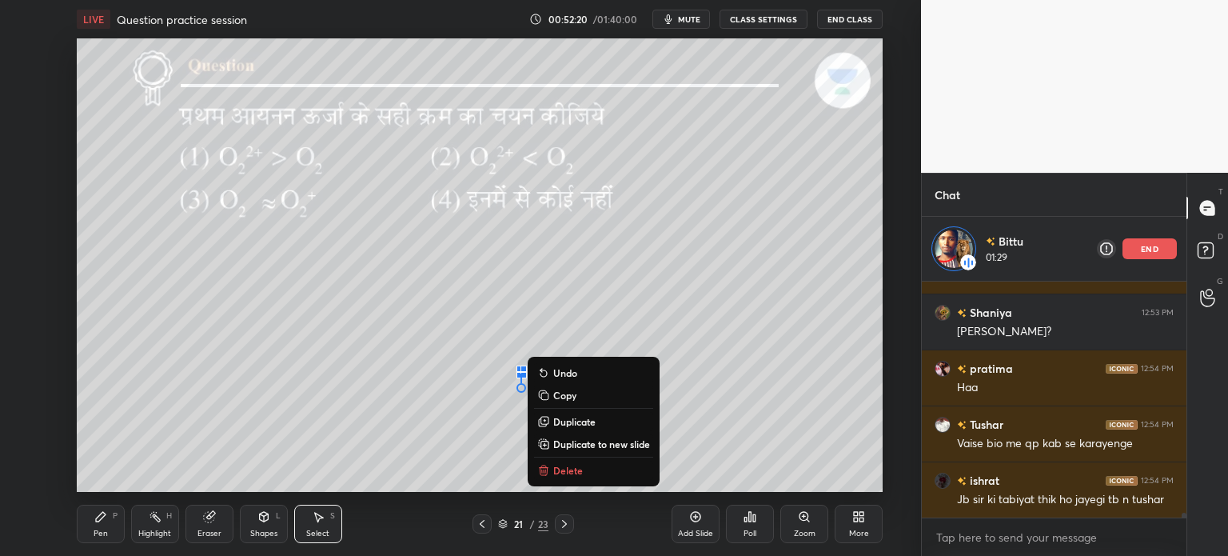
click at [584, 477] on button "Delete" at bounding box center [593, 470] width 119 height 19
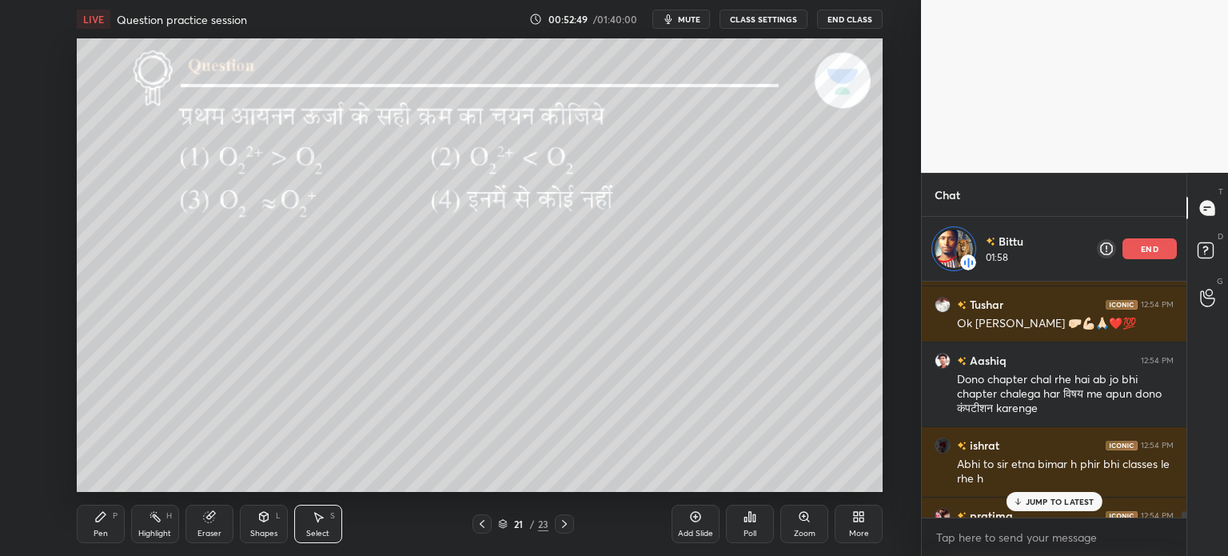
scroll to position [12473, 0]
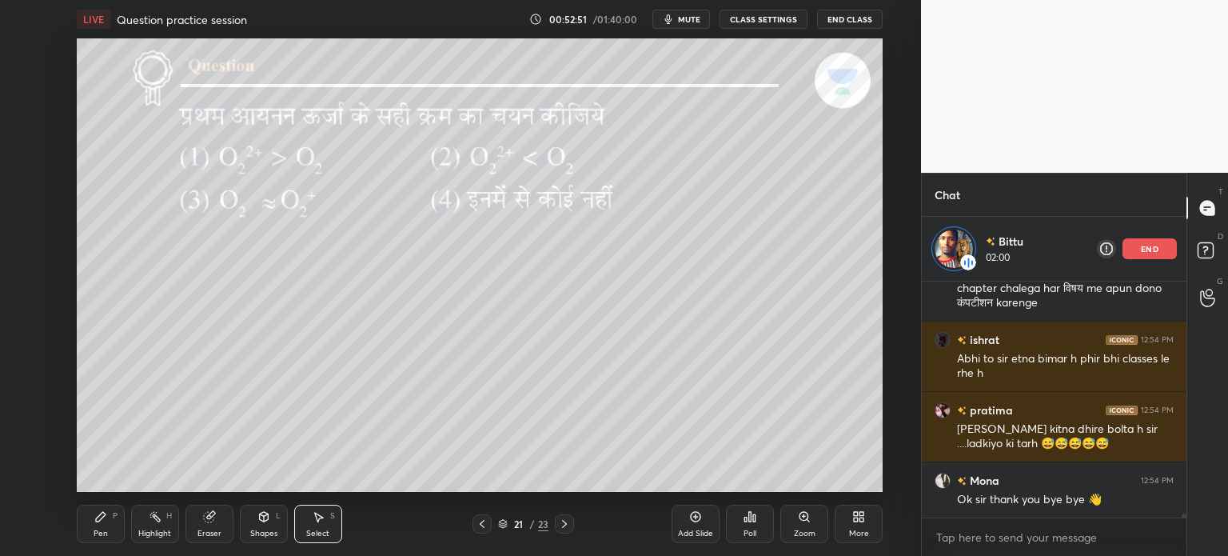
drag, startPoint x: 1167, startPoint y: 249, endPoint x: 1145, endPoint y: 293, distance: 49.7
click at [1167, 249] on div "end" at bounding box center [1150, 248] width 54 height 21
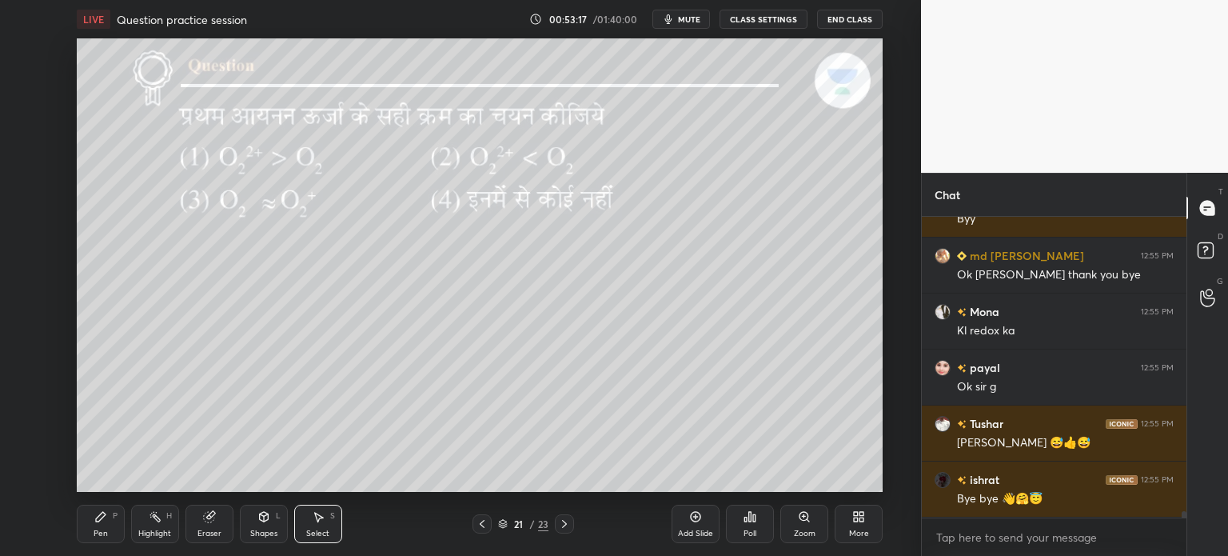
scroll to position [13304, 0]
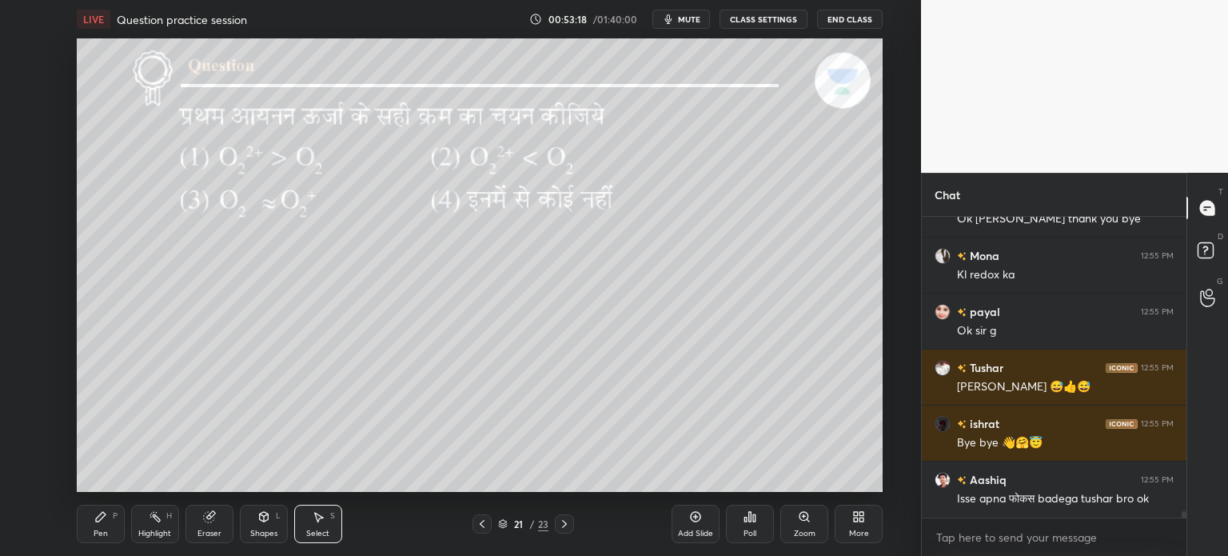
click at [860, 17] on button "End Class" at bounding box center [850, 19] width 66 height 19
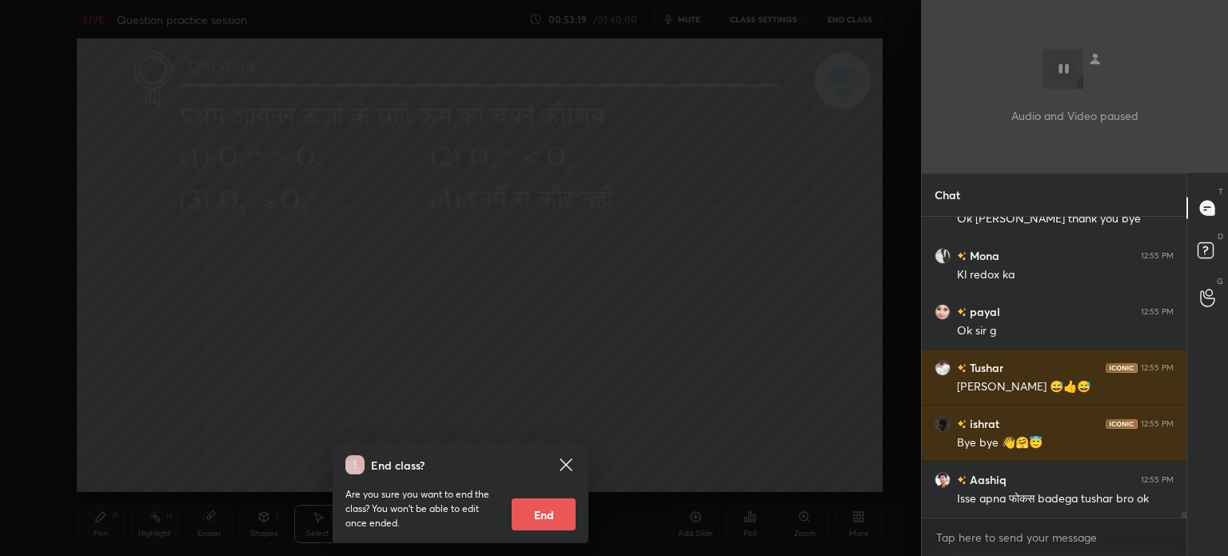
scroll to position [13360, 0]
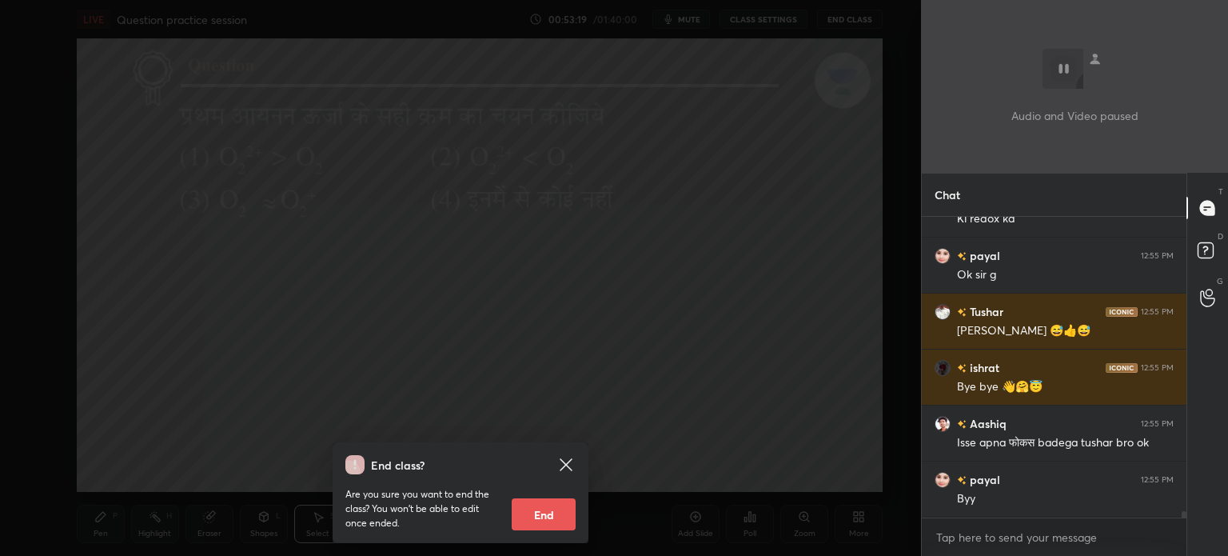
click at [564, 512] on button "End" at bounding box center [544, 514] width 64 height 32
type textarea "x"
